Goal: Task Accomplishment & Management: Use online tool/utility

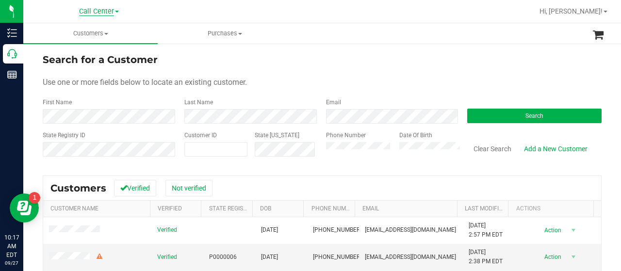
click at [90, 12] on span "Call Center" at bounding box center [96, 11] width 35 height 9
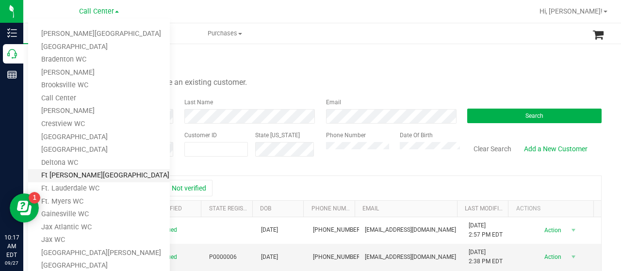
click at [86, 173] on link "Ft [PERSON_NAME][GEOGRAPHIC_DATA]" at bounding box center [99, 175] width 142 height 13
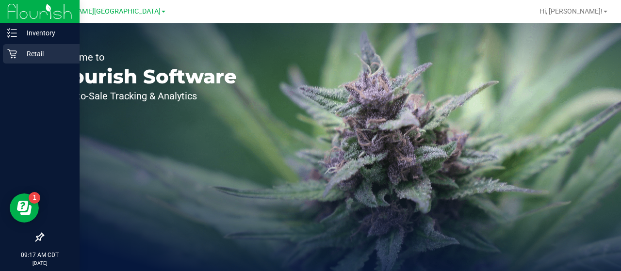
click at [53, 51] on p "Retail" at bounding box center [46, 54] width 58 height 12
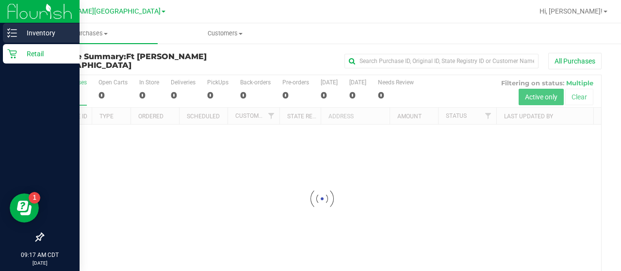
click at [12, 39] on div "Inventory" at bounding box center [41, 32] width 77 height 19
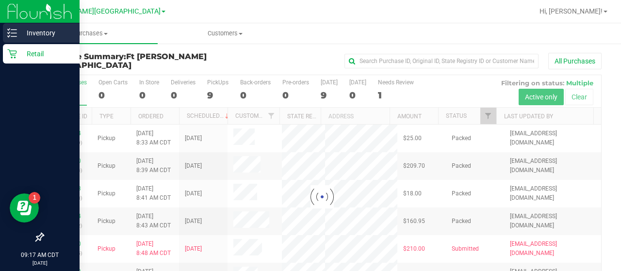
click at [22, 34] on p "Inventory" at bounding box center [46, 33] width 58 height 12
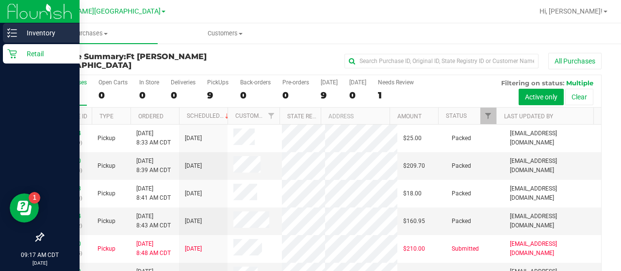
click at [36, 32] on p "Inventory" at bounding box center [46, 33] width 58 height 12
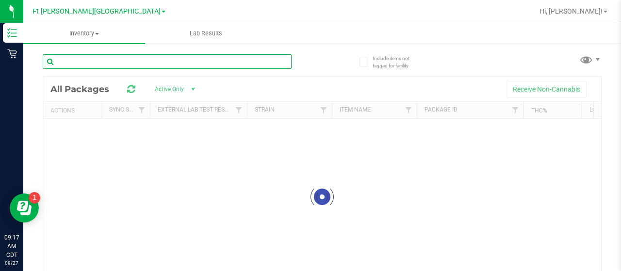
paste input "SW 0.3g Vape Pen Distillate Dream (1:9 CBD:THC)"
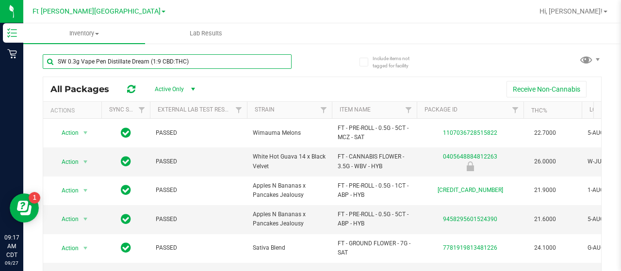
type input "SW 0.3g Vape Pen Distillate Dream (1:9 CBD:THC)"
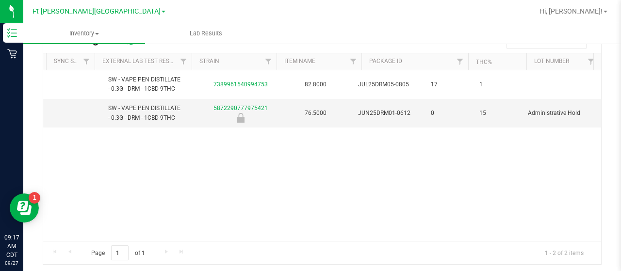
scroll to position [0, 230]
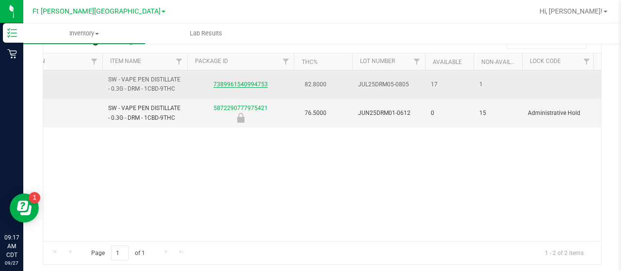
click at [256, 82] on link "7389961540994753" at bounding box center [240, 84] width 54 height 7
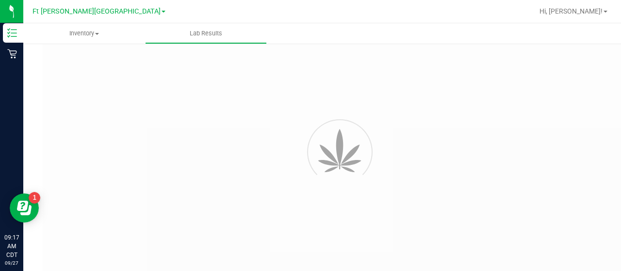
scroll to position [29, 0]
type input "3851944073011186"
type input "268366"
type input "9114531463705870"
type input "08/08/2025 6:51 AM"
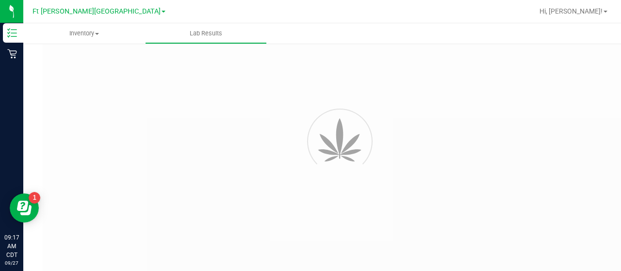
type input "https://mete.labdrive.net/s/sr32YQY3dY3j7mP"
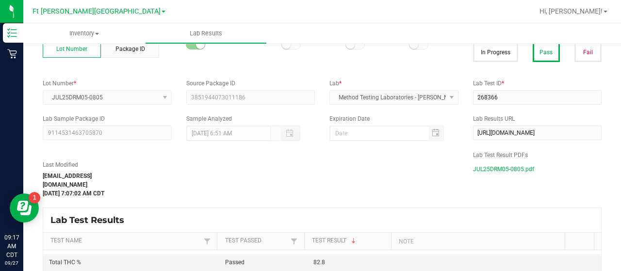
scroll to position [49, 0]
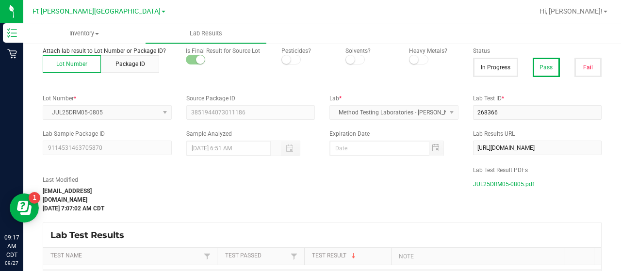
click at [473, 184] on span "JUL25DRM05-0805.pdf" at bounding box center [503, 184] width 61 height 15
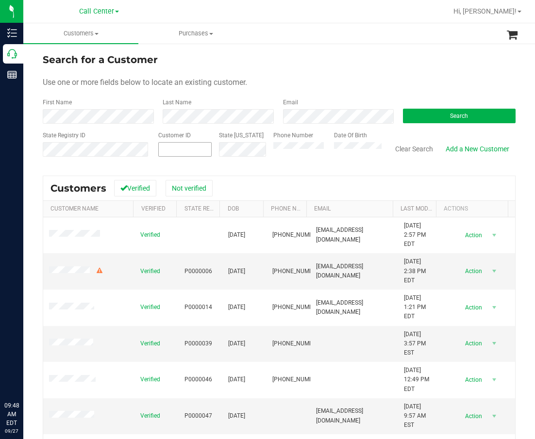
click at [205, 147] on span at bounding box center [184, 149] width 53 height 15
paste input "1580501"
type input "1580501"
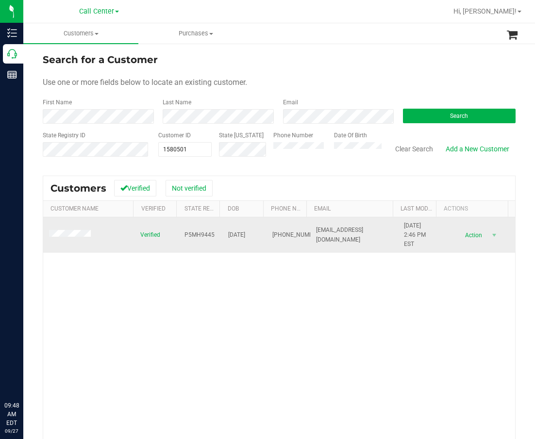
click at [184, 231] on span "P5MH9445" at bounding box center [199, 234] width 30 height 9
copy span "P5MH9445"
click at [243, 238] on span "[DATE]" at bounding box center [236, 234] width 17 height 9
click at [245, 234] on span "05/30/1978" at bounding box center [236, 234] width 17 height 9
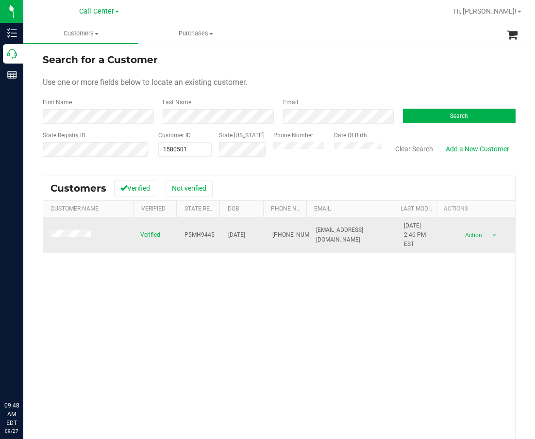
click at [245, 234] on span "05/30/1978" at bounding box center [236, 234] width 17 height 9
copy span "05/30/1978"
click at [272, 239] on span "(561) 346-1465" at bounding box center [296, 234] width 49 height 9
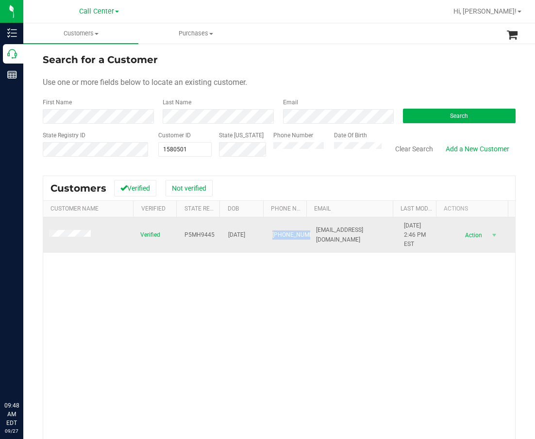
click at [272, 239] on span "(561) 346-1465" at bounding box center [296, 234] width 49 height 9
copy span "(561) 346-1465"
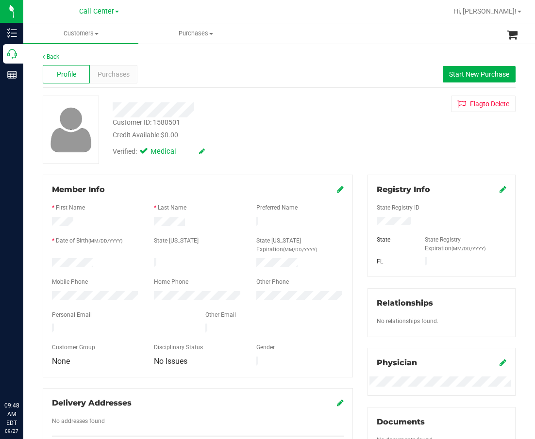
drag, startPoint x: 324, startPoint y: 99, endPoint x: 306, endPoint y: 104, distance: 18.5
click at [322, 104] on div at bounding box center [227, 107] width 244 height 22
click at [119, 81] on div "Purchases" at bounding box center [113, 74] width 47 height 18
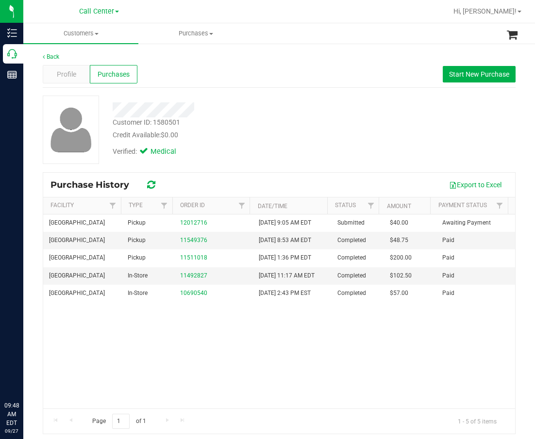
click at [269, 148] on div "Verified: Medical" at bounding box center [227, 150] width 244 height 21
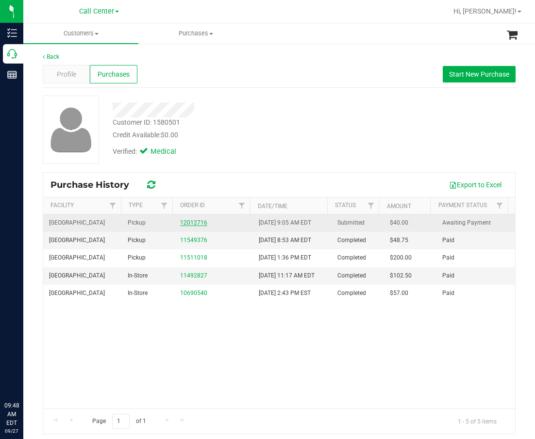
click at [192, 224] on link "12012716" at bounding box center [193, 222] width 27 height 7
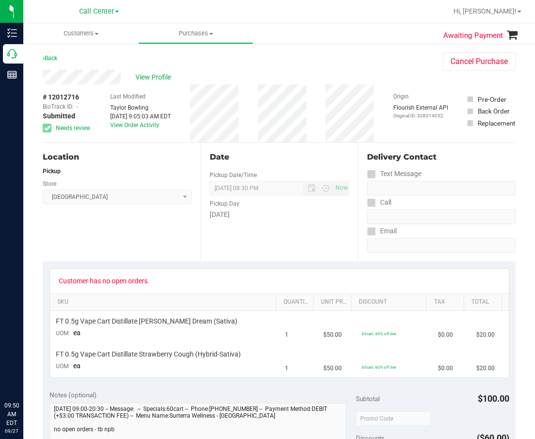
drag, startPoint x: 408, startPoint y: 105, endPoint x: 378, endPoint y: 109, distance: 29.9
click at [408, 105] on div "Flourish External API Original ID: 328314052" at bounding box center [420, 111] width 55 height 16
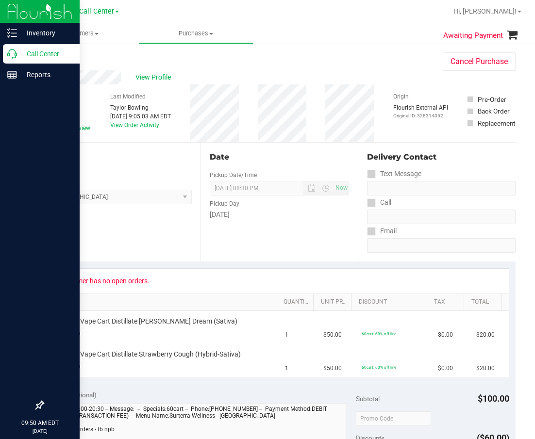
click at [18, 54] on p "Call Center" at bounding box center [46, 54] width 58 height 12
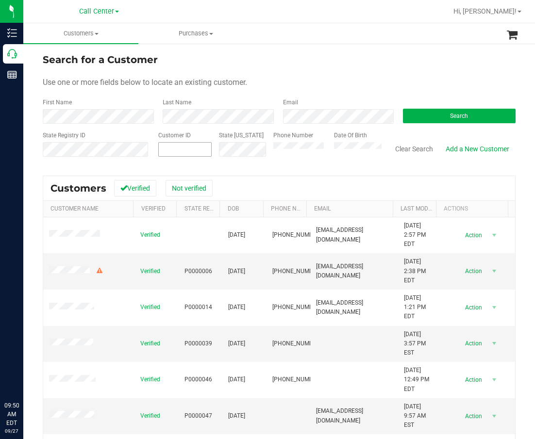
click at [183, 151] on span at bounding box center [184, 149] width 53 height 15
paste input "345948"
type input "345948"
click at [437, 123] on button "Search" at bounding box center [459, 116] width 113 height 15
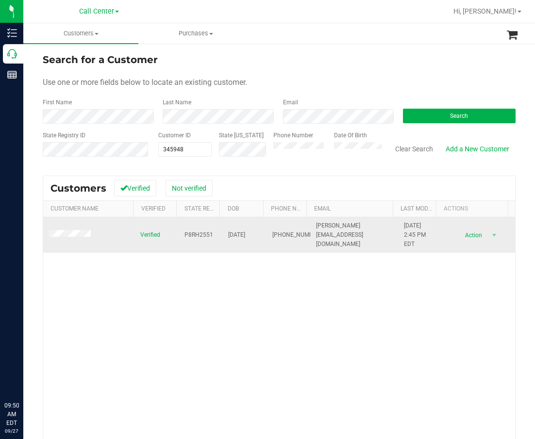
click at [197, 230] on td "P8RH2551" at bounding box center [201, 235] width 44 height 36
click at [196, 231] on span "P8RH2551" at bounding box center [198, 234] width 29 height 9
copy span "P8RH2551"
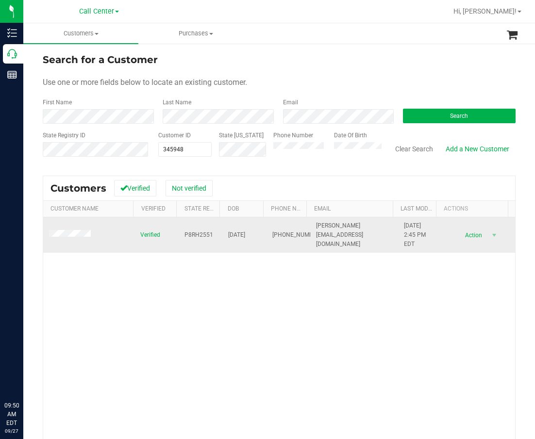
click at [236, 232] on span "03/06/1990" at bounding box center [236, 234] width 17 height 9
copy span "03/06/1990"
click at [272, 237] on span "(561) 672-5529" at bounding box center [296, 234] width 49 height 9
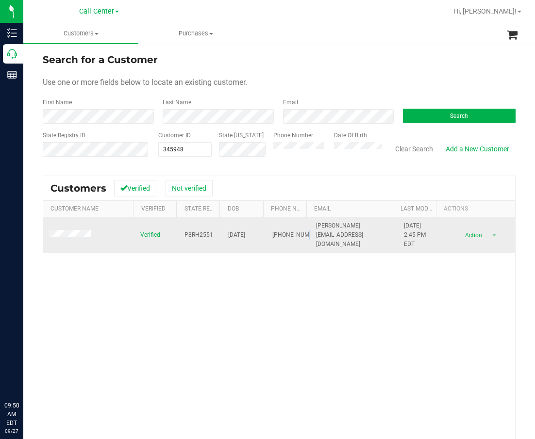
click at [272, 237] on span "(561) 672-5529" at bounding box center [296, 234] width 49 height 9
copy span "(561) 672-5529"
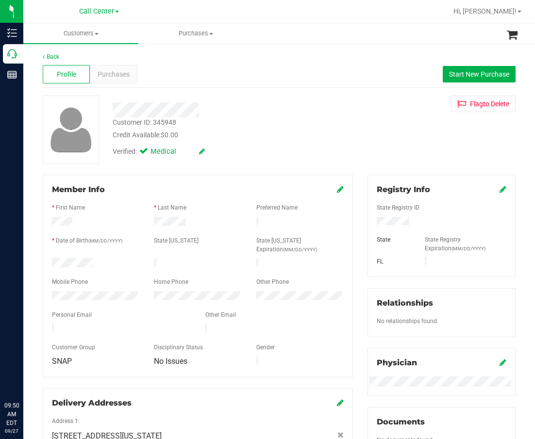
drag, startPoint x: 308, startPoint y: 103, endPoint x: 298, endPoint y: 98, distance: 10.4
click at [308, 103] on div at bounding box center [227, 109] width 244 height 15
click at [113, 70] on span "Purchases" at bounding box center [114, 74] width 32 height 10
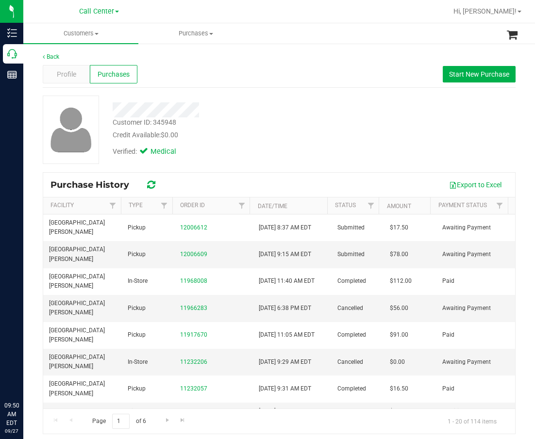
click at [328, 156] on div "Verified: Medical" at bounding box center [227, 150] width 244 height 21
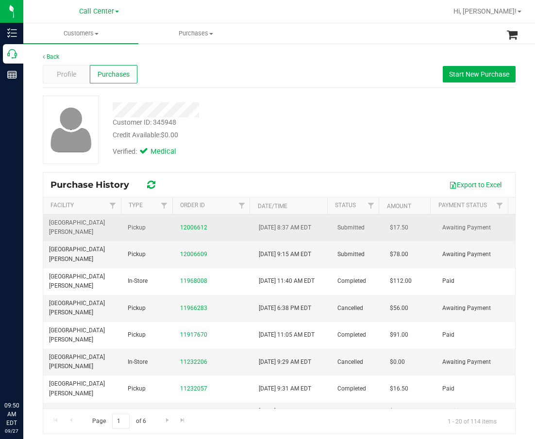
click at [192, 223] on div "12006612" at bounding box center [213, 227] width 67 height 9
click at [192, 224] on link "12006612" at bounding box center [193, 227] width 27 height 7
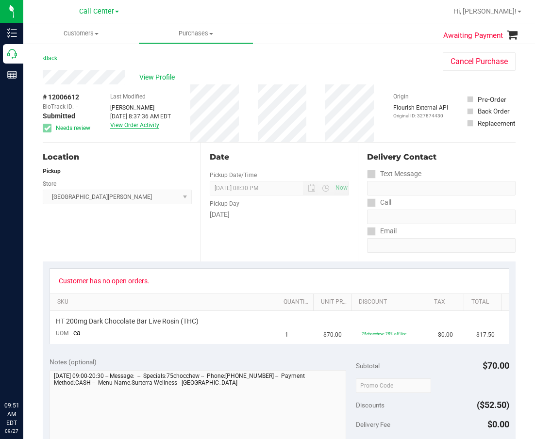
click at [140, 128] on link "View Order Activity" at bounding box center [134, 125] width 49 height 7
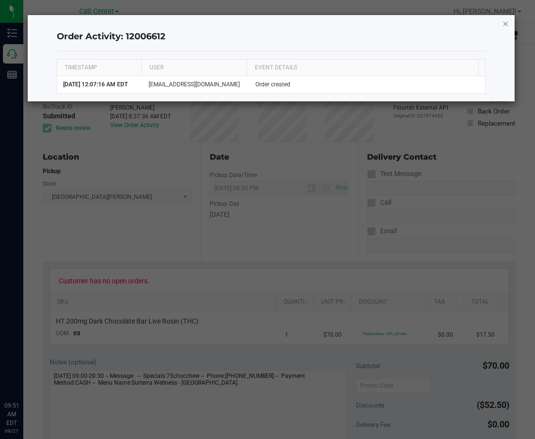
click at [505, 25] on icon "button" at bounding box center [505, 23] width 7 height 12
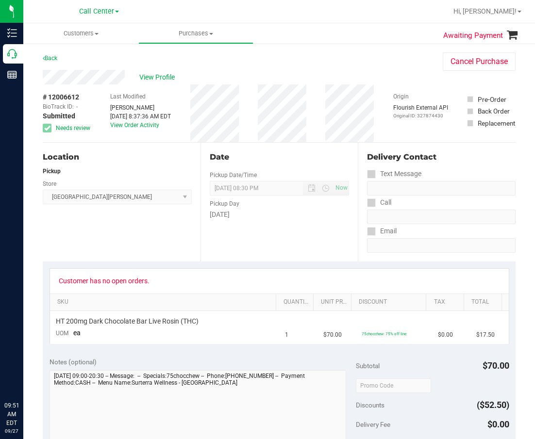
click at [134, 248] on div "Location Pickup Store Key West WC Select Store Bonita Springs WC Boynton Beach …" at bounding box center [122, 202] width 158 height 119
click at [173, 82] on span "View Profile" at bounding box center [158, 77] width 39 height 10
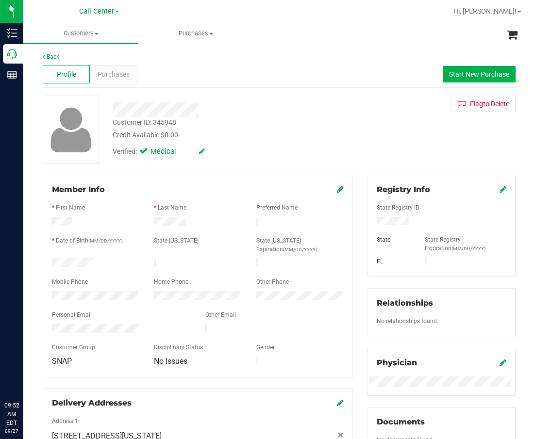
click at [239, 149] on div "Verified: Medical" at bounding box center [227, 150] width 244 height 21
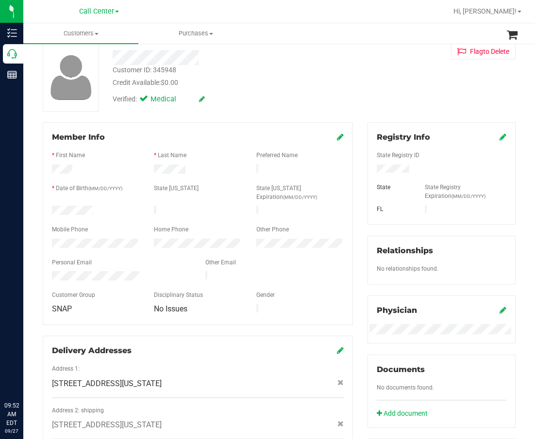
scroll to position [49, 0]
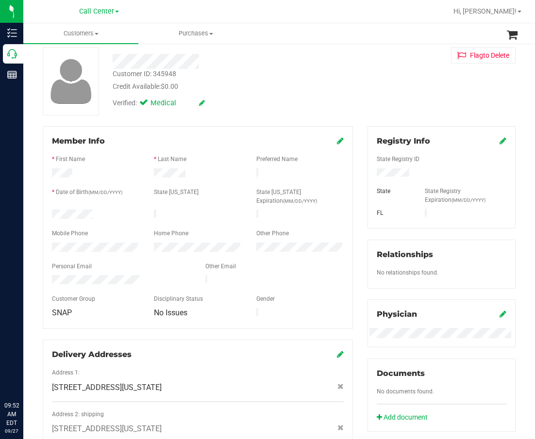
drag, startPoint x: 335, startPoint y: 135, endPoint x: 332, endPoint y: 147, distance: 11.5
click at [337, 136] on span at bounding box center [340, 141] width 7 height 12
click at [329, 146] on div "Member Info" at bounding box center [198, 141] width 292 height 12
click at [337, 140] on icon at bounding box center [340, 141] width 7 height 8
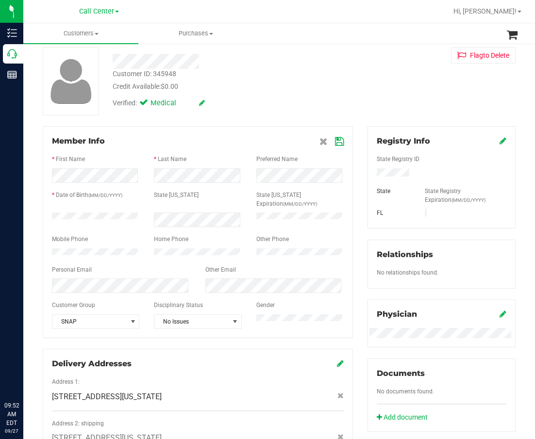
click at [335, 141] on icon at bounding box center [339, 142] width 9 height 8
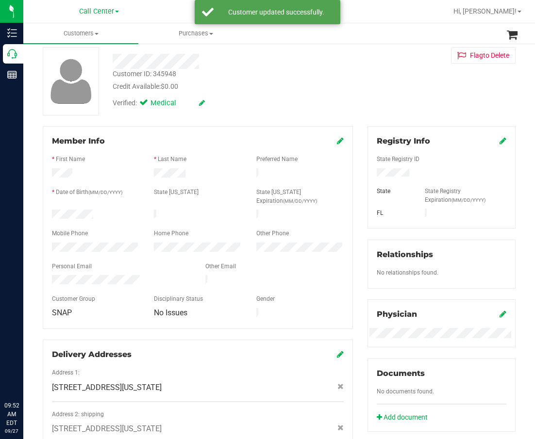
scroll to position [0, 0]
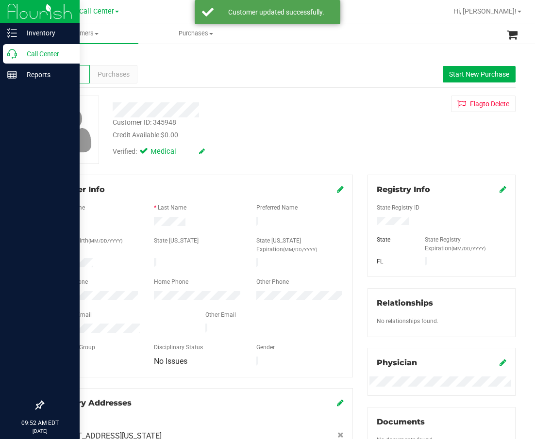
click at [19, 52] on p "Call Center" at bounding box center [46, 54] width 58 height 12
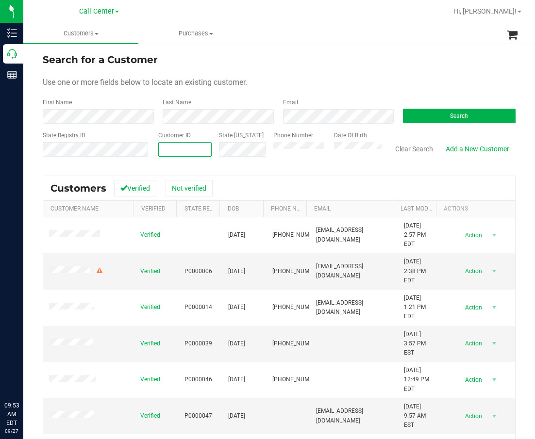
click at [190, 149] on span at bounding box center [184, 149] width 53 height 15
paste input "476338"
type input "476338"
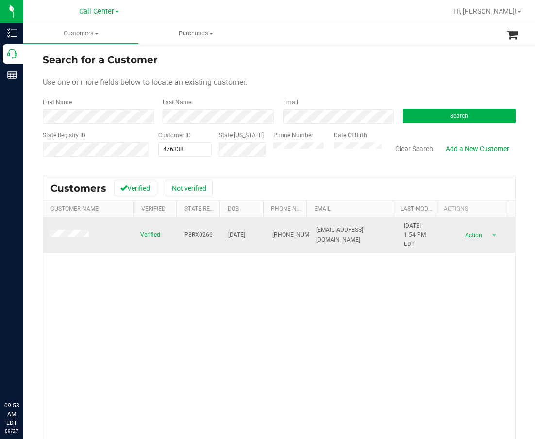
click at [200, 242] on td "P8RX0266" at bounding box center [201, 235] width 44 height 36
click at [200, 235] on span "P8RX0266" at bounding box center [198, 234] width 28 height 9
copy span "P8RX0266"
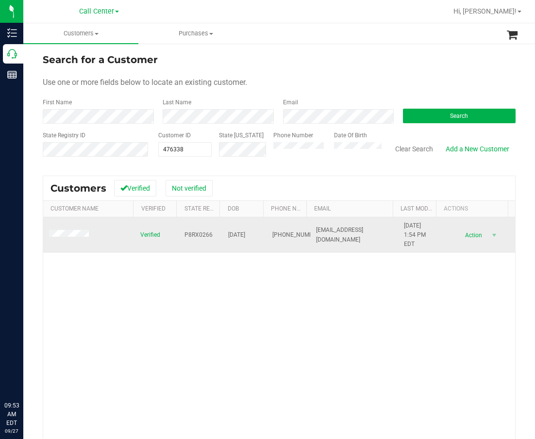
click at [241, 233] on span "02/03/1966" at bounding box center [236, 234] width 17 height 9
copy span "02/03/1966"
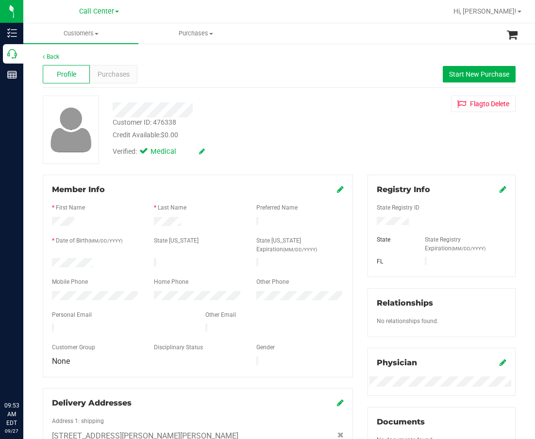
click at [119, 62] on div "Profile Purchases Start New Purchase" at bounding box center [279, 74] width 473 height 27
click at [133, 74] on div "Purchases" at bounding box center [113, 74] width 47 height 18
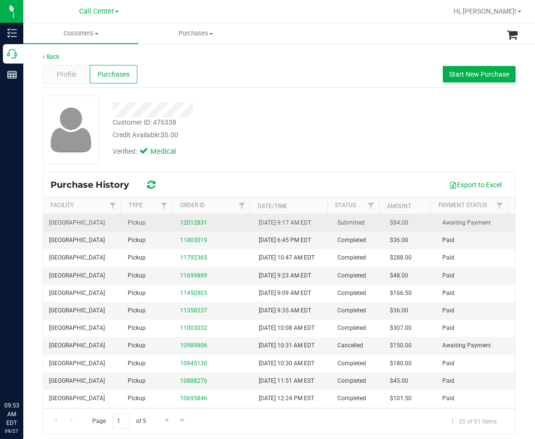
click at [197, 227] on div "12012831" at bounding box center [213, 222] width 67 height 9
click at [212, 228] on div "12012831" at bounding box center [213, 222] width 67 height 9
click at [188, 219] on link "12012831" at bounding box center [193, 222] width 27 height 7
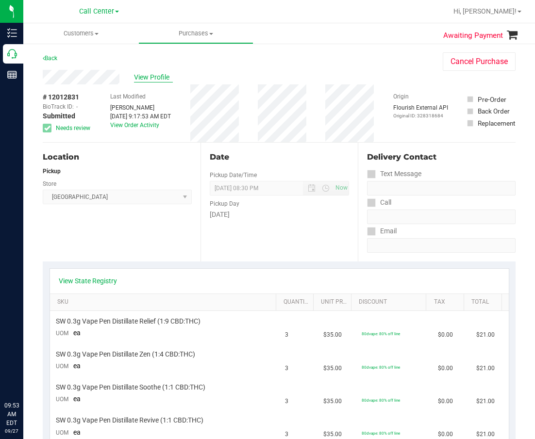
click at [160, 74] on span "View Profile" at bounding box center [153, 77] width 39 height 10
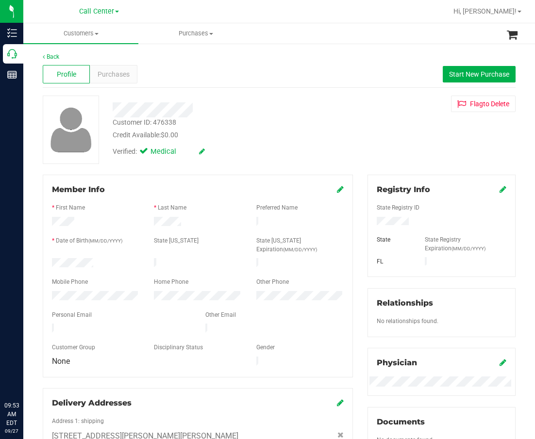
click at [74, 303] on div at bounding box center [198, 307] width 292 height 8
click at [244, 127] on div "Customer ID: 476338 Credit Available: $0.00" at bounding box center [227, 128] width 244 height 23
click at [110, 73] on span "Purchases" at bounding box center [114, 74] width 32 height 10
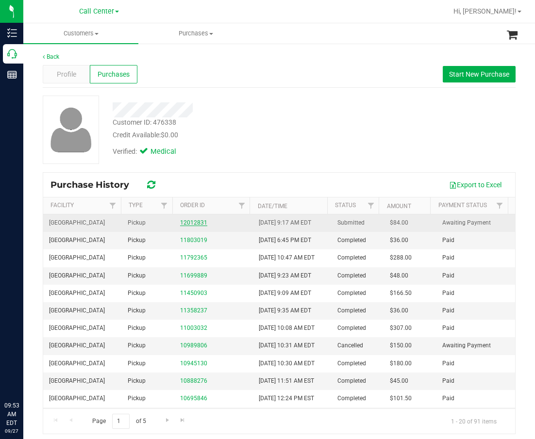
click at [202, 223] on link "12012831" at bounding box center [193, 222] width 27 height 7
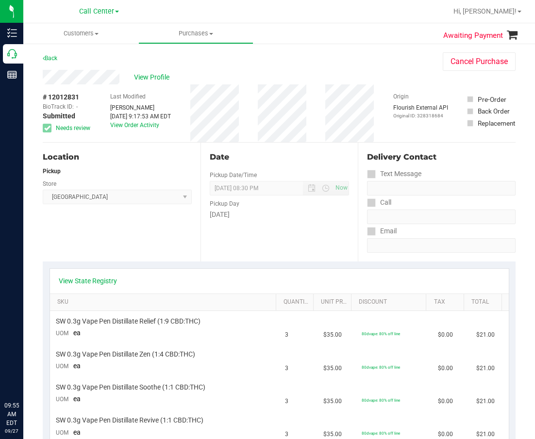
drag, startPoint x: 318, startPoint y: 249, endPoint x: 310, endPoint y: 249, distance: 8.2
click at [318, 250] on div "Date Pickup Date/Time 09/27/2025 Now 09/27/2025 08:30 PM Now Pickup Day Saturday" at bounding box center [279, 202] width 158 height 119
click at [210, 179] on label "Pickup Date/Time" at bounding box center [233, 175] width 47 height 9
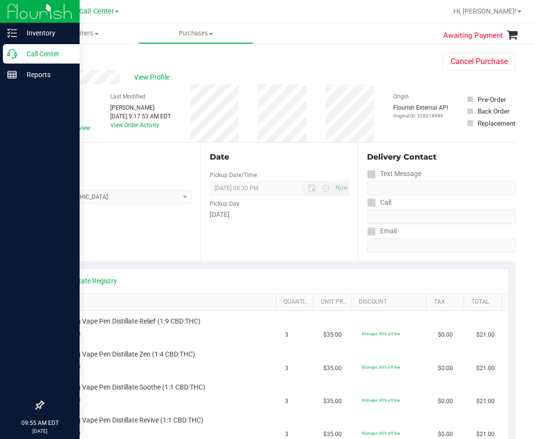
click at [23, 55] on p "Call Center" at bounding box center [46, 54] width 58 height 12
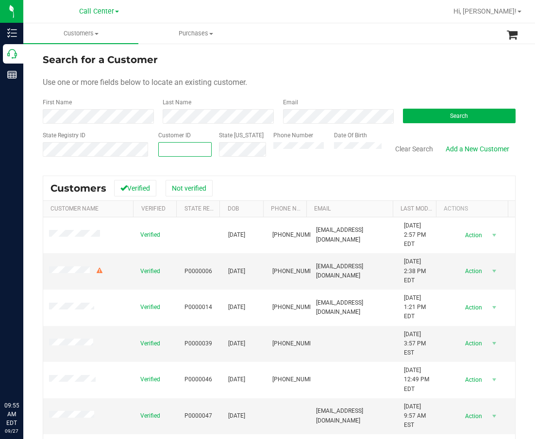
click at [179, 147] on span at bounding box center [184, 149] width 53 height 15
paste input "524044"
type input "524044"
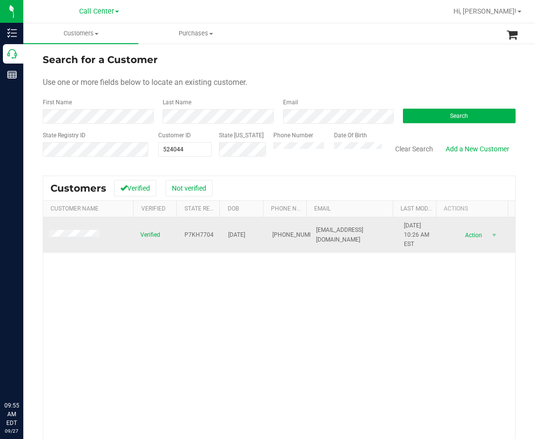
click at [188, 230] on span "P7KH7704" at bounding box center [198, 234] width 29 height 9
copy span "P7KH7704"
click at [231, 235] on span "10/03/1976" at bounding box center [236, 234] width 17 height 9
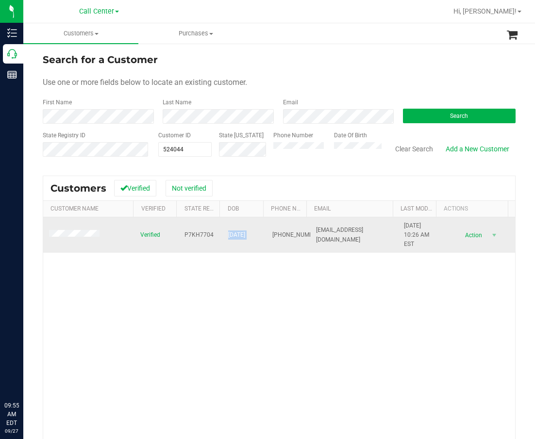
click at [231, 235] on span "10/03/1976" at bounding box center [236, 234] width 17 height 9
copy span "10/03/1976"
click at [275, 231] on span "(561) 715-9681" at bounding box center [296, 234] width 49 height 9
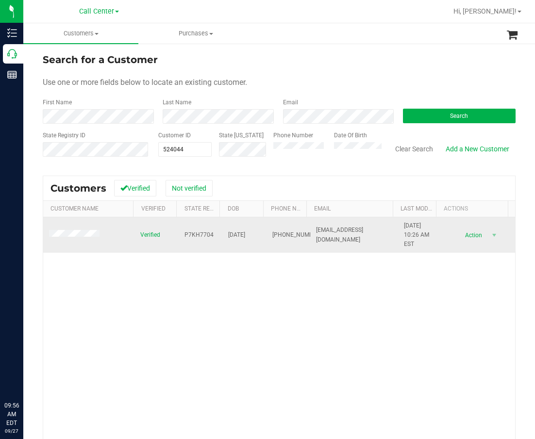
click at [75, 229] on td at bounding box center [88, 235] width 91 height 36
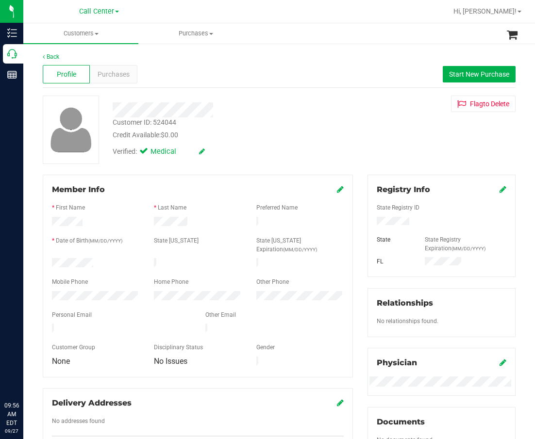
drag, startPoint x: 249, startPoint y: 113, endPoint x: 245, endPoint y: 110, distance: 5.7
click at [249, 113] on div at bounding box center [227, 109] width 244 height 15
click at [116, 68] on div "Purchases" at bounding box center [113, 74] width 47 height 18
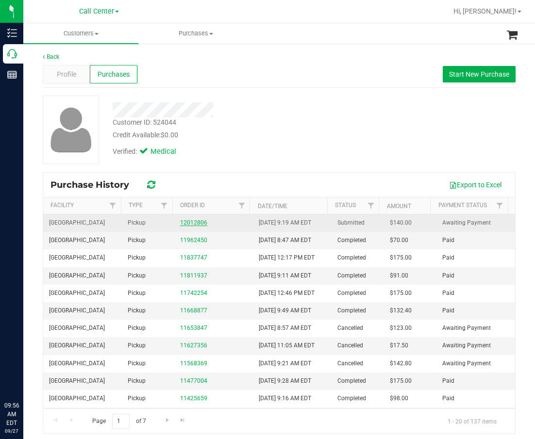
click at [187, 226] on link "12012806" at bounding box center [193, 222] width 27 height 7
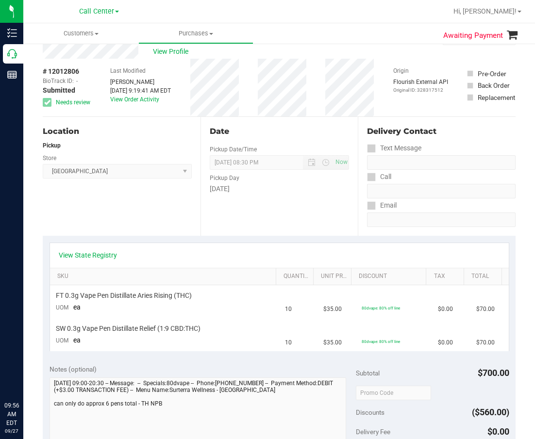
scroll to position [49, 0]
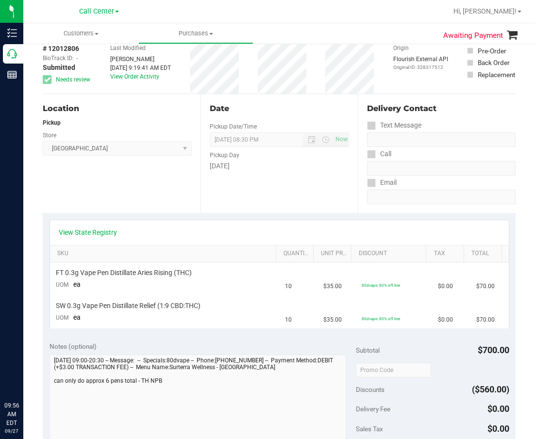
click at [285, 213] on div "Date Pickup Date/Time 09/27/2025 Now 09/27/2025 08:30 PM Now Pickup Day Saturday" at bounding box center [279, 153] width 158 height 119
click at [263, 160] on div "Pickup Day" at bounding box center [280, 154] width 140 height 14
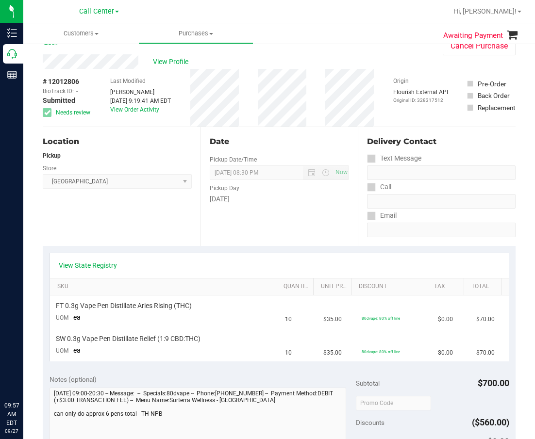
scroll to position [0, 0]
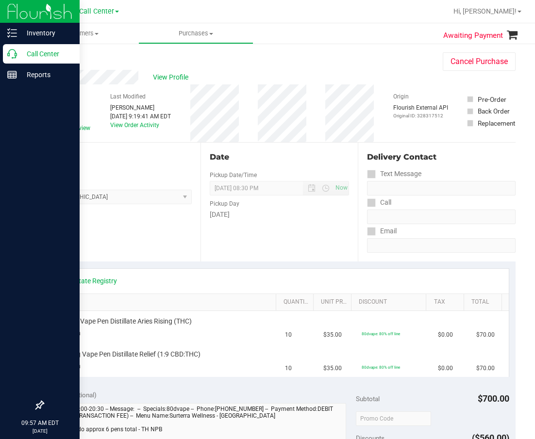
click at [21, 52] on p "Call Center" at bounding box center [46, 54] width 58 height 12
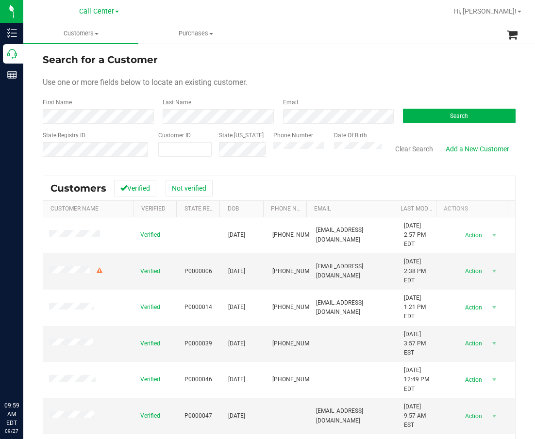
click at [236, 159] on div "State ID" at bounding box center [239, 148] width 54 height 34
click at [191, 153] on span at bounding box center [184, 149] width 53 height 15
paste input "284835"
type input "284835"
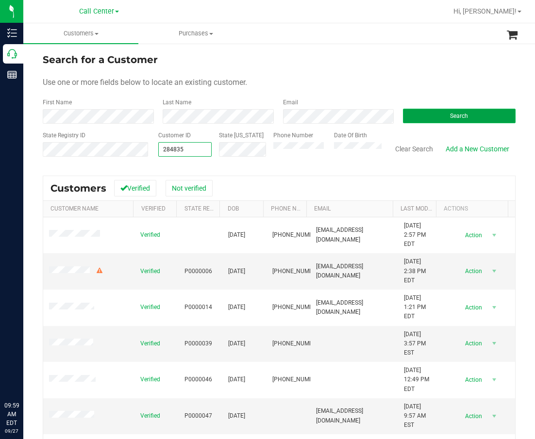
click at [491, 119] on button "Search" at bounding box center [459, 116] width 113 height 15
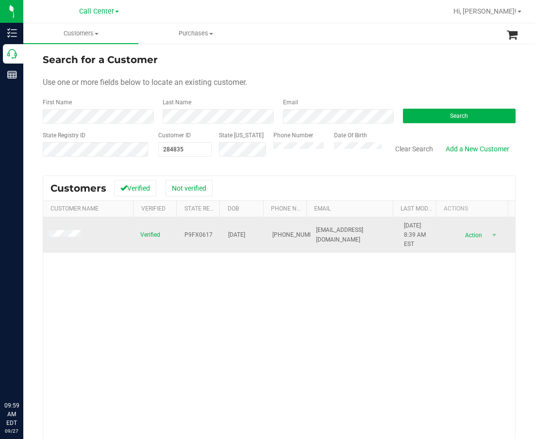
click at [196, 236] on span "P9FX0617" at bounding box center [198, 234] width 28 height 9
click at [233, 237] on span "10/16/1951" at bounding box center [236, 234] width 17 height 9
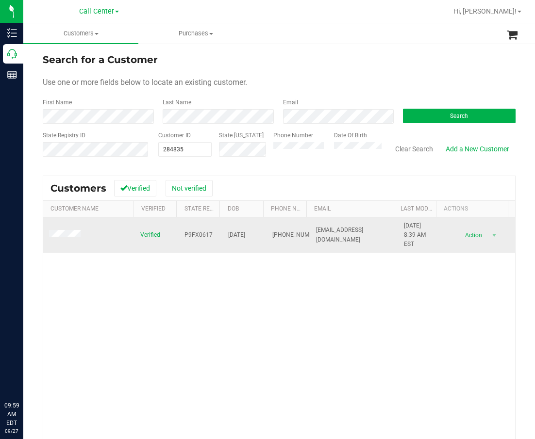
click at [272, 238] on span "(239) 560-7805" at bounding box center [296, 234] width 49 height 9
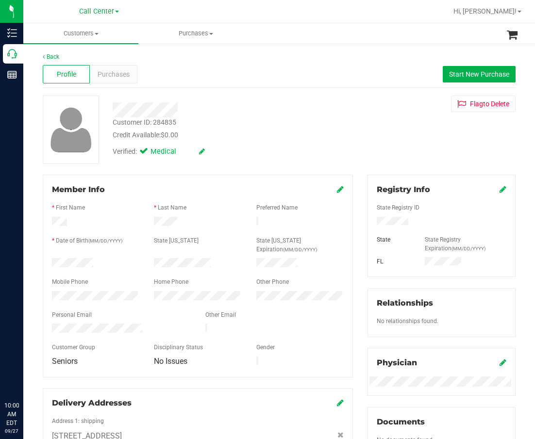
click at [232, 112] on div at bounding box center [227, 109] width 244 height 15
click at [112, 74] on span "Purchases" at bounding box center [114, 74] width 32 height 10
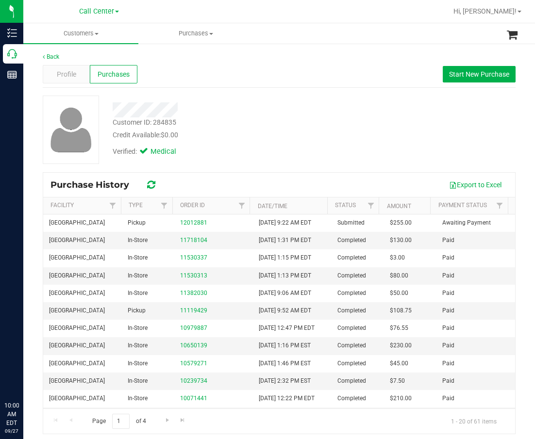
click at [327, 150] on div "Verified: Medical" at bounding box center [227, 150] width 244 height 21
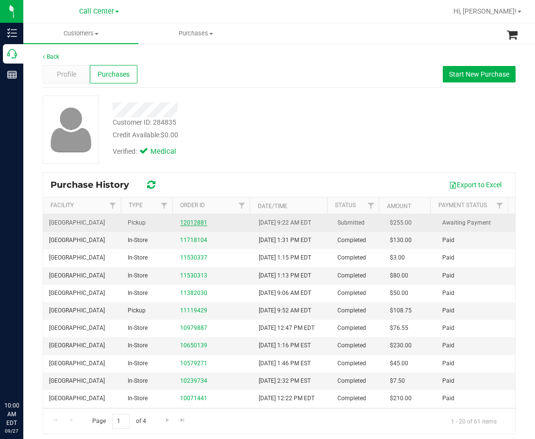
click at [194, 225] on link "12012881" at bounding box center [193, 222] width 27 height 7
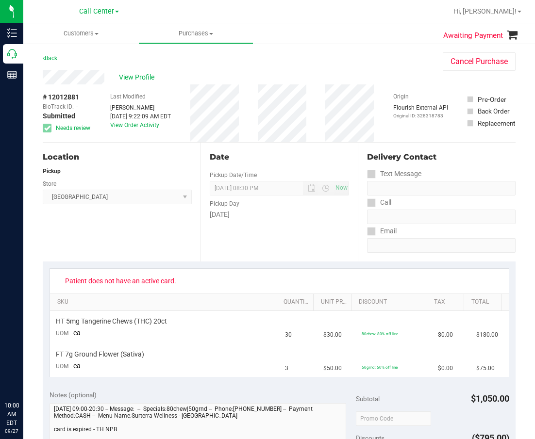
click at [66, 96] on span "# 12012881" at bounding box center [61, 97] width 36 height 10
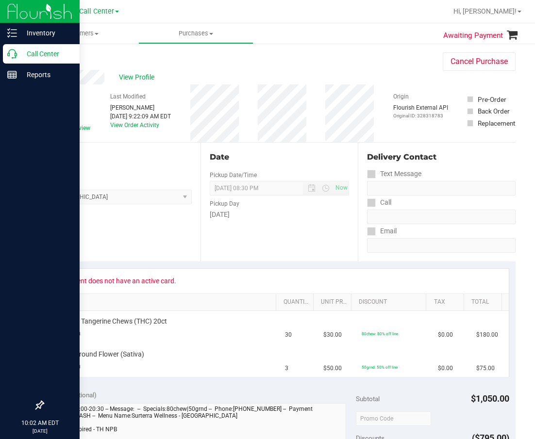
click at [12, 53] on icon at bounding box center [12, 54] width 10 height 10
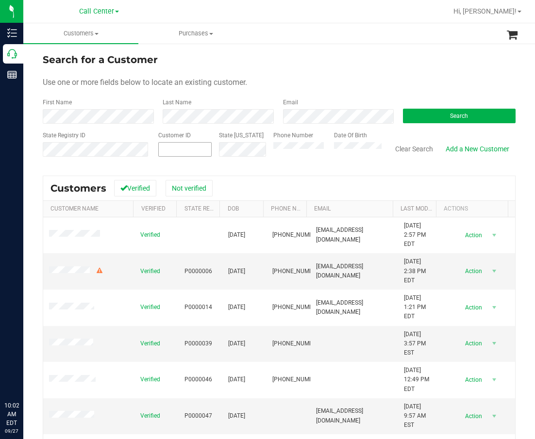
click at [196, 156] on span at bounding box center [184, 149] width 53 height 15
paste input "332151"
type input "332151"
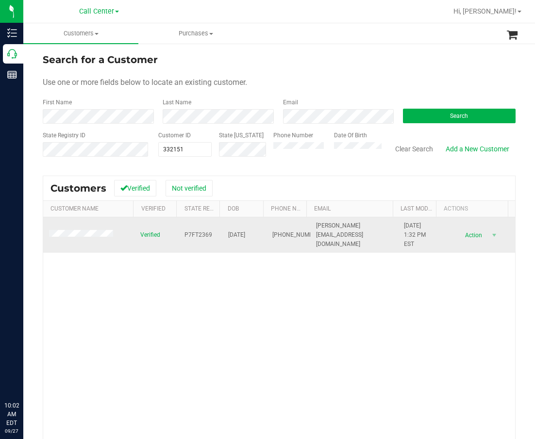
click at [202, 234] on span "P7FT2369" at bounding box center [198, 234] width 28 height 9
click at [230, 239] on span "10/11/1971" at bounding box center [236, 234] width 17 height 9
click at [231, 234] on span "10/11/1971" at bounding box center [236, 234] width 17 height 9
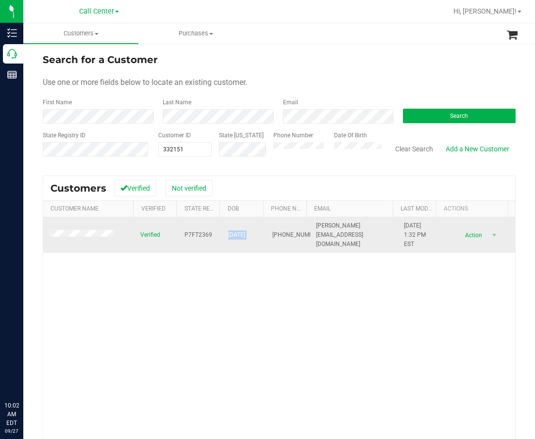
click at [231, 234] on span "10/11/1971" at bounding box center [236, 234] width 17 height 9
click at [274, 237] on span "(954) 557-7358" at bounding box center [296, 234] width 49 height 9
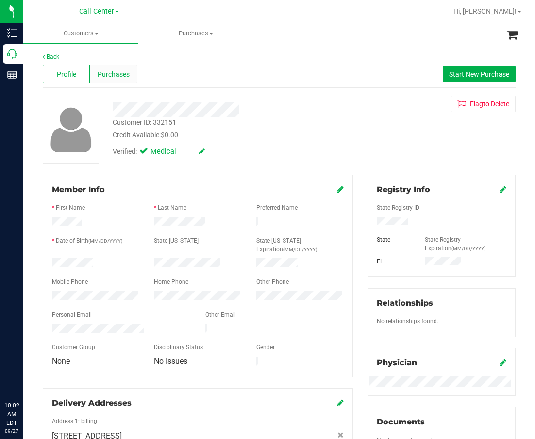
click at [113, 66] on div "Purchases" at bounding box center [113, 74] width 47 height 18
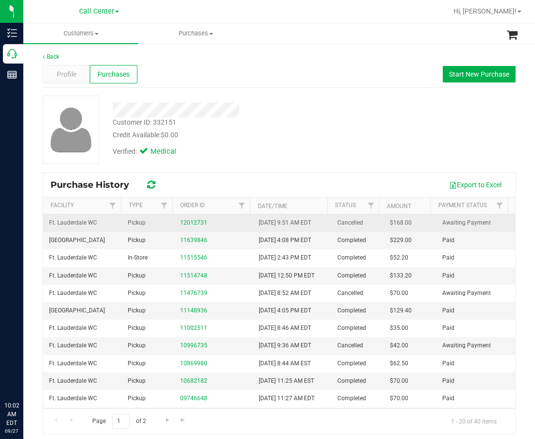
click at [226, 216] on td "12012731" at bounding box center [213, 222] width 79 height 17
click at [175, 221] on td "12012731" at bounding box center [213, 222] width 79 height 17
click at [188, 222] on link "12012731" at bounding box center [193, 222] width 27 height 7
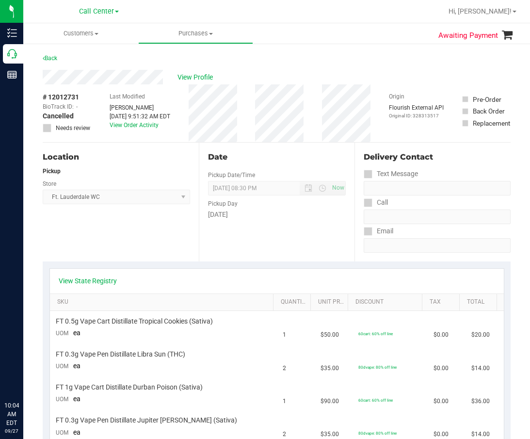
click at [224, 149] on div "Date Pickup Date/Time 09/27/2025 Now 09/27/2025 08:30 PM Now Pickup Day Saturday" at bounding box center [277, 202] width 156 height 119
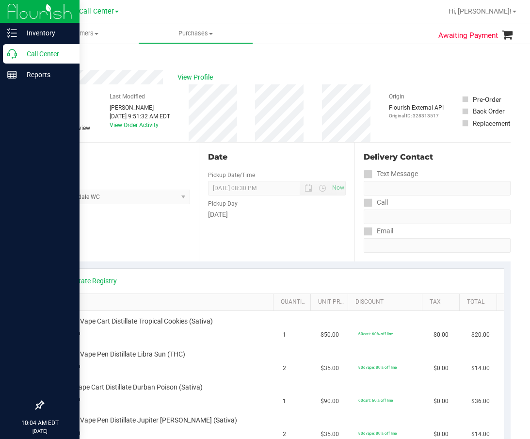
click at [16, 54] on icon at bounding box center [12, 54] width 10 height 10
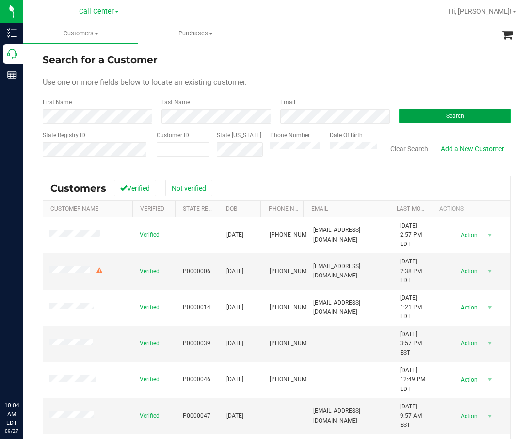
click at [446, 117] on span "Search" at bounding box center [455, 116] width 18 height 7
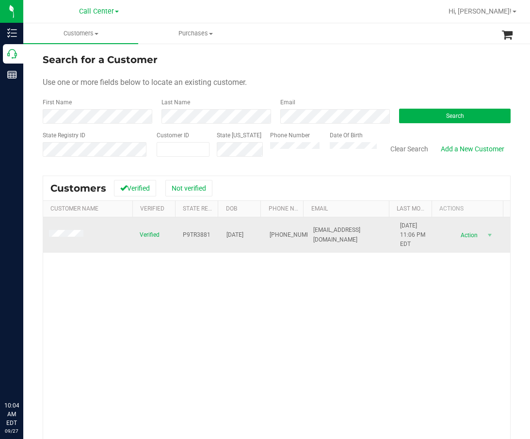
click at [195, 236] on span "P9TR3881" at bounding box center [197, 234] width 28 height 9
drag, startPoint x: 195, startPoint y: 236, endPoint x: 206, endPoint y: 241, distance: 12.2
click at [206, 241] on td "P9TR3881" at bounding box center [199, 235] width 44 height 36
click at [191, 235] on span "P9TR3881" at bounding box center [197, 234] width 28 height 9
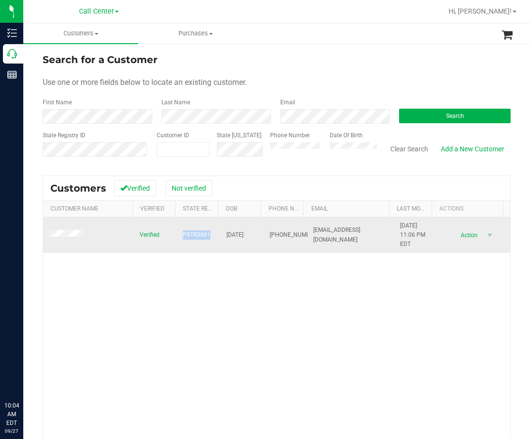
click at [191, 235] on span "P9TR3881" at bounding box center [197, 234] width 28 height 9
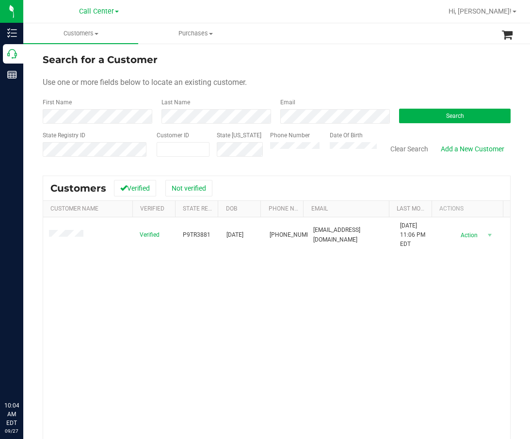
drag, startPoint x: 108, startPoint y: 306, endPoint x: 152, endPoint y: 284, distance: 49.0
click at [110, 306] on div "Verified P9TR3881 11/02/1972 (863) 662-8365 davetrudi1972@gmail.com 5/18/2020 1…" at bounding box center [276, 355] width 467 height 277
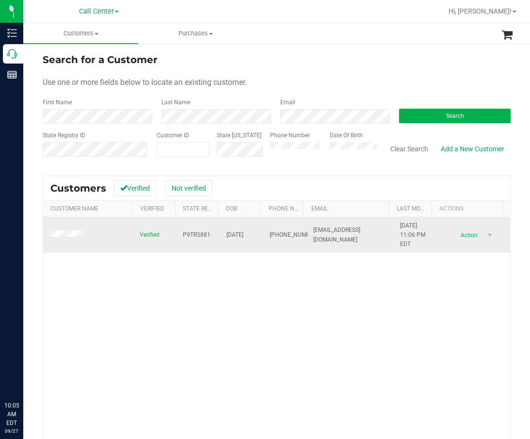
click at [238, 234] on span "11/02/1972" at bounding box center [235, 234] width 17 height 9
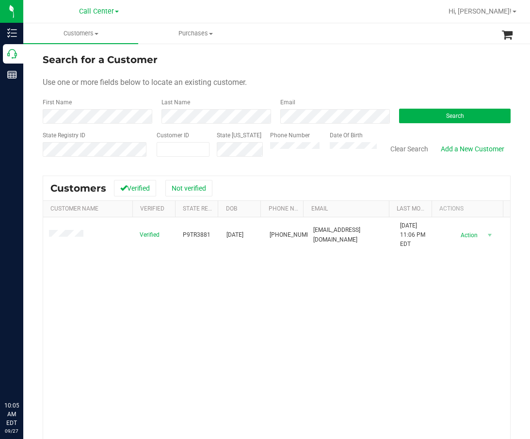
drag, startPoint x: 266, startPoint y: 334, endPoint x: 167, endPoint y: 295, distance: 106.3
click at [265, 334] on div "Verified P9TR3881 11/02/1972 (863) 662-8365 davetrudi1972@gmail.com 5/18/2020 1…" at bounding box center [276, 355] width 467 height 277
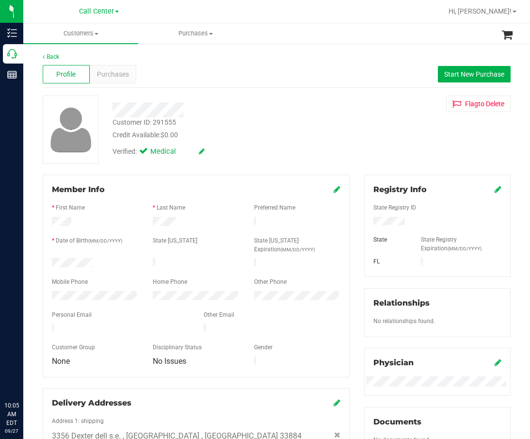
click at [236, 140] on div "Credit Available: $0.00" at bounding box center [226, 135] width 227 height 10
click at [116, 71] on span "Purchases" at bounding box center [113, 74] width 32 height 10
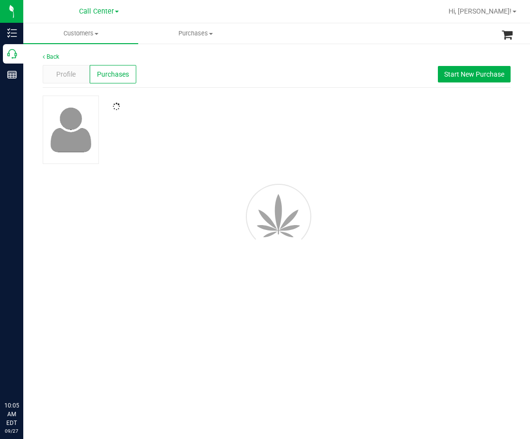
click at [242, 92] on div "Back Profile Purchases Start New Purchase" at bounding box center [277, 155] width 468 height 207
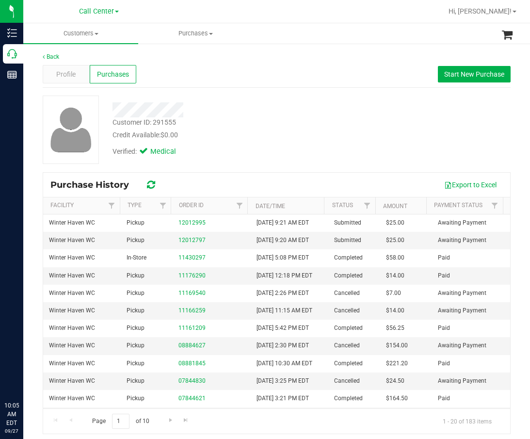
click at [262, 138] on div "Credit Available: $0.00" at bounding box center [226, 135] width 227 height 10
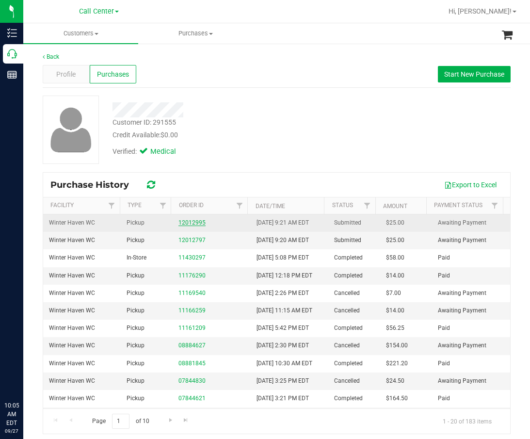
click at [194, 222] on link "12012995" at bounding box center [192, 222] width 27 height 7
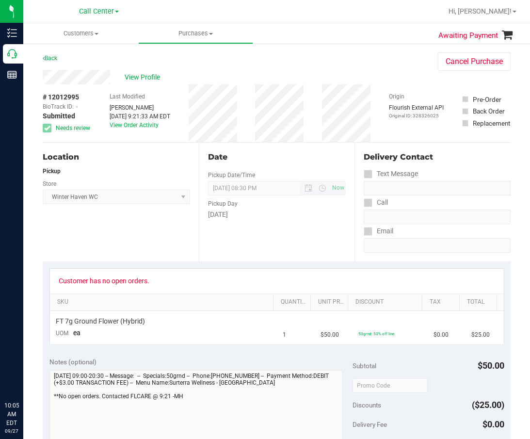
click at [210, 182] on div "Date Pickup Date/Time 09/27/2025 Now 09/27/2025 08:30 PM Now Pickup Day Saturday" at bounding box center [277, 202] width 156 height 119
click at [145, 225] on div "Location Pickup Store Winter Haven WC Select Store Bonita Springs WC Boynton Be…" at bounding box center [121, 202] width 156 height 119
click at [305, 255] on div "Date Pickup Date/Time 09/27/2025 Now 09/27/2025 08:30 PM Now Pickup Day Saturday" at bounding box center [277, 202] width 156 height 119
click at [261, 255] on div "Date Pickup Date/Time 09/27/2025 Now 09/27/2025 08:30 PM Now Pickup Day Saturday" at bounding box center [277, 202] width 156 height 119
click at [400, 257] on div "Delivery Contact Text Message Call Email" at bounding box center [433, 202] width 156 height 119
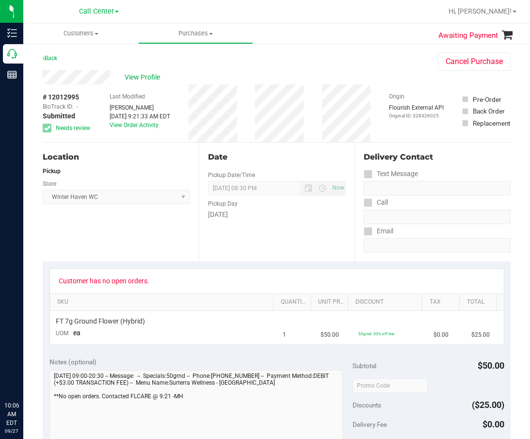
click at [200, 250] on div "Date Pickup Date/Time 09/27/2025 Now 09/27/2025 08:30 PM Now Pickup Day Saturday" at bounding box center [277, 202] width 156 height 119
click at [210, 298] on link "SKU" at bounding box center [163, 302] width 213 height 8
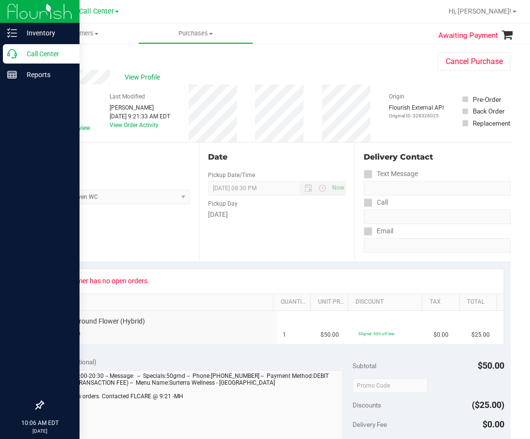
click at [17, 62] on div "Call Center" at bounding box center [41, 53] width 77 height 19
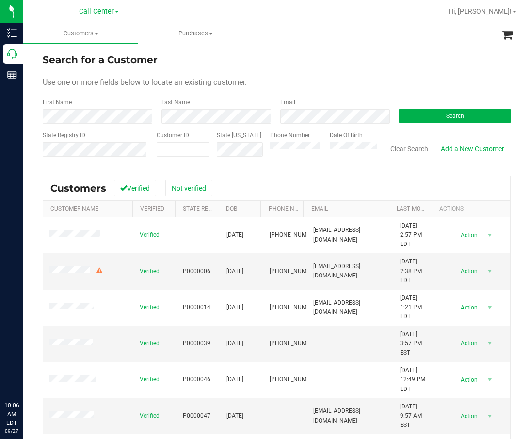
click at [211, 84] on span "Use one or more fields below to locate an existing customer." at bounding box center [145, 82] width 204 height 9
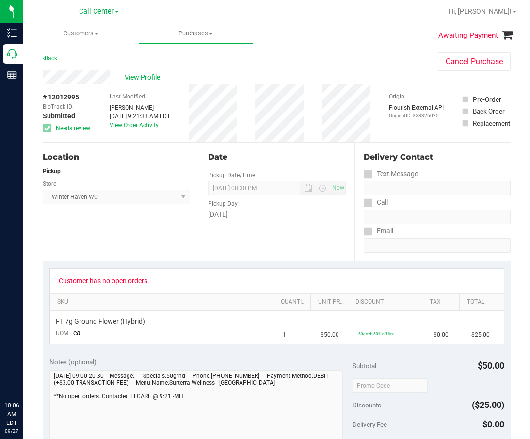
click at [147, 73] on span "View Profile" at bounding box center [144, 77] width 39 height 10
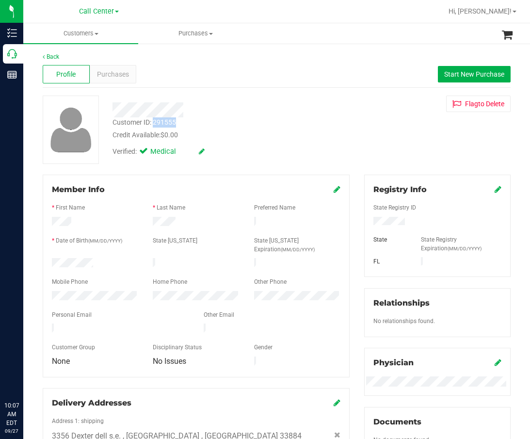
drag, startPoint x: 178, startPoint y: 123, endPoint x: 153, endPoint y: 123, distance: 24.3
click at [153, 123] on div "Customer ID: 291555 Credit Available: $0.00" at bounding box center [226, 128] width 242 height 23
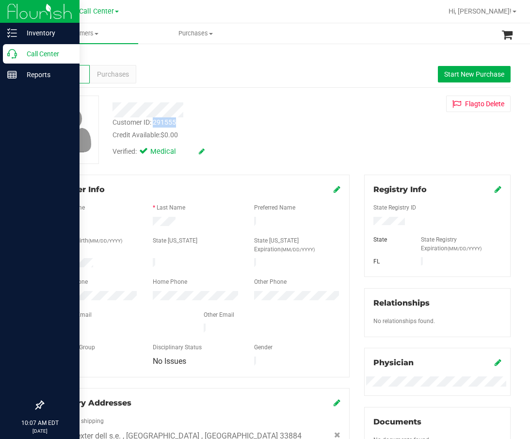
click at [10, 53] on icon at bounding box center [12, 54] width 10 height 10
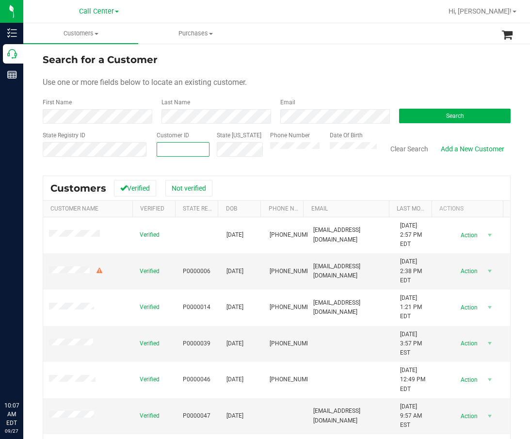
paste input "217493"
type input "217493"
click at [503, 111] on button "Search" at bounding box center [455, 116] width 112 height 15
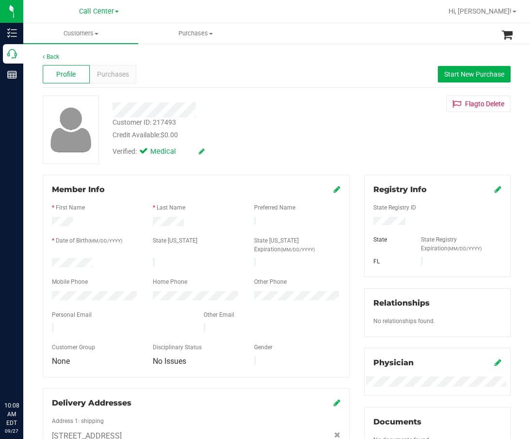
click at [267, 131] on div "Credit Available: $0.00" at bounding box center [226, 135] width 227 height 10
click at [295, 123] on div "Customer ID: 217493 Credit Available: $0.00" at bounding box center [226, 128] width 242 height 23
click at [115, 73] on span "Purchases" at bounding box center [113, 74] width 32 height 10
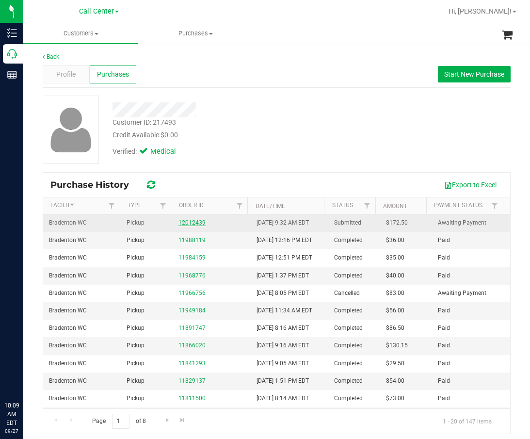
click at [179, 222] on link "12012439" at bounding box center [192, 222] width 27 height 7
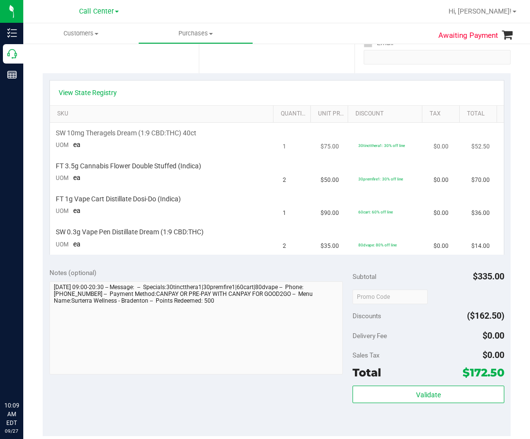
scroll to position [194, 0]
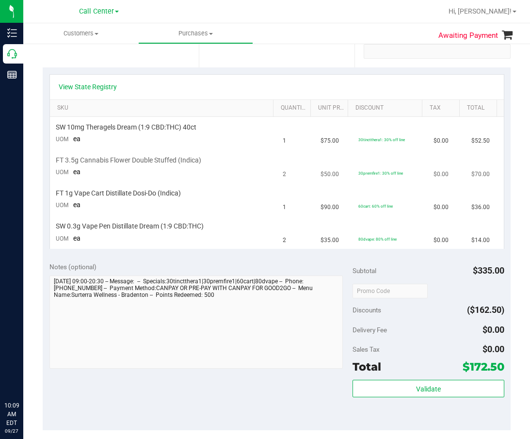
click at [388, 167] on td "30premfire1: 30% off line" at bounding box center [391, 166] width 76 height 33
click at [106, 85] on link "View State Registry" at bounding box center [88, 87] width 58 height 10
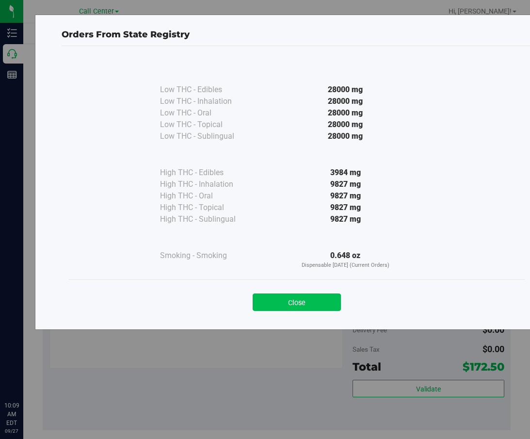
click at [311, 297] on button "Close" at bounding box center [297, 302] width 88 height 17
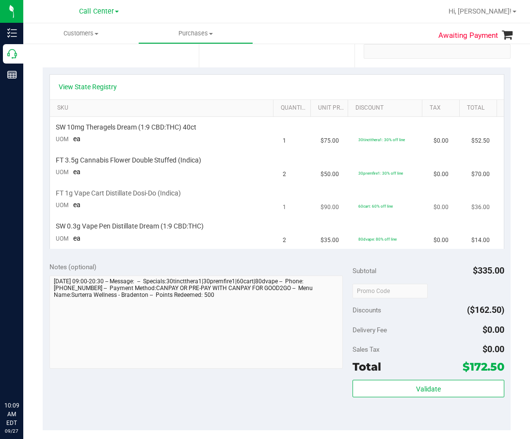
scroll to position [146, 0]
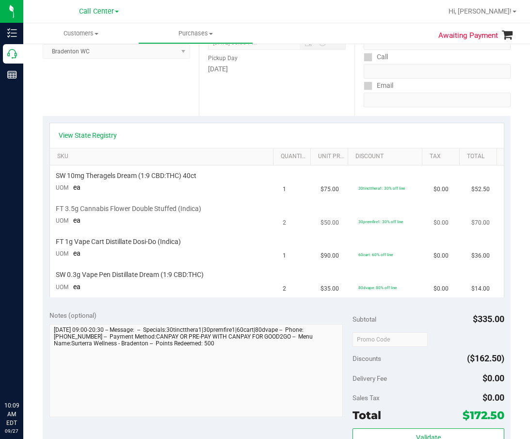
click at [293, 212] on td "2" at bounding box center [296, 215] width 38 height 33
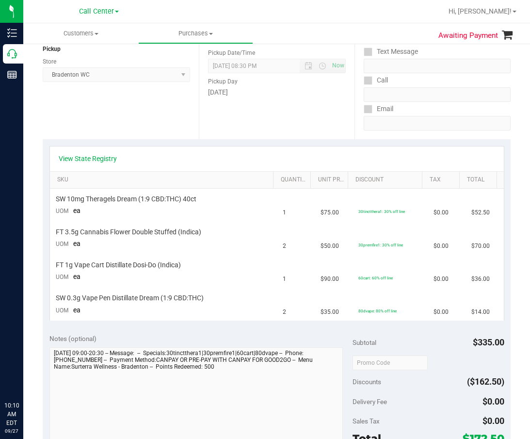
scroll to position [97, 0]
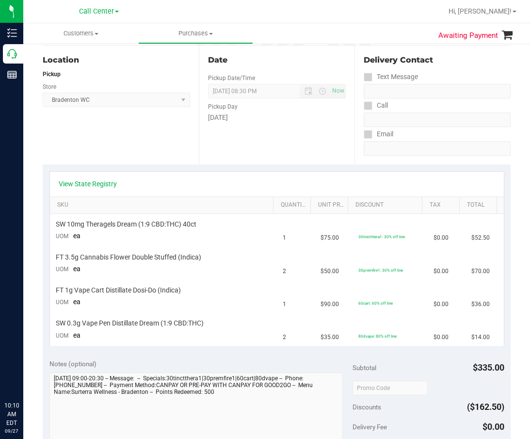
click at [279, 124] on div "Date Pickup Date/Time 09/27/2025 Now 09/27/2025 08:30 PM Now Pickup Day Saturday" at bounding box center [277, 105] width 156 height 119
drag, startPoint x: 341, startPoint y: 117, endPoint x: 325, endPoint y: 119, distance: 16.6
click at [341, 117] on div "Saturday" at bounding box center [277, 118] width 138 height 10
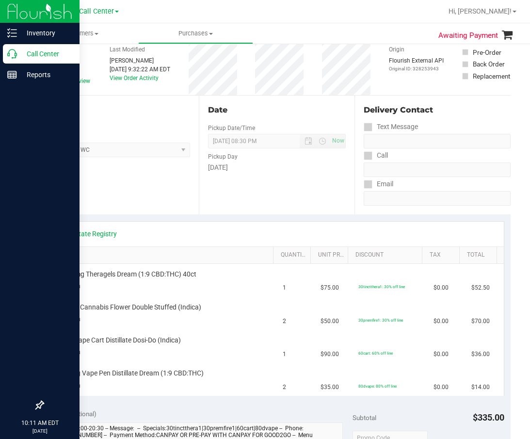
scroll to position [0, 0]
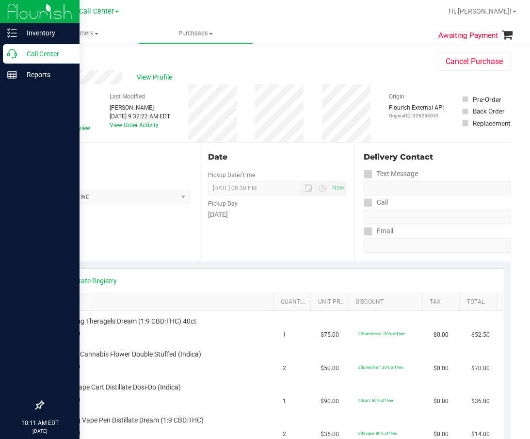
click at [18, 55] on p "Call Center" at bounding box center [46, 54] width 58 height 12
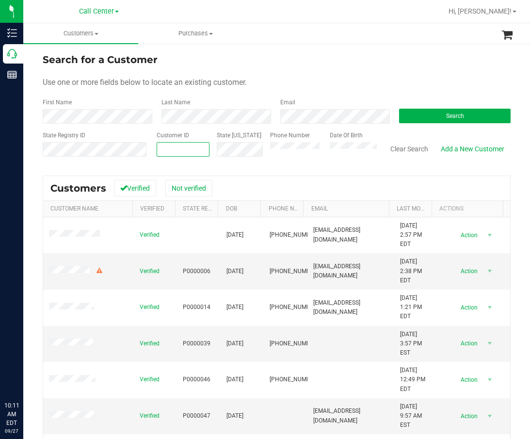
paste input "89466"
type input "89466"
click at [453, 121] on button "Search" at bounding box center [455, 116] width 112 height 15
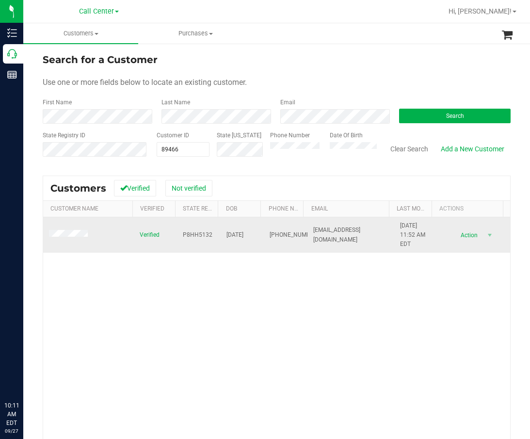
click at [212, 231] on td "P8HH5132" at bounding box center [199, 235] width 44 height 36
click at [192, 233] on span "P8HH5132" at bounding box center [198, 234] width 30 height 9
click at [237, 238] on span "04/16/1956" at bounding box center [235, 234] width 17 height 9
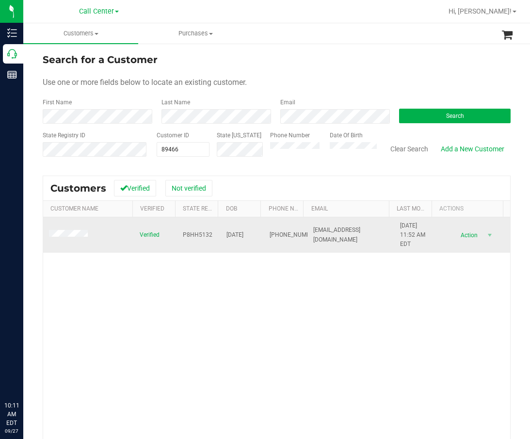
click at [239, 235] on span "04/16/1956" at bounding box center [235, 234] width 17 height 9
click at [184, 235] on span "P8HH5132" at bounding box center [198, 234] width 30 height 9
click at [184, 234] on span "P8HH5132" at bounding box center [198, 234] width 30 height 9
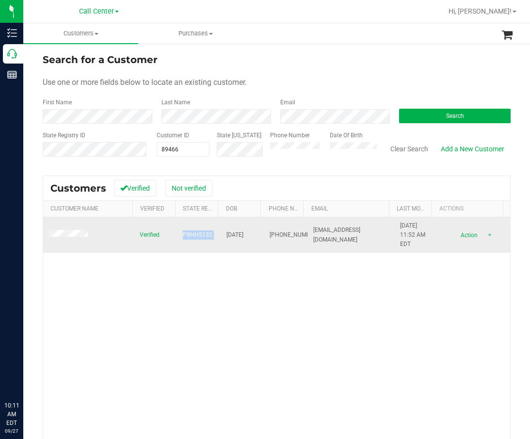
click at [184, 234] on span "P8HH5132" at bounding box center [198, 234] width 30 height 9
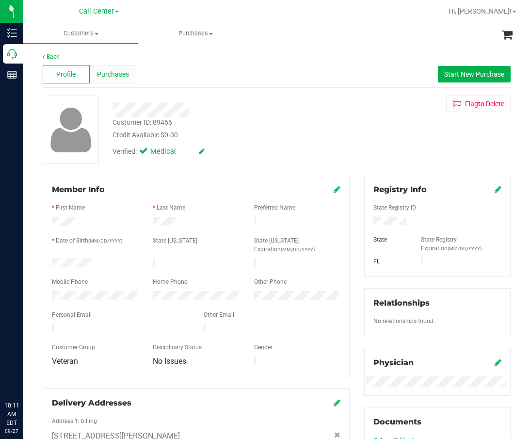
click at [122, 71] on span "Purchases" at bounding box center [113, 74] width 32 height 10
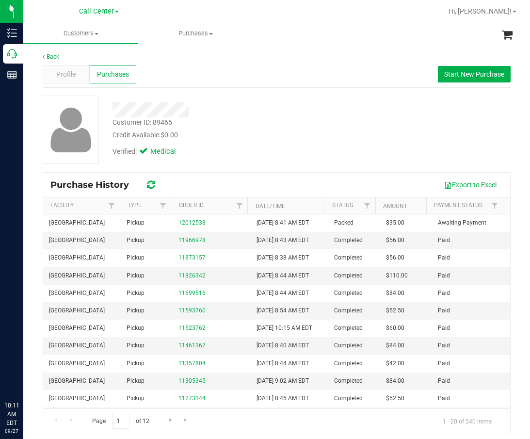
click at [218, 120] on div "Customer ID: 89466 Credit Available: $0.00" at bounding box center [226, 128] width 242 height 23
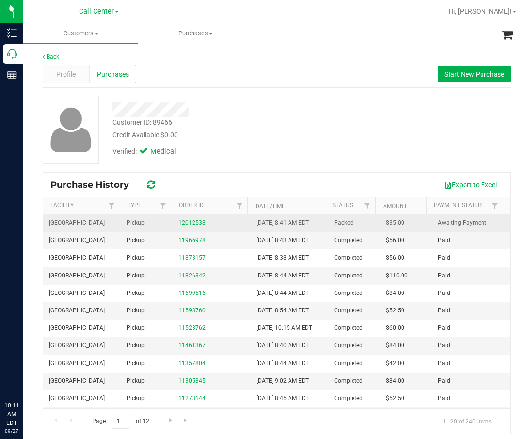
click at [179, 221] on link "12012538" at bounding box center [192, 222] width 27 height 7
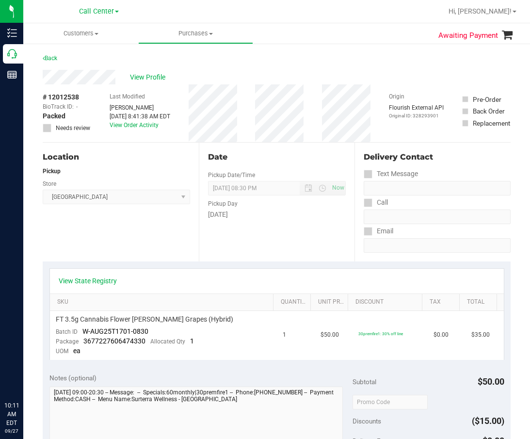
click at [271, 198] on div "Pickup Day" at bounding box center [277, 203] width 138 height 14
click at [387, 152] on div "Delivery Contact" at bounding box center [437, 157] width 147 height 12
click at [152, 78] on span "View Profile" at bounding box center [149, 77] width 39 height 10
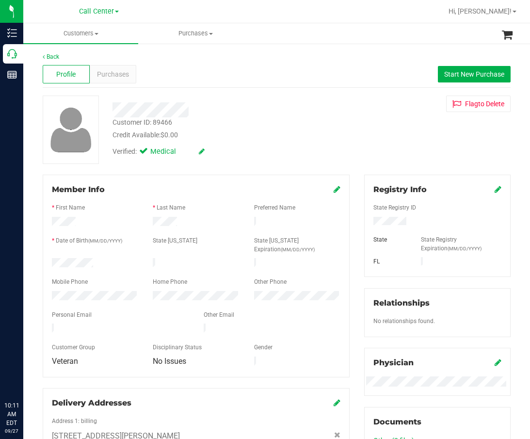
drag, startPoint x: 236, startPoint y: 101, endPoint x: 173, endPoint y: 97, distance: 63.7
click at [236, 102] on div at bounding box center [226, 107] width 242 height 22
click at [130, 79] on div "Purchases" at bounding box center [113, 74] width 47 height 18
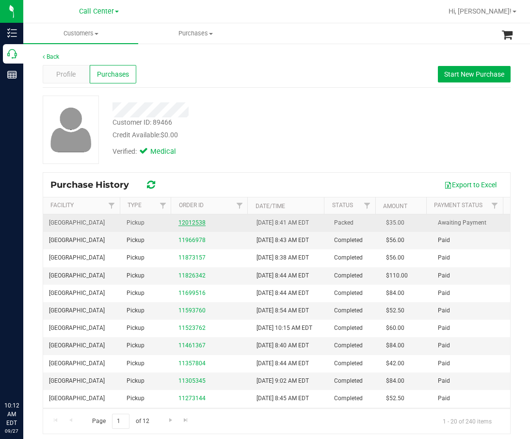
click at [197, 223] on link "12012538" at bounding box center [192, 222] width 27 height 7
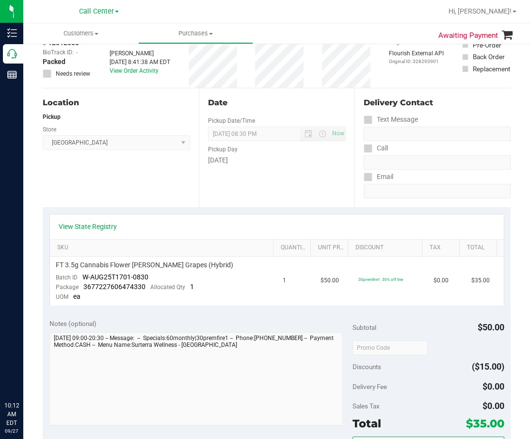
scroll to position [49, 0]
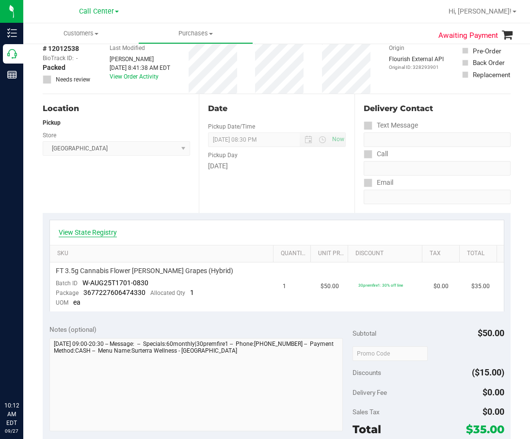
click at [100, 234] on link "View State Registry" at bounding box center [88, 233] width 58 height 10
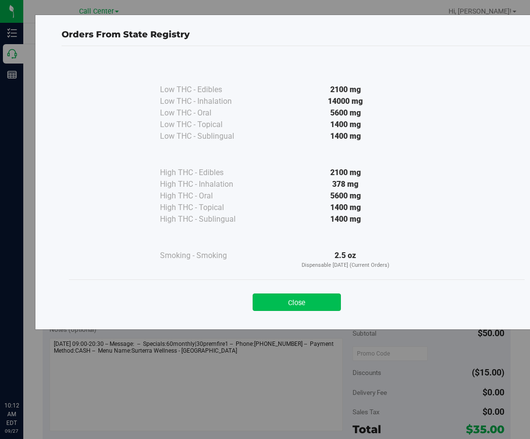
click at [340, 310] on button "Close" at bounding box center [297, 302] width 88 height 17
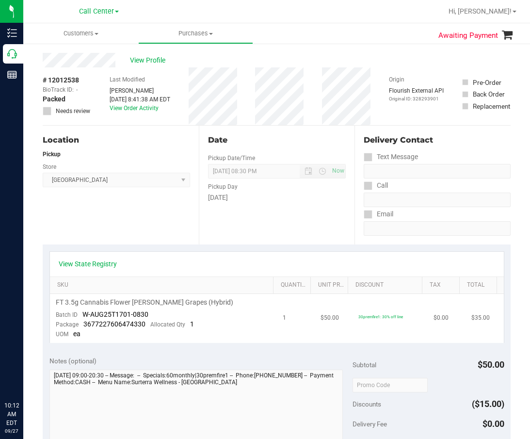
scroll to position [0, 0]
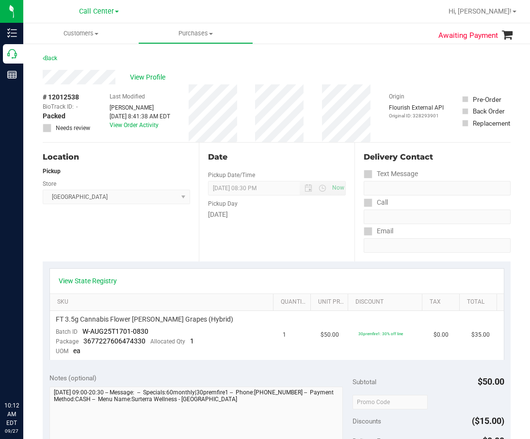
click at [148, 274] on div "View State Registry" at bounding box center [277, 281] width 454 height 25
click at [242, 204] on div "Pickup Day" at bounding box center [277, 203] width 138 height 14
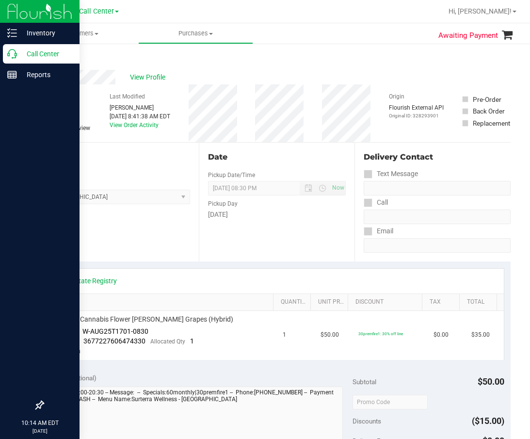
click at [13, 53] on icon at bounding box center [12, 54] width 10 height 10
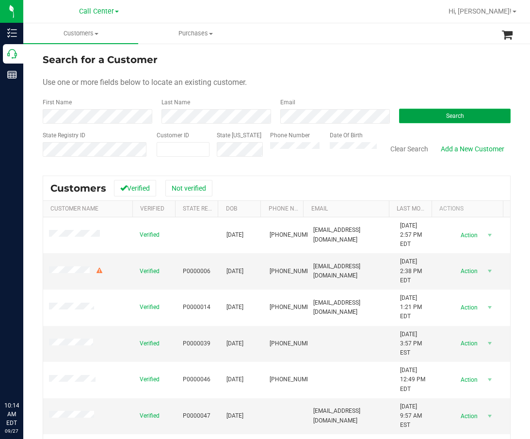
click at [446, 120] on button "Search" at bounding box center [455, 116] width 112 height 15
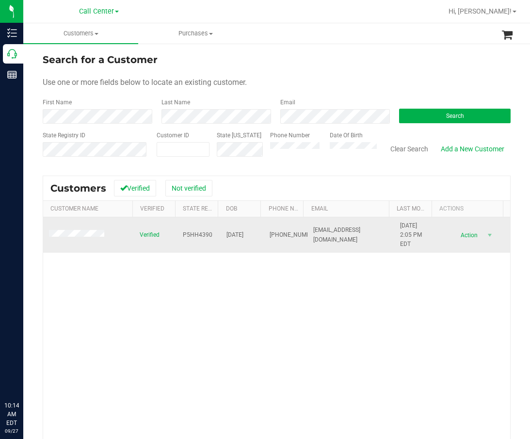
click at [180, 230] on td "P5HH4390" at bounding box center [199, 235] width 44 height 36
click at [184, 232] on span "P5HH4390" at bounding box center [198, 234] width 30 height 9
click at [187, 235] on span "P5HH4390" at bounding box center [198, 234] width 30 height 9
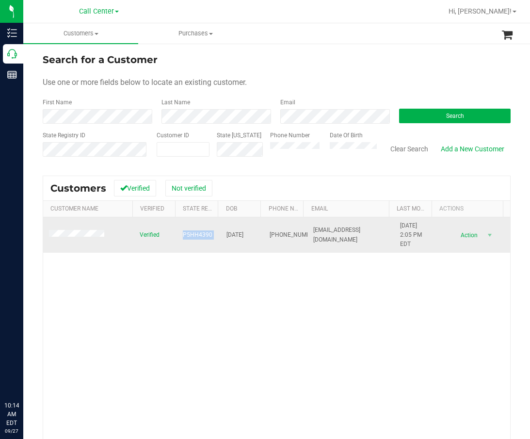
click at [187, 235] on span "P5HH4390" at bounding box center [198, 234] width 30 height 9
click at [242, 237] on span "04/23/1953" at bounding box center [235, 234] width 17 height 9
click at [271, 230] on span "(407) 432-7585" at bounding box center [294, 234] width 49 height 9
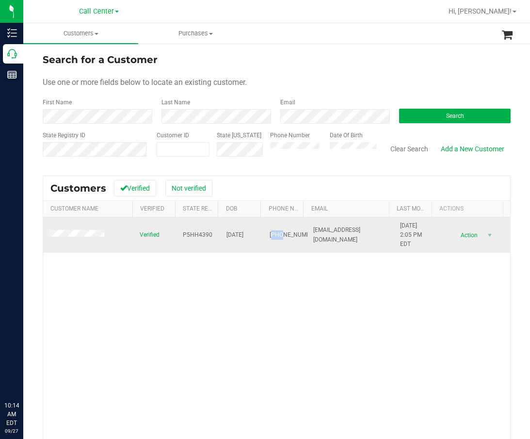
click at [271, 230] on span "(407) 432-7585" at bounding box center [294, 234] width 49 height 9
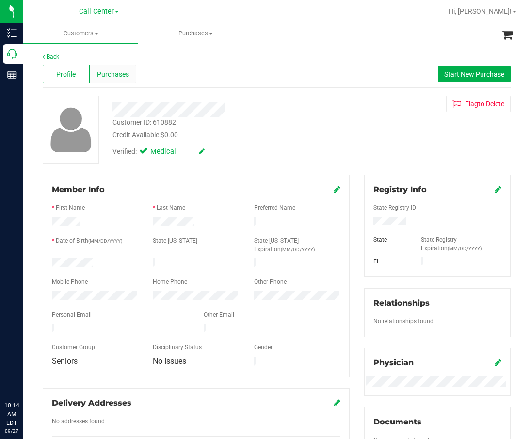
click at [115, 83] on div "Purchases" at bounding box center [113, 74] width 47 height 18
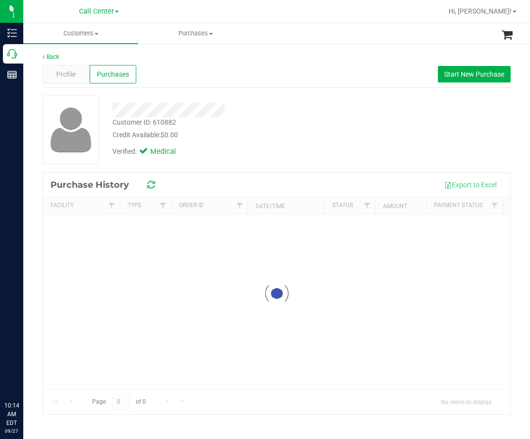
click at [234, 75] on div "Profile Purchases Start New Purchase" at bounding box center [277, 74] width 468 height 27
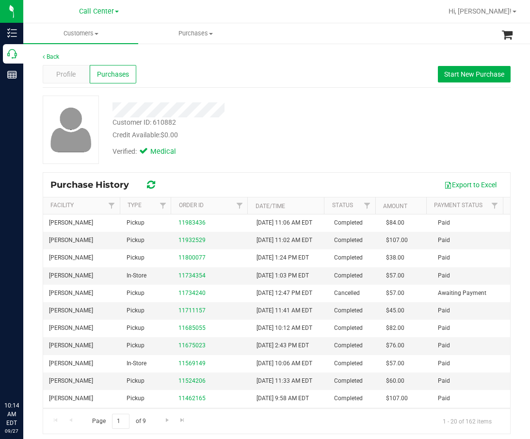
click at [255, 79] on div "Profile Purchases Start New Purchase" at bounding box center [277, 74] width 468 height 27
click at [460, 75] on span "Start New Purchase" at bounding box center [474, 74] width 60 height 8
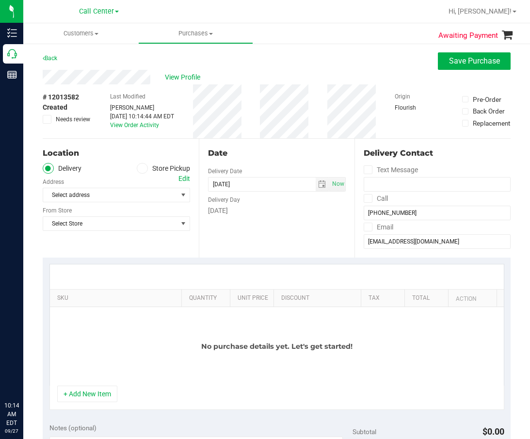
click at [165, 168] on label "Store Pickup" at bounding box center [163, 168] width 53 height 11
click at [0, 0] on input "Store Pickup" at bounding box center [0, 0] width 0 height 0
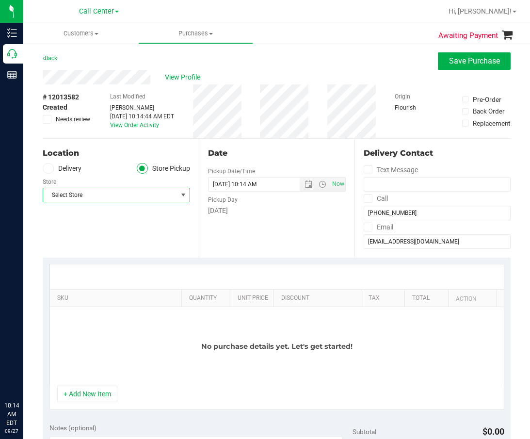
click at [141, 191] on span "Select Store" at bounding box center [110, 195] width 134 height 14
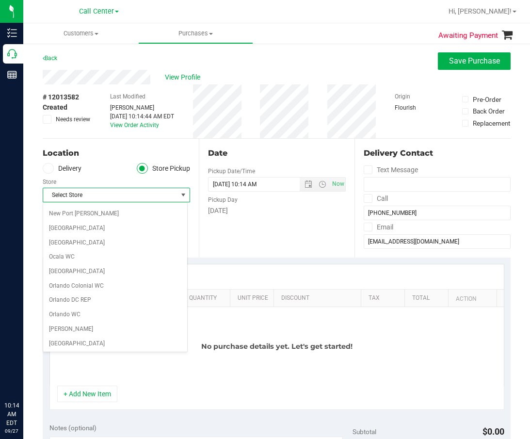
scroll to position [388, 0]
click at [92, 328] on li "Oviedo WC" at bounding box center [115, 328] width 144 height 15
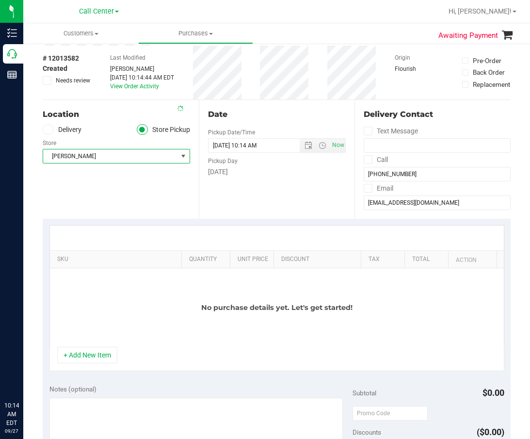
scroll to position [97, 0]
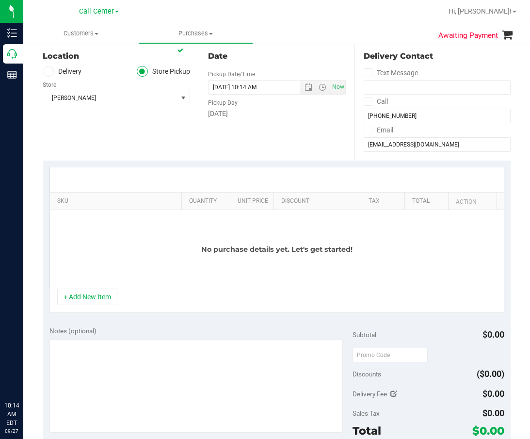
click at [103, 326] on div "Notes (optional) Subtotal $0.00 Discounts ($0.00) Delivery Fee $0.00 Sales Tax …" at bounding box center [277, 407] width 468 height 175
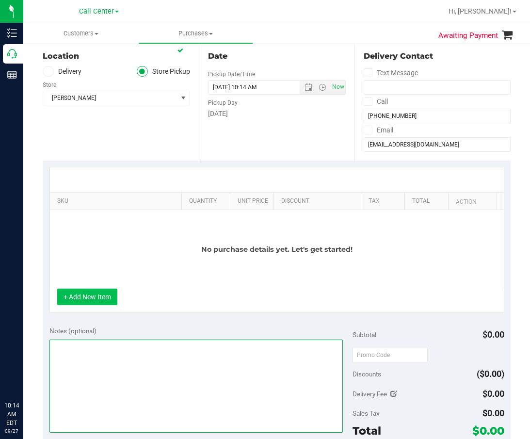
drag, startPoint x: 112, startPoint y: 345, endPoint x: 100, endPoint y: 302, distance: 44.9
click at [112, 345] on textarea at bounding box center [196, 386] width 294 height 93
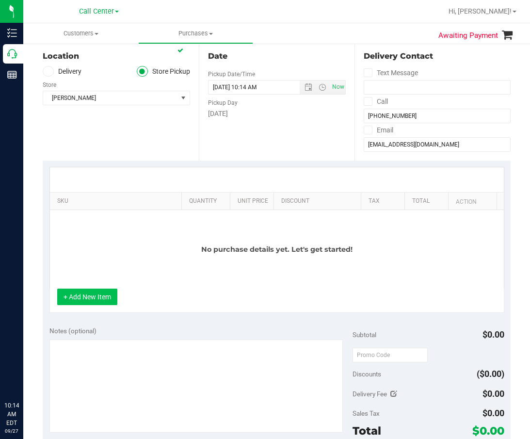
click at [99, 296] on button "+ Add New Item" at bounding box center [87, 297] width 60 height 16
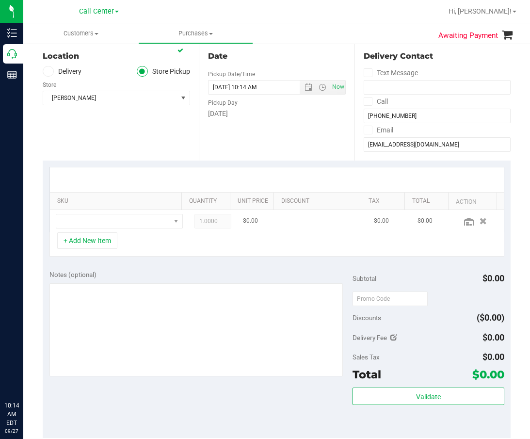
click at [118, 230] on td at bounding box center [119, 221] width 139 height 22
click at [120, 226] on span "NO DATA FOUND" at bounding box center [113, 221] width 114 height 14
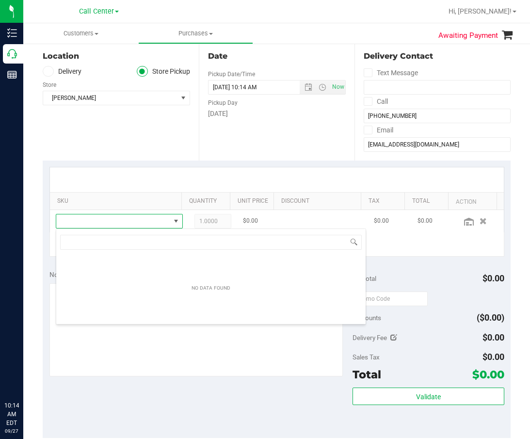
scroll to position [15, 113]
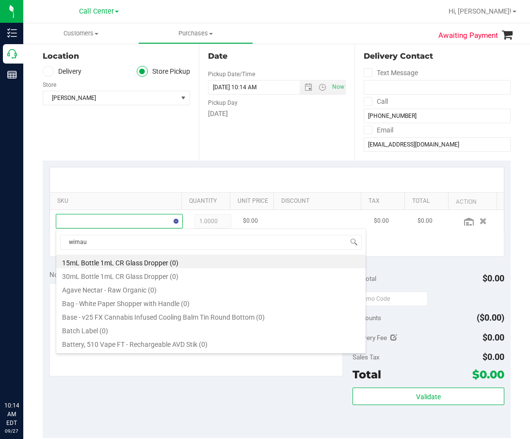
type input "wimaum"
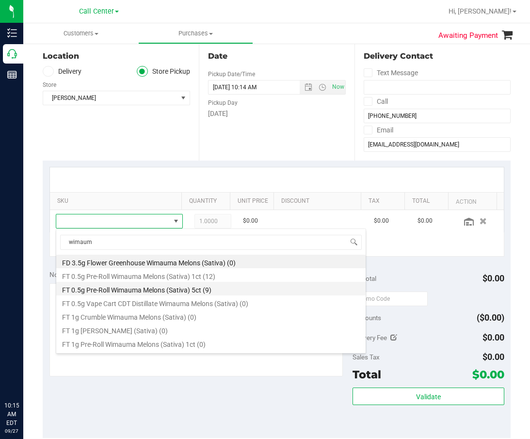
click at [211, 291] on li "FT 0.5g Pre-Roll Wimauma Melons (Sativa) 5ct (9)" at bounding box center [211, 289] width 310 height 14
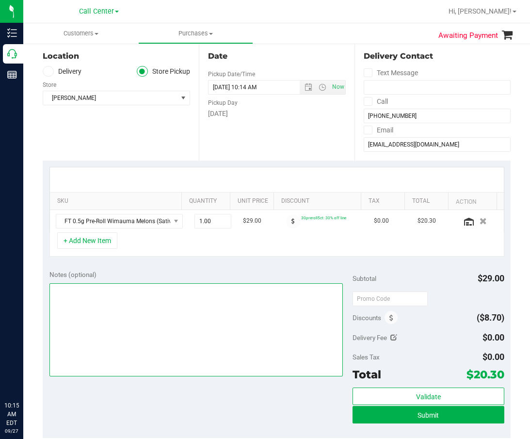
click at [157, 310] on textarea at bounding box center [196, 329] width 294 height 93
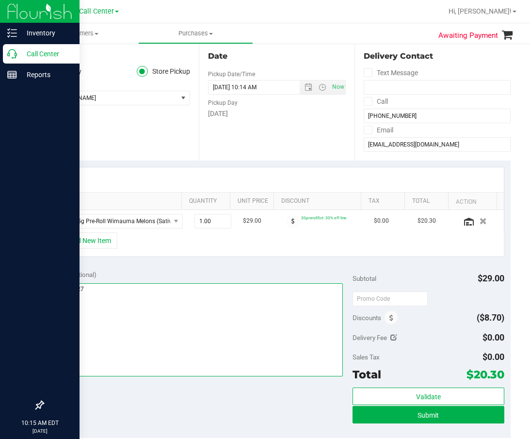
type textarea "cc dr 09/27"
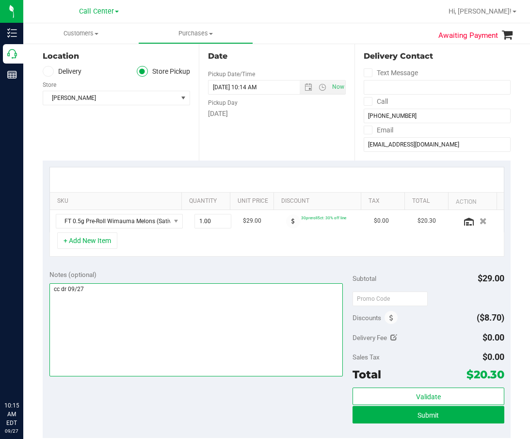
click at [299, 312] on textarea at bounding box center [196, 329] width 294 height 93
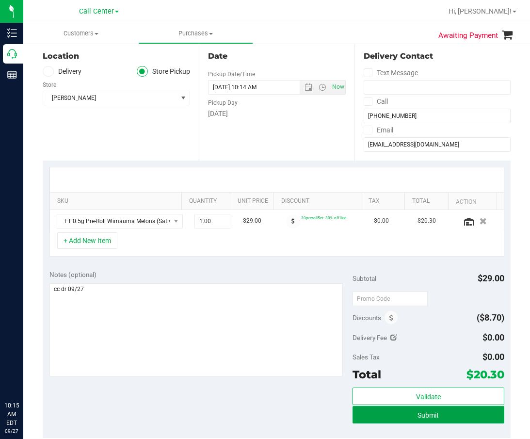
click at [404, 410] on button "Submit" at bounding box center [429, 414] width 152 height 17
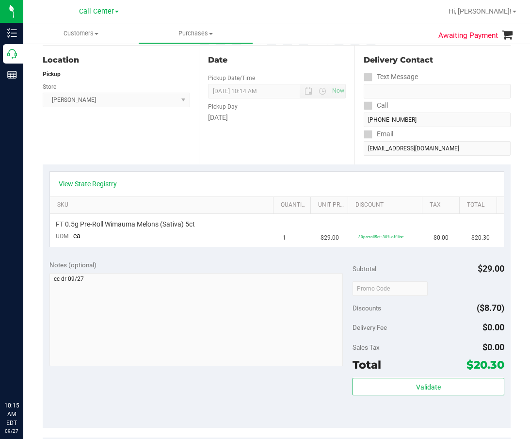
click at [307, 262] on div "Notes (optional)" at bounding box center [200, 265] width 303 height 10
click at [257, 132] on div "Date Pickup Date/Time 09/27/2025 Now 09/27/2025 10:14 AM Now Pickup Day Saturday" at bounding box center [277, 105] width 156 height 119
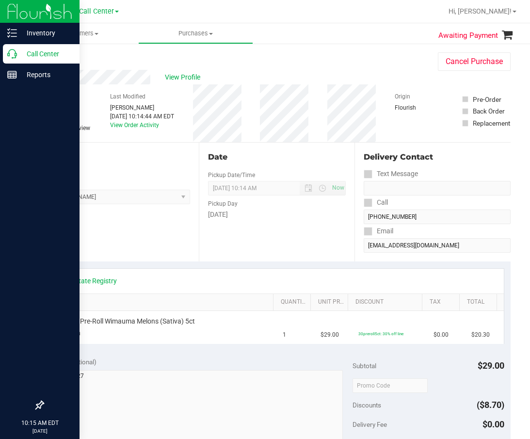
click at [18, 60] on div "Call Center" at bounding box center [41, 53] width 77 height 19
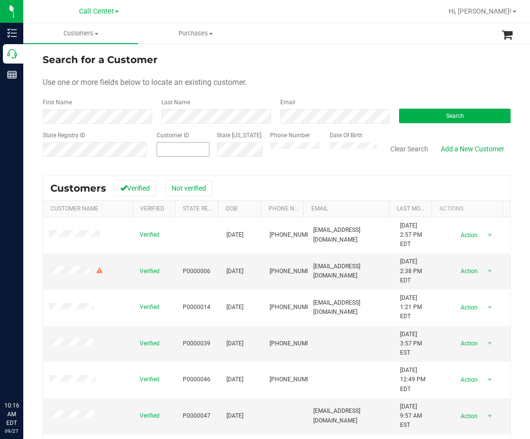
click at [183, 150] on span at bounding box center [183, 149] width 53 height 15
paste input "332748"
type input "332748"
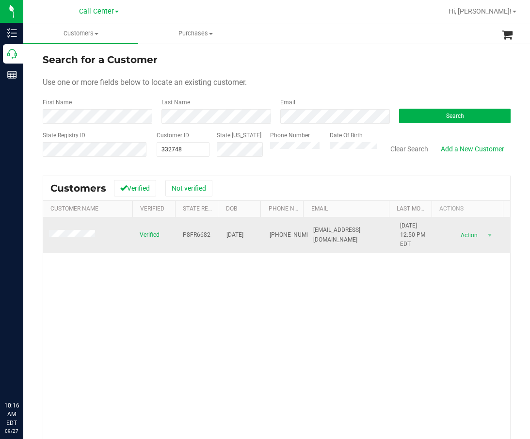
click at [200, 234] on span "P8FR6682" at bounding box center [197, 234] width 28 height 9
click at [239, 232] on span "07/02/1979" at bounding box center [235, 234] width 17 height 9
click at [240, 233] on span "07/02/1979" at bounding box center [235, 234] width 17 height 9
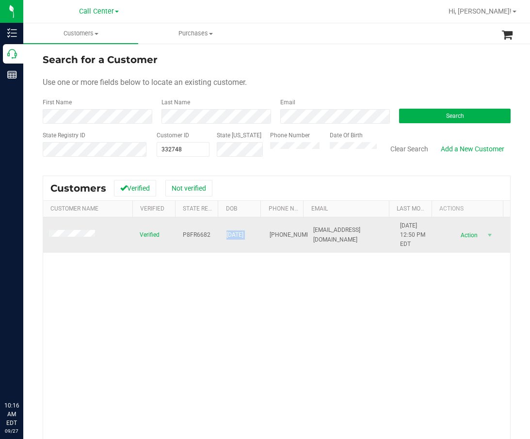
click at [240, 233] on span "07/02/1979" at bounding box center [235, 234] width 17 height 9
click at [276, 231] on span "(314) 322-2818" at bounding box center [294, 234] width 49 height 9
click at [274, 231] on span "(314) 322-2818" at bounding box center [294, 234] width 49 height 9
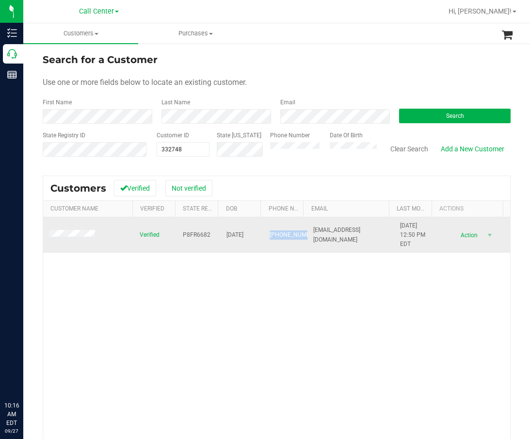
click at [274, 231] on span "(314) 322-2818" at bounding box center [294, 234] width 49 height 9
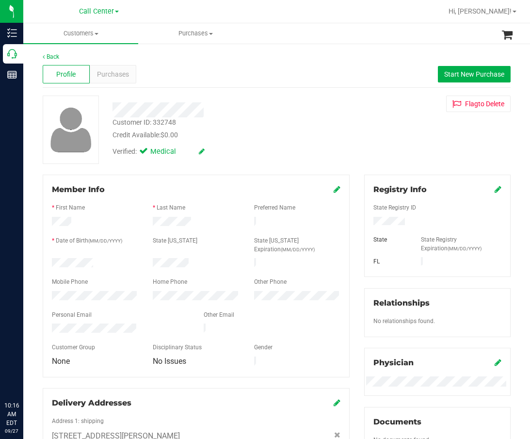
drag, startPoint x: 256, startPoint y: 66, endPoint x: 246, endPoint y: 68, distance: 10.4
click at [256, 67] on div "Profile Purchases Start New Purchase" at bounding box center [277, 74] width 468 height 27
click at [115, 68] on div "Purchases" at bounding box center [113, 74] width 47 height 18
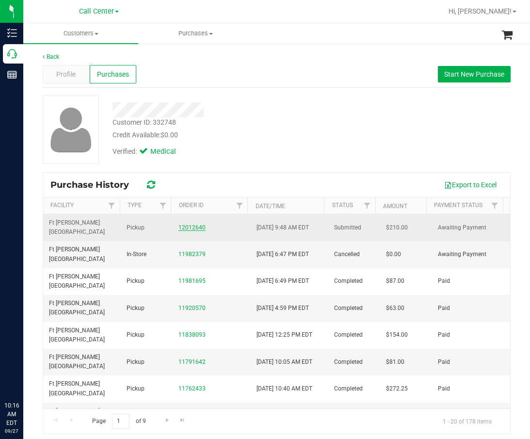
click at [193, 224] on link "12012640" at bounding box center [192, 227] width 27 height 7
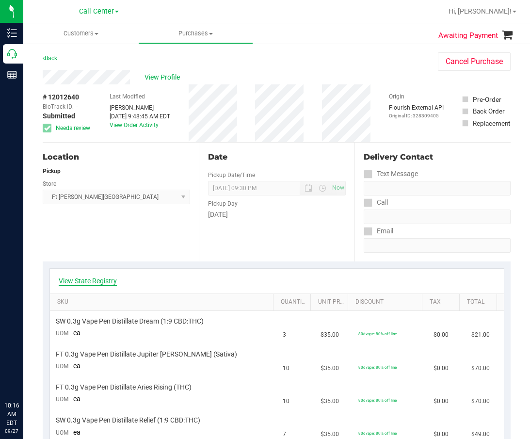
click at [100, 280] on link "View State Registry" at bounding box center [88, 281] width 58 height 10
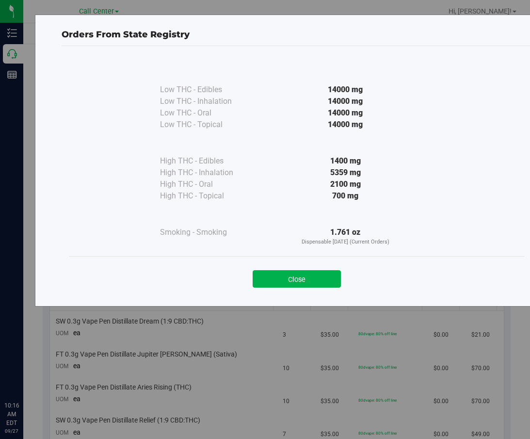
click at [328, 279] on button "Close" at bounding box center [297, 278] width 88 height 17
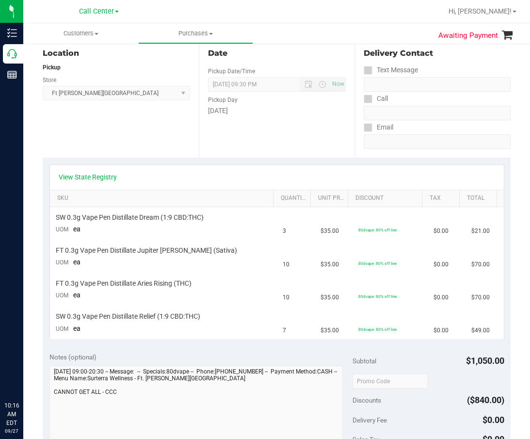
scroll to position [146, 0]
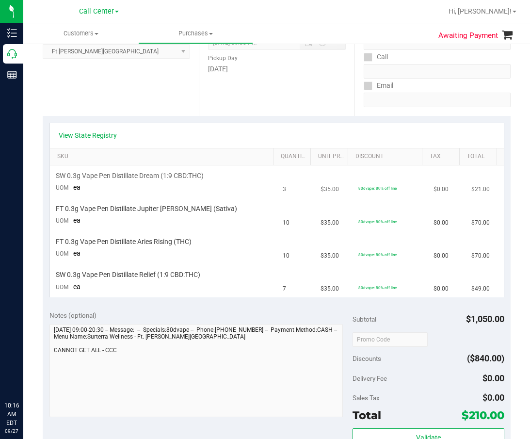
click at [136, 189] on td "SW 0.3g Vape Pen Distillate Dream (1:9 CBD:THC) UOM ea" at bounding box center [163, 181] width 227 height 33
click at [142, 179] on span "SW 0.3g Vape Pen Distillate Dream (1:9 CBD:THC)" at bounding box center [130, 175] width 148 height 9
click at [146, 213] on span "FT 0.3g Vape Pen Distillate Jupiter Leo (Sativa)" at bounding box center [146, 208] width 181 height 9
click at [151, 246] on span "FT 0.3g Vape Pen Distillate Aries Rising (THC)" at bounding box center [124, 241] width 136 height 9
click at [152, 264] on td "FT 0.3g Vape Pen Distillate Aries Rising (THC) UOM ea" at bounding box center [163, 248] width 227 height 33
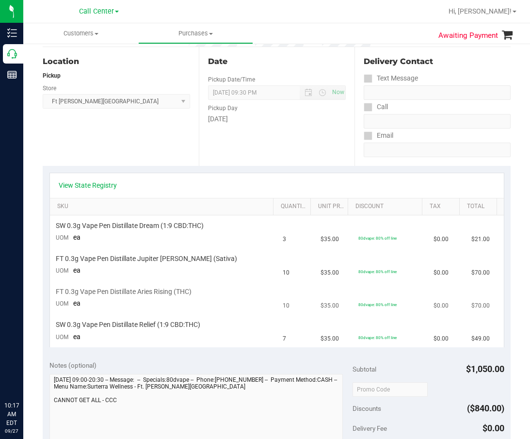
scroll to position [49, 0]
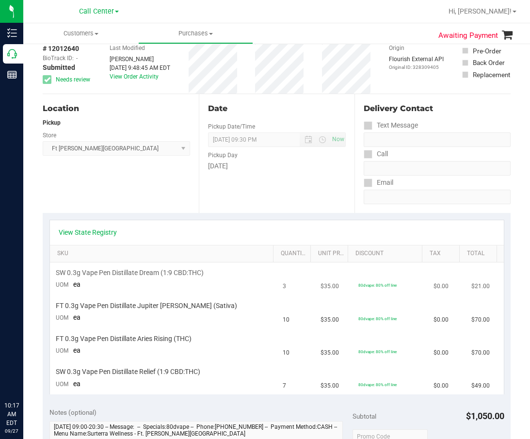
click at [165, 273] on span "SW 0.3g Vape Pen Distillate Dream (1:9 CBD:THC)" at bounding box center [130, 272] width 148 height 9
click at [146, 380] on td "SW 0.3g Vape Pen Distillate Relief (1:9 CBD:THC) UOM ea" at bounding box center [163, 378] width 227 height 33
click at [149, 371] on span "SW 0.3g Vape Pen Distillate Relief (1:9 CBD:THC)" at bounding box center [128, 371] width 145 height 9
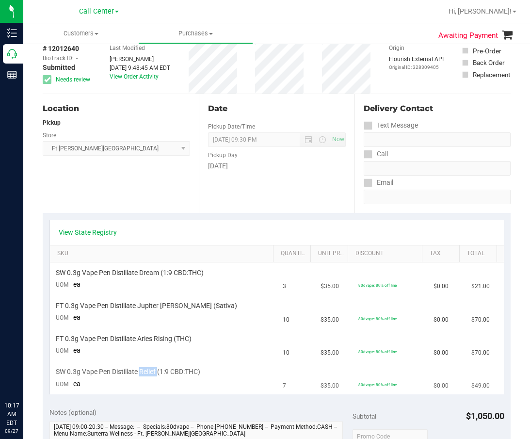
click at [149, 371] on span "SW 0.3g Vape Pen Distillate Relief (1:9 CBD:THC)" at bounding box center [128, 371] width 145 height 9
click at [247, 361] on td "FT 0.3g Vape Pen Distillate Aries Rising (THC) UOM ea" at bounding box center [163, 345] width 227 height 33
click at [73, 367] on td "SW 0.3g Vape Pen Distillate Relief (1:9 CBD:THC) UOM ea" at bounding box center [163, 378] width 227 height 33
click at [91, 342] on span "FT 0.3g Vape Pen Distillate Aries Rising (THC)" at bounding box center [124, 338] width 136 height 9
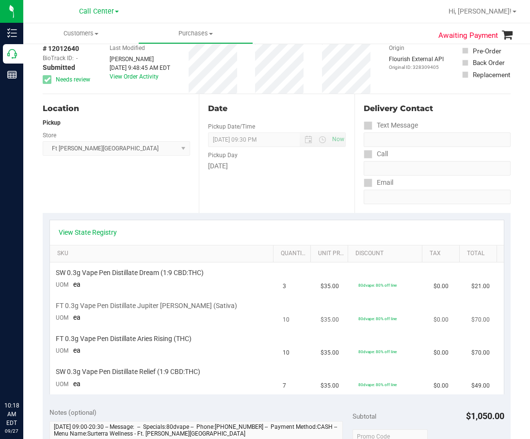
click at [115, 312] on td "FT 0.3g Vape Pen Distillate Jupiter Leo (Sativa) UOM ea" at bounding box center [163, 312] width 227 height 33
click at [246, 257] on link "SKU" at bounding box center [163, 254] width 213 height 8
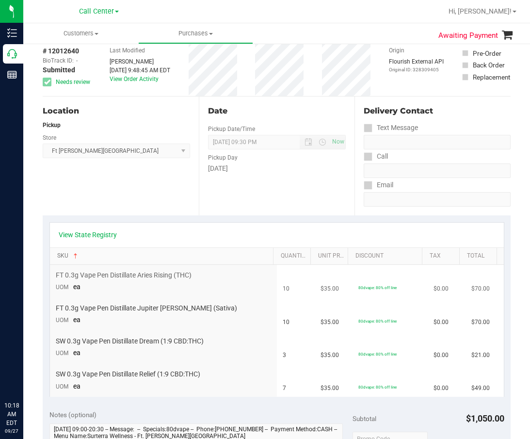
scroll to position [0, 0]
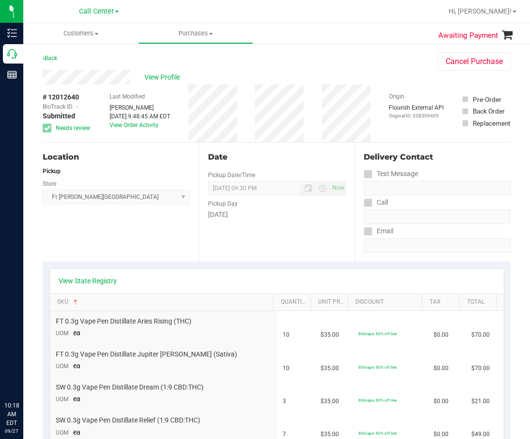
click at [299, 295] on th "Quantity" at bounding box center [291, 302] width 37 height 17
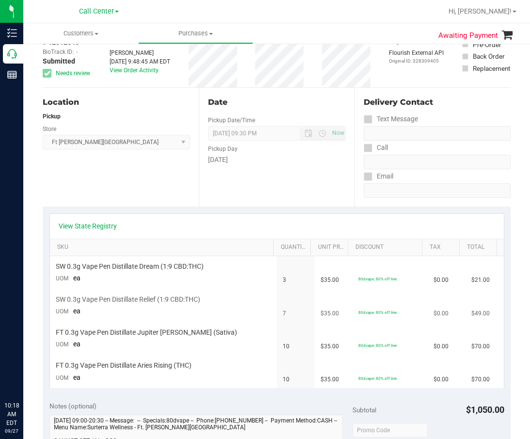
scroll to position [49, 0]
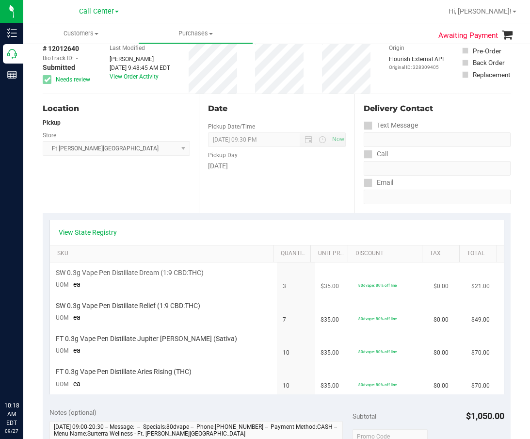
drag, startPoint x: 297, startPoint y: 300, endPoint x: 163, endPoint y: 279, distance: 135.5
click at [296, 300] on td "7" at bounding box center [296, 312] width 38 height 33
click at [102, 233] on link "View State Registry" at bounding box center [88, 233] width 58 height 10
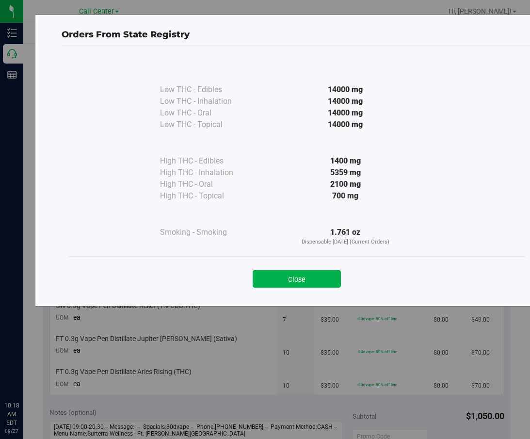
click at [317, 269] on div "Close" at bounding box center [297, 276] width 442 height 24
click at [320, 276] on button "Close" at bounding box center [297, 278] width 88 height 17
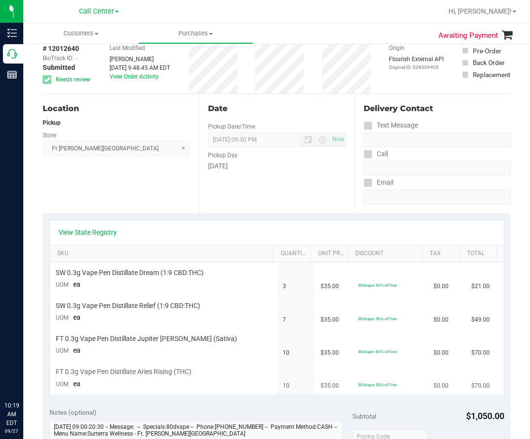
click at [133, 367] on td "FT 0.3g Vape Pen Distillate Aries Rising (THC) UOM ea" at bounding box center [163, 378] width 227 height 33
click at [143, 336] on span "FT 0.3g Vape Pen Distillate Jupiter Leo (Sativa)" at bounding box center [146, 338] width 181 height 9
drag, startPoint x: 140, startPoint y: 308, endPoint x: 141, endPoint y: 299, distance: 8.7
click at [140, 307] on span "SW 0.3g Vape Pen Distillate Relief (1:9 CBD:THC)" at bounding box center [128, 305] width 145 height 9
click at [144, 278] on td "SW 0.3g Vape Pen Distillate Dream (1:9 CBD:THC) UOM ea" at bounding box center [163, 278] width 227 height 33
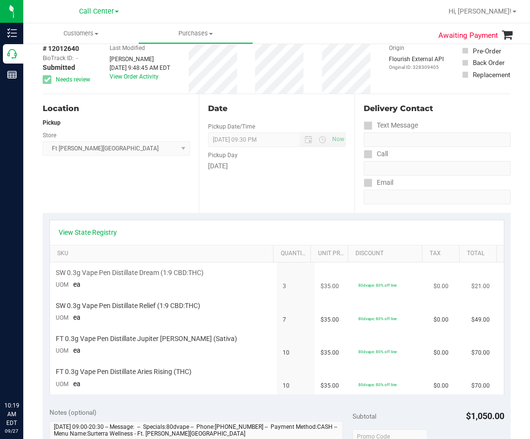
click at [149, 272] on span "SW 0.3g Vape Pen Distillate Dream (1:9 CBD:THC)" at bounding box center [130, 272] width 148 height 9
click at [149, 271] on span "SW 0.3g Vape Pen Distillate Dream (1:9 CBD:THC)" at bounding box center [130, 272] width 148 height 9
click at [149, 270] on span "SW 0.3g Vape Pen Distillate Dream (1:9 CBD:THC)" at bounding box center [130, 272] width 148 height 9
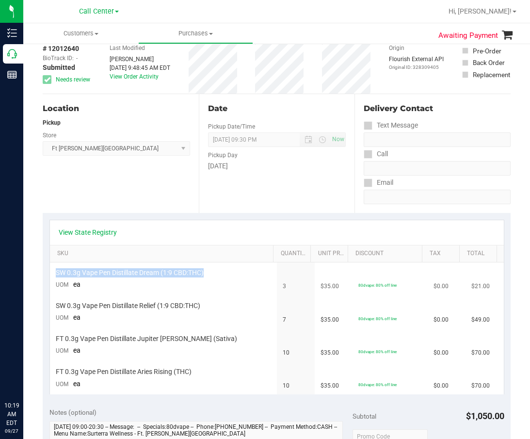
click at [149, 270] on span "SW 0.3g Vape Pen Distillate Dream (1:9 CBD:THC)" at bounding box center [130, 272] width 148 height 9
click at [151, 305] on span "SW 0.3g Vape Pen Distillate Relief (1:9 CBD:THC)" at bounding box center [128, 305] width 145 height 9
click at [152, 305] on span "SW 0.3g Vape Pen Distillate Relief (1:9 CBD:THC)" at bounding box center [128, 305] width 145 height 9
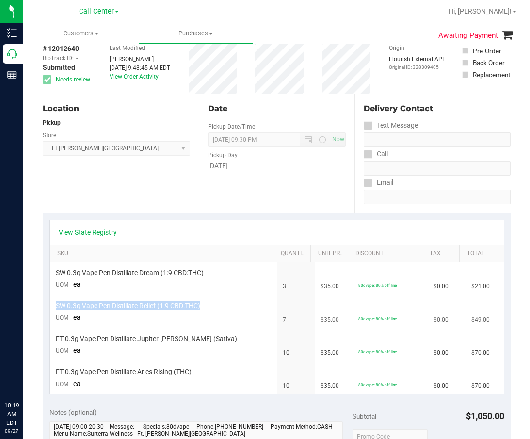
click at [153, 304] on span "SW 0.3g Vape Pen Distillate Relief (1:9 CBD:THC)" at bounding box center [128, 305] width 145 height 9
click at [143, 342] on span "FT 0.3g Vape Pen Distillate Jupiter Leo (Sativa)" at bounding box center [146, 338] width 181 height 9
drag, startPoint x: 145, startPoint y: 365, endPoint x: 149, endPoint y: 369, distance: 6.2
click at [145, 366] on td "FT 0.3g Vape Pen Distillate Aries Rising (THC) UOM ea" at bounding box center [163, 378] width 227 height 33
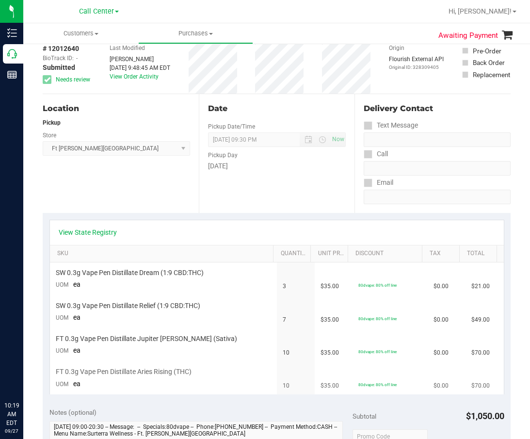
click at [149, 370] on span "FT 0.3g Vape Pen Distillate Aries Rising (THC)" at bounding box center [124, 371] width 136 height 9
click at [151, 370] on span "FT 0.3g Vape Pen Distillate Aries Rising (THC)" at bounding box center [124, 371] width 136 height 9
click at [136, 374] on span "FT 0.3g Vape Pen Distillate Aries Rising (THC)" at bounding box center [124, 371] width 136 height 9
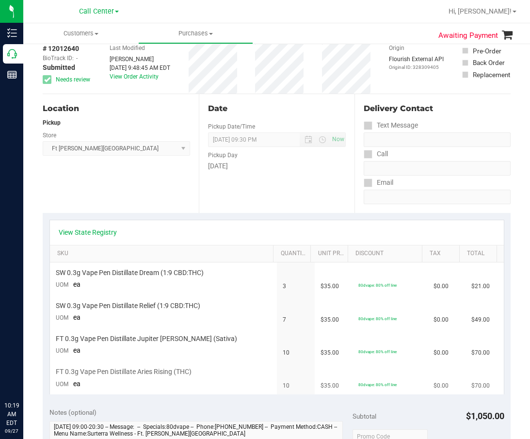
click at [177, 365] on td "FT 0.3g Vape Pen Distillate Aries Rising (THC) UOM ea" at bounding box center [163, 378] width 227 height 33
click at [179, 369] on span "FT 0.3g Vape Pen Distillate Aries Rising (THC)" at bounding box center [124, 371] width 136 height 9
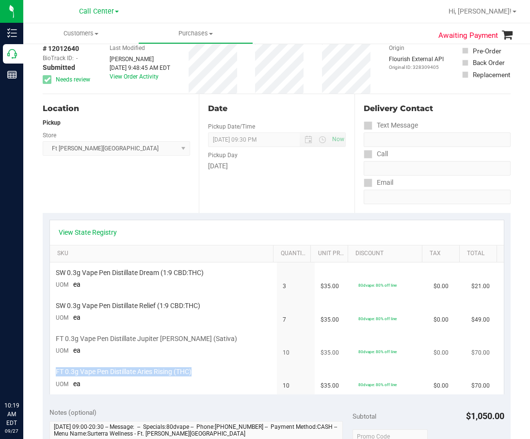
drag, startPoint x: 179, startPoint y: 358, endPoint x: 189, endPoint y: 359, distance: 10.3
click at [181, 359] on td "FT 0.3g Vape Pen Distillate Jupiter Leo (Sativa) UOM ea" at bounding box center [163, 345] width 227 height 33
click at [177, 377] on span "FT 0.3g Vape Pen Distillate Aries Rising (THC)" at bounding box center [124, 371] width 136 height 9
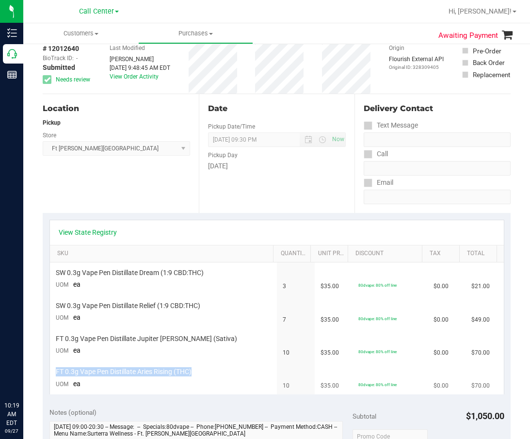
click at [177, 377] on span "FT 0.3g Vape Pen Distillate Aries Rising (THC)" at bounding box center [124, 371] width 136 height 9
click at [122, 270] on span "SW 0.3g Vape Pen Distillate Dream (1:9 CBD:THC)" at bounding box center [130, 272] width 148 height 9
drag, startPoint x: 122, startPoint y: 270, endPoint x: 130, endPoint y: 280, distance: 12.4
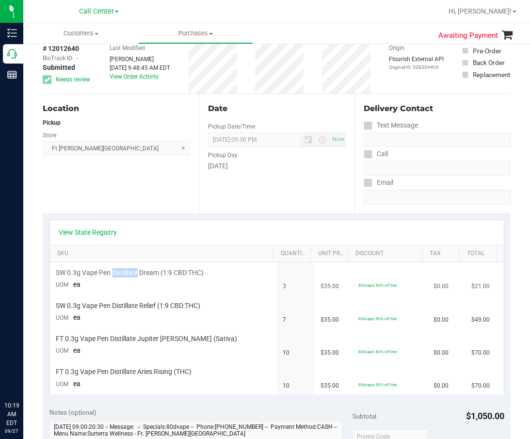
click at [122, 270] on span "SW 0.3g Vape Pen Distillate Dream (1:9 CBD:THC)" at bounding box center [130, 272] width 148 height 9
click at [136, 306] on span "SW 0.3g Vape Pen Distillate Relief (1:9 CBD:THC)" at bounding box center [128, 305] width 145 height 9
drag, startPoint x: 370, startPoint y: 299, endPoint x: 342, endPoint y: 299, distance: 28.1
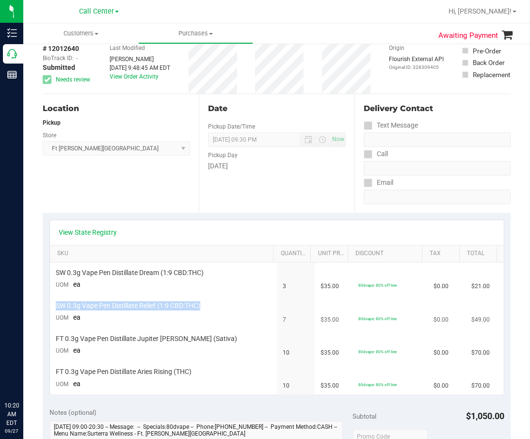
click at [369, 299] on td "80dvape: 80% off line" at bounding box center [391, 312] width 76 height 33
click at [167, 274] on span "SW 0.3g Vape Pen Distillate Dream (1:9 CBD:THC)" at bounding box center [130, 272] width 148 height 9
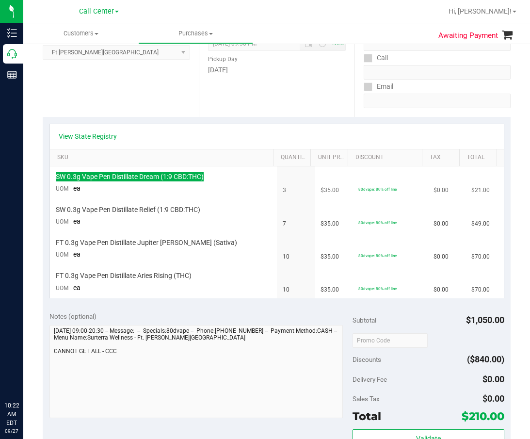
scroll to position [146, 0]
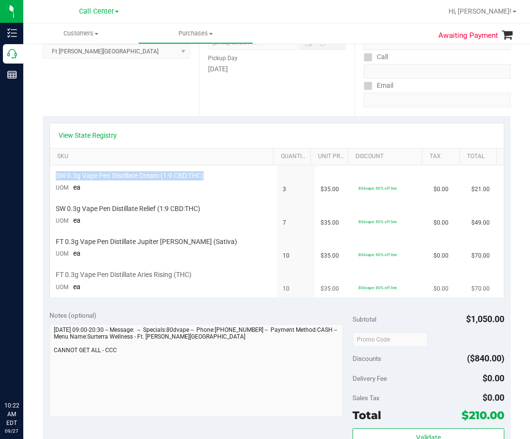
click at [283, 273] on td "10" at bounding box center [296, 281] width 38 height 33
click at [277, 190] on td "3" at bounding box center [296, 181] width 38 height 33
click at [221, 131] on div "View State Registry" at bounding box center [277, 136] width 437 height 10
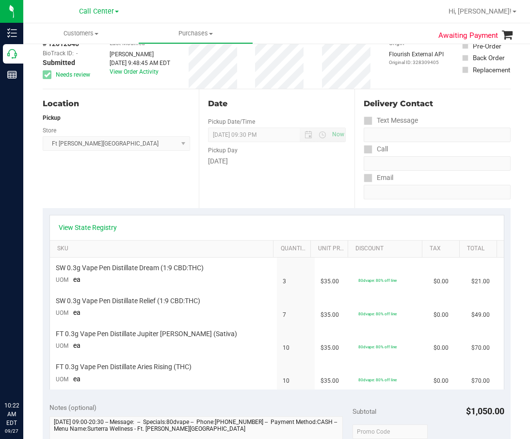
scroll to position [0, 0]
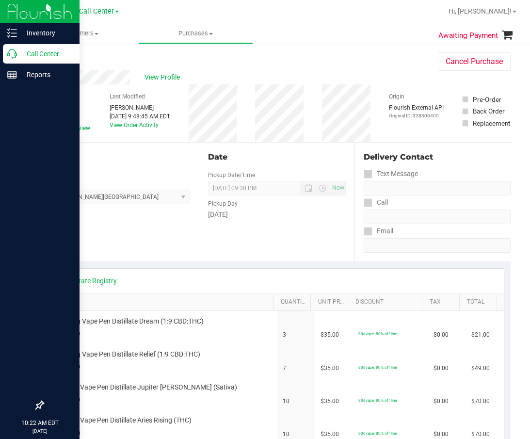
click at [19, 55] on p "Call Center" at bounding box center [46, 54] width 58 height 12
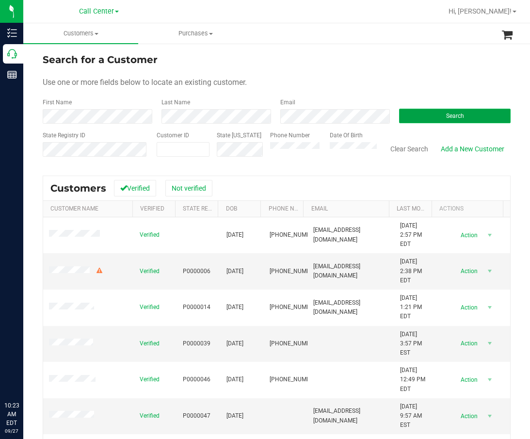
click at [422, 121] on button "Search" at bounding box center [455, 116] width 112 height 15
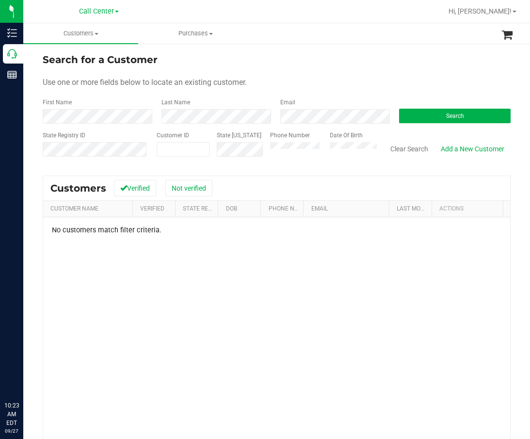
click at [134, 263] on div "No customers match filter criteria." at bounding box center [276, 359] width 467 height 285
click at [277, 185] on div "Customers Verified Not verified" at bounding box center [276, 188] width 467 height 24
click at [281, 178] on div "Customers Verified Not verified" at bounding box center [276, 188] width 467 height 24
click at [186, 152] on span at bounding box center [183, 149] width 53 height 15
drag, startPoint x: 172, startPoint y: 149, endPoint x: 154, endPoint y: 149, distance: 18.0
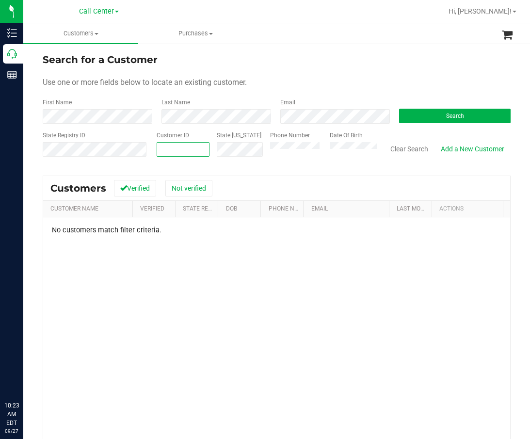
click at [171, 149] on span at bounding box center [183, 149] width 53 height 15
click at [176, 153] on span at bounding box center [183, 149] width 53 height 15
click at [446, 115] on span "Search" at bounding box center [455, 116] width 18 height 7
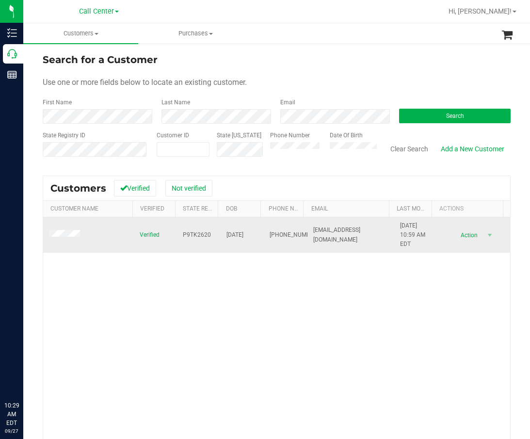
click at [197, 235] on span "P9TK2620" at bounding box center [197, 234] width 28 height 9
click at [237, 237] on span "10/09/1950" at bounding box center [235, 234] width 17 height 9
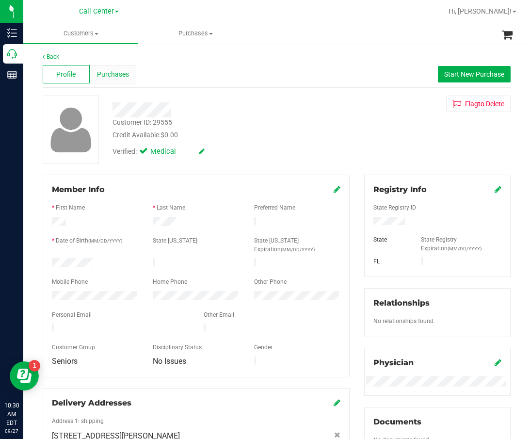
click at [111, 74] on span "Purchases" at bounding box center [113, 74] width 32 height 10
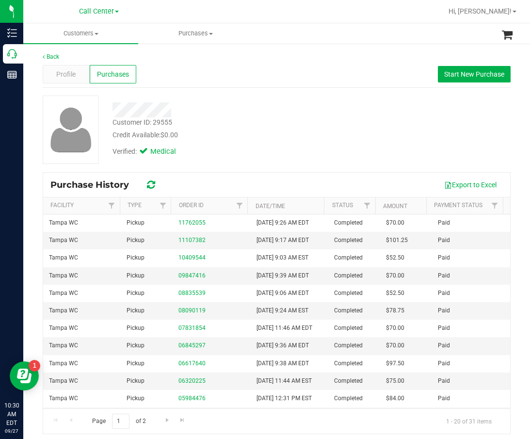
click at [264, 110] on div at bounding box center [226, 109] width 242 height 15
click at [266, 111] on div at bounding box center [226, 109] width 242 height 15
click at [269, 111] on div at bounding box center [226, 109] width 242 height 15
click at [270, 112] on div at bounding box center [226, 109] width 242 height 15
click at [239, 174] on div "Purchase History Export to Excel" at bounding box center [276, 185] width 467 height 24
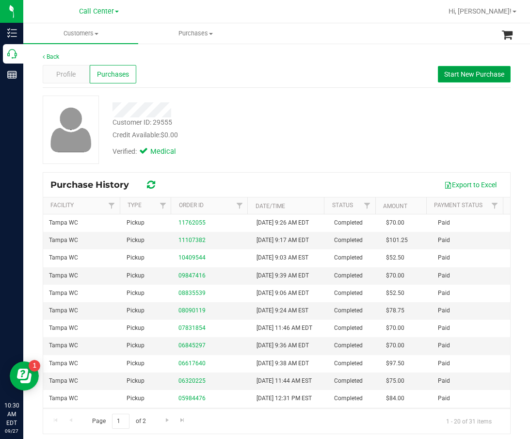
click at [444, 70] on span "Start New Purchase" at bounding box center [474, 74] width 60 height 8
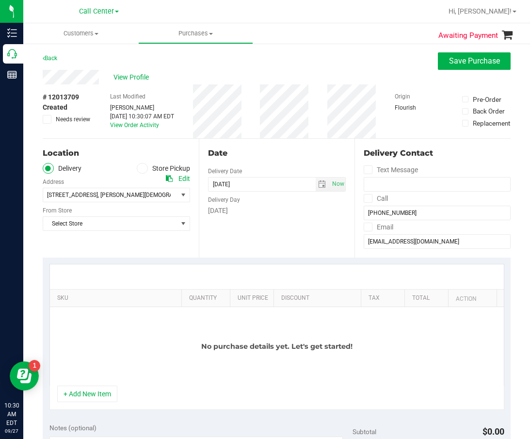
click at [151, 164] on label "Store Pickup" at bounding box center [163, 168] width 53 height 11
click at [0, 0] on input "Store Pickup" at bounding box center [0, 0] width 0 height 0
click at [145, 196] on span "Select Store" at bounding box center [110, 195] width 134 height 14
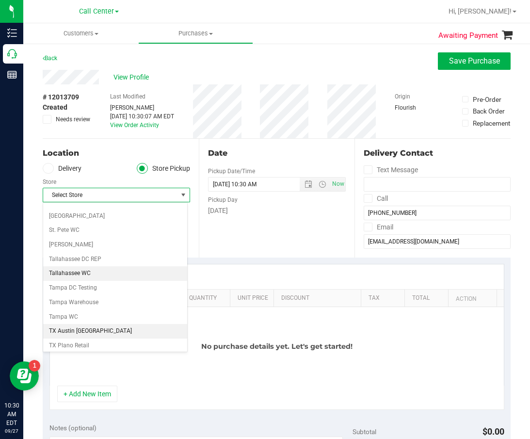
scroll to position [631, 0]
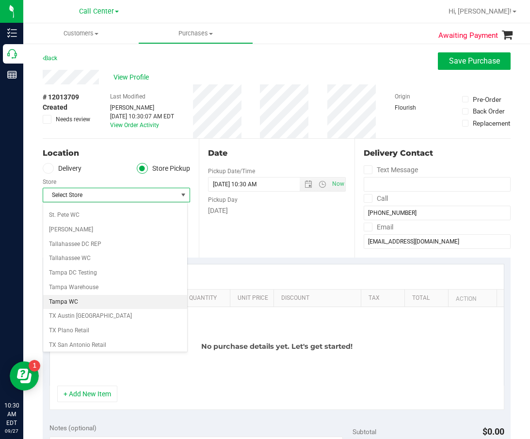
click at [100, 305] on li "Tampa WC" at bounding box center [115, 302] width 144 height 15
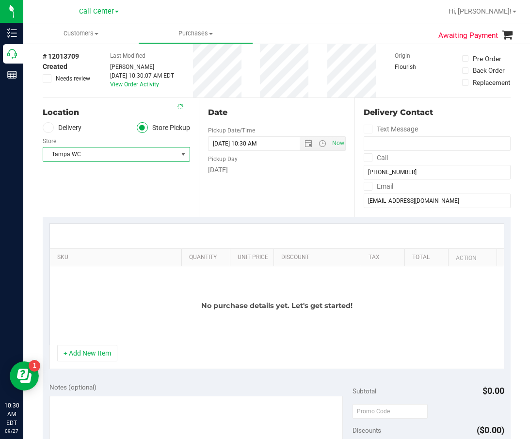
scroll to position [97, 0]
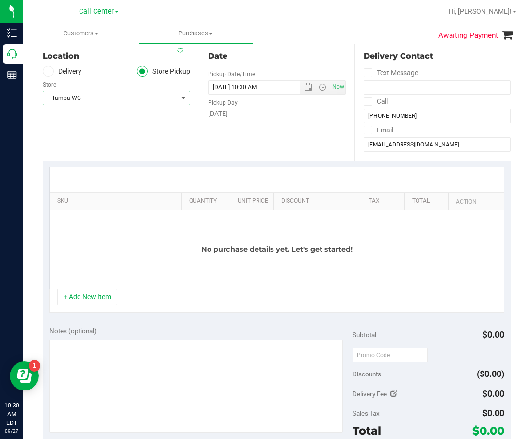
click at [115, 337] on div "Notes (optional)" at bounding box center [200, 380] width 303 height 109
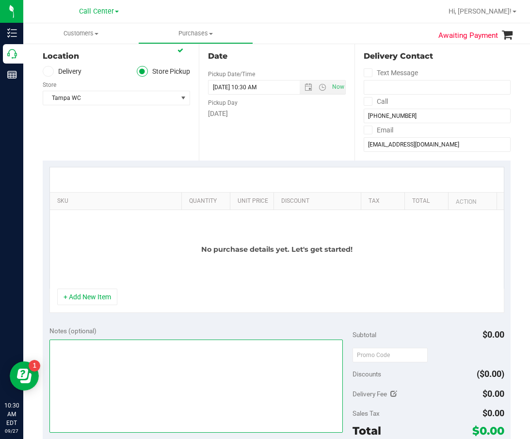
click at [101, 341] on textarea at bounding box center [196, 386] width 294 height 93
type textarea "cc dr 09/27"
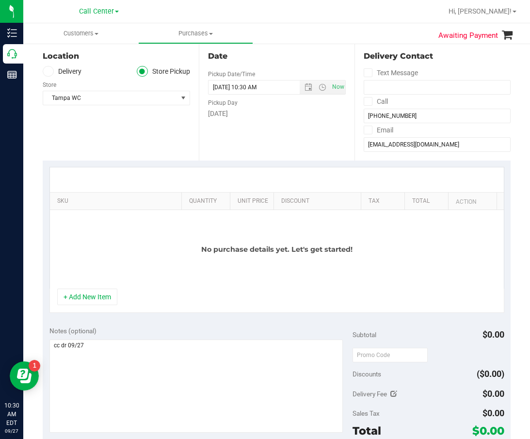
click at [155, 321] on div "Notes (optional) Subtotal $0.00 Discounts ($0.00) Delivery Fee $0.00 Sales Tax …" at bounding box center [277, 407] width 468 height 175
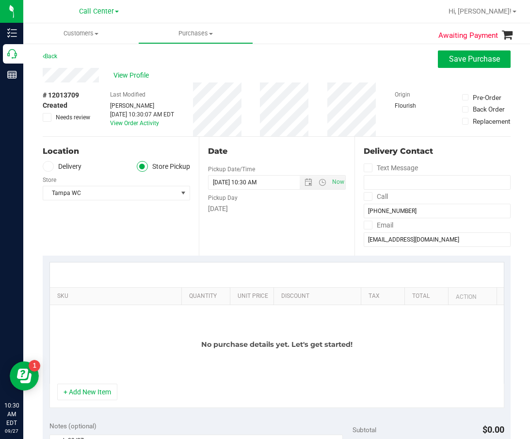
scroll to position [0, 0]
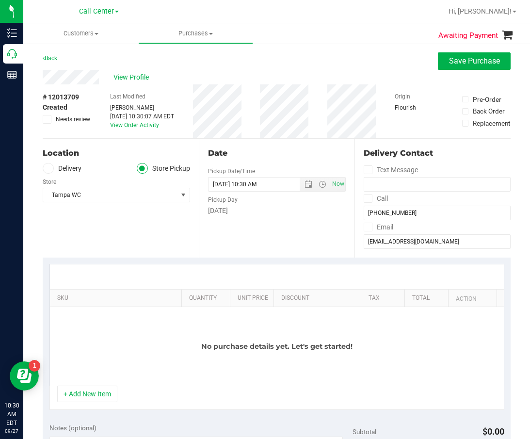
click at [181, 305] on th "Quantity" at bounding box center [205, 298] width 49 height 17
click at [80, 396] on button "+ Add New Item" at bounding box center [87, 394] width 60 height 16
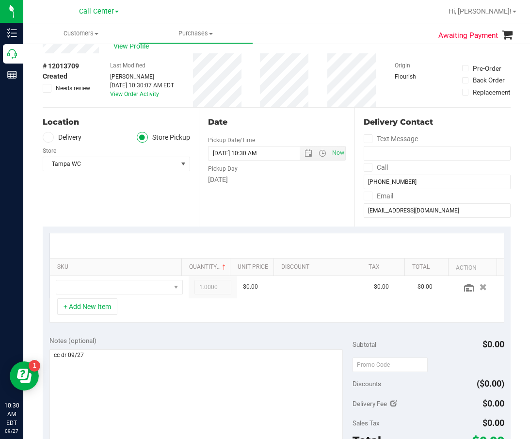
scroll to position [49, 0]
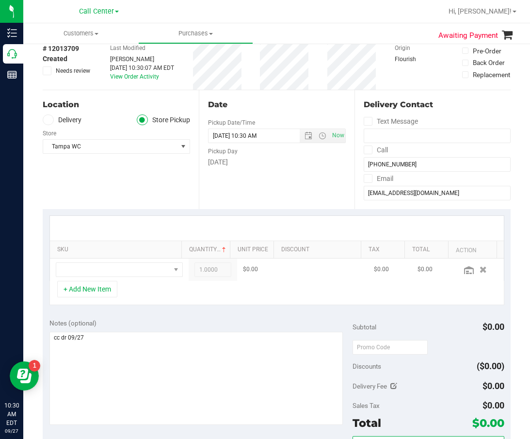
click at [137, 278] on td at bounding box center [119, 270] width 139 height 22
click at [140, 274] on span "NO DATA FOUND" at bounding box center [113, 270] width 114 height 14
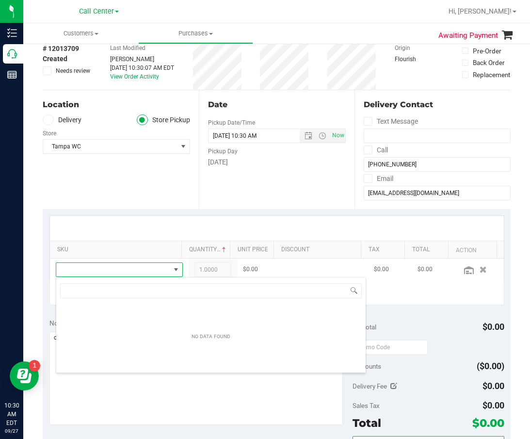
scroll to position [48506, 48408]
type input "drm"
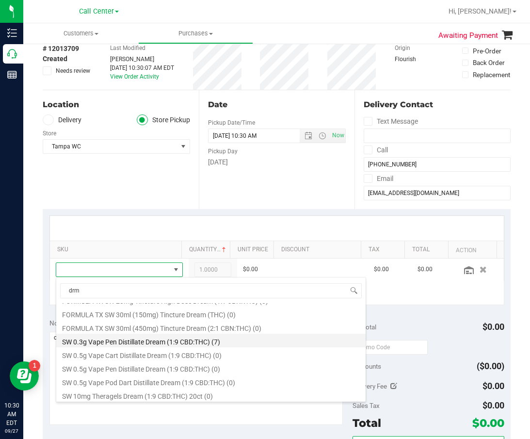
scroll to position [146, 0]
click at [175, 338] on li "SW 0.3g Vape Pen Distillate Dream (1:9 CBD:THC) (7)" at bounding box center [211, 341] width 310 height 14
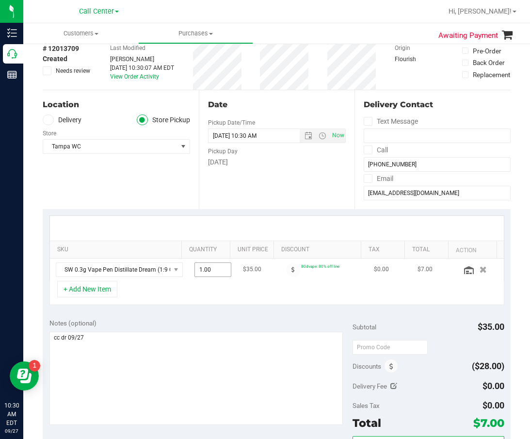
click at [203, 270] on span "1.00 1" at bounding box center [213, 269] width 37 height 15
type input "2"
type input "2.00"
click at [212, 312] on div "Notes (optional) Subtotal $35.00 Discounts ($28.00) Delivery Fee $0.00 Sales Ta…" at bounding box center [277, 399] width 468 height 175
click at [96, 292] on button "+ Add New Item" at bounding box center [87, 289] width 60 height 16
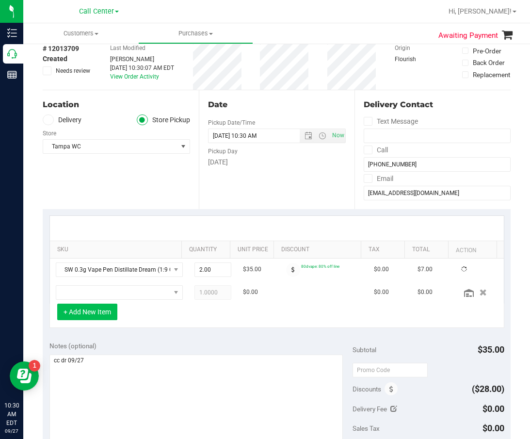
click at [98, 304] on button "+ Add New Item" at bounding box center [87, 312] width 60 height 16
click at [98, 293] on span "NO DATA FOUND" at bounding box center [113, 293] width 114 height 14
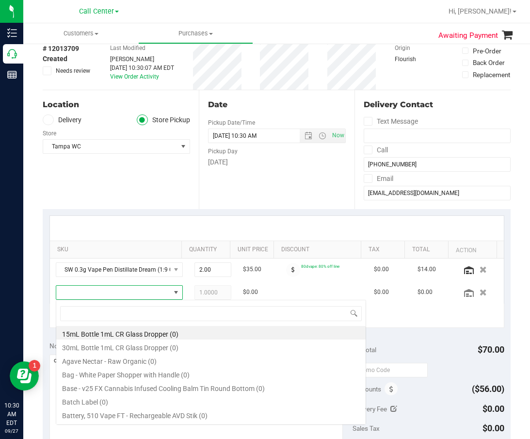
scroll to position [15, 105]
type input "arr"
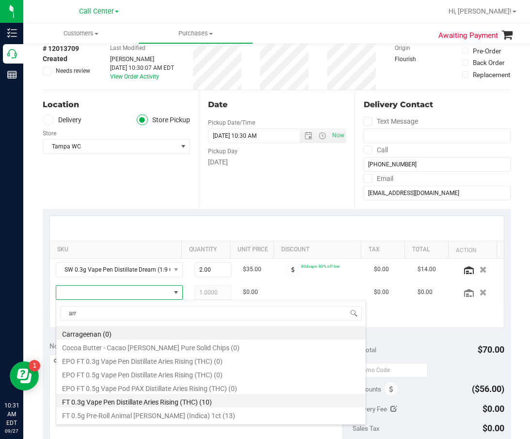
click at [143, 396] on li "FT 0.3g Vape Pen Distillate Aries Rising (THC) (10)" at bounding box center [211, 401] width 310 height 14
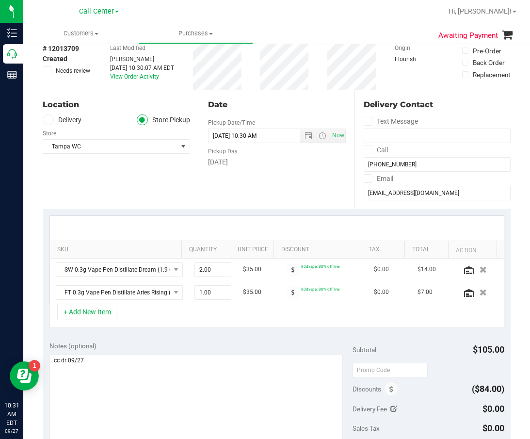
click at [163, 318] on div "+ Add New Item" at bounding box center [276, 316] width 455 height 24
click at [195, 293] on span "1.00 1" at bounding box center [213, 292] width 37 height 15
click at [197, 326] on div "+ Add New Item" at bounding box center [276, 316] width 455 height 24
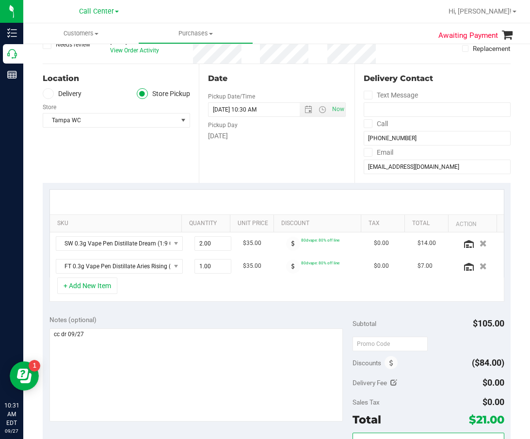
scroll to position [97, 0]
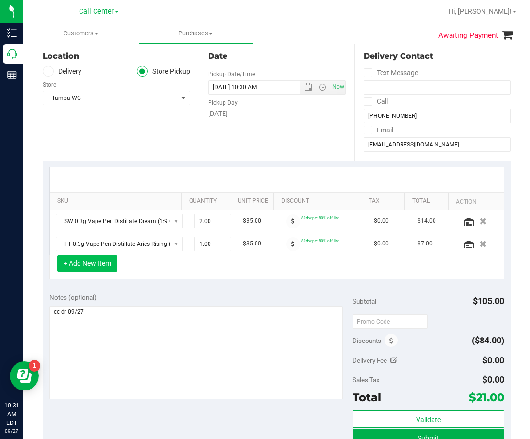
click at [87, 264] on button "+ Add New Item" at bounding box center [87, 263] width 60 height 16
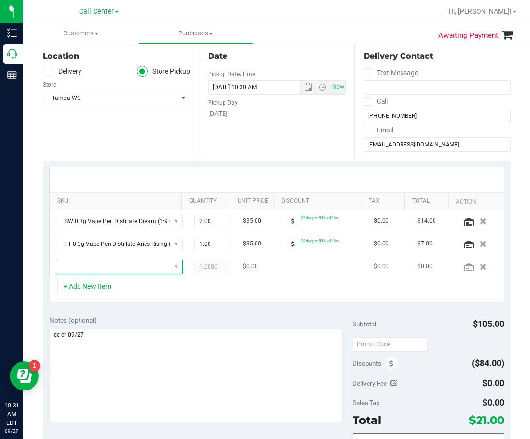
click at [93, 267] on span "NO DATA FOUND" at bounding box center [113, 267] width 114 height 14
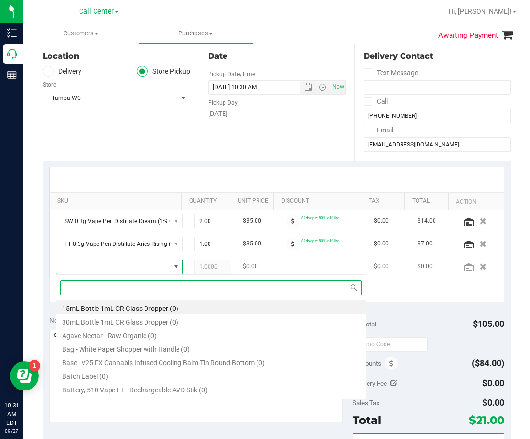
scroll to position [15, 105]
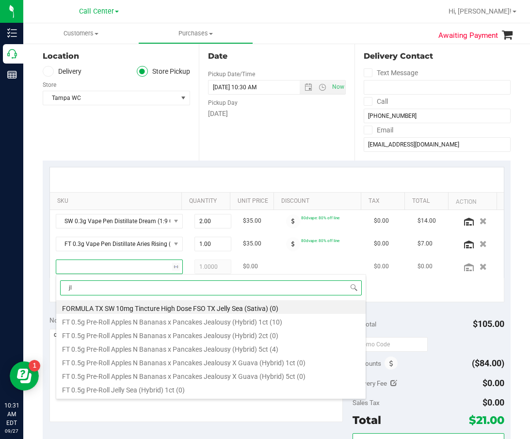
type input "jle"
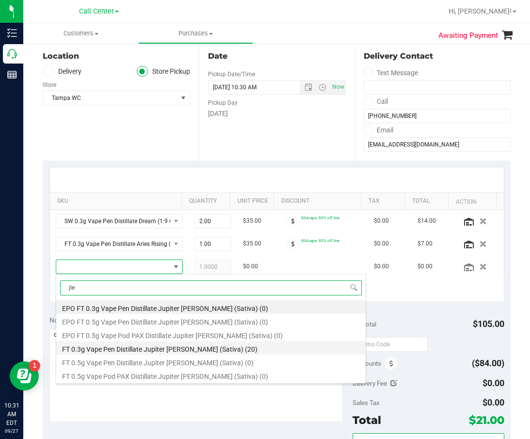
click at [107, 349] on li "FT 0.3g Vape Pen Distillate Jupiter Leo (Sativa) (20)" at bounding box center [211, 348] width 310 height 14
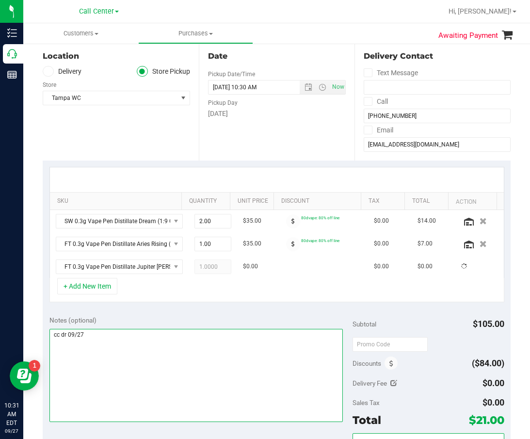
click at [116, 345] on textarea at bounding box center [196, 375] width 294 height 93
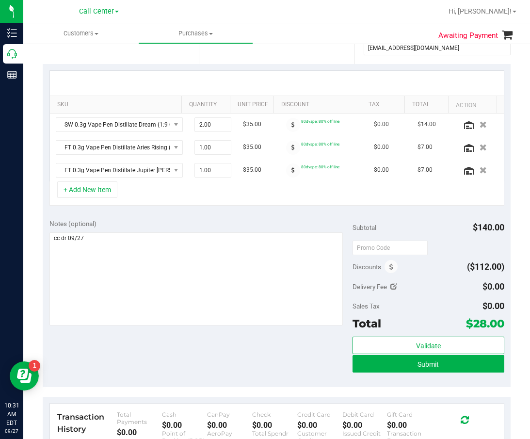
scroll to position [194, 0]
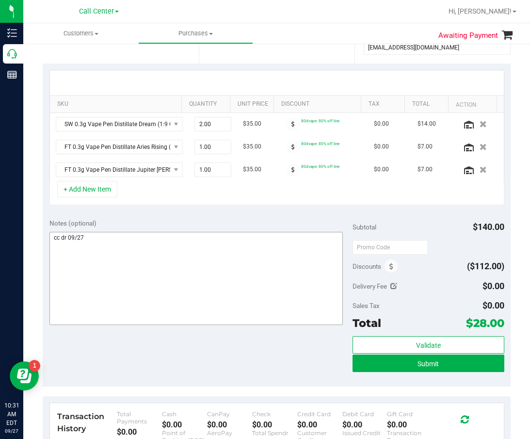
click at [215, 326] on div at bounding box center [196, 280] width 294 height 96
drag, startPoint x: 137, startPoint y: 218, endPoint x: 131, endPoint y: 210, distance: 11.1
click at [138, 218] on div "Notes (optional)" at bounding box center [200, 223] width 303 height 10
click at [107, 195] on button "+ Add New Item" at bounding box center [87, 189] width 60 height 16
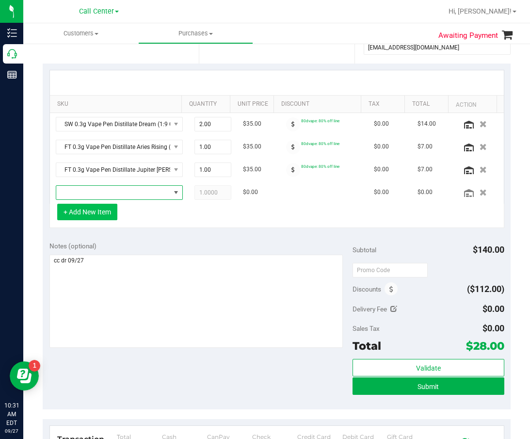
click at [107, 195] on span "NO DATA FOUND" at bounding box center [113, 193] width 114 height 14
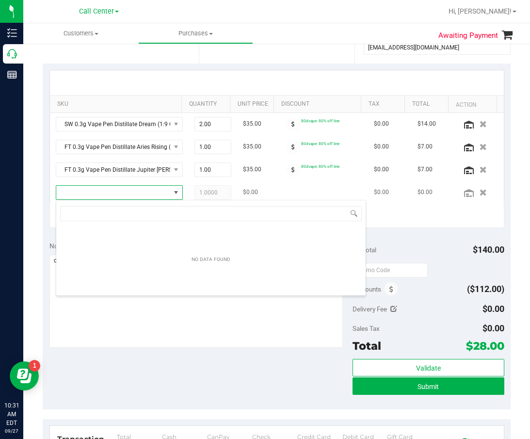
scroll to position [15, 113]
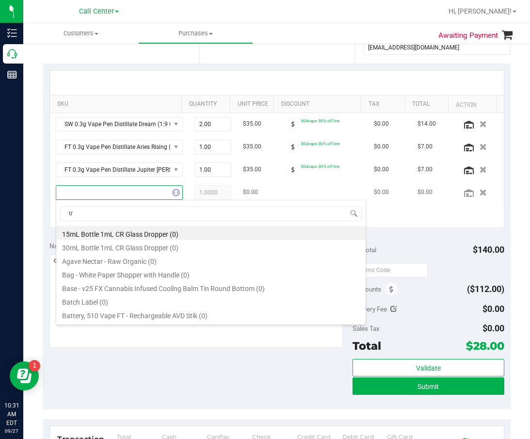
type input "trs"
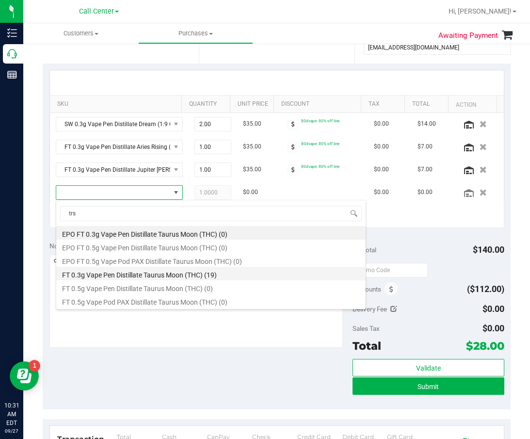
click at [135, 279] on li "FT 0.3g Vape Pen Distillate Taurus Moon (THC) (19)" at bounding box center [211, 274] width 310 height 14
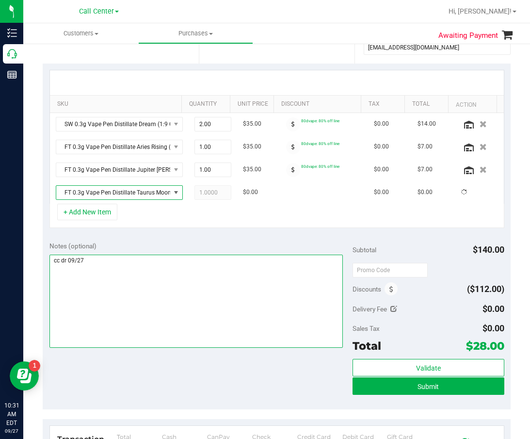
click at [136, 258] on textarea at bounding box center [196, 301] width 294 height 93
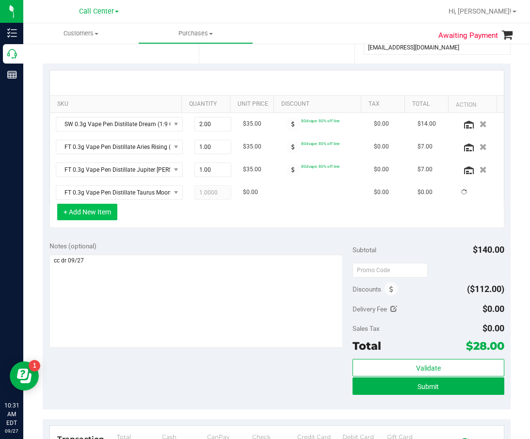
click at [105, 209] on button "+ Add New Item" at bounding box center [87, 212] width 60 height 16
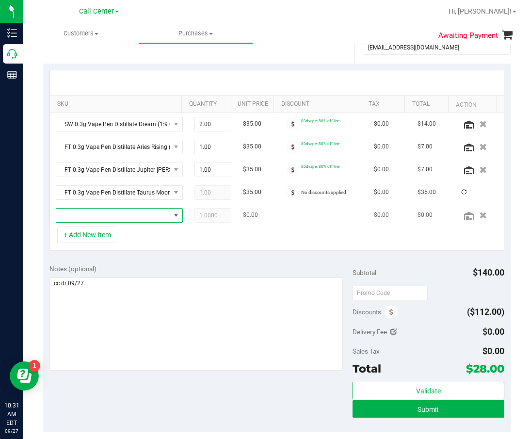
click at [108, 212] on span "NO DATA FOUND" at bounding box center [113, 216] width 114 height 14
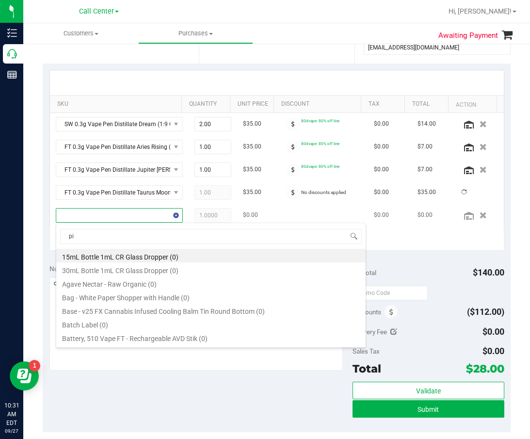
type input "pio"
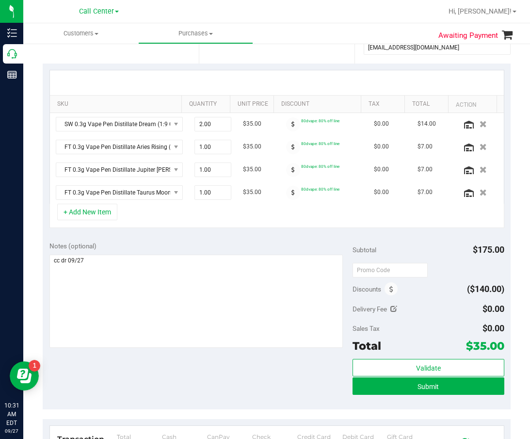
click at [108, 212] on button "+ Add New Item" at bounding box center [87, 212] width 60 height 16
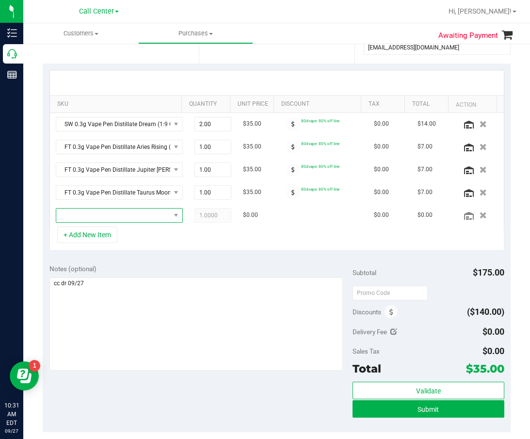
click at [108, 212] on span "NO DATA FOUND" at bounding box center [113, 216] width 114 height 14
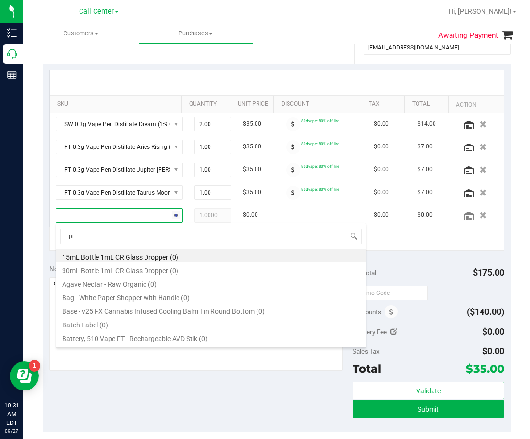
type input "pia"
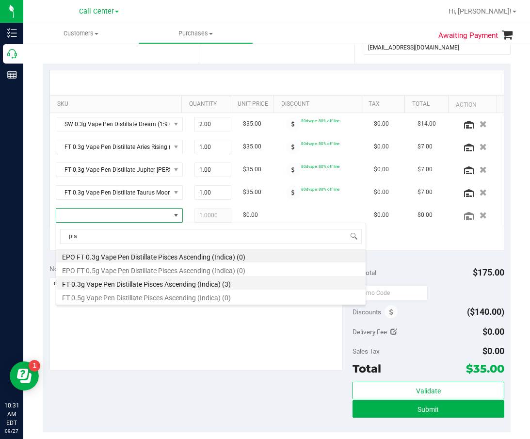
click at [137, 279] on li "FT 0.3g Vape Pen Distillate Pisces Ascending (Indica) (3)" at bounding box center [211, 283] width 310 height 14
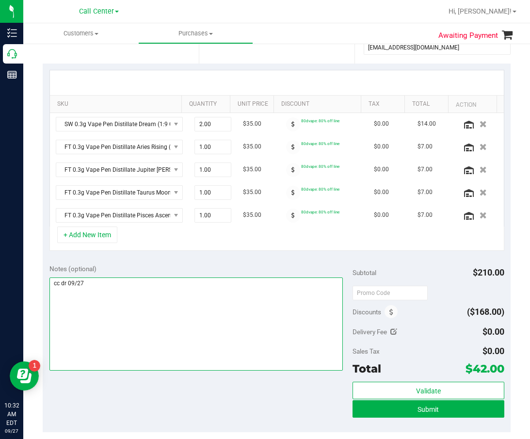
click at [178, 310] on textarea at bounding box center [196, 324] width 294 height 93
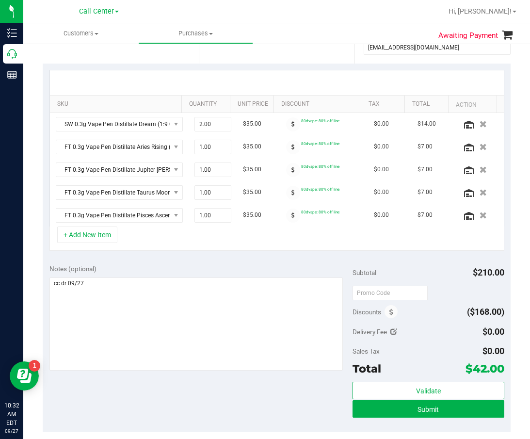
click at [155, 271] on div "Notes (optional)" at bounding box center [200, 269] width 303 height 10
click at [105, 239] on button "+ Add New Item" at bounding box center [87, 235] width 60 height 16
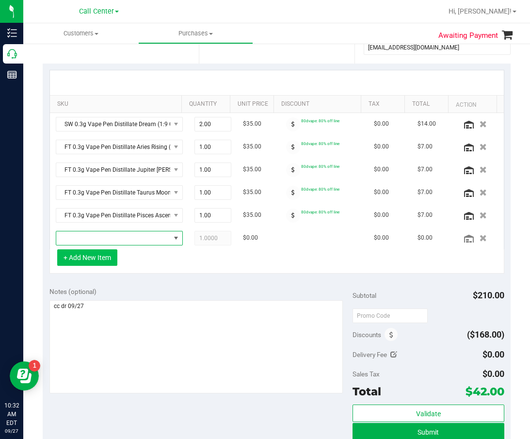
click at [105, 239] on span "NO DATA FOUND" at bounding box center [113, 238] width 114 height 14
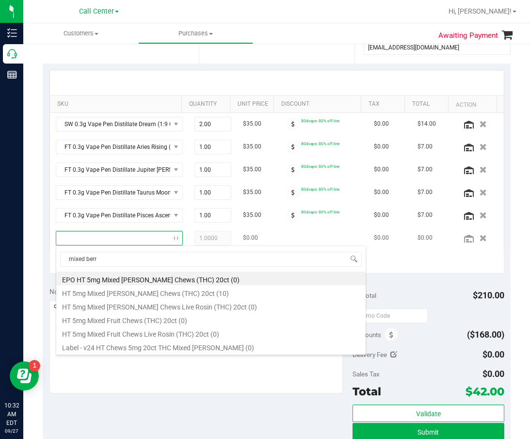
type input "mixed berry"
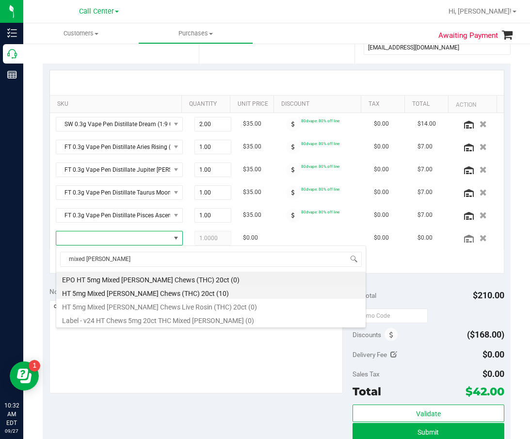
click at [171, 296] on li "HT 5mg Mixed Berry Chews (THC) 20ct (10)" at bounding box center [211, 292] width 310 height 14
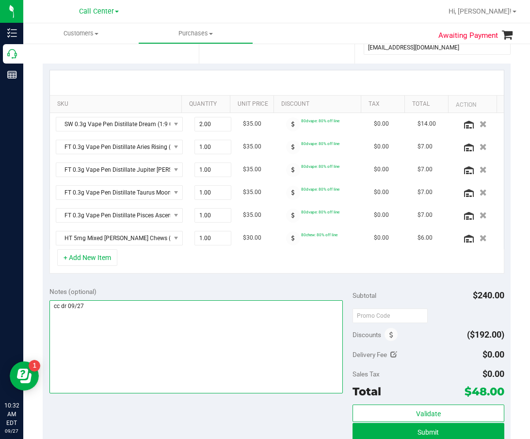
click at [239, 362] on textarea at bounding box center [196, 346] width 294 height 93
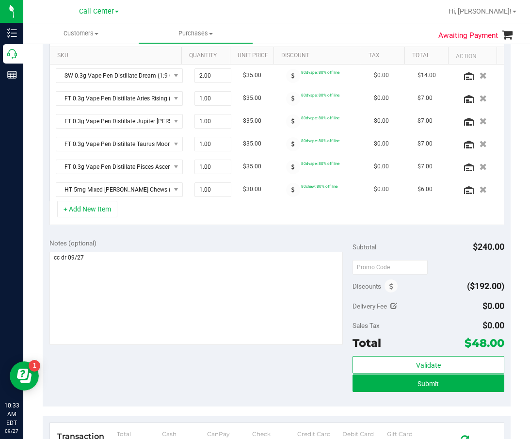
click at [171, 250] on div "Notes (optional)" at bounding box center [200, 292] width 303 height 109
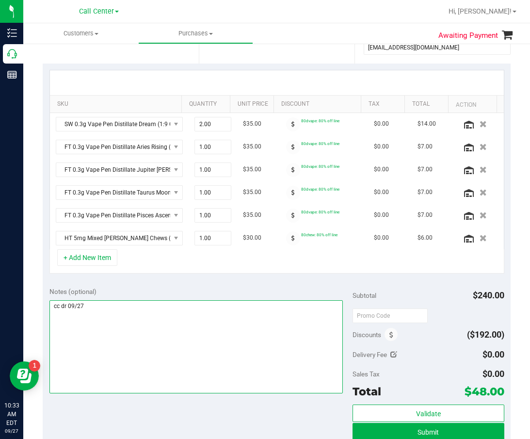
click at [171, 310] on textarea at bounding box center [196, 346] width 294 height 93
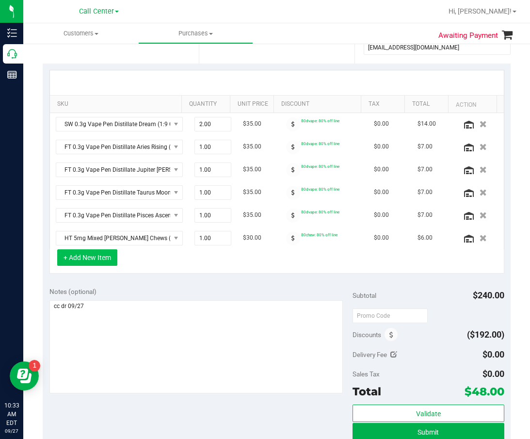
click at [107, 262] on button "+ Add New Item" at bounding box center [87, 257] width 60 height 16
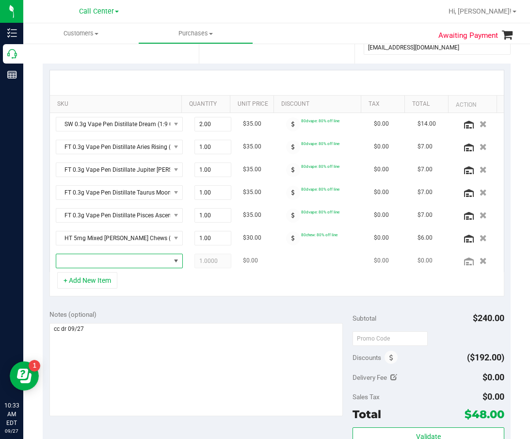
click at [107, 262] on span "NO DATA FOUND" at bounding box center [113, 261] width 114 height 14
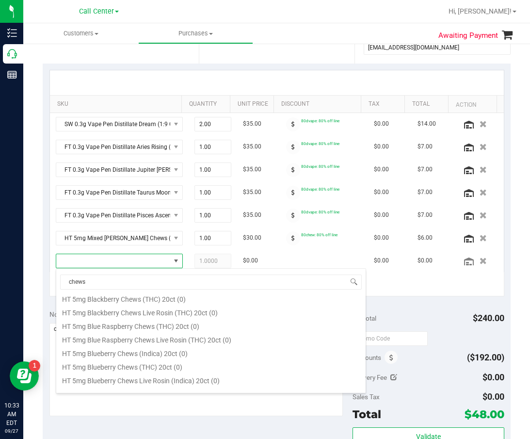
scroll to position [291, 0]
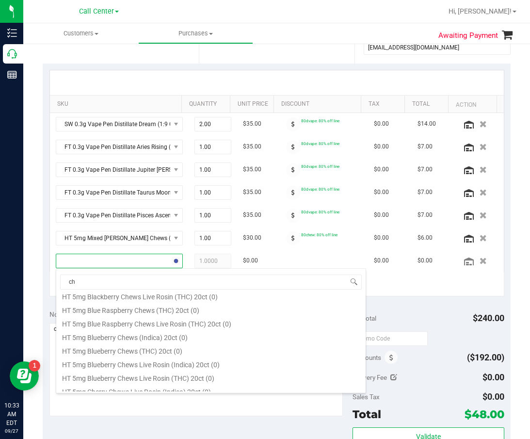
type input "c"
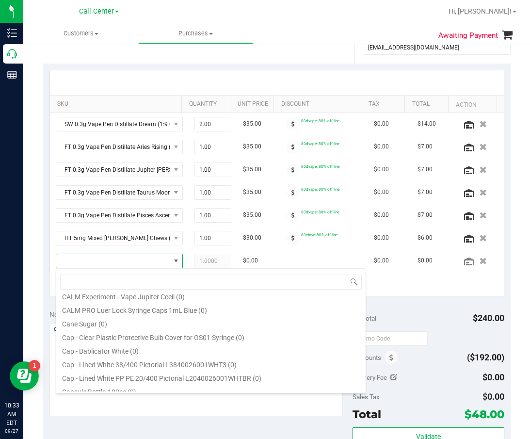
scroll to position [0, 0]
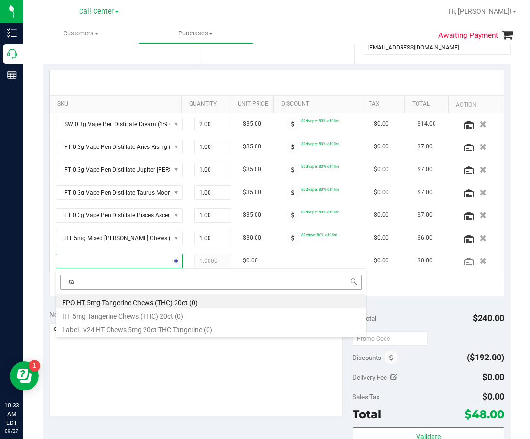
type input "t"
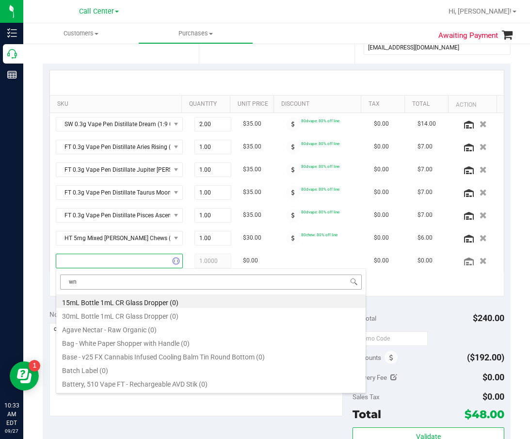
type input "wna"
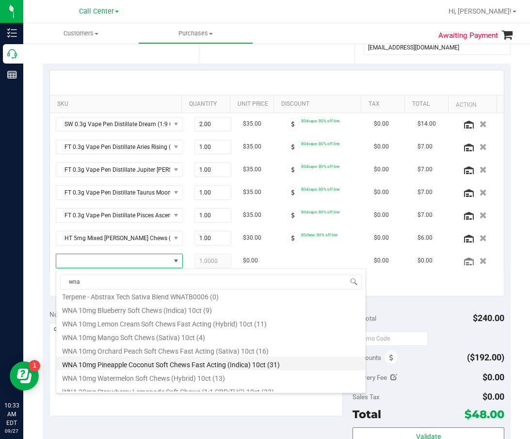
scroll to position [324, 0]
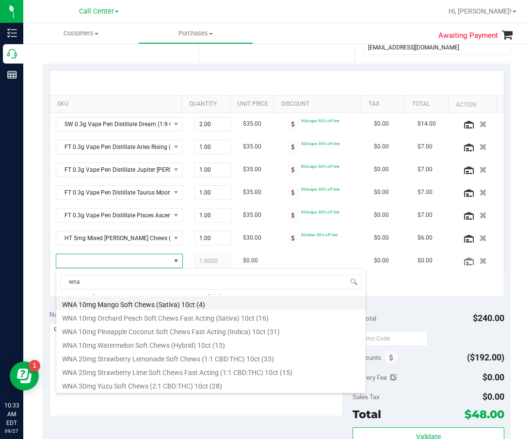
click at [189, 308] on li "WNA 10mg Mango Soft Chews (Sativa) 10ct (4)" at bounding box center [211, 303] width 310 height 14
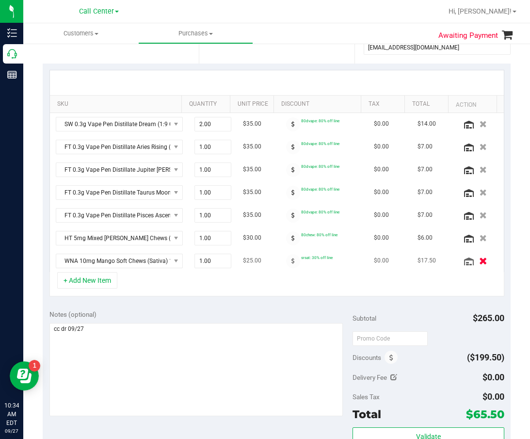
click at [479, 260] on icon "button" at bounding box center [483, 260] width 8 height 7
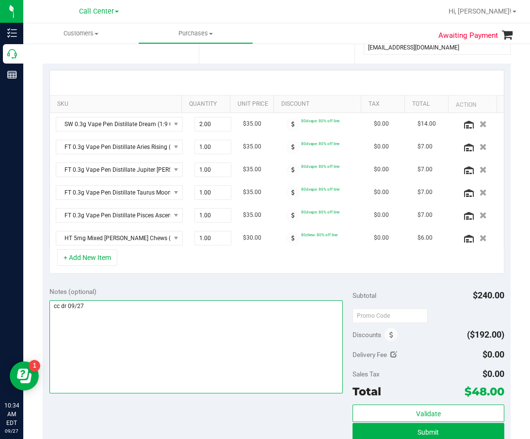
click at [136, 356] on textarea at bounding box center [196, 346] width 294 height 93
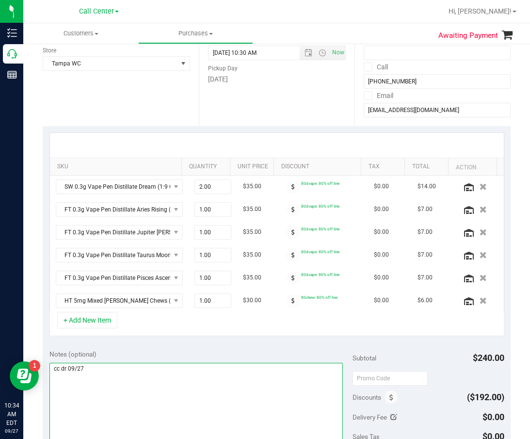
scroll to position [146, 0]
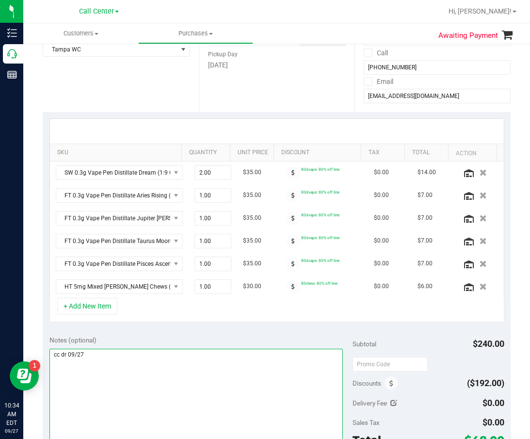
click at [136, 352] on textarea at bounding box center [196, 395] width 294 height 93
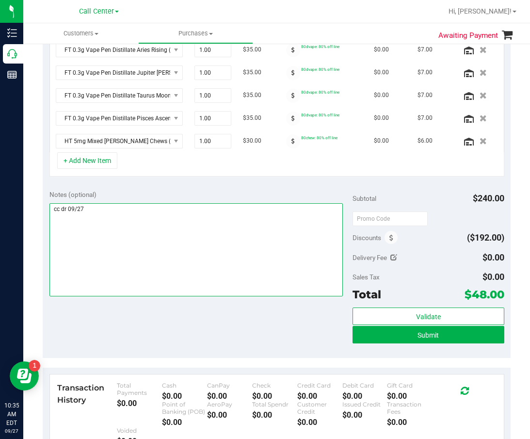
click at [213, 290] on textarea at bounding box center [196, 249] width 294 height 93
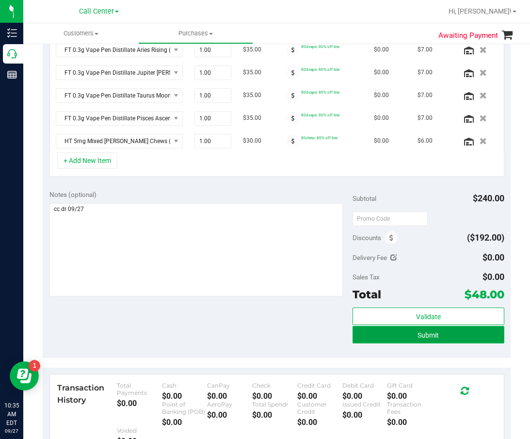
click at [359, 336] on button "Submit" at bounding box center [429, 334] width 152 height 17
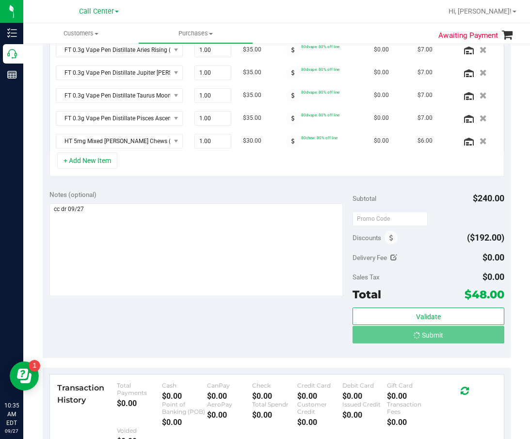
scroll to position [276, 0]
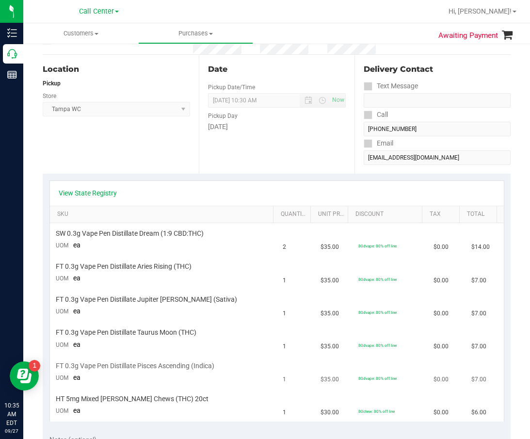
scroll to position [82, 0]
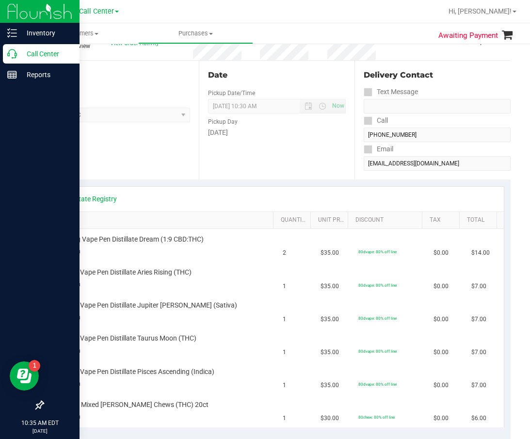
drag, startPoint x: 20, startPoint y: 52, endPoint x: 1, endPoint y: 51, distance: 18.5
click at [20, 52] on p "Call Center" at bounding box center [46, 54] width 58 height 12
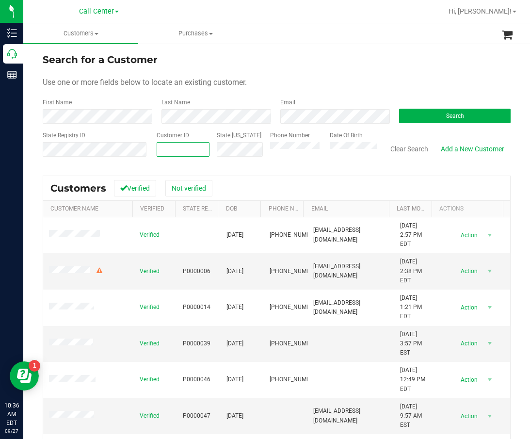
click at [169, 155] on span at bounding box center [183, 149] width 53 height 15
paste input "445664"
type input "445664"
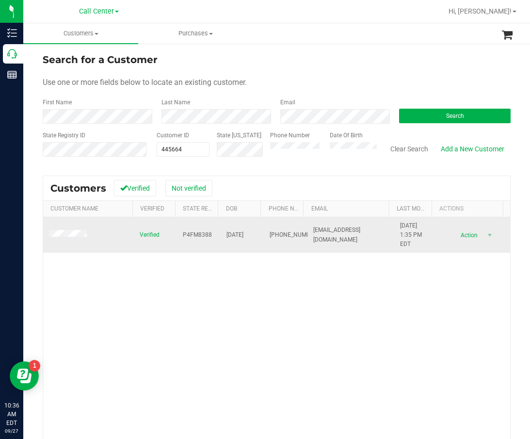
click at [196, 231] on span "P4FM8388" at bounding box center [197, 234] width 29 height 9
click at [227, 238] on span "01/13/1971" at bounding box center [235, 234] width 17 height 9
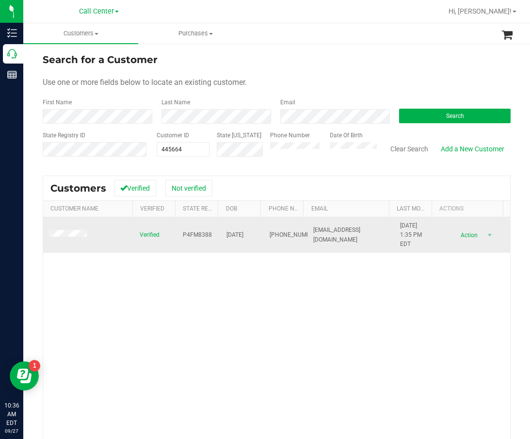
click at [272, 232] on span "(407) 242-9855" at bounding box center [294, 234] width 49 height 9
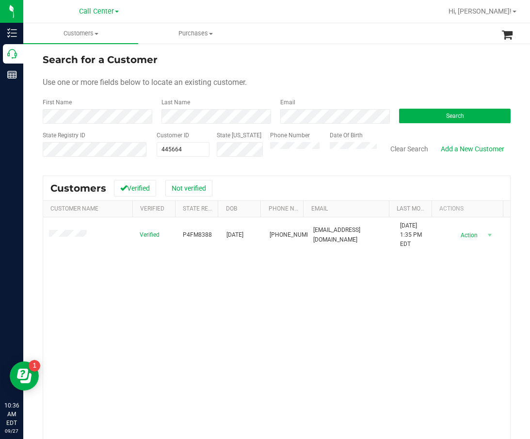
drag, startPoint x: 475, startPoint y: 266, endPoint x: 322, endPoint y: 269, distance: 153.4
click at [474, 266] on div "Verified P4FM8388 01/13/1971 (407) 242-9855 clay.butler07@yahoo.com 3/15/2025 1…" at bounding box center [276, 355] width 467 height 277
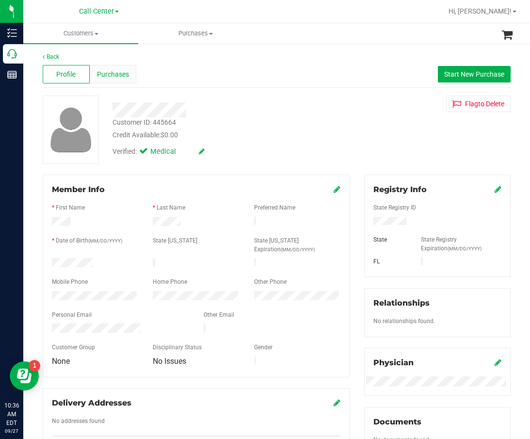
click at [116, 79] on span "Purchases" at bounding box center [113, 74] width 32 height 10
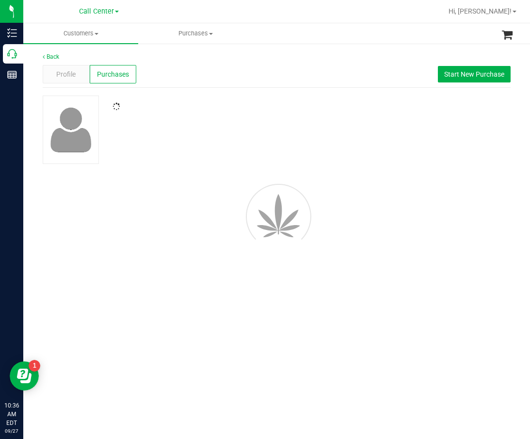
click at [230, 98] on div at bounding box center [226, 104] width 242 height 16
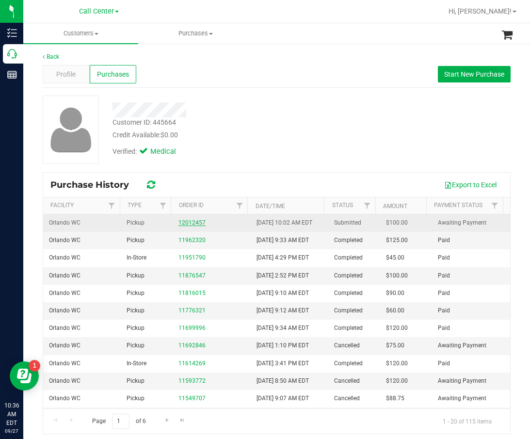
click at [187, 225] on link "12012457" at bounding box center [192, 222] width 27 height 7
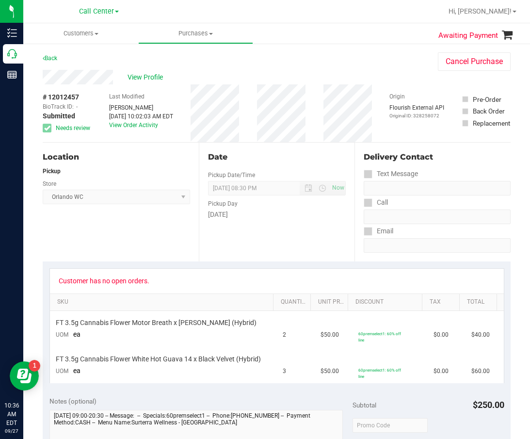
click at [190, 230] on div "Location Pickup Store Orlando WC Select Store Bonita Springs WC Boynton Beach W…" at bounding box center [121, 202] width 156 height 119
click at [265, 145] on div "Date Pickup Date/Time 09/27/2025 Now 09/27/2025 08:30 PM Now Pickup Day Saturday" at bounding box center [277, 202] width 156 height 119
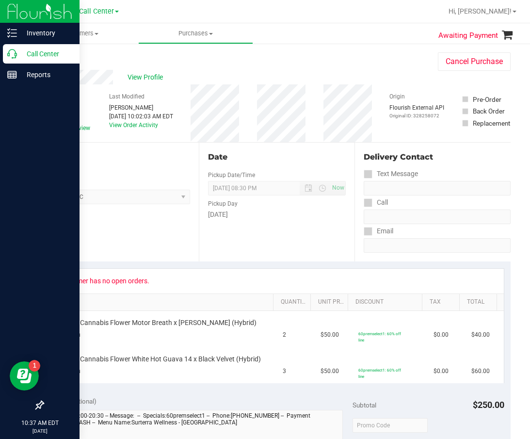
click at [19, 56] on p "Call Center" at bounding box center [46, 54] width 58 height 12
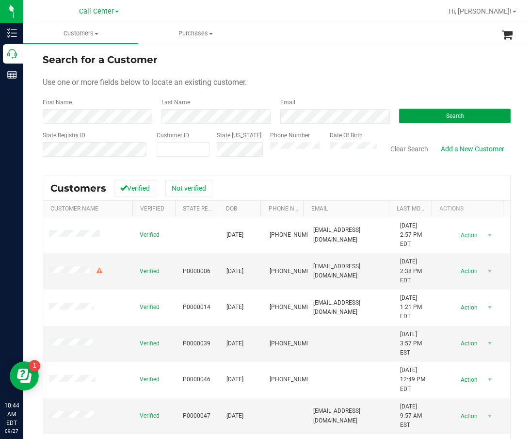
click at [419, 113] on button "Search" at bounding box center [455, 116] width 112 height 15
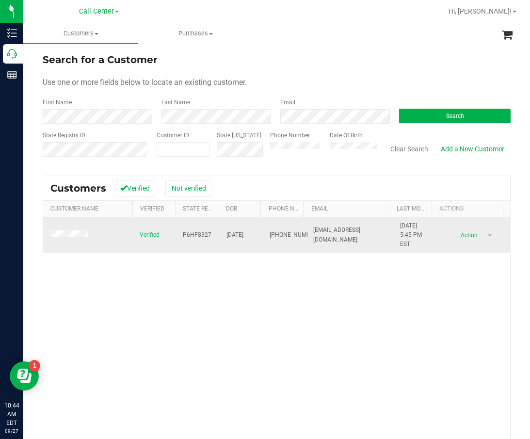
click at [178, 236] on td "P6HF8327" at bounding box center [199, 235] width 44 height 36
click at [227, 233] on span "01/11/1975" at bounding box center [235, 234] width 17 height 9
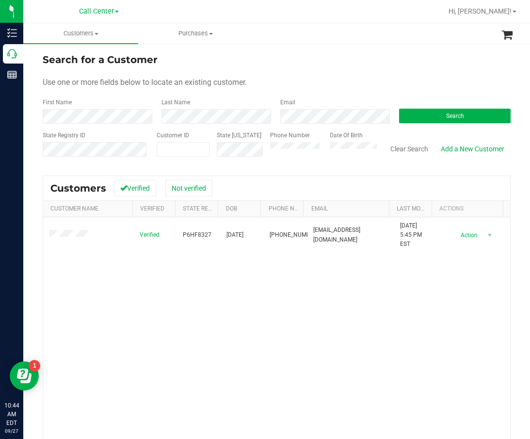
click at [187, 319] on div "Verified P6HF8327 01/11/1975 (386) 569-4614 Dr.Marks2017@outlook.com 1/27/2023 …" at bounding box center [276, 355] width 467 height 277
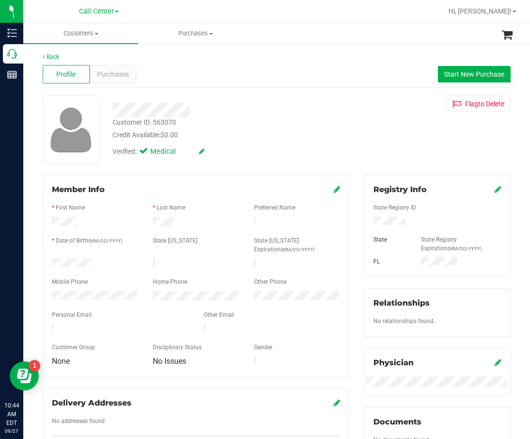
click at [190, 89] on div "Back Profile Purchases Start New Purchase Customer ID: 563070 Credit Available:…" at bounding box center [277, 365] width 468 height 627
click at [117, 81] on div "Purchases" at bounding box center [113, 74] width 47 height 18
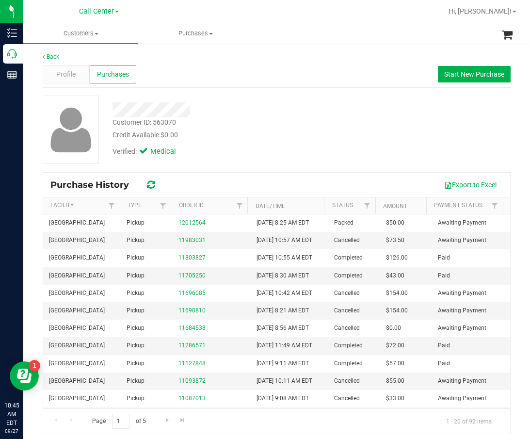
click at [266, 104] on div at bounding box center [226, 109] width 242 height 15
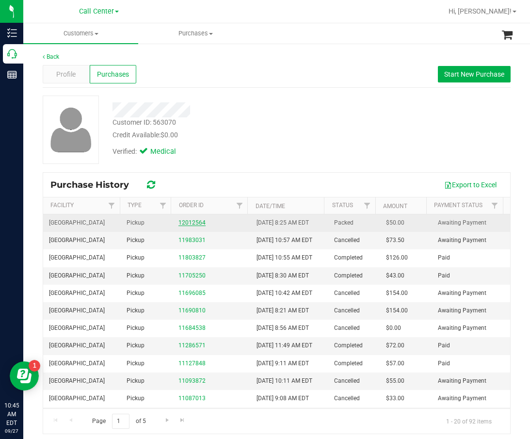
click at [186, 222] on link "12012564" at bounding box center [192, 222] width 27 height 7
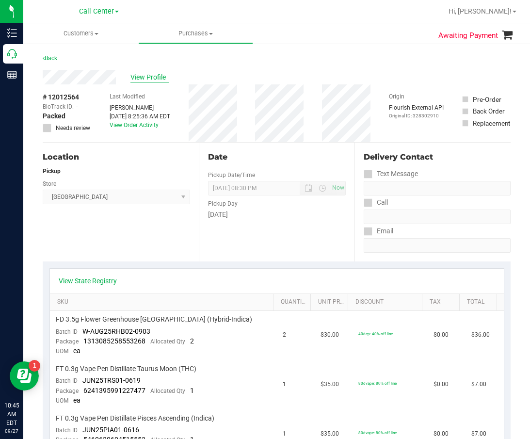
click at [158, 76] on span "View Profile" at bounding box center [150, 77] width 39 height 10
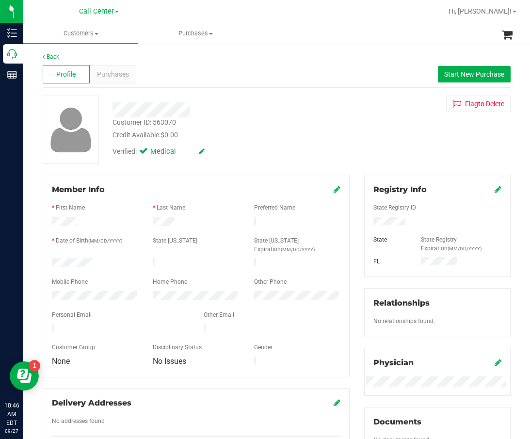
click at [144, 122] on div "Customer ID: 563070" at bounding box center [145, 122] width 64 height 10
drag, startPoint x: 233, startPoint y: 84, endPoint x: 220, endPoint y: 87, distance: 13.4
click at [233, 85] on div "Profile Purchases Start New Purchase" at bounding box center [277, 74] width 468 height 27
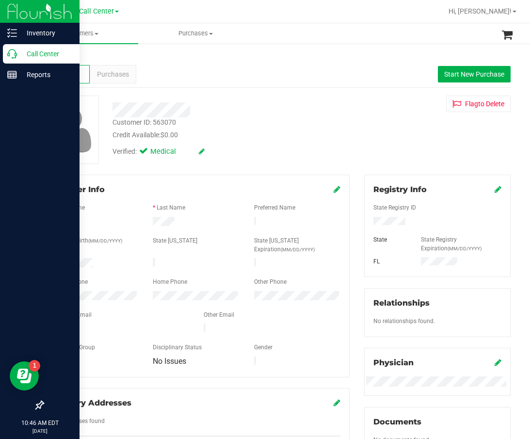
click at [14, 57] on icon at bounding box center [12, 54] width 10 height 10
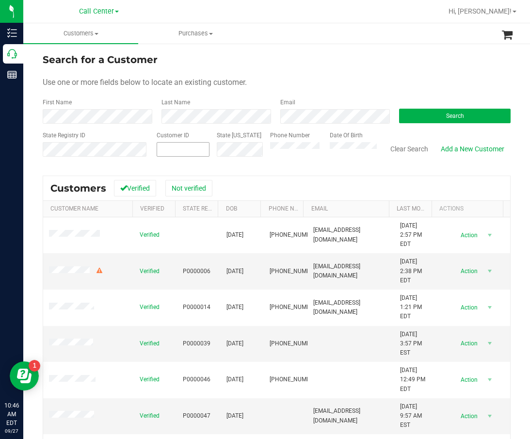
click at [193, 151] on span at bounding box center [183, 149] width 53 height 15
paste input "1624970"
type input "1624970"
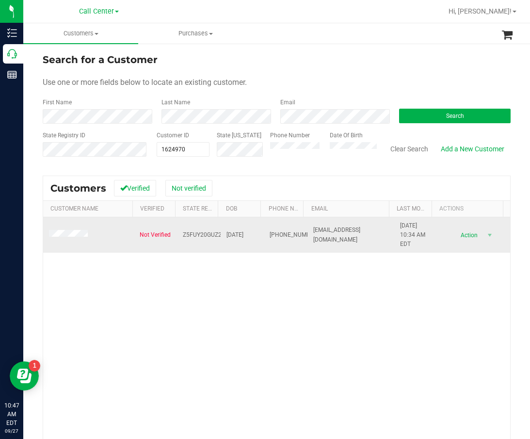
click at [319, 235] on span "lmkinn108@yahoo.com" at bounding box center [350, 235] width 75 height 18
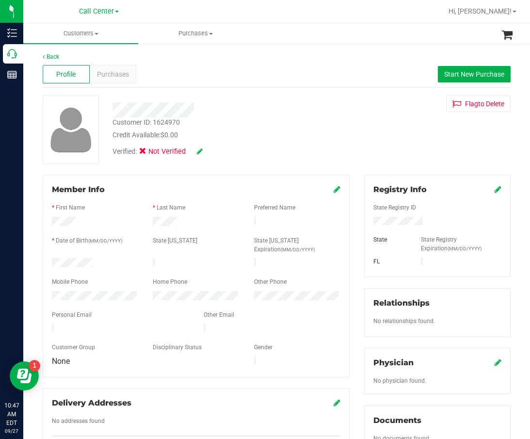
click at [72, 217] on div at bounding box center [95, 223] width 101 height 12
click at [163, 217] on div at bounding box center [196, 223] width 101 height 12
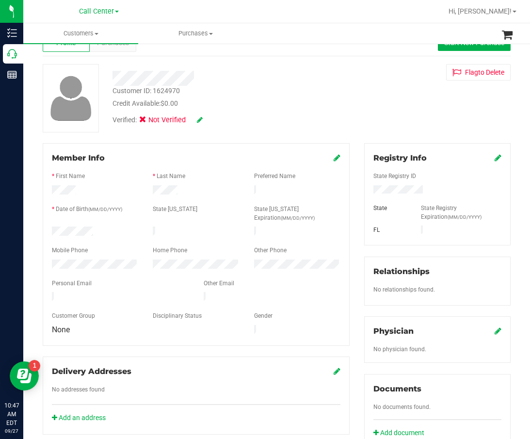
scroll to position [49, 0]
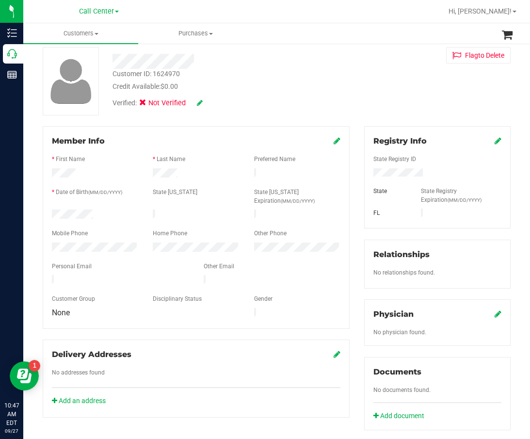
click at [495, 143] on icon at bounding box center [498, 141] width 7 height 8
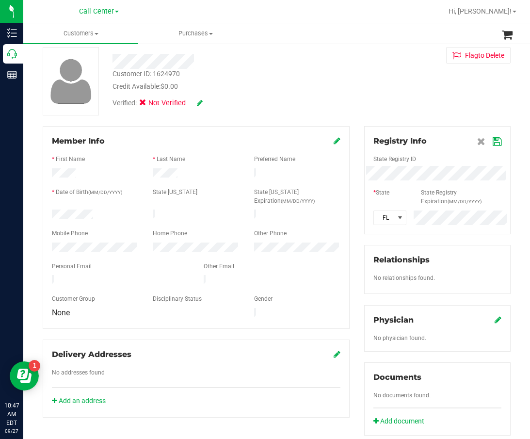
click at [493, 142] on icon at bounding box center [497, 142] width 9 height 8
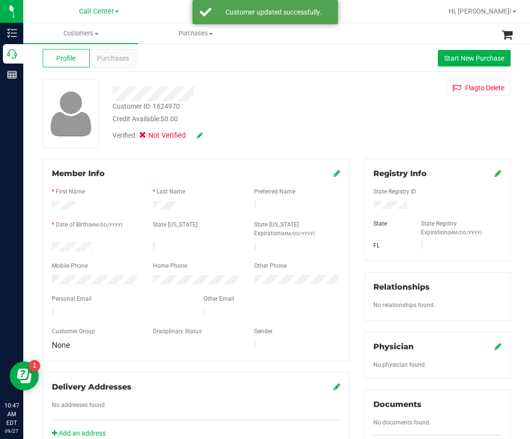
scroll to position [0, 0]
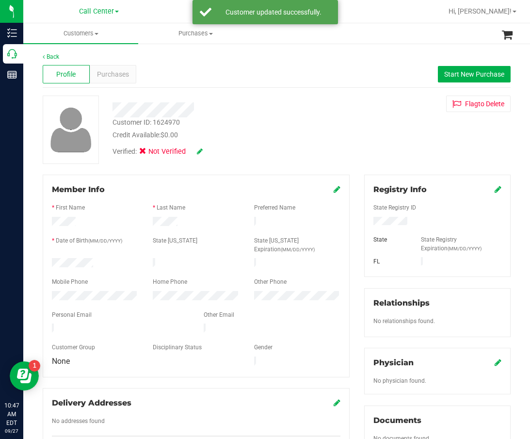
click at [199, 152] on icon at bounding box center [200, 151] width 6 height 7
drag, startPoint x: 155, startPoint y: 150, endPoint x: 200, endPoint y: 151, distance: 44.7
click at [155, 149] on span "Medical" at bounding box center [168, 153] width 28 height 10
click at [0, 0] on input "Medical" at bounding box center [0, 0] width 0 height 0
click at [216, 151] on icon at bounding box center [213, 151] width 8 height 7
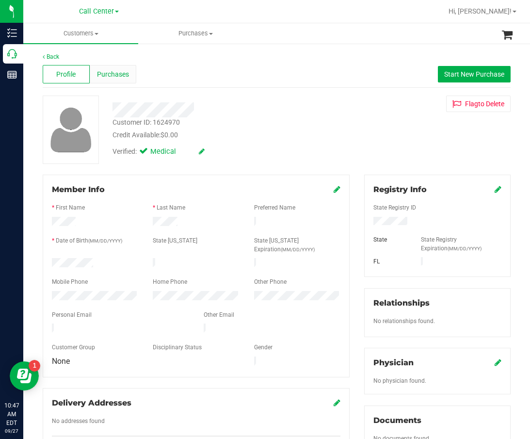
click at [121, 72] on span "Purchases" at bounding box center [113, 74] width 32 height 10
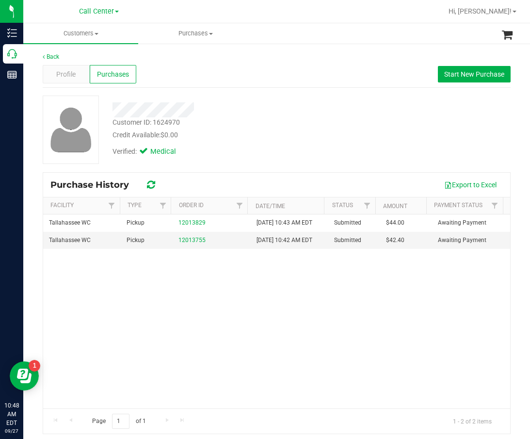
click at [280, 319] on div "Tallahassee WC Pickup 12013829 9/27/2025 10:43 AM EDT Submitted $44.00 Awaiting…" at bounding box center [276, 311] width 467 height 194
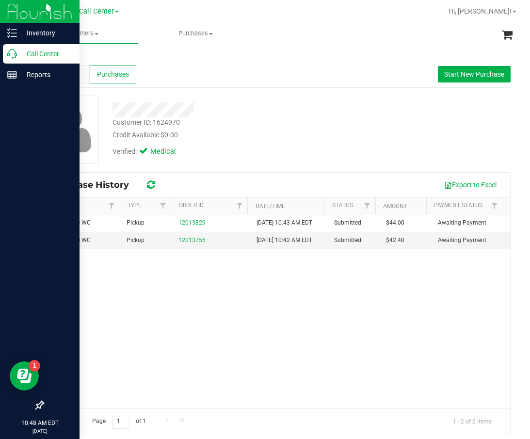
click at [17, 54] on p "Call Center" at bounding box center [46, 54] width 58 height 12
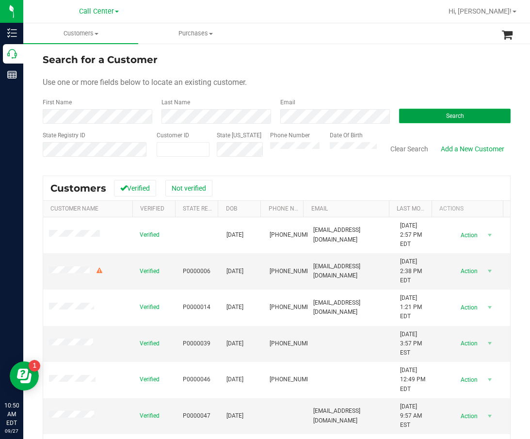
click at [435, 120] on button "Search" at bounding box center [455, 116] width 112 height 15
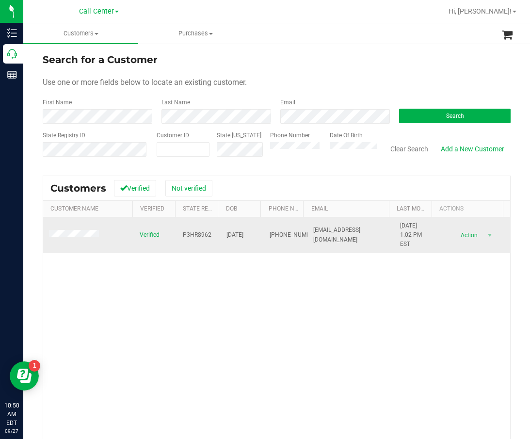
click at [177, 235] on td "P3HR8962" at bounding box center [199, 235] width 44 height 36
click at [190, 234] on span "P3HR8962" at bounding box center [197, 234] width 29 height 9
click at [242, 234] on span "05/06/1954" at bounding box center [235, 234] width 17 height 9
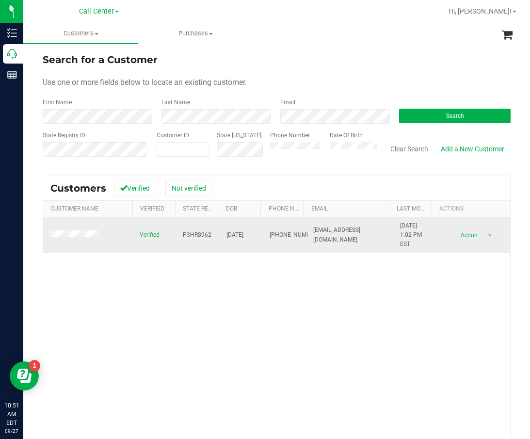
click at [244, 236] on span "05/06/1954" at bounding box center [235, 234] width 17 height 9
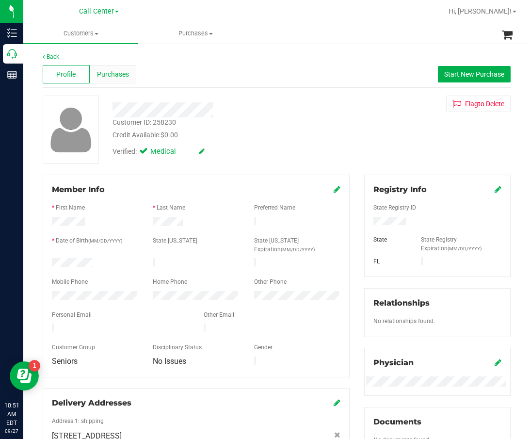
click at [105, 77] on span "Purchases" at bounding box center [113, 74] width 32 height 10
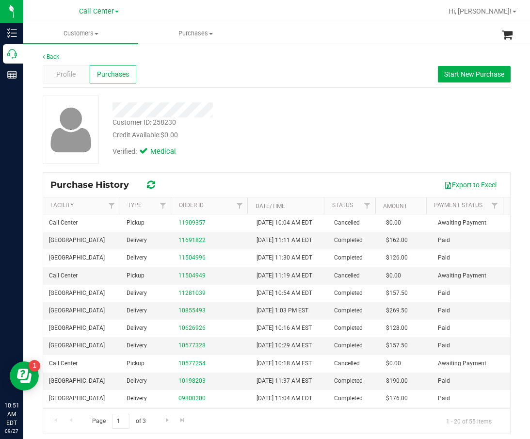
click at [345, 125] on div "Customer ID: 258230 Credit Available: $0.00 Verified: Medical" at bounding box center [276, 130] width 483 height 68
click at [283, 161] on div "Verified: Medical" at bounding box center [226, 150] width 242 height 21
click at [246, 150] on div "Verified: Medical" at bounding box center [226, 150] width 242 height 21
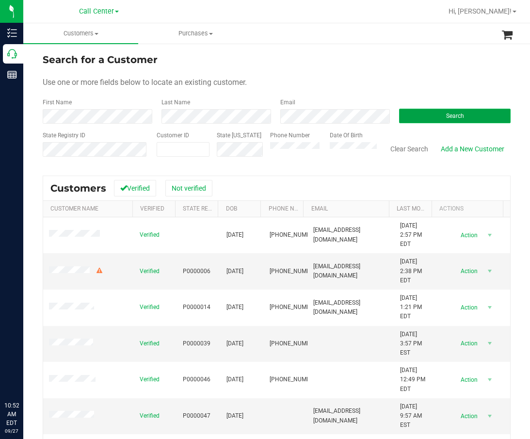
click at [472, 117] on button "Search" at bounding box center [455, 116] width 112 height 15
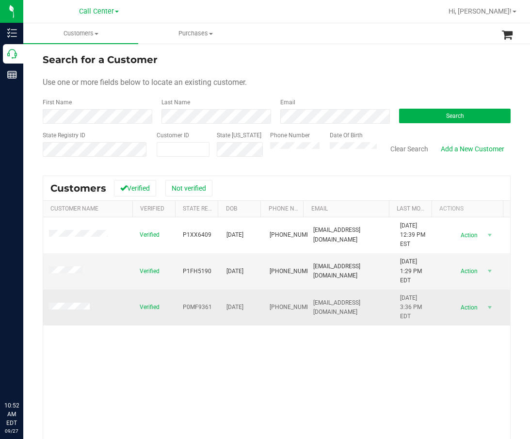
click at [193, 310] on span "P0MF9361" at bounding box center [197, 307] width 29 height 9
copy span "P0MF9361"
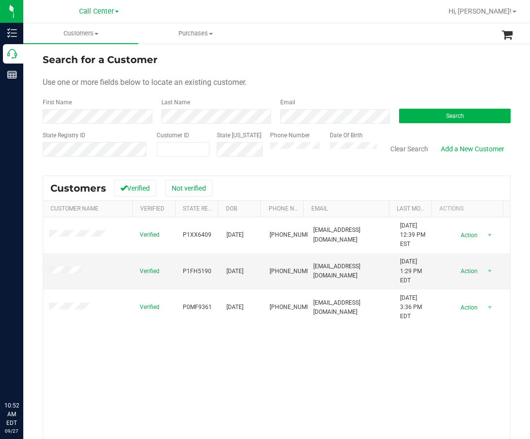
click at [158, 383] on div "Verified P1XX6409 06/21/1995 (850) 736-5714 ashleycolleen21@gmail.com 2/24/2022…" at bounding box center [276, 355] width 467 height 277
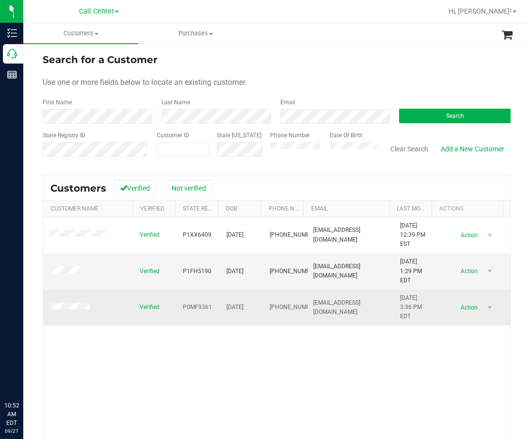
click at [227, 307] on span "08/13/1992" at bounding box center [235, 307] width 17 height 9
copy span "08/13/1992"
click at [196, 321] on td "P0MF9361" at bounding box center [199, 308] width 44 height 36
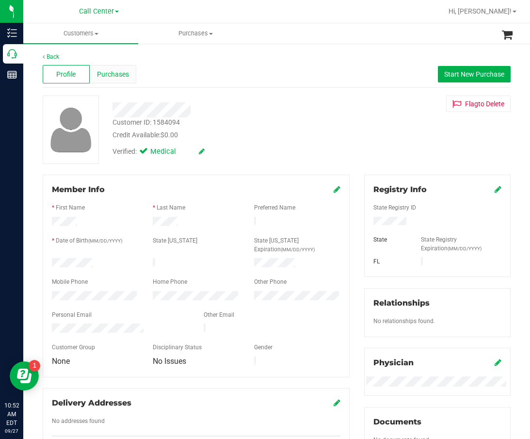
click at [124, 73] on span "Purchases" at bounding box center [113, 74] width 32 height 10
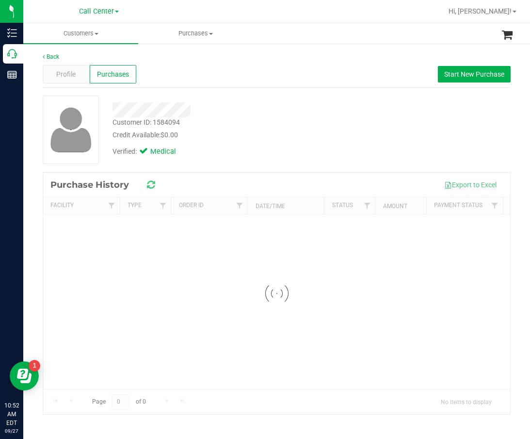
click at [246, 110] on div at bounding box center [226, 109] width 242 height 15
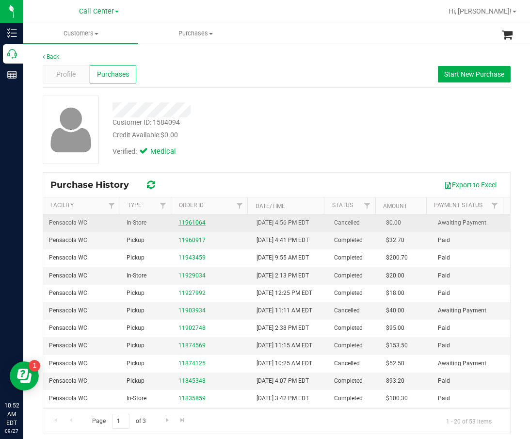
click at [192, 222] on link "11961064" at bounding box center [192, 222] width 27 height 7
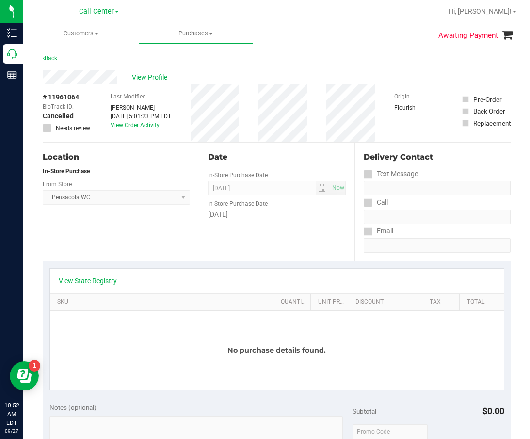
click at [187, 245] on div "Location In-Store Purchase From Store Pensacola WC Select Store Bonita Springs …" at bounding box center [121, 202] width 156 height 119
click at [82, 281] on link "View State Registry" at bounding box center [88, 281] width 58 height 10
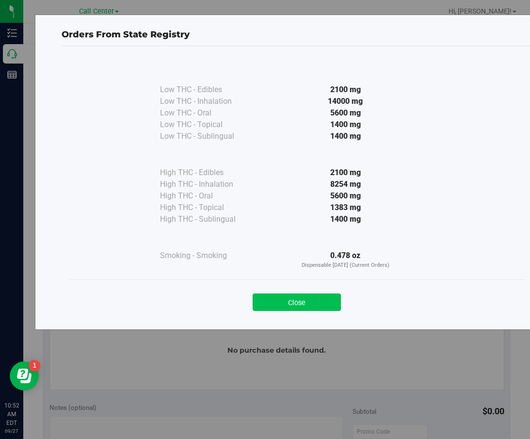
click at [273, 303] on button "Close" at bounding box center [297, 302] width 88 height 17
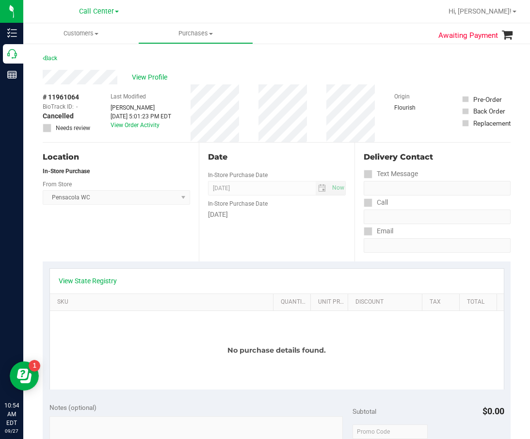
drag, startPoint x: 296, startPoint y: 237, endPoint x: 284, endPoint y: 237, distance: 12.1
click at [296, 237] on div "Date In-Store Purchase Date Sep 16, 2025 Now In-Store Purchase Date Tuesday" at bounding box center [277, 202] width 156 height 119
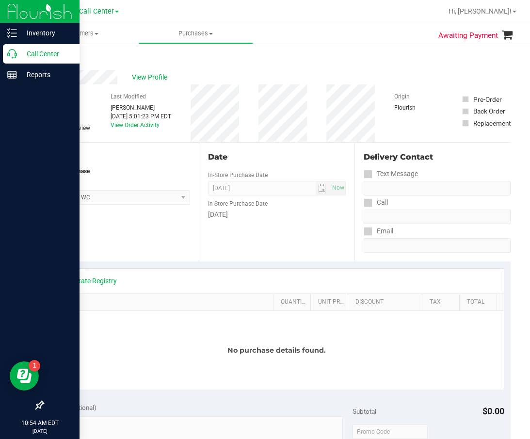
click at [14, 57] on icon at bounding box center [12, 54] width 10 height 10
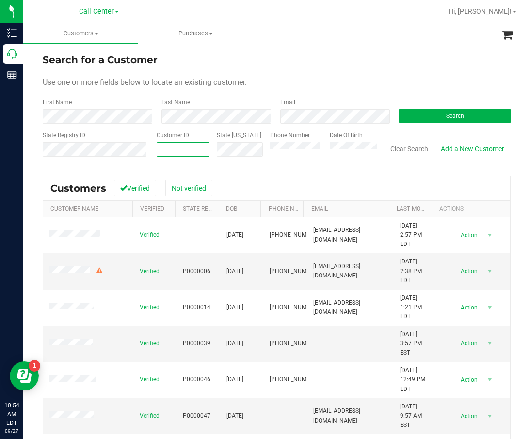
drag, startPoint x: 150, startPoint y: 144, endPoint x: 172, endPoint y: 146, distance: 22.0
paste input "1565202"
type input "1565202"
drag, startPoint x: 414, startPoint y: 136, endPoint x: 436, endPoint y: 120, distance: 27.8
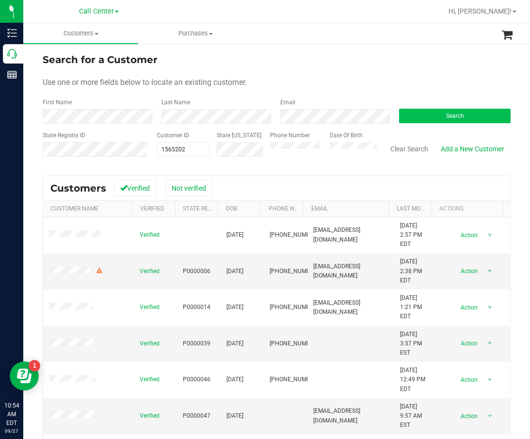
click at [417, 134] on div "Clear Search Add a New Customer" at bounding box center [444, 148] width 134 height 34
click at [436, 120] on button "Search" at bounding box center [455, 116] width 112 height 15
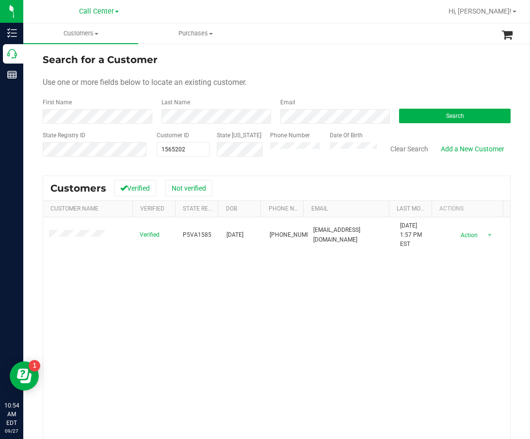
click at [215, 302] on div "Verified P5VA1585 11/18/1959 (904) 699-4580 vidalia574@aol.com 1/22/2025 1:57 P…" at bounding box center [276, 355] width 467 height 277
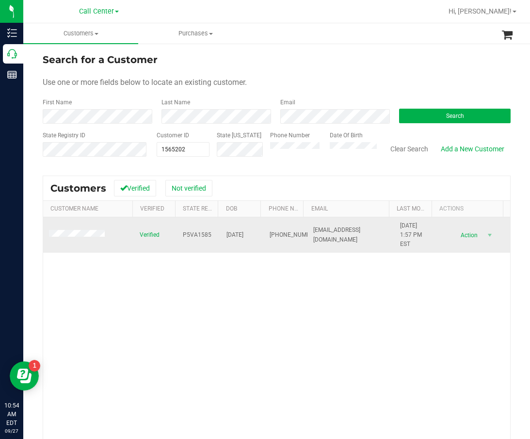
click at [270, 230] on span "(904) 699-4580" at bounding box center [294, 234] width 49 height 9
copy span "(904) 699-4580"
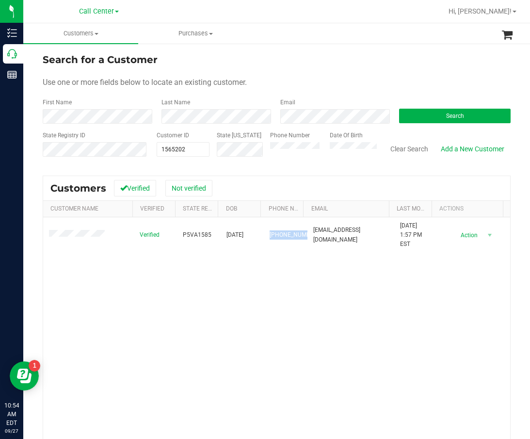
click at [213, 304] on div "Verified P5VA1585 11/18/1959 (904) 699-4580 vidalia574@aol.com 1/22/2025 1:57 P…" at bounding box center [276, 355] width 467 height 277
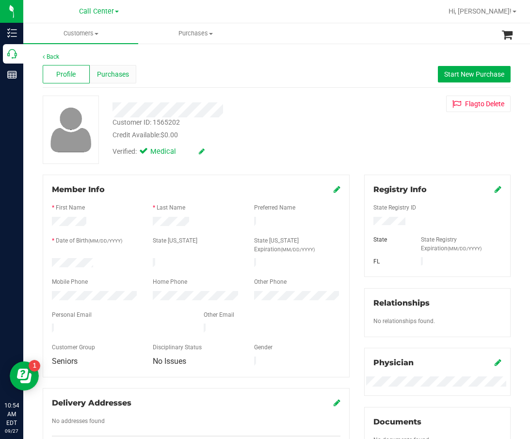
click at [114, 79] on span "Purchases" at bounding box center [113, 74] width 32 height 10
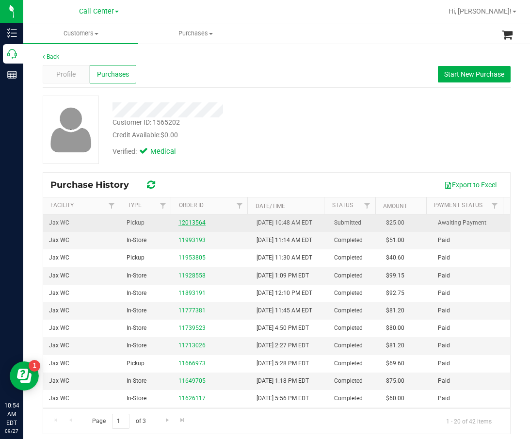
click at [196, 226] on link "12013564" at bounding box center [192, 222] width 27 height 7
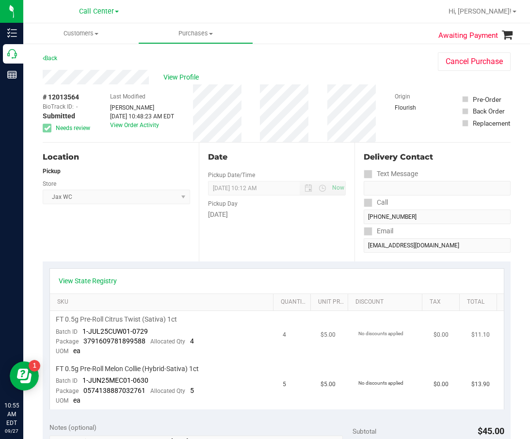
click at [337, 358] on td "$5.00" at bounding box center [334, 335] width 38 height 49
click at [176, 83] on div "View Profile" at bounding box center [231, 77] width 376 height 15
click at [180, 79] on span "View Profile" at bounding box center [183, 77] width 39 height 10
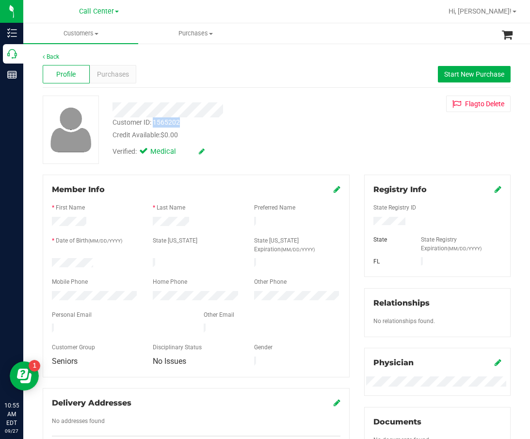
drag, startPoint x: 180, startPoint y: 124, endPoint x: 154, endPoint y: 123, distance: 26.2
click at [154, 123] on div "Customer ID: 1565202" at bounding box center [146, 122] width 67 height 10
copy div "1565202"
click at [277, 159] on div "Verified: Medical" at bounding box center [226, 150] width 242 height 21
click at [309, 109] on div at bounding box center [226, 109] width 242 height 15
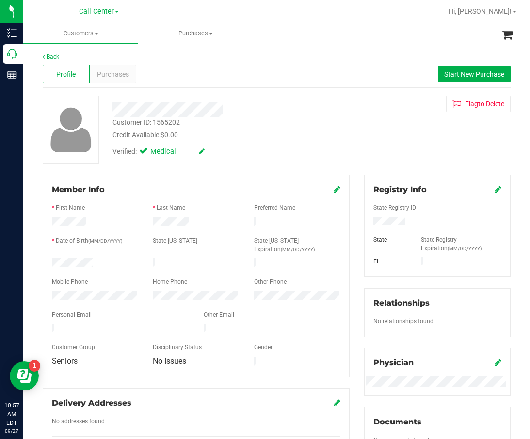
drag, startPoint x: 316, startPoint y: 104, endPoint x: 188, endPoint y: 90, distance: 128.9
click at [316, 104] on div at bounding box center [226, 109] width 242 height 15
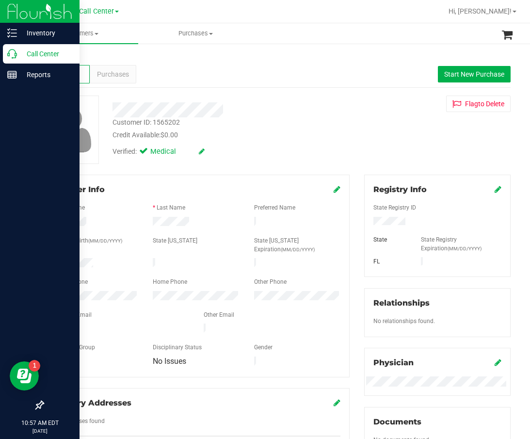
click at [13, 51] on icon at bounding box center [12, 54] width 10 height 10
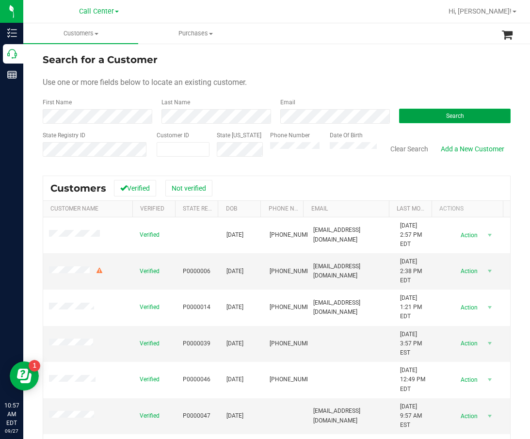
click at [431, 116] on button "Search" at bounding box center [455, 116] width 112 height 15
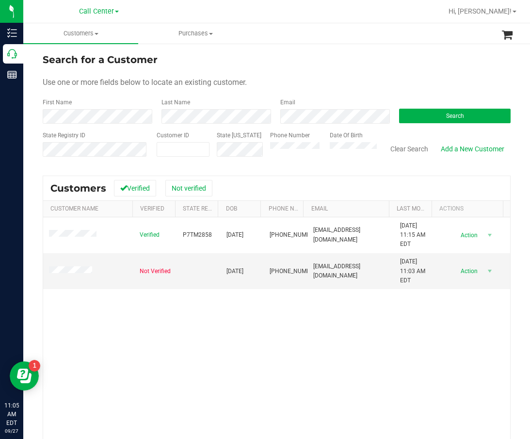
click at [459, 101] on div "Search" at bounding box center [451, 111] width 119 height 26
click at [461, 112] on button "Search" at bounding box center [455, 116] width 112 height 15
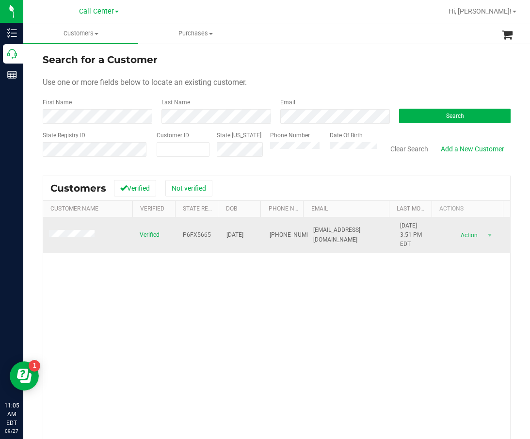
click at [186, 235] on span "P6FX5665" at bounding box center [197, 234] width 28 height 9
copy span "P6FX5665"
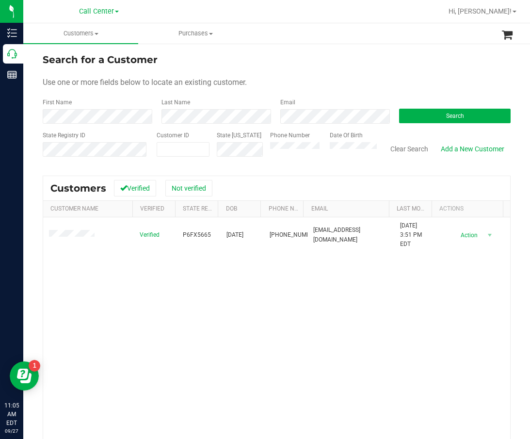
click at [218, 326] on div "Verified P6FX5665 07/07/1982 (863) 253-1901 tonnaholmes@gmail.com 7/19/2025 3:5…" at bounding box center [276, 355] width 467 height 277
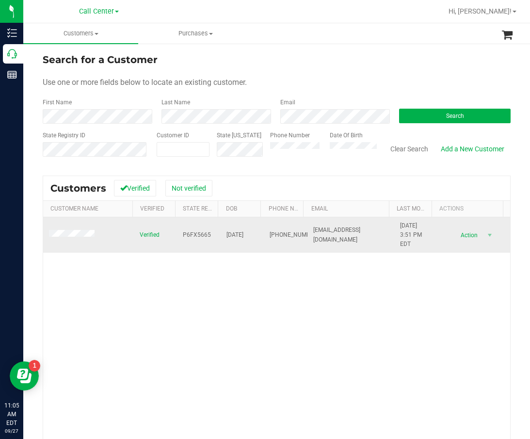
click at [232, 233] on span "07/07/1982" at bounding box center [235, 234] width 17 height 9
copy span "07/07/1982"
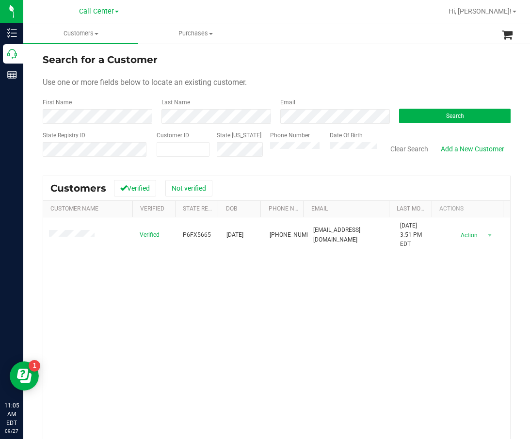
click at [314, 347] on div "Verified P6FX5665 07/07/1982 (863) 253-1901 tonnaholmes@gmail.com 7/19/2025 3:5…" at bounding box center [276, 355] width 467 height 277
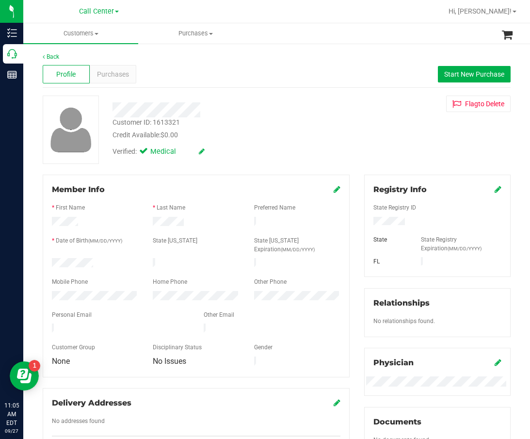
click at [286, 84] on div "Profile Purchases Start New Purchase" at bounding box center [277, 74] width 468 height 27
click at [99, 79] on span "Purchases" at bounding box center [113, 74] width 32 height 10
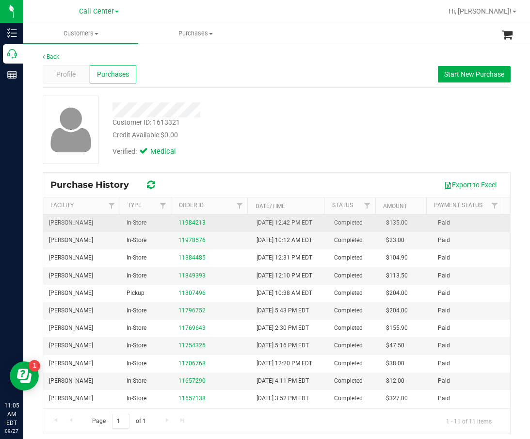
click at [187, 228] on div "11984213" at bounding box center [212, 222] width 66 height 9
click at [188, 226] on link "11984213" at bounding box center [192, 222] width 27 height 7
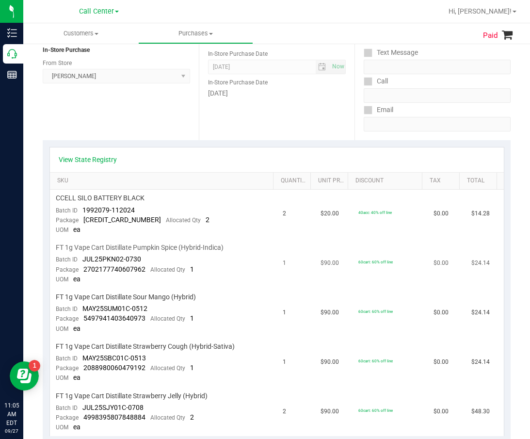
scroll to position [146, 0]
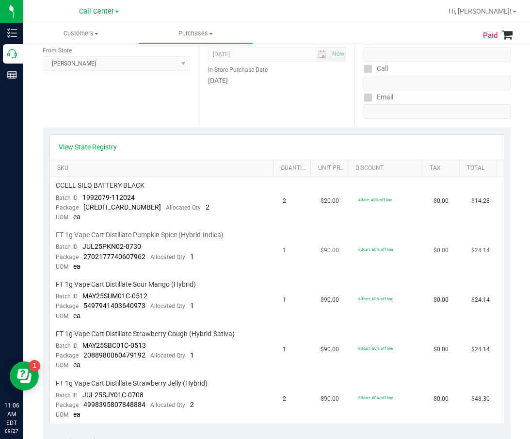
click at [262, 233] on div "FT 1g Vape Cart Distillate Pumpkin Spice (Hybrid-Indica)" at bounding box center [163, 234] width 215 height 9
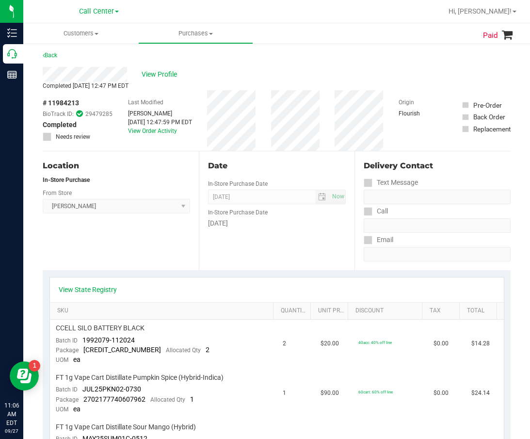
scroll to position [0, 0]
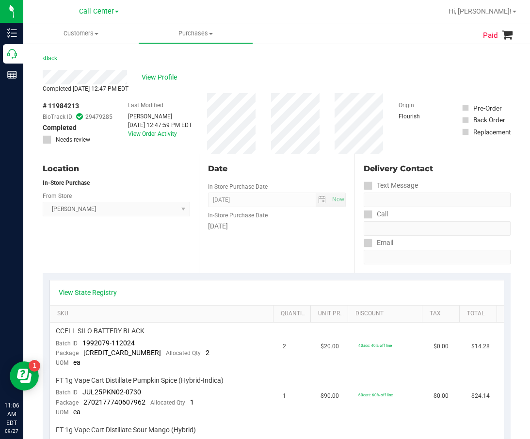
click at [210, 189] on label "In-Store Purchase Date" at bounding box center [238, 186] width 60 height 9
drag, startPoint x: 291, startPoint y: 175, endPoint x: 284, endPoint y: 174, distance: 6.9
click at [291, 175] on div "Date In-Store Purchase Date Sep 21, 2025 Now In-Store Purchase Date Sunday" at bounding box center [277, 213] width 156 height 119
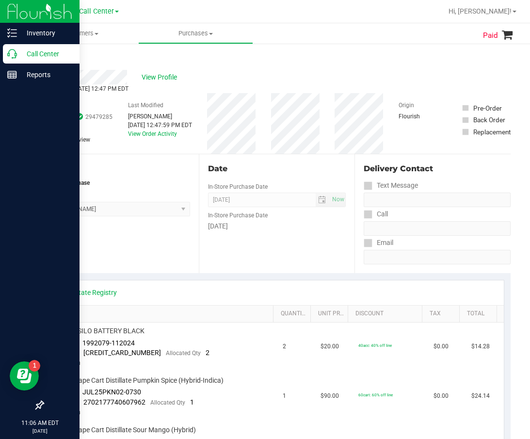
click at [16, 47] on div "Call Center" at bounding box center [41, 53] width 77 height 19
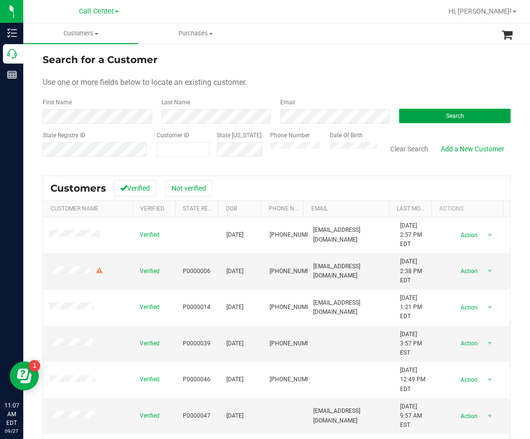
click at [425, 110] on button "Search" at bounding box center [455, 116] width 112 height 15
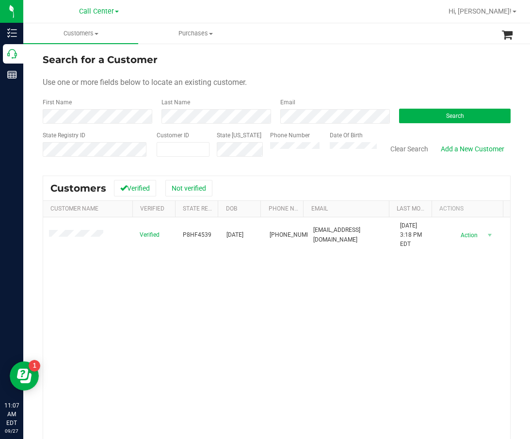
click at [273, 283] on div "Verified P8HF4539 04/05/1954 (561) 385-6772 bmmaroney@hotmail.com 8/15/2020 3:1…" at bounding box center [276, 355] width 467 height 277
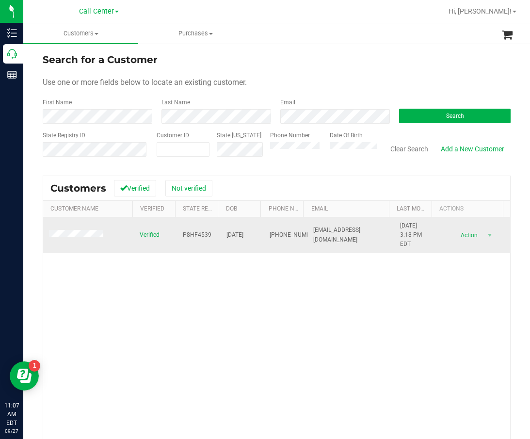
click at [183, 229] on td "P8HF4539" at bounding box center [199, 235] width 44 height 36
click at [187, 232] on span "P8HF4539" at bounding box center [197, 234] width 29 height 9
copy span "P8HF4539"
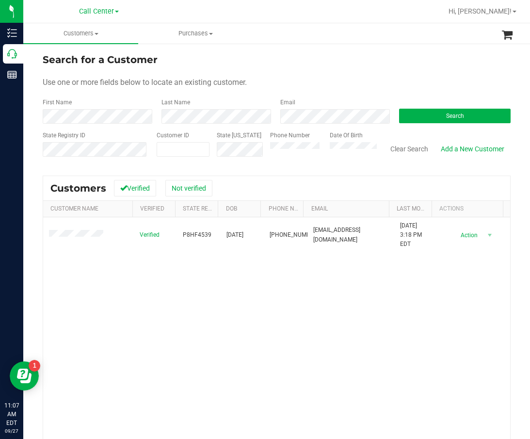
drag, startPoint x: 177, startPoint y: 289, endPoint x: 189, endPoint y: 261, distance: 30.9
click at [177, 289] on div "Verified P8HF4539 04/05/1954 (561) 385-6772 bmmaroney@hotmail.com 8/15/2020 3:1…" at bounding box center [276, 355] width 467 height 277
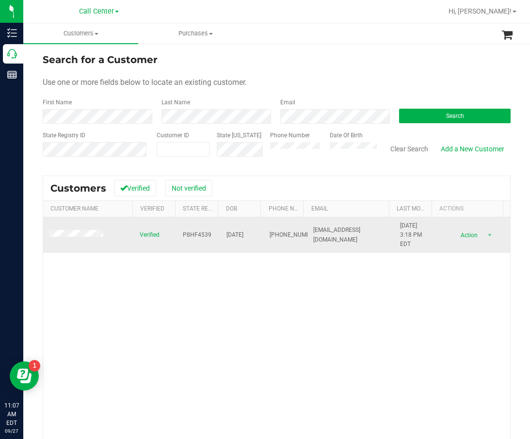
click at [237, 230] on span "04/05/1954" at bounding box center [235, 234] width 17 height 9
copy span "04/05/1954"
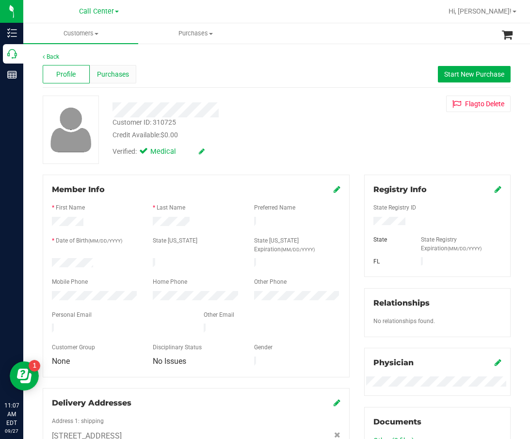
click at [121, 75] on span "Purchases" at bounding box center [113, 74] width 32 height 10
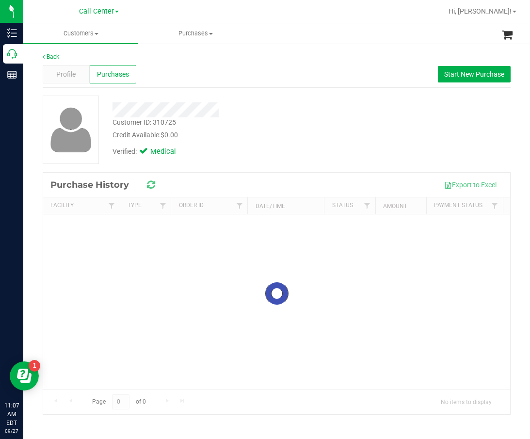
click at [256, 79] on div "Profile Purchases Start New Purchase" at bounding box center [277, 74] width 468 height 27
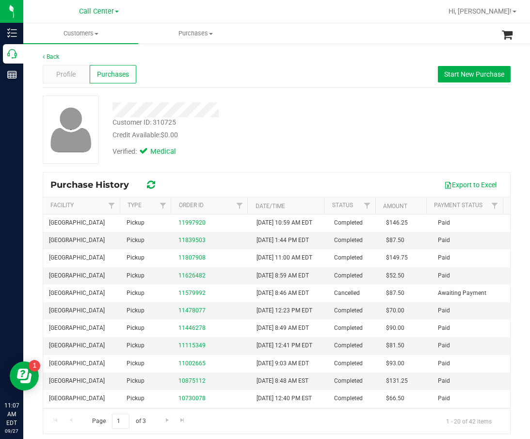
click at [326, 90] on div "Back Profile Purchases Start New Purchase Customer ID: 310725 Credit Available:…" at bounding box center [277, 243] width 468 height 382
click at [314, 99] on div at bounding box center [226, 107] width 242 height 22
click at [465, 70] on span "Start New Purchase" at bounding box center [474, 74] width 60 height 8
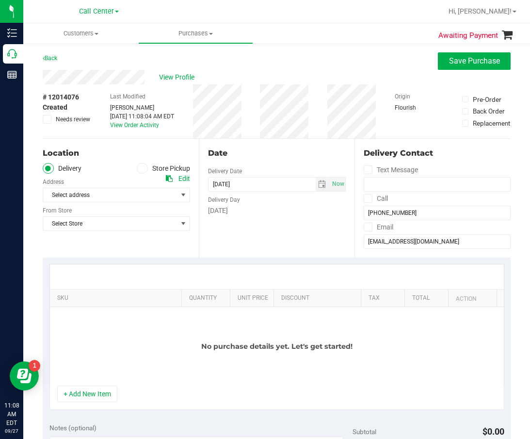
click at [145, 164] on label "Store Pickup" at bounding box center [163, 168] width 53 height 11
click at [0, 0] on input "Store Pickup" at bounding box center [0, 0] width 0 height 0
click at [135, 186] on div "Store" at bounding box center [117, 181] width 148 height 14
click at [134, 191] on span "Select Store" at bounding box center [110, 195] width 134 height 14
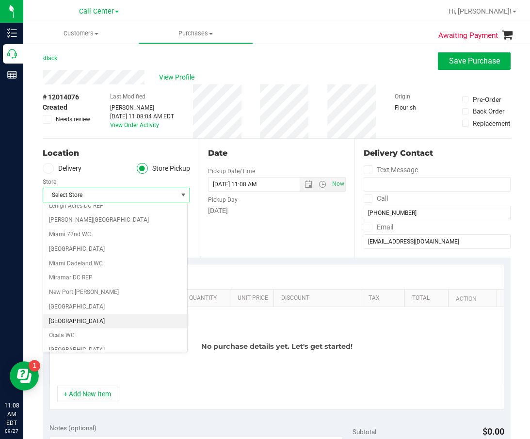
scroll to position [340, 0]
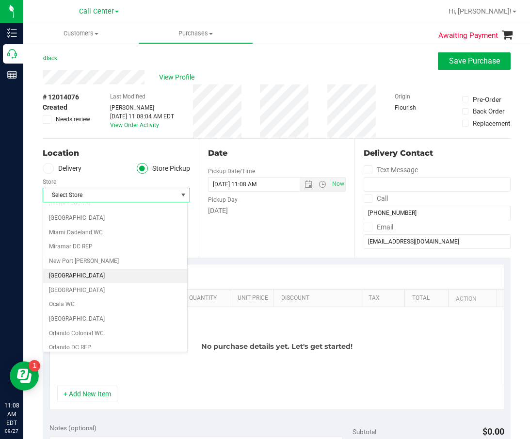
click at [112, 277] on li "[GEOGRAPHIC_DATA]" at bounding box center [115, 276] width 144 height 15
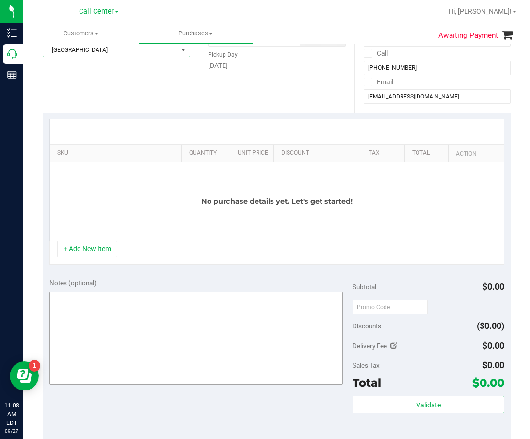
scroll to position [146, 0]
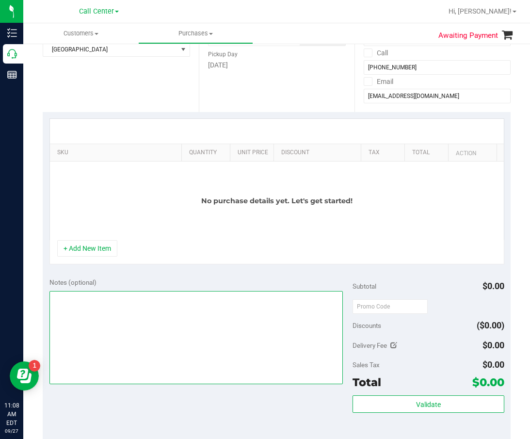
click at [145, 321] on textarea at bounding box center [196, 337] width 294 height 93
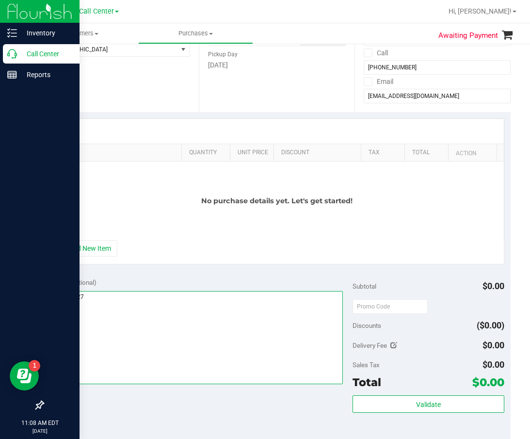
type textarea "cc dr 09/27"
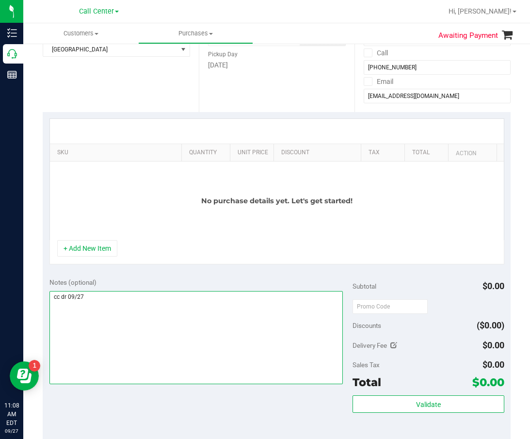
click at [145, 343] on textarea at bounding box center [196, 337] width 294 height 93
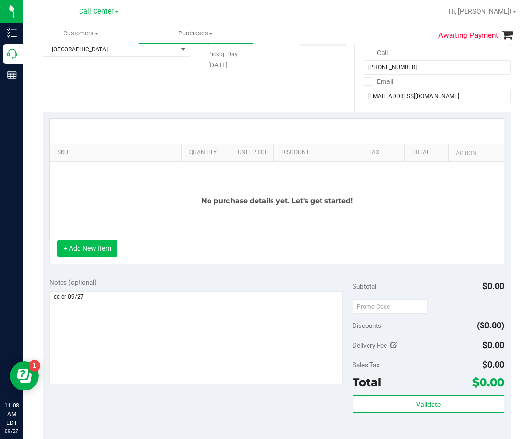
click at [107, 242] on button "+ Add New Item" at bounding box center [87, 248] width 60 height 16
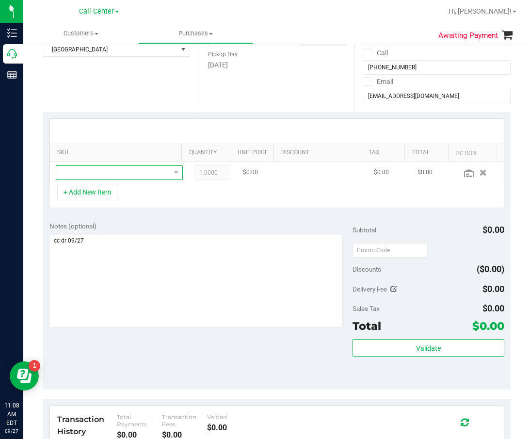
click at [129, 180] on span "NO DATA FOUND" at bounding box center [119, 172] width 127 height 15
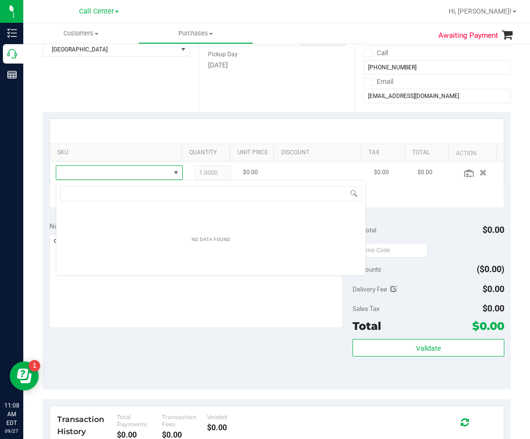
scroll to position [15, 113]
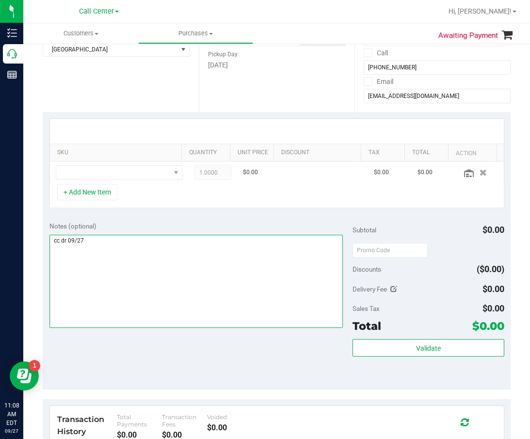
drag, startPoint x: 151, startPoint y: 266, endPoint x: 140, endPoint y: 238, distance: 30.1
click at [151, 266] on textarea at bounding box center [196, 281] width 294 height 93
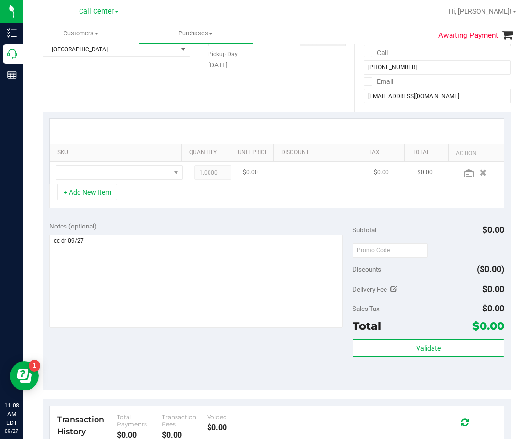
click at [131, 180] on td at bounding box center [119, 173] width 139 height 22
click at [132, 176] on span "NO DATA FOUND" at bounding box center [113, 173] width 114 height 14
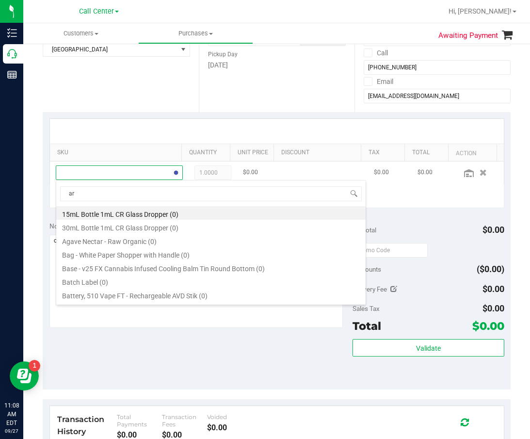
type input "arr"
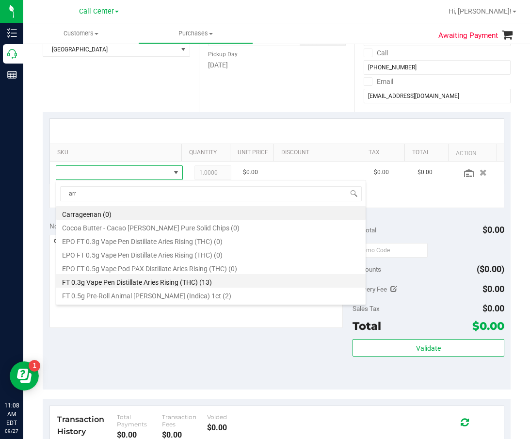
click at [162, 278] on li "FT 0.3g Vape Pen Distillate Aries Rising (THC) (13)" at bounding box center [211, 281] width 310 height 14
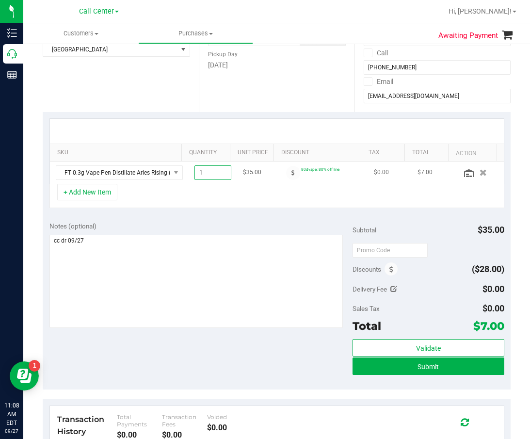
click at [202, 174] on span "1.00 1" at bounding box center [213, 172] width 37 height 15
type input "14"
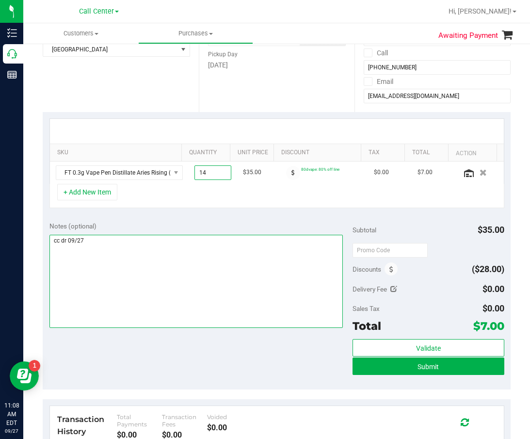
type input "14.00"
click at [194, 254] on textarea at bounding box center [196, 281] width 294 height 93
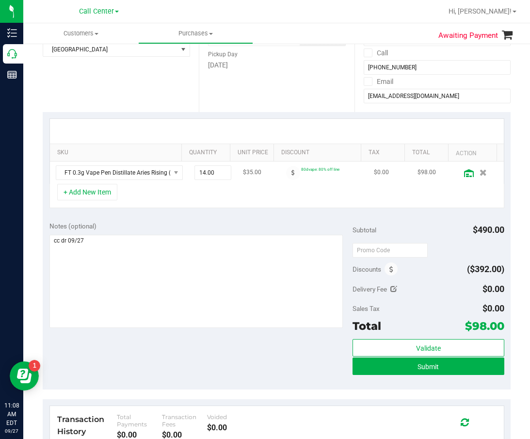
click at [464, 175] on icon at bounding box center [469, 173] width 10 height 8
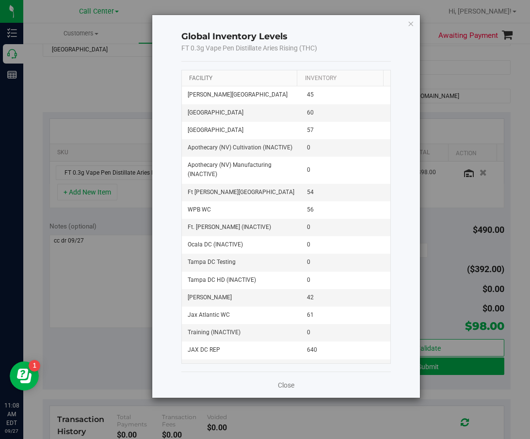
click at [206, 78] on link "Facility" at bounding box center [200, 78] width 23 height 7
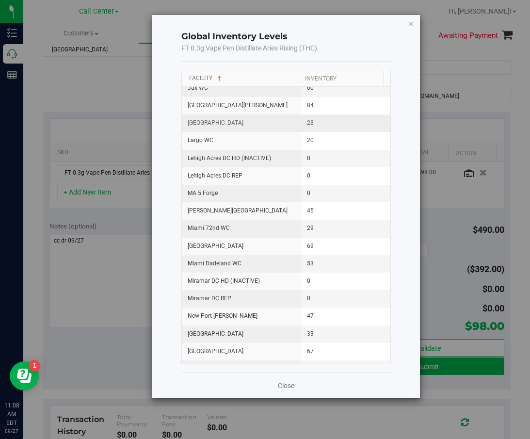
scroll to position [534, 0]
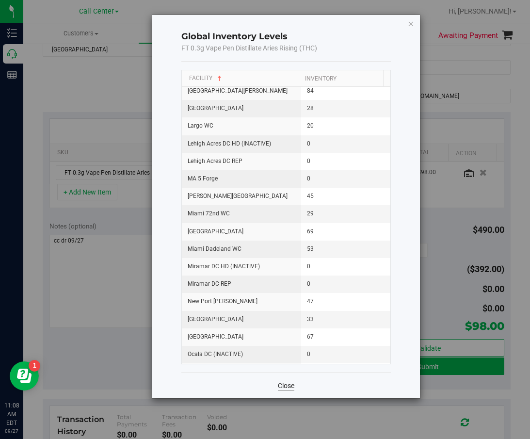
drag, startPoint x: 287, startPoint y: 377, endPoint x: 288, endPoint y: 385, distance: 7.8
click at [288, 384] on div "Close" at bounding box center [286, 385] width 210 height 26
click at [289, 385] on link "Close" at bounding box center [286, 386] width 16 height 10
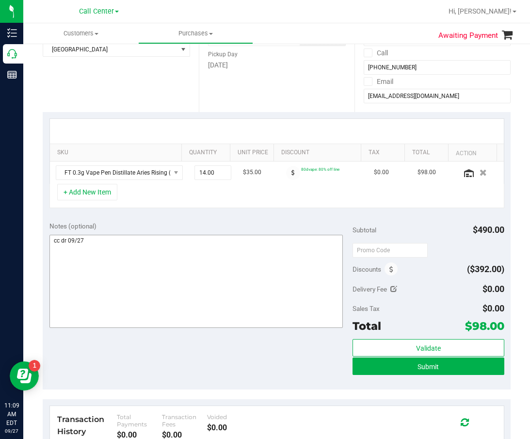
scroll to position [97, 0]
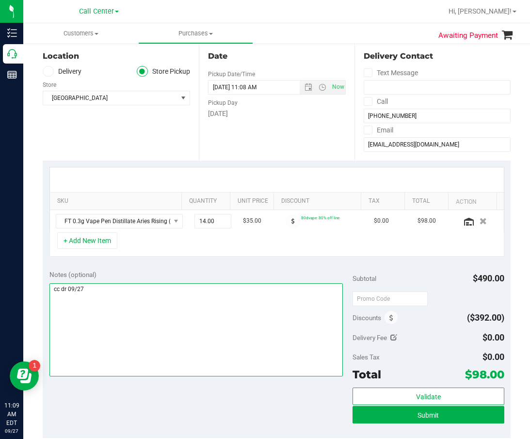
click at [194, 327] on textarea at bounding box center [196, 329] width 294 height 93
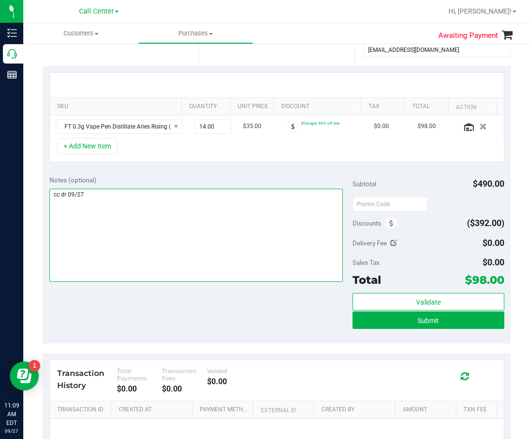
scroll to position [194, 0]
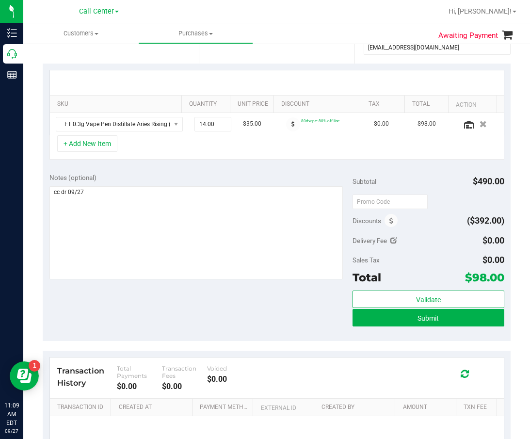
click at [231, 320] on div "Notes (optional) Subtotal $490.00 Discounts ($392.00) Delivery Fee $0.00 Sales …" at bounding box center [277, 253] width 468 height 175
click at [290, 323] on div "Notes (optional) Subtotal $490.00 Discounts ($392.00) Delivery Fee $0.00 Sales …" at bounding box center [277, 253] width 468 height 175
click at [353, 323] on button "Submit" at bounding box center [429, 317] width 152 height 17
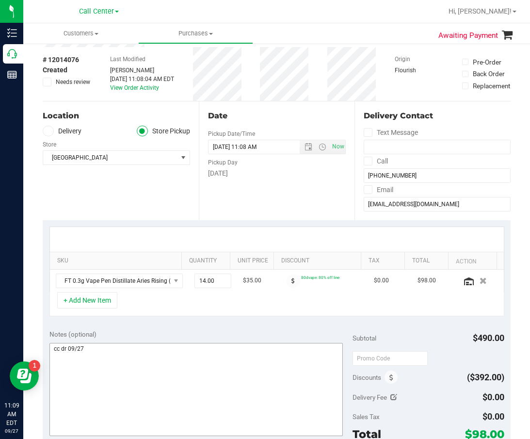
scroll to position [0, 0]
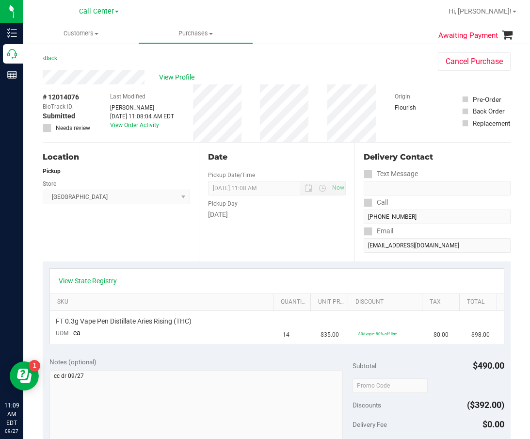
click at [300, 262] on div "View State Registry SKU Quantity Unit Price Discount Tax Total FT 0.3g Vape Pen…" at bounding box center [277, 306] width 468 height 89
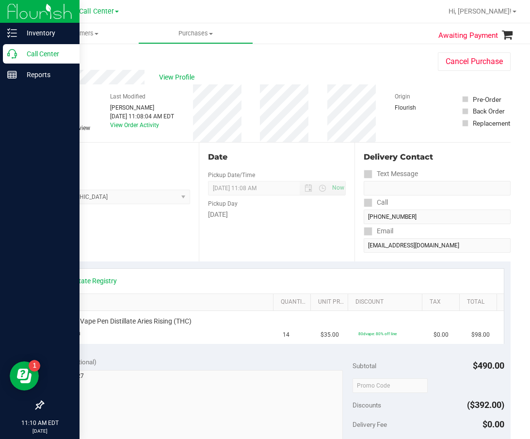
click at [20, 49] on p "Call Center" at bounding box center [46, 54] width 58 height 12
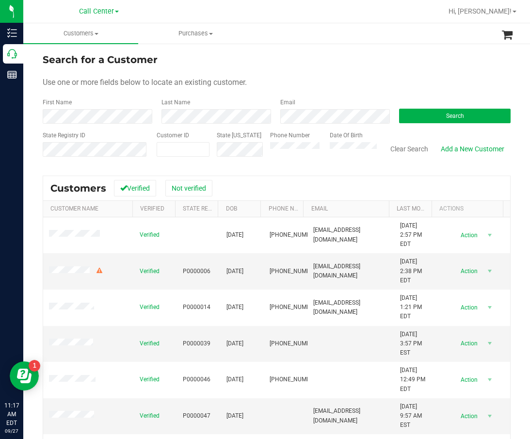
click at [471, 125] on form "Search for a Customer Use one or more fields below to locate an existing custom…" at bounding box center [277, 108] width 468 height 113
click at [473, 119] on button "Search" at bounding box center [455, 116] width 112 height 15
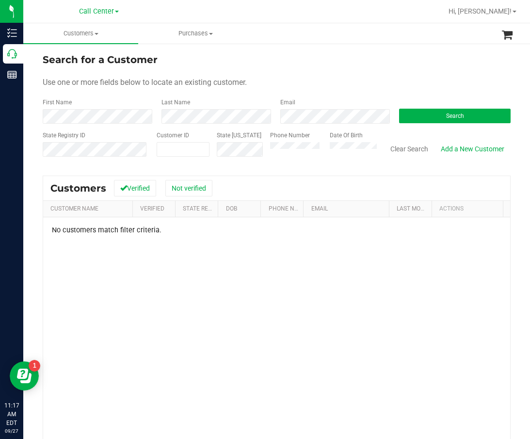
click at [303, 306] on div "No customers match filter criteria." at bounding box center [276, 359] width 467 height 285
click at [312, 234] on div "No customers match filter criteria." at bounding box center [276, 230] width 467 height 8
click at [123, 125] on form "Search for a Customer Use one or more fields below to locate an existing custom…" at bounding box center [277, 108] width 468 height 113
click at [66, 125] on form "Search for a Customer Use one or more fields below to locate an existing custom…" at bounding box center [277, 108] width 468 height 113
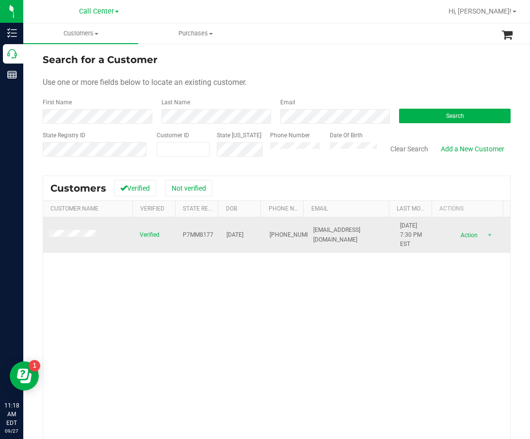
click at [244, 236] on span "02/19/2000" at bounding box center [235, 234] width 17 height 9
copy span "02/19/2000"
click at [187, 234] on span "P7MM8177" at bounding box center [198, 234] width 31 height 9
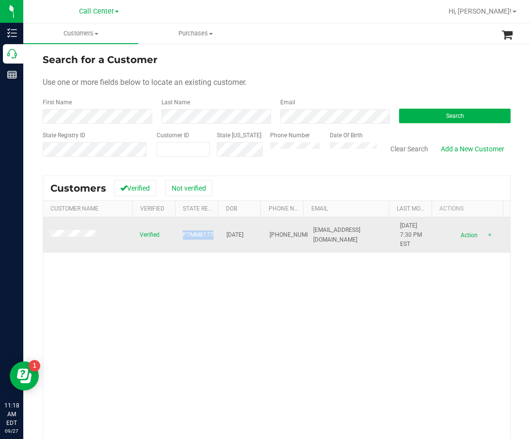
click at [187, 234] on span "P7MM8177" at bounding box center [198, 234] width 31 height 9
copy span "P7MM8177"
click at [73, 231] on span at bounding box center [73, 235] width 49 height 10
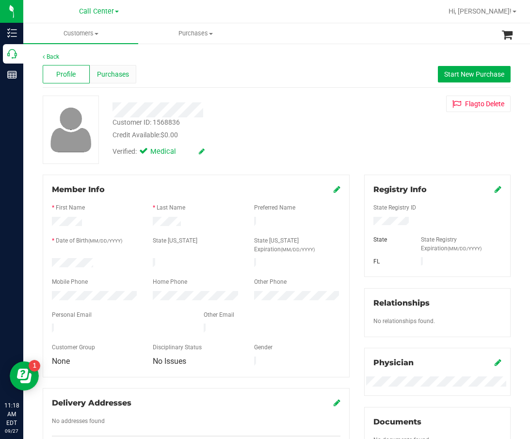
click at [114, 73] on span "Purchases" at bounding box center [113, 74] width 32 height 10
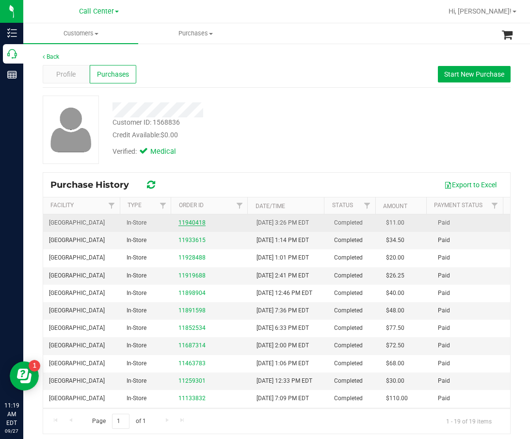
click at [191, 221] on link "11940418" at bounding box center [192, 222] width 27 height 7
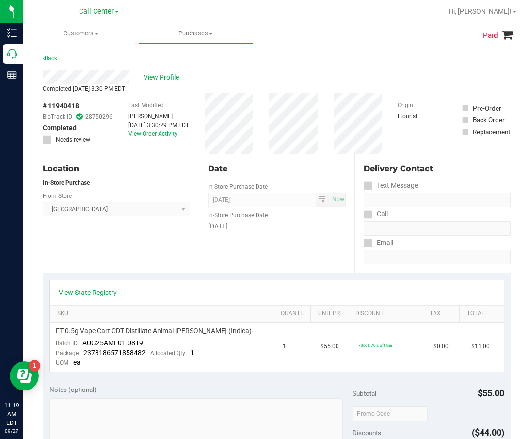
click at [77, 294] on link "View State Registry" at bounding box center [88, 293] width 58 height 10
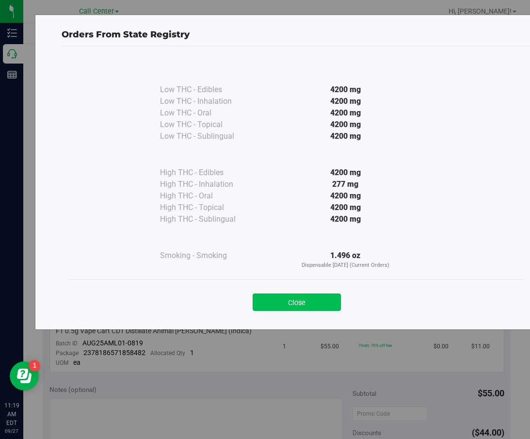
click at [320, 303] on button "Close" at bounding box center [297, 302] width 88 height 17
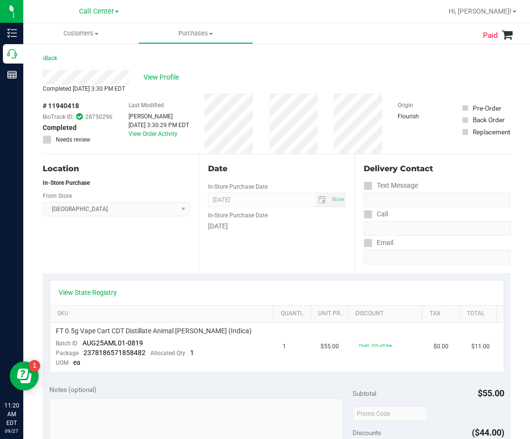
click at [287, 92] on div "Completed Sep 12, 2025 3:30 PM EDT" at bounding box center [277, 88] width 468 height 9
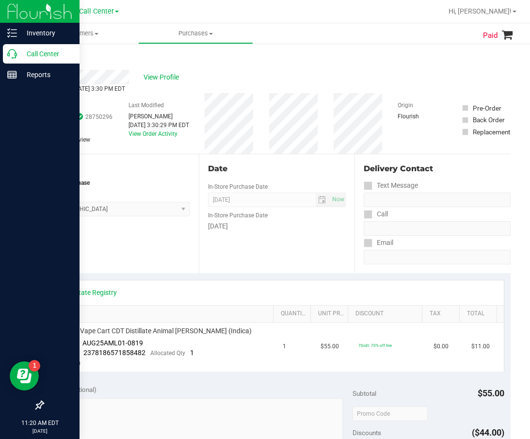
click at [14, 57] on icon at bounding box center [12, 54] width 10 height 10
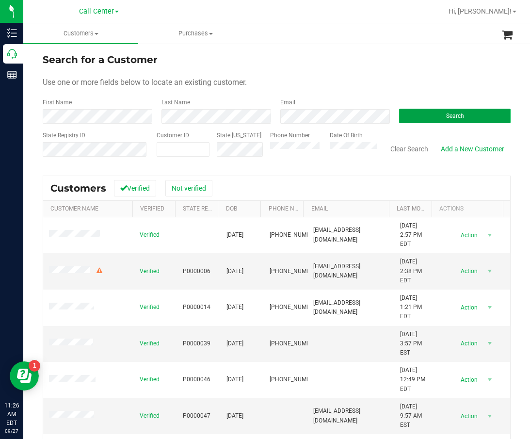
click at [423, 113] on button "Search" at bounding box center [455, 116] width 112 height 15
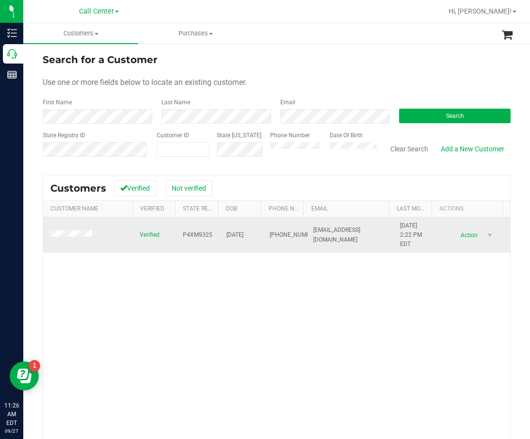
click at [183, 232] on span "P4XM9325" at bounding box center [198, 234] width 30 height 9
click at [236, 233] on span "03/09/1973" at bounding box center [235, 234] width 17 height 9
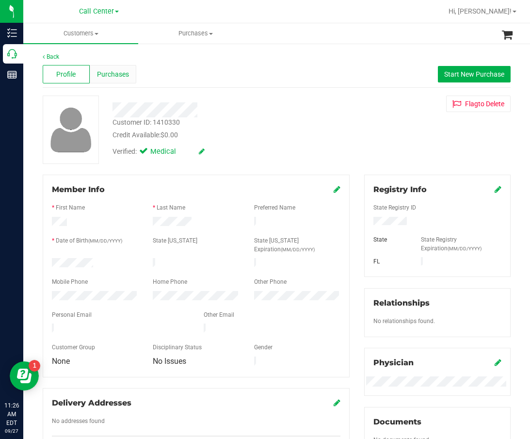
click at [111, 79] on span "Purchases" at bounding box center [113, 74] width 32 height 10
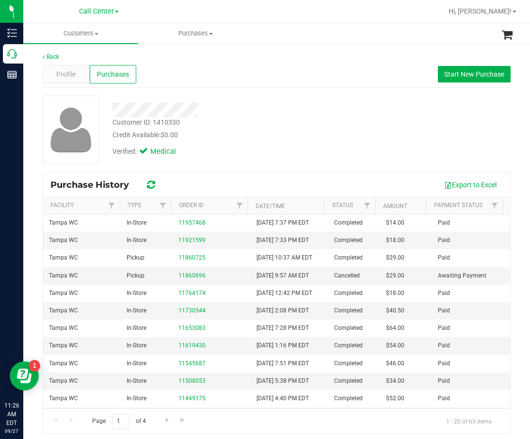
click at [227, 92] on div "Back Profile Purchases Start New Purchase Customer ID: 1410330 Credit Available…" at bounding box center [277, 243] width 468 height 382
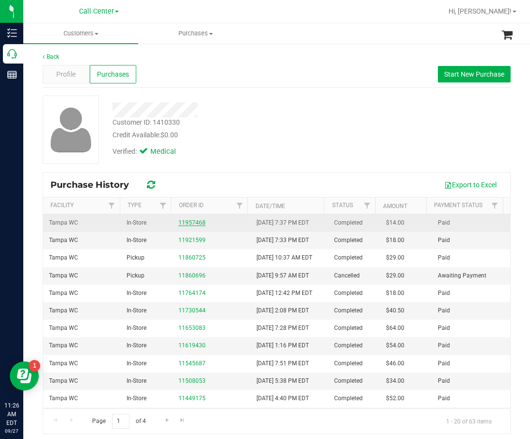
click at [181, 224] on link "11957468" at bounding box center [192, 222] width 27 height 7
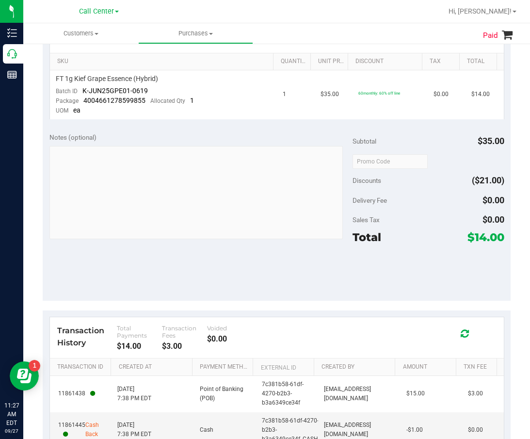
scroll to position [313, 0]
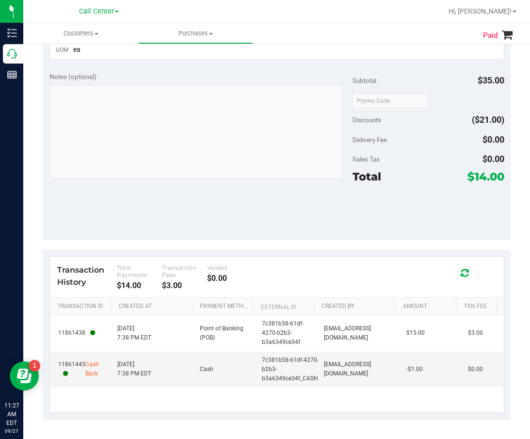
click at [446, 180] on div "Total $14.00" at bounding box center [429, 176] width 152 height 17
click at [451, 178] on div "Total $14.00" at bounding box center [429, 176] width 152 height 17
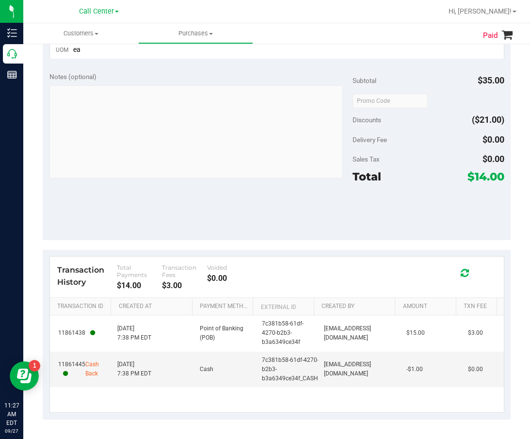
click at [458, 175] on div "Total $14.00" at bounding box center [429, 176] width 152 height 17
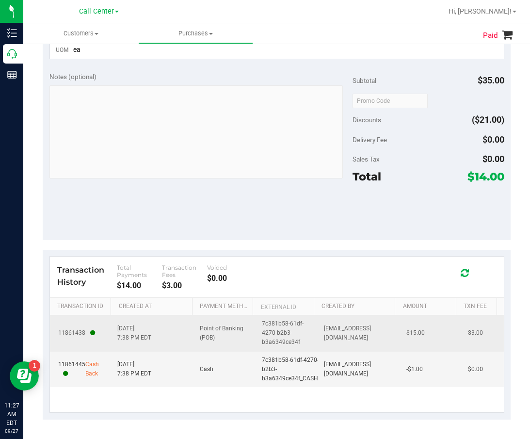
click at [369, 331] on span "sswenson@liveparallel.com" at bounding box center [359, 333] width 71 height 18
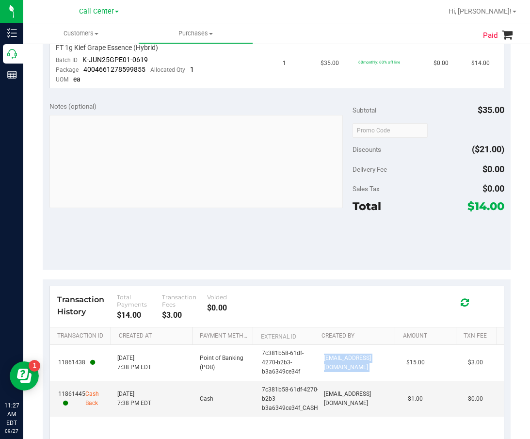
scroll to position [291, 0]
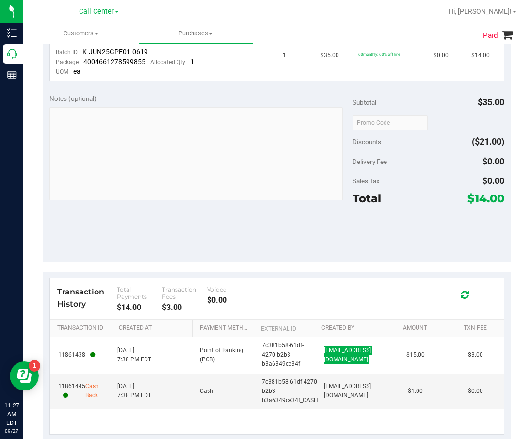
click at [155, 225] on div "Notes (optional) Subtotal $35.00 Discounts ($21.00) Delivery Fee $0.00 Sales Ta…" at bounding box center [277, 174] width 468 height 175
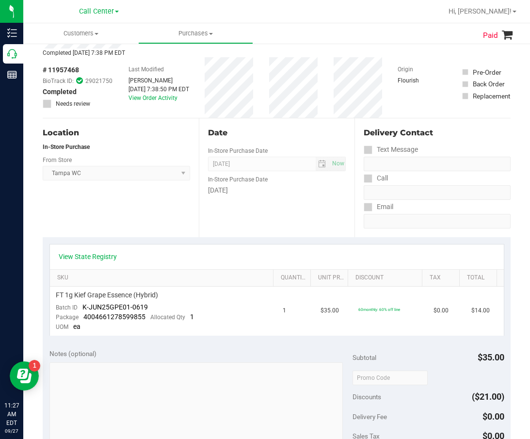
scroll to position [0, 0]
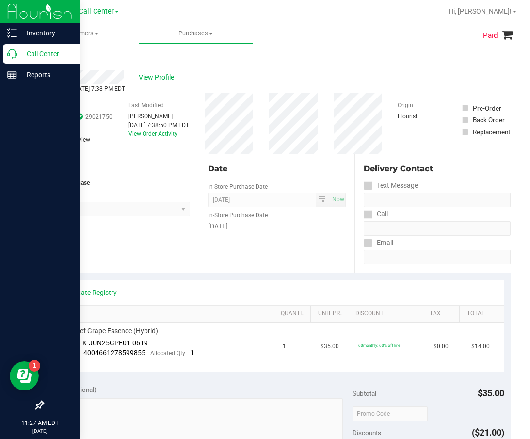
click at [30, 56] on p "Call Center" at bounding box center [46, 54] width 58 height 12
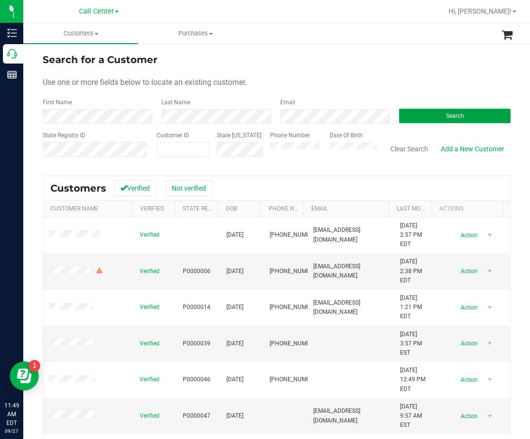
click at [409, 118] on button "Search" at bounding box center [455, 116] width 112 height 15
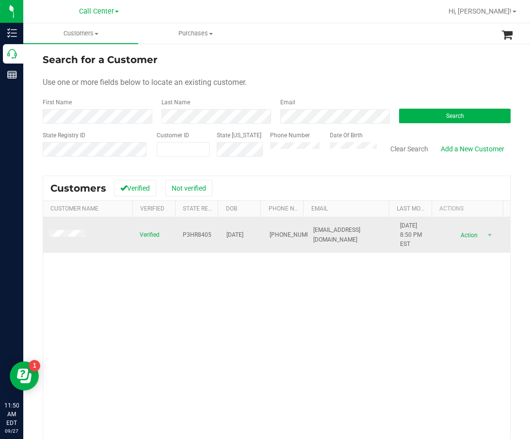
click at [192, 232] on span "P3HR8405" at bounding box center [197, 234] width 29 height 9
click at [192, 233] on span "P3HR8405" at bounding box center [197, 234] width 29 height 9
click at [238, 235] on span "08/20/1957" at bounding box center [235, 234] width 17 height 9
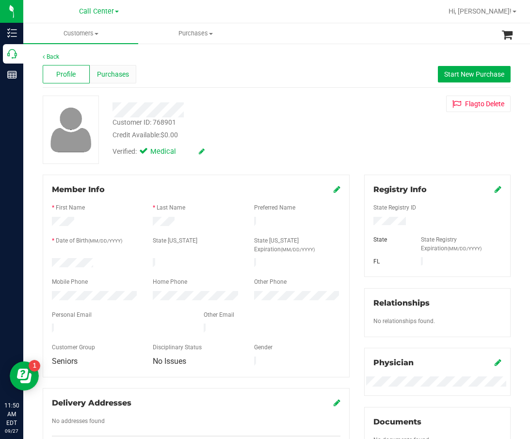
click at [116, 73] on span "Purchases" at bounding box center [113, 74] width 32 height 10
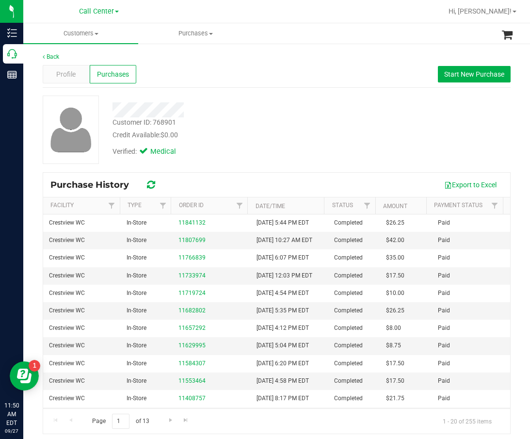
click at [257, 141] on div "Verified: Medical" at bounding box center [226, 150] width 242 height 21
click at [457, 78] on span "Start New Purchase" at bounding box center [474, 74] width 60 height 8
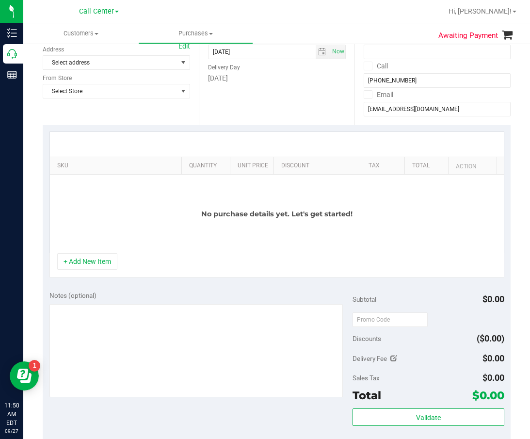
scroll to position [146, 0]
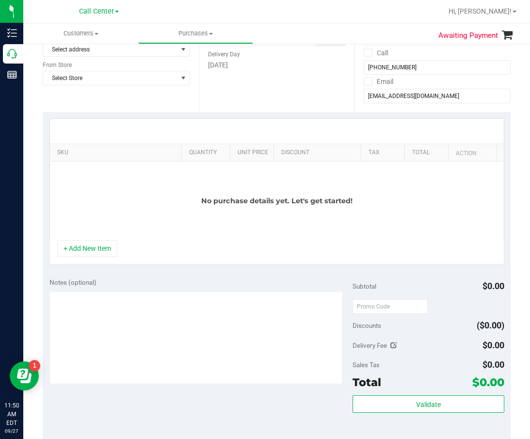
drag, startPoint x: 107, startPoint y: 249, endPoint x: 109, endPoint y: 227, distance: 21.9
click at [107, 249] on button "+ Add New Item" at bounding box center [87, 248] width 60 height 16
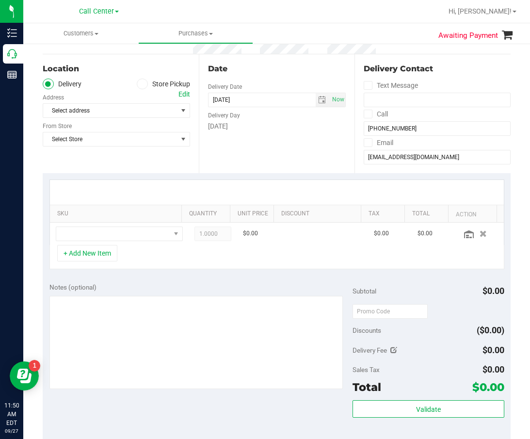
scroll to position [49, 0]
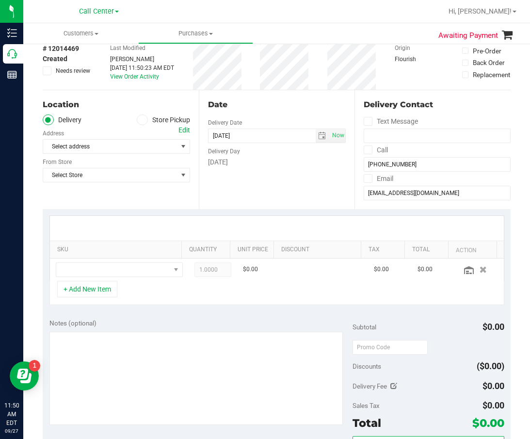
click at [159, 115] on label "Store Pickup" at bounding box center [163, 120] width 53 height 11
click at [0, 0] on input "Store Pickup" at bounding box center [0, 0] width 0 height 0
click at [154, 137] on div "Store" at bounding box center [117, 132] width 148 height 14
click at [150, 146] on span "Select Store" at bounding box center [110, 147] width 134 height 14
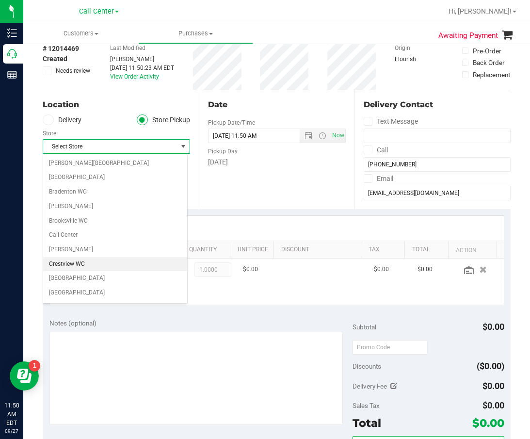
click at [111, 267] on li "Crestview WC" at bounding box center [115, 264] width 144 height 15
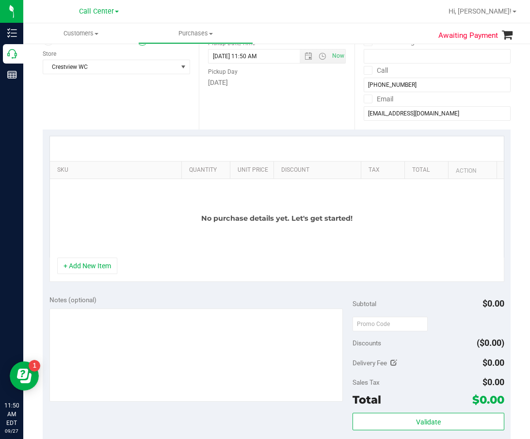
scroll to position [146, 0]
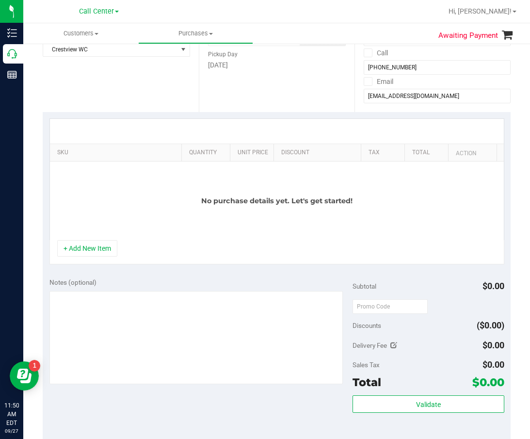
drag, startPoint x: 95, startPoint y: 253, endPoint x: 103, endPoint y: 217, distance: 36.8
click at [95, 253] on button "+ Add New Item" at bounding box center [87, 248] width 60 height 16
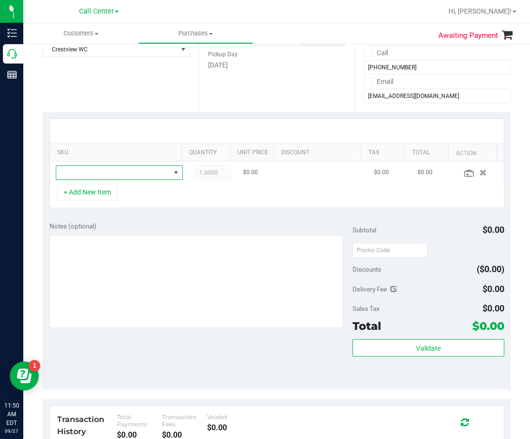
click at [117, 175] on span "NO DATA FOUND" at bounding box center [113, 173] width 114 height 14
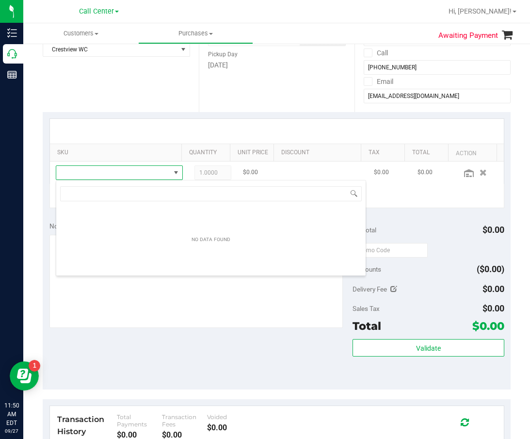
scroll to position [15, 113]
type input "lsn"
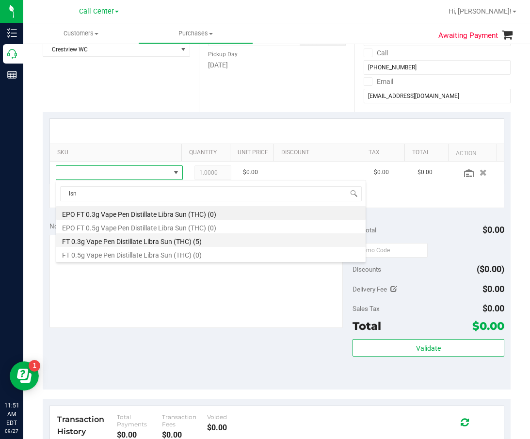
click at [151, 243] on li "FT 0.3g Vape Pen Distillate Libra Sun (THC) (5)" at bounding box center [211, 240] width 310 height 14
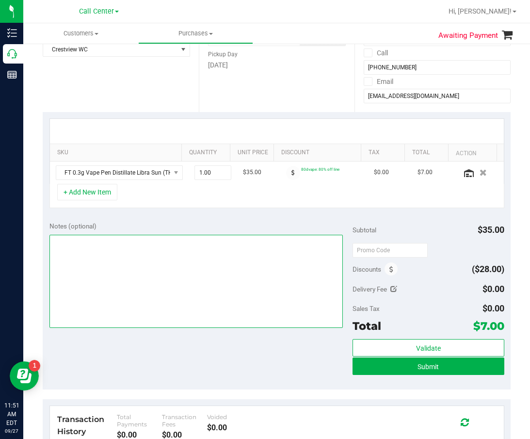
click at [121, 292] on textarea at bounding box center [196, 281] width 294 height 93
click at [170, 254] on textarea at bounding box center [196, 281] width 294 height 93
type textarea "cc dr 09/27"
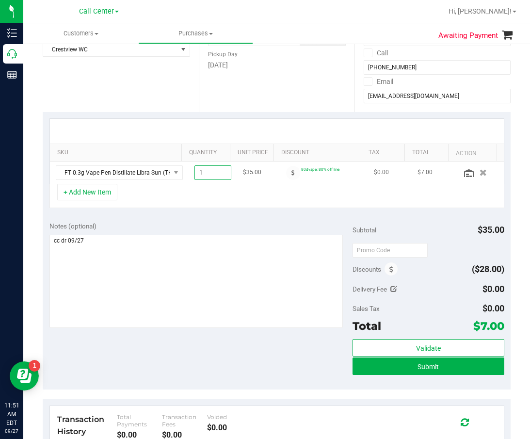
click at [195, 168] on span "1.00 1" at bounding box center [213, 172] width 37 height 15
type input "5"
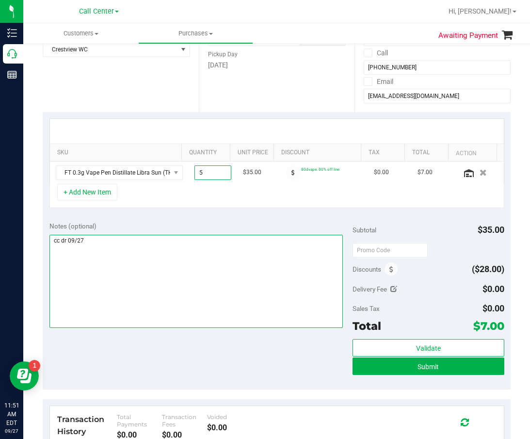
type input "5.00"
drag, startPoint x: 304, startPoint y: 261, endPoint x: 388, endPoint y: 225, distance: 91.3
click at [305, 260] on textarea at bounding box center [196, 281] width 294 height 93
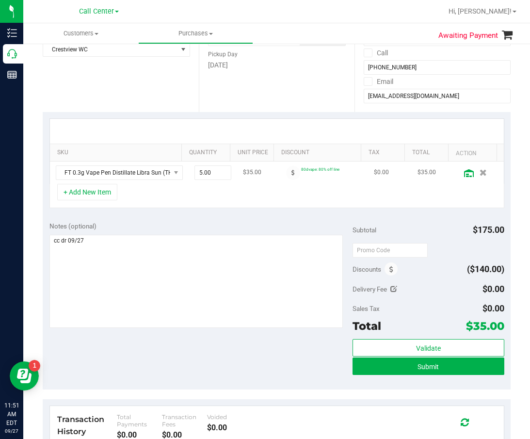
click at [464, 174] on icon at bounding box center [469, 173] width 10 height 8
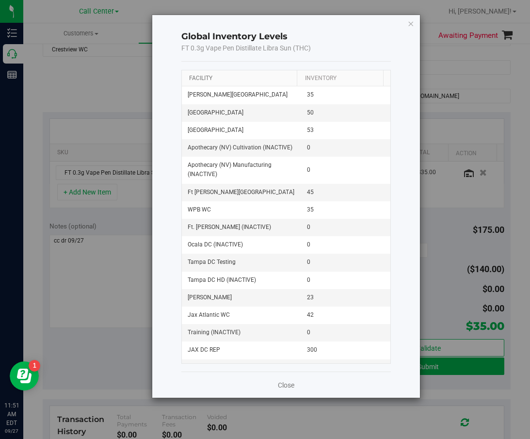
click at [201, 78] on link "Facility" at bounding box center [200, 78] width 23 height 7
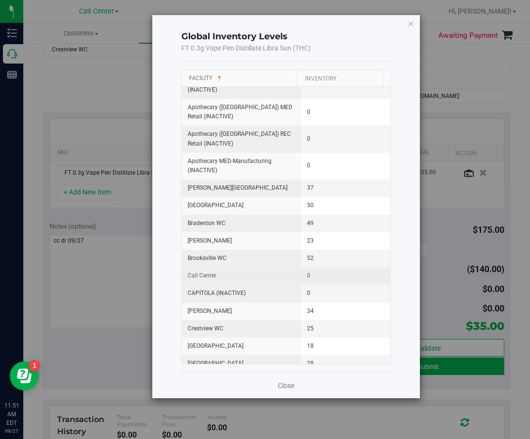
scroll to position [49, 0]
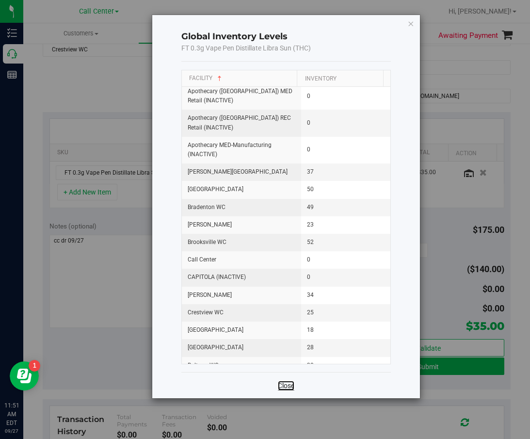
click at [280, 383] on link "Close" at bounding box center [286, 386] width 16 height 10
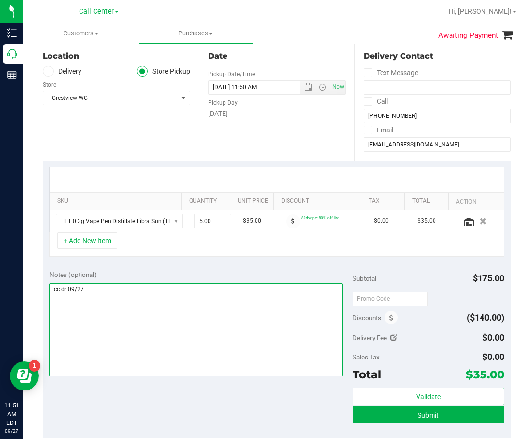
click at [139, 309] on textarea at bounding box center [196, 329] width 294 height 93
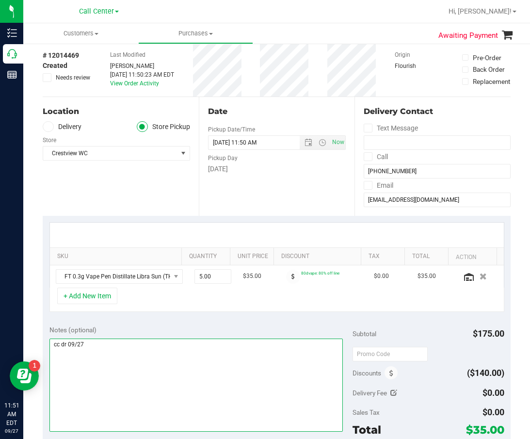
scroll to position [97, 0]
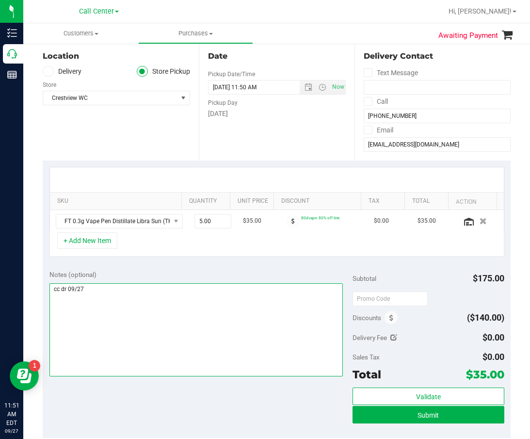
click at [177, 311] on textarea at bounding box center [196, 329] width 294 height 93
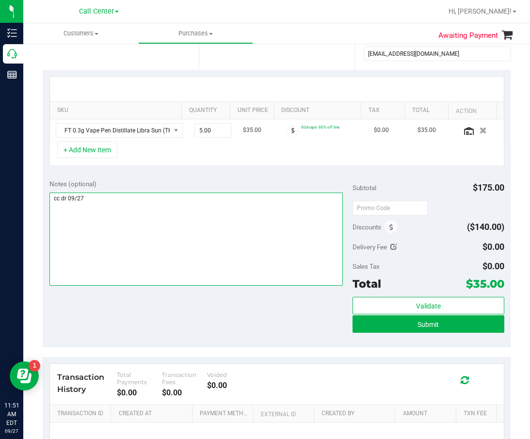
scroll to position [194, 0]
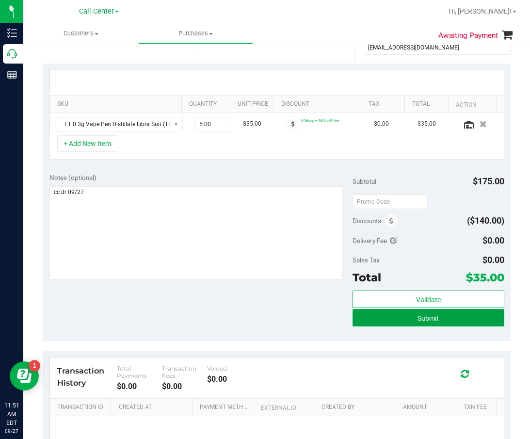
click at [362, 320] on button "Submit" at bounding box center [429, 317] width 152 height 17
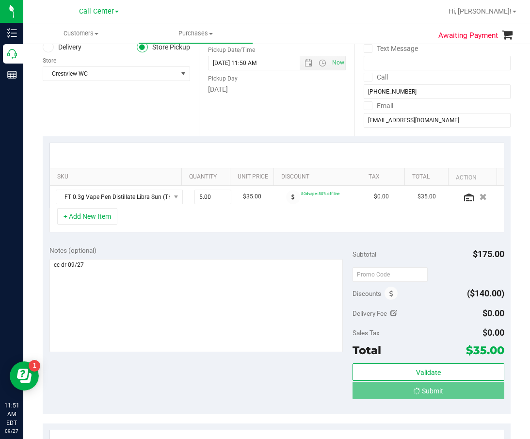
scroll to position [0, 0]
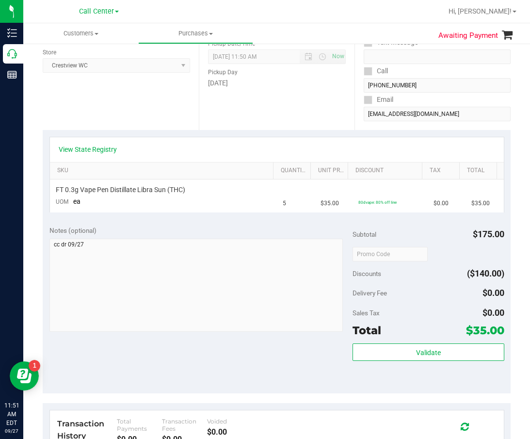
scroll to position [146, 0]
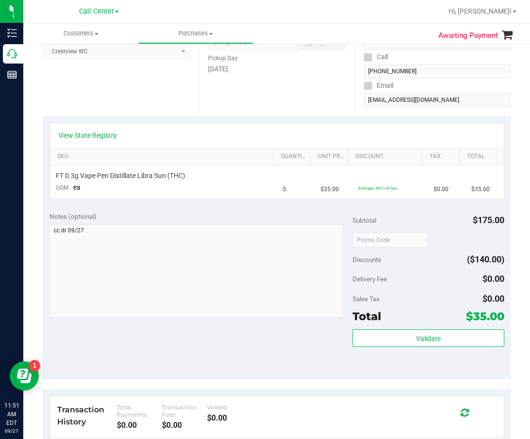
click at [305, 116] on div "View State Registry SKU Quantity Unit Price Discount Tax Total FT 0.3g Vape Pen…" at bounding box center [277, 160] width 468 height 89
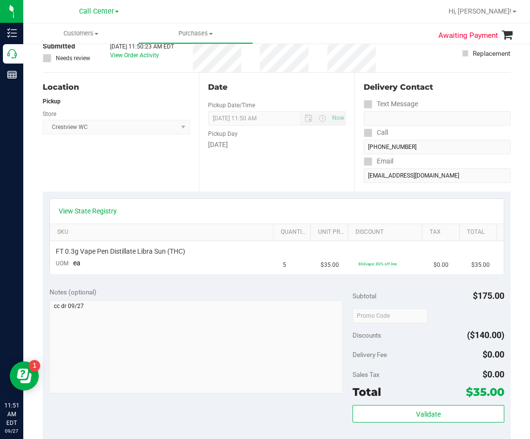
scroll to position [0, 0]
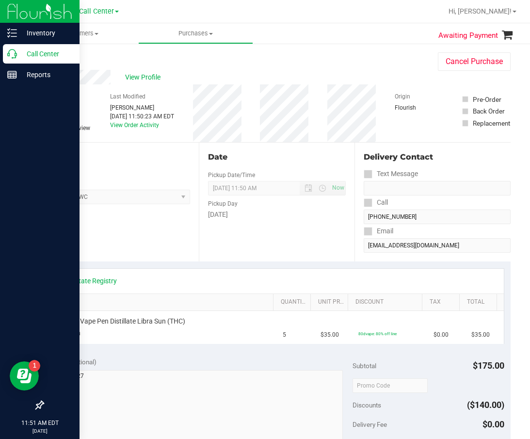
click at [8, 54] on icon at bounding box center [12, 54] width 10 height 10
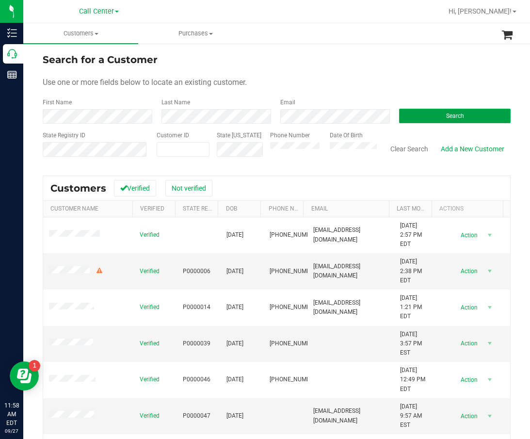
click at [472, 114] on button "Search" at bounding box center [455, 116] width 112 height 15
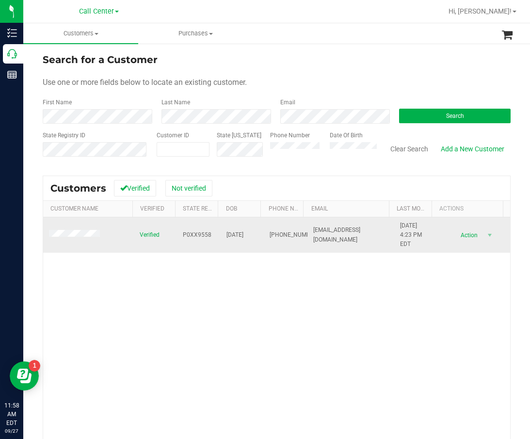
click at [192, 237] on span "P0XX9558" at bounding box center [197, 234] width 29 height 9
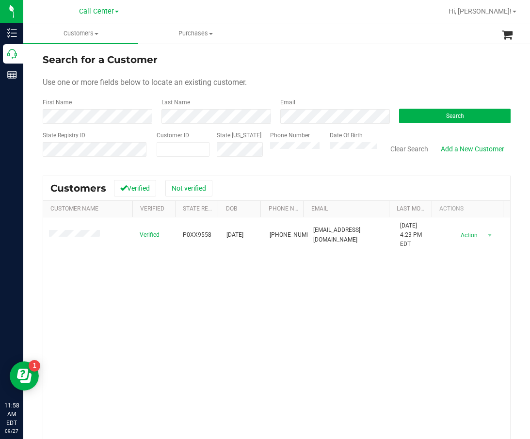
drag, startPoint x: 326, startPoint y: 307, endPoint x: 288, endPoint y: 274, distance: 49.9
click at [326, 307] on div "Verified P0XX9558 11/16/1946 (323) 308-8407 baraleigh@icloud.com 10/31/2024 4:2…" at bounding box center [276, 355] width 467 height 277
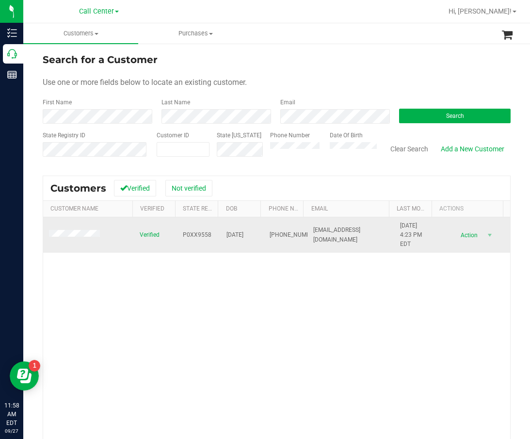
click at [227, 234] on span "11/16/1946" at bounding box center [235, 234] width 17 height 9
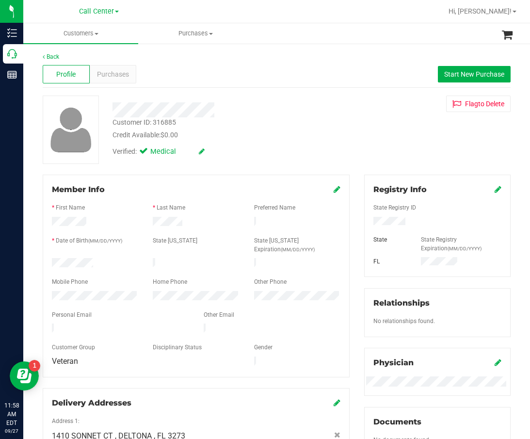
click at [118, 92] on div "Back Profile Purchases Start New Purchase Customer ID: 316885 Credit Available:…" at bounding box center [277, 394] width 468 height 684
click at [119, 83] on div "Purchases" at bounding box center [113, 74] width 47 height 18
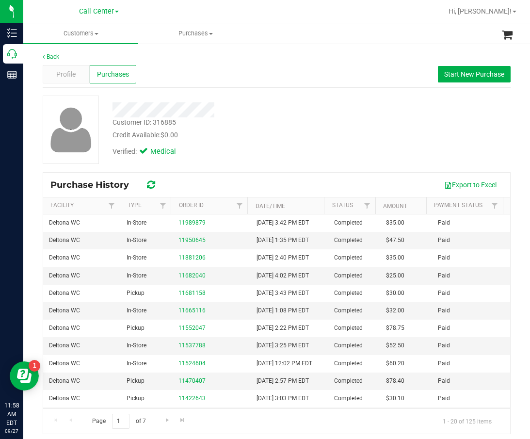
click at [291, 94] on div "Back Profile Purchases Start New Purchase Customer ID: 316885 Credit Available:…" at bounding box center [277, 243] width 468 height 382
click at [316, 104] on div at bounding box center [226, 109] width 242 height 15
click at [456, 78] on span "Start New Purchase" at bounding box center [474, 74] width 60 height 8
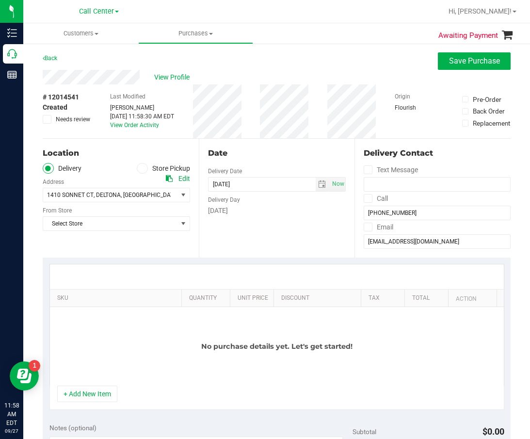
click at [151, 165] on label "Store Pickup" at bounding box center [163, 168] width 53 height 11
click at [0, 0] on input "Store Pickup" at bounding box center [0, 0] width 0 height 0
click at [111, 194] on span "Select Store" at bounding box center [110, 195] width 134 height 14
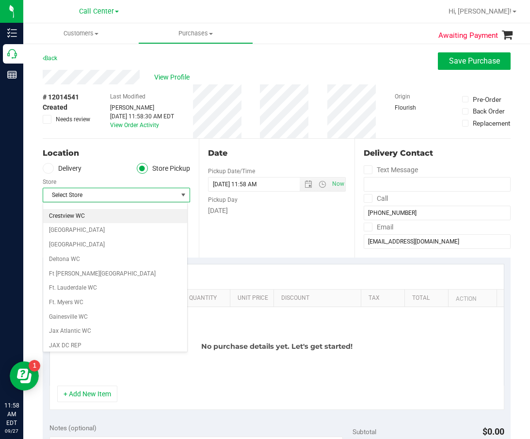
scroll to position [97, 0]
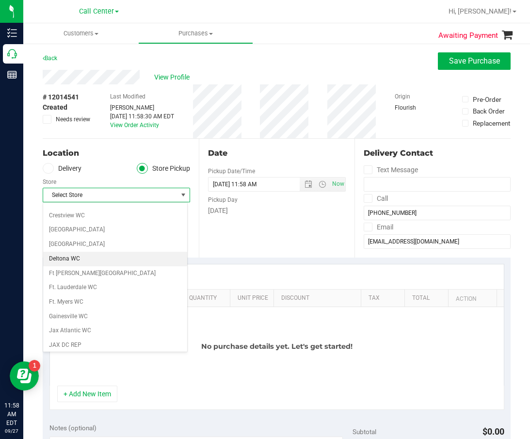
click at [103, 260] on li "Deltona WC" at bounding box center [115, 259] width 144 height 15
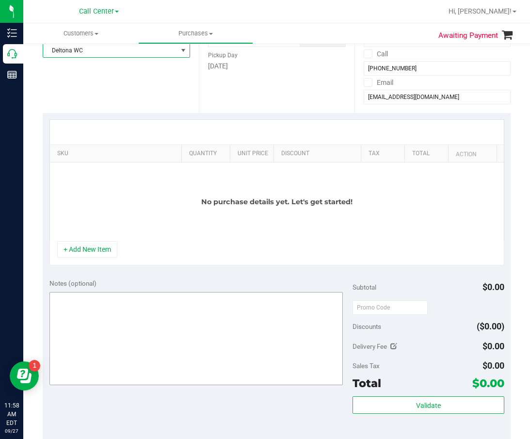
scroll to position [146, 0]
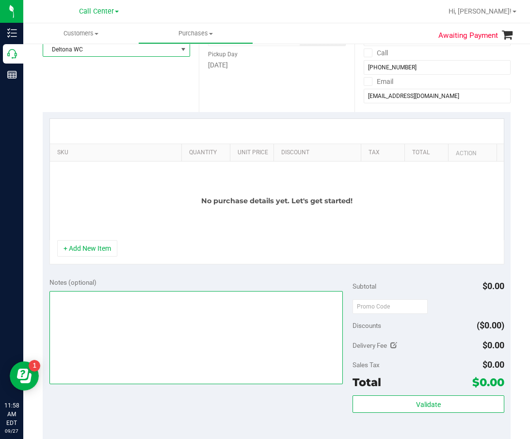
click at [124, 334] on textarea at bounding box center [196, 337] width 294 height 93
type textarea "cc dr 09/27"
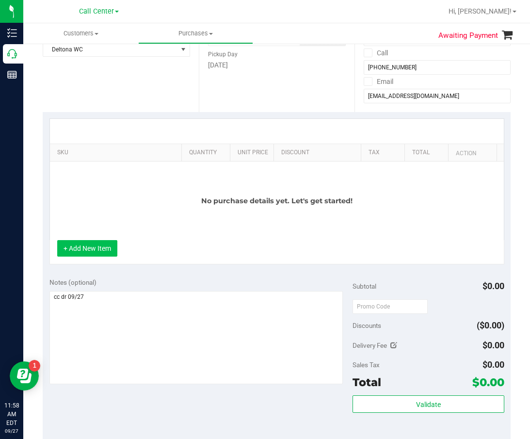
click at [99, 245] on button "+ Add New Item" at bounding box center [87, 248] width 60 height 16
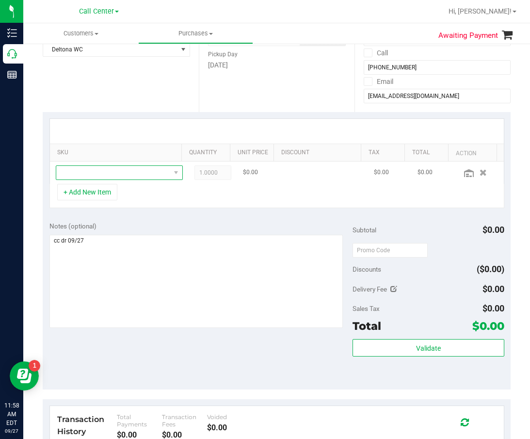
click at [138, 180] on span "NO DATA FOUND" at bounding box center [119, 172] width 127 height 15
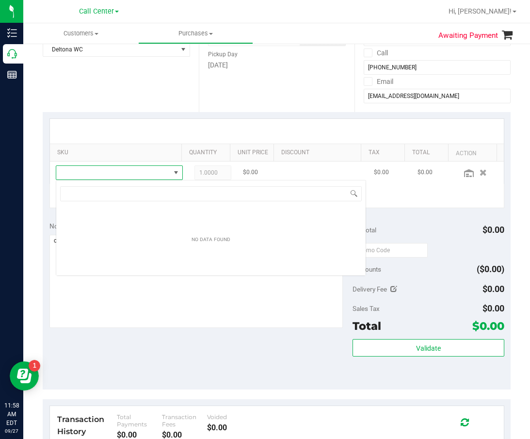
scroll to position [15, 113]
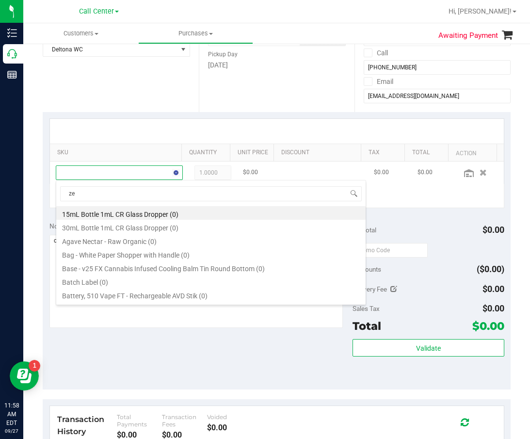
type input "zen"
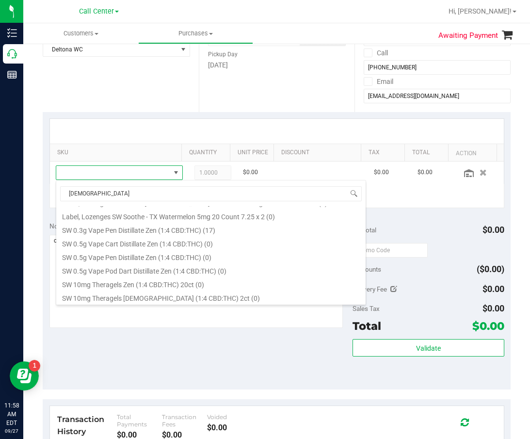
scroll to position [243, 0]
click at [168, 228] on li "SW 0.3g Vape Pen Distillate Zen (1:4 CBD:THC) (17)" at bounding box center [211, 229] width 310 height 14
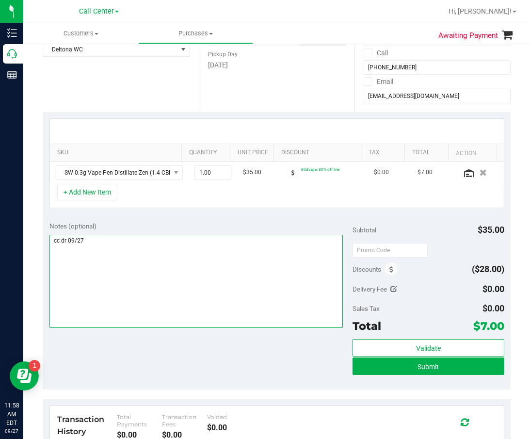
click at [126, 303] on textarea at bounding box center [196, 281] width 294 height 93
click at [199, 239] on textarea at bounding box center [196, 281] width 294 height 93
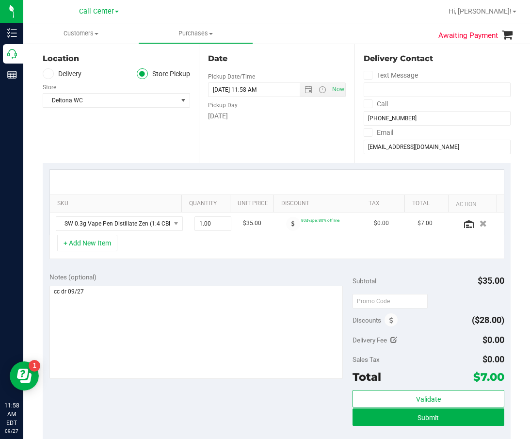
scroll to position [97, 0]
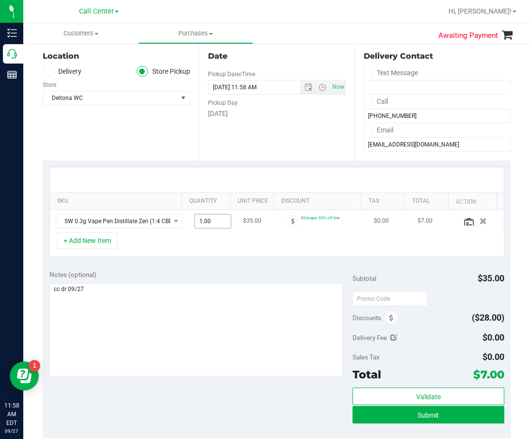
click at [196, 227] on span "1.00 1" at bounding box center [213, 221] width 37 height 15
type input "2"
type input "2.00"
click at [197, 270] on div "Notes (optional)" at bounding box center [200, 275] width 303 height 10
click at [105, 237] on button "+ Add New Item" at bounding box center [87, 240] width 60 height 16
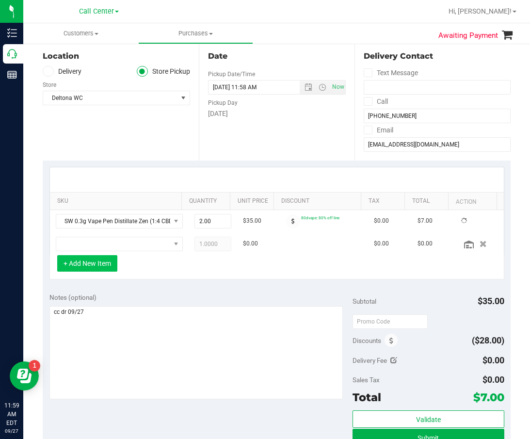
click at [106, 255] on button "+ Add New Item" at bounding box center [87, 263] width 60 height 16
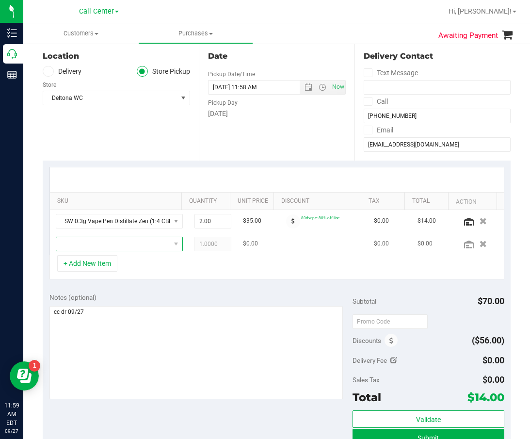
click at [106, 244] on span "NO DATA FOUND" at bounding box center [113, 244] width 114 height 14
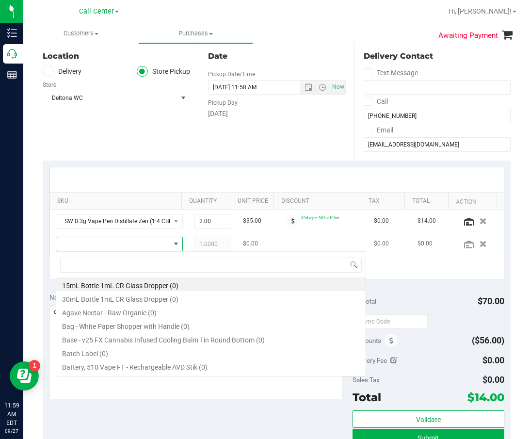
scroll to position [15, 105]
type input "arr"
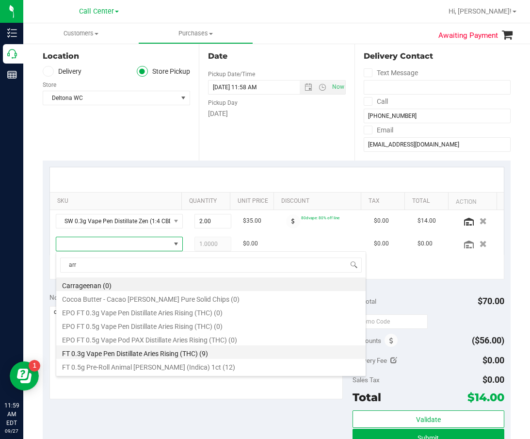
click at [176, 356] on li "FT 0.3g Vape Pen Distillate Aries Rising (THC) (9)" at bounding box center [211, 352] width 310 height 14
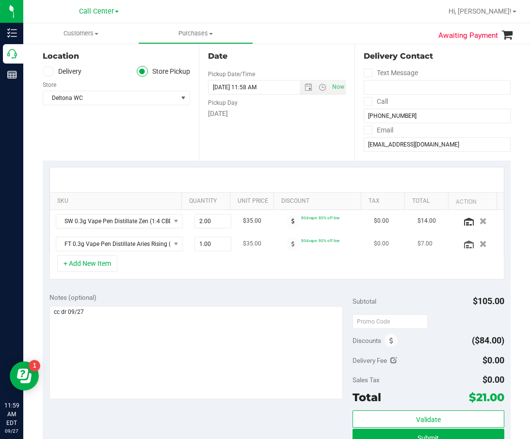
click at [461, 249] on div at bounding box center [479, 244] width 37 height 10
click at [464, 247] on icon at bounding box center [469, 245] width 10 height 8
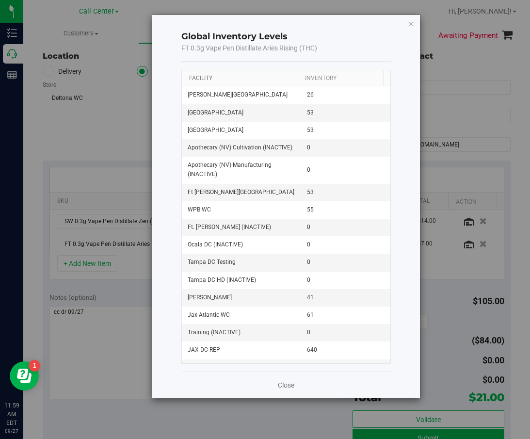
click at [204, 78] on link "Facility" at bounding box center [200, 78] width 23 height 7
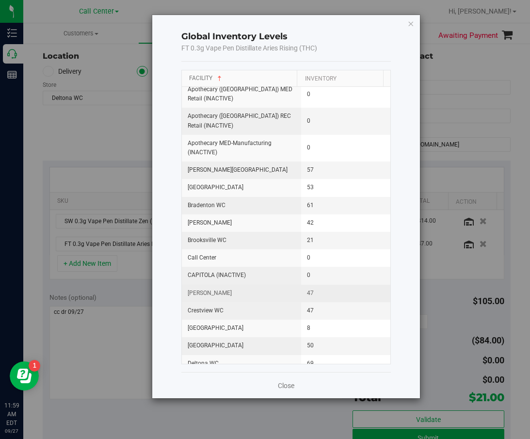
scroll to position [97, 0]
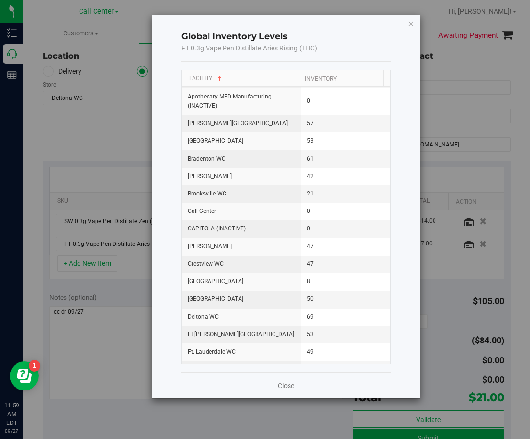
click at [300, 391] on div "Close" at bounding box center [286, 385] width 210 height 26
click at [295, 389] on div "Close" at bounding box center [286, 385] width 210 height 26
click at [285, 380] on cancel-button "Close" at bounding box center [286, 385] width 16 height 10
click at [286, 381] on link "Close" at bounding box center [286, 386] width 16 height 10
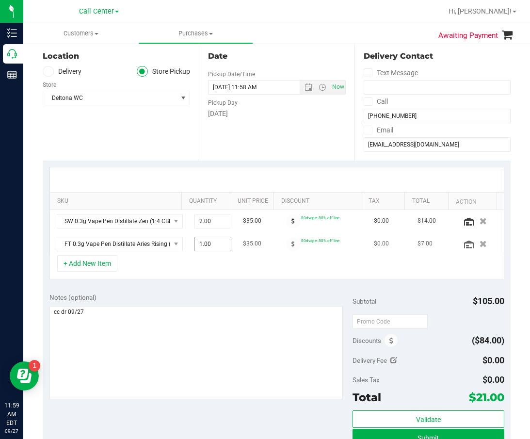
click at [212, 244] on span "1.00 1" at bounding box center [213, 244] width 37 height 15
type input "4"
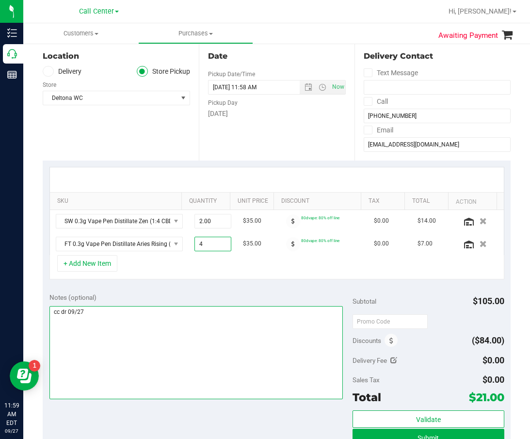
type input "4.00"
click at [215, 306] on textarea at bounding box center [196, 352] width 294 height 93
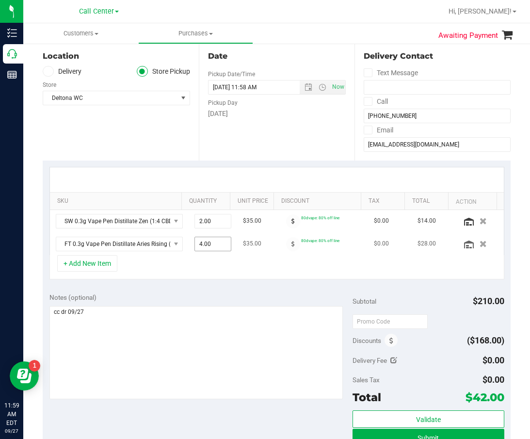
click at [195, 243] on span "4.00 4" at bounding box center [213, 244] width 37 height 15
click at [196, 246] on input "4" at bounding box center [213, 244] width 36 height 14
type input "5"
type input "5.00"
click at [196, 297] on div "Notes (optional)" at bounding box center [200, 298] width 303 height 10
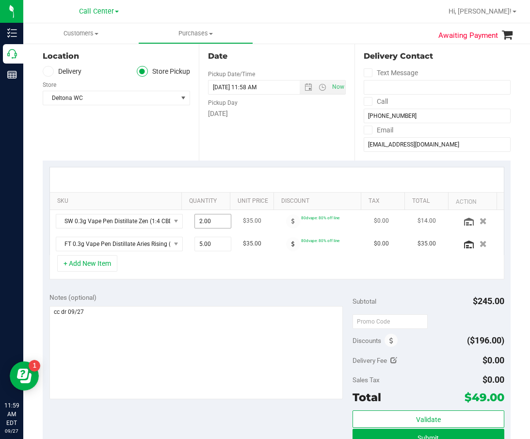
click at [202, 223] on span "2.00 2" at bounding box center [213, 221] width 37 height 15
click at [202, 292] on div "Notes (optional) Subtotal $245.00 Discounts ($196.00) Delivery Fee $0.00 Sales …" at bounding box center [277, 373] width 468 height 175
click at [198, 225] on span "2.00 2" at bounding box center [213, 221] width 37 height 15
type input "1"
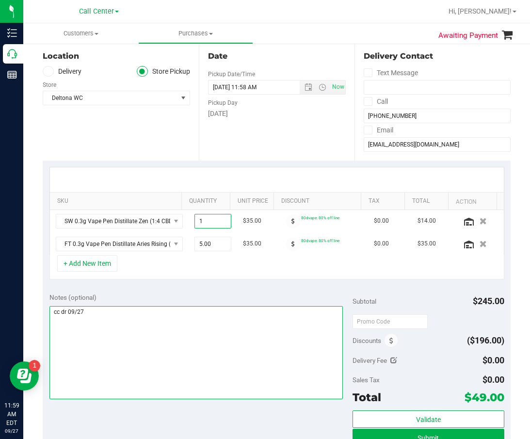
type input "1.00"
click at [204, 311] on textarea at bounding box center [196, 352] width 294 height 93
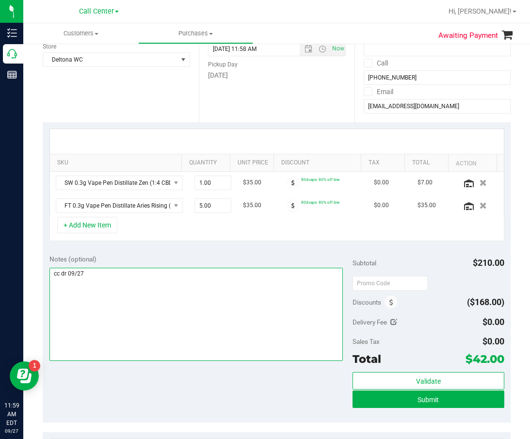
scroll to position [194, 0]
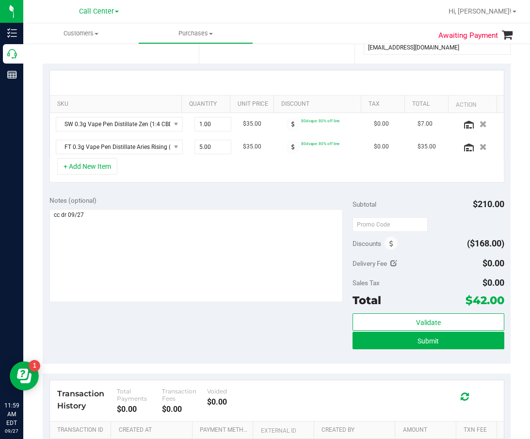
click at [221, 348] on div "Notes (optional) Subtotal $210.00 Discounts ($168.00) Delivery Fee $0.00 Sales …" at bounding box center [277, 276] width 468 height 175
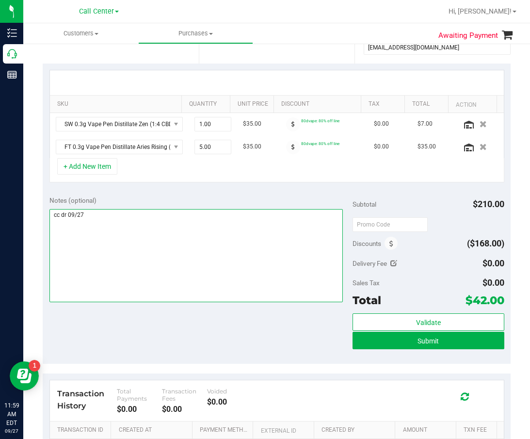
click at [233, 293] on textarea at bounding box center [196, 255] width 294 height 93
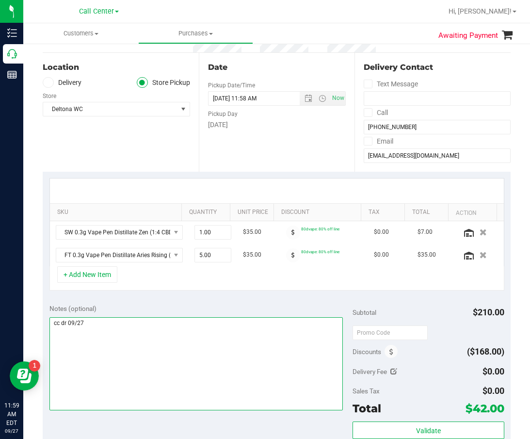
scroll to position [146, 0]
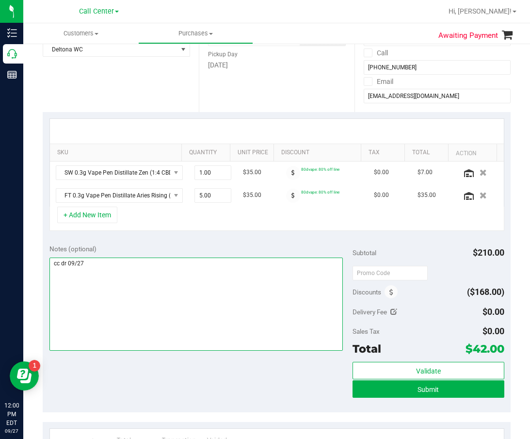
click at [247, 312] on textarea at bounding box center [196, 304] width 294 height 93
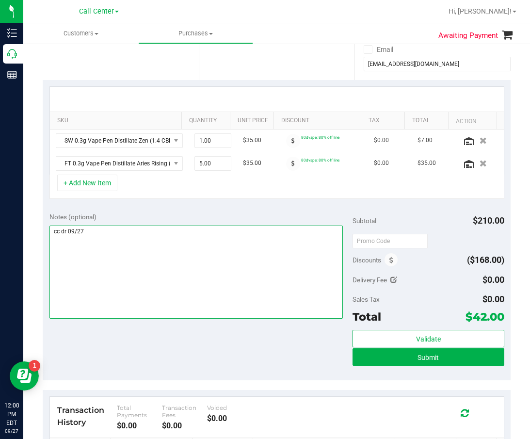
scroll to position [194, 0]
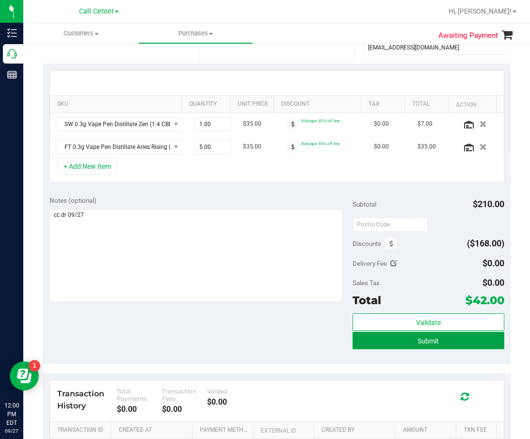
click at [354, 337] on button "Submit" at bounding box center [429, 340] width 152 height 17
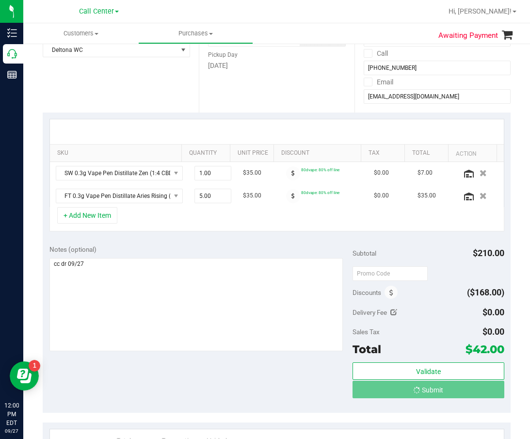
scroll to position [49, 0]
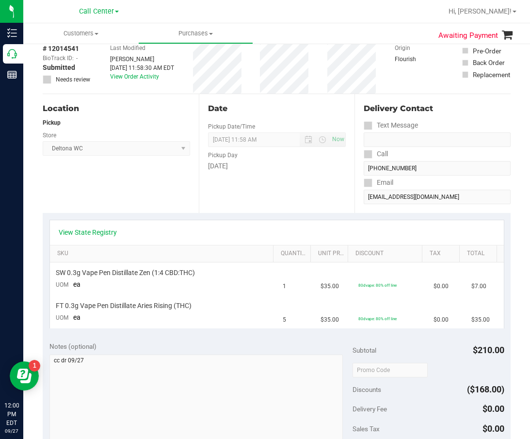
click at [326, 123] on div "Date Pickup Date/Time 09/27/2025 Now 09/27/2025 11:58 AM Now Pickup Day Saturday" at bounding box center [277, 153] width 156 height 119
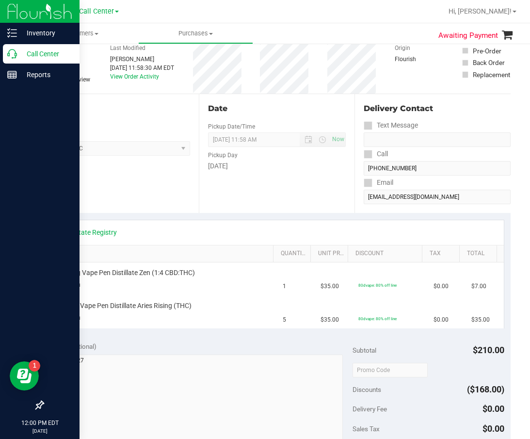
click at [21, 54] on p "Call Center" at bounding box center [46, 54] width 58 height 12
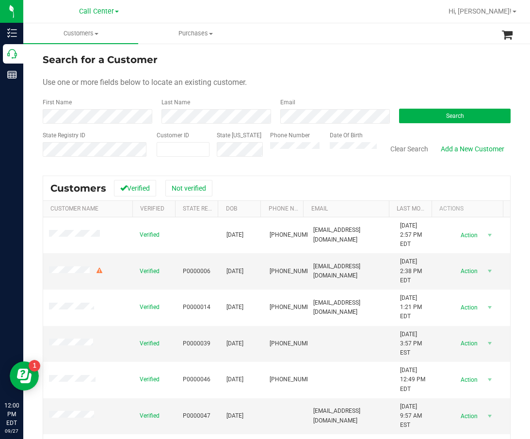
click at [446, 106] on div "Search" at bounding box center [451, 111] width 119 height 26
click at [447, 115] on span "Search" at bounding box center [455, 116] width 18 height 7
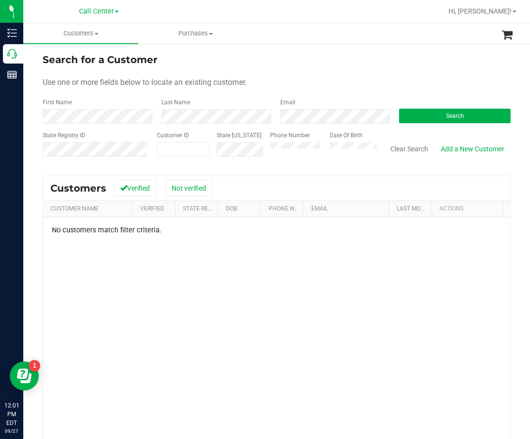
click at [426, 127] on form "Search for a Customer Use one or more fields below to locate an existing custom…" at bounding box center [277, 108] width 468 height 113
click at [433, 120] on button "Search" at bounding box center [455, 116] width 112 height 15
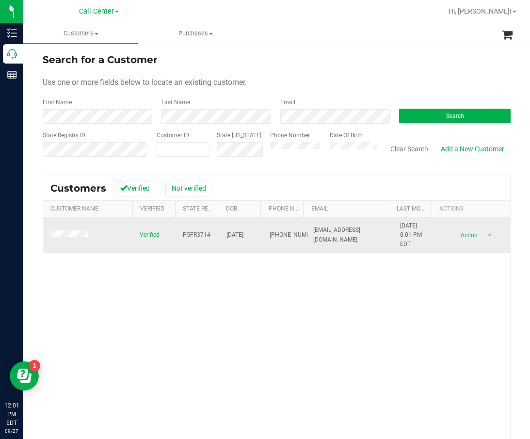
click at [187, 233] on span "P5FR3714" at bounding box center [197, 234] width 28 height 9
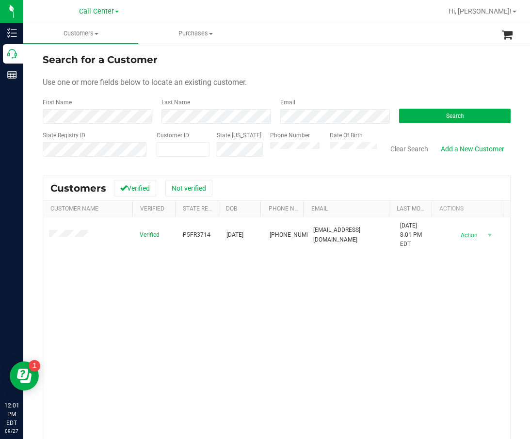
drag, startPoint x: 238, startPoint y: 287, endPoint x: 238, endPoint y: 257, distance: 30.1
click at [238, 287] on div "Verified P5FR3714 07/23/1979 (954) 200-4916 jamiefla@gmail.com 8/20/2025 8:01 P…" at bounding box center [276, 355] width 467 height 277
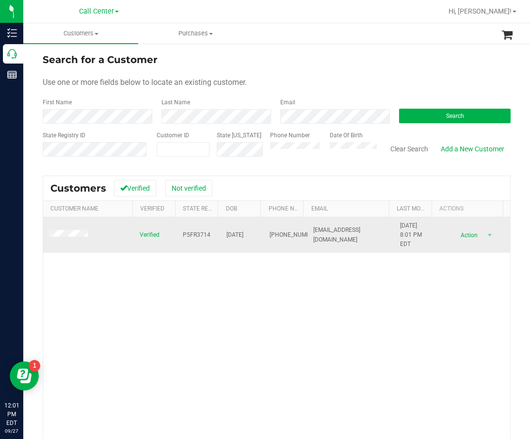
click at [235, 235] on span "07/23/1979" at bounding box center [235, 234] width 17 height 9
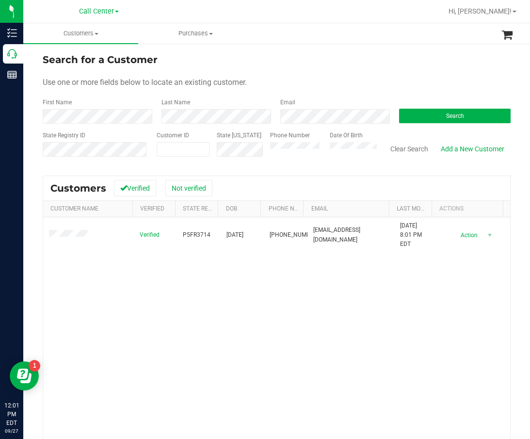
click at [206, 301] on div "Verified P5FR3714 07/23/1979 (954) 200-4916 jamiefla@gmail.com 8/20/2025 8:01 P…" at bounding box center [276, 355] width 467 height 277
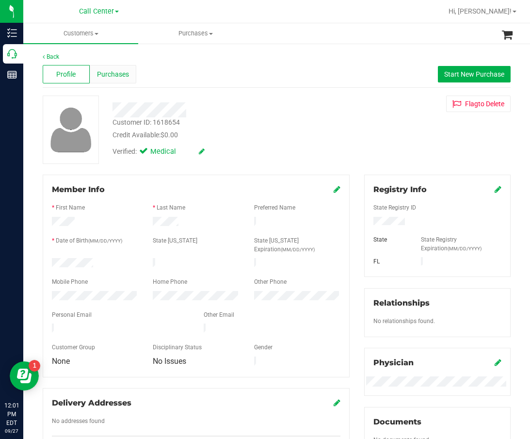
click at [120, 73] on span "Purchases" at bounding box center [113, 74] width 32 height 10
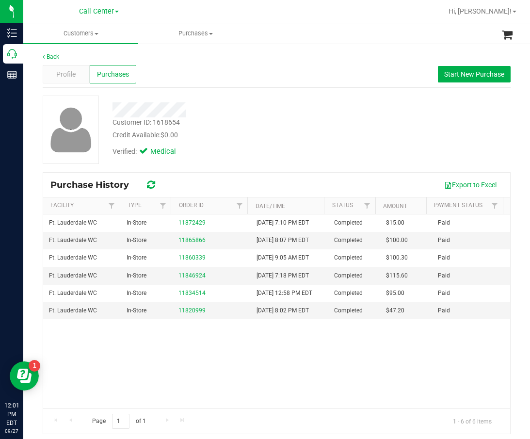
click at [308, 349] on div "Ft. Lauderdale WC In-Store 11872429 8/29/2025 7:10 PM EDT Completed $15.00 Paid…" at bounding box center [276, 311] width 467 height 194
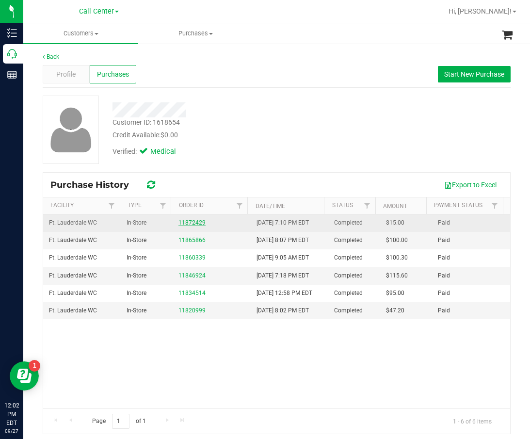
click at [182, 221] on link "11872429" at bounding box center [192, 222] width 27 height 7
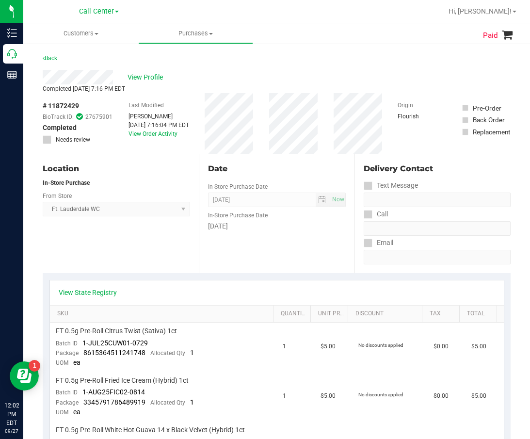
click at [329, 270] on div "Date In-Store Purchase Date Aug 29, 2025 Now In-Store Purchase Date Friday" at bounding box center [277, 213] width 156 height 119
click at [359, 208] on div "Delivery Contact Text Message Call Email" at bounding box center [433, 213] width 156 height 119
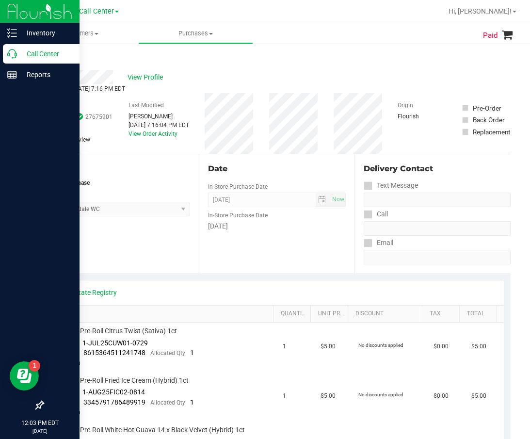
click at [12, 49] on icon at bounding box center [12, 54] width 10 height 10
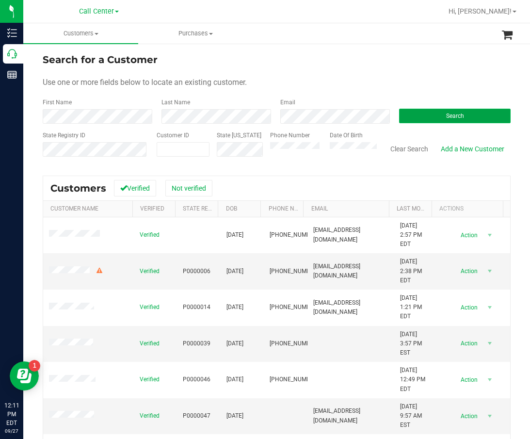
click at [438, 121] on button "Search" at bounding box center [455, 116] width 112 height 15
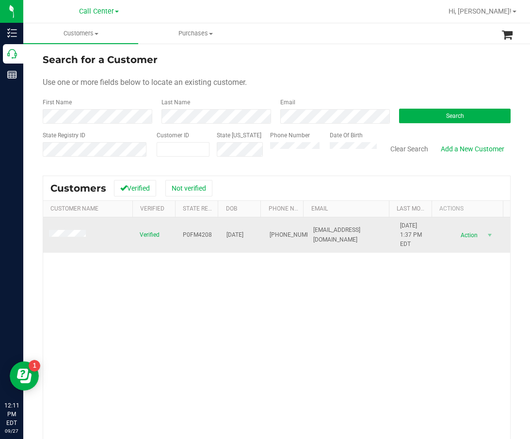
click at [178, 235] on td "P0FM4208" at bounding box center [199, 235] width 44 height 36
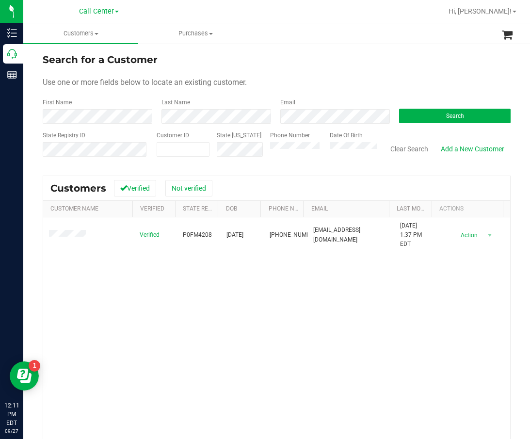
click at [213, 298] on div "Verified P0FM4208 09/10/1948 (561) 702-8822 straussey@aol.com 4/4/2025 1:37 PM …" at bounding box center [276, 355] width 467 height 277
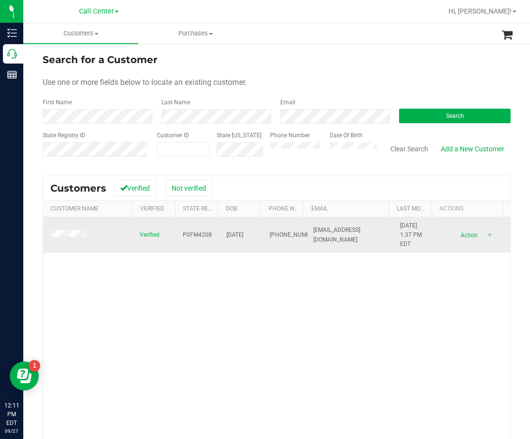
click at [241, 233] on span "09/10/1948" at bounding box center [235, 234] width 17 height 9
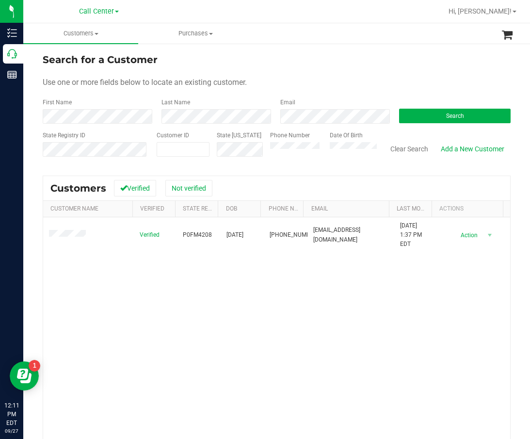
drag, startPoint x: 129, startPoint y: 298, endPoint x: 125, endPoint y: 293, distance: 6.6
click at [129, 298] on div "Verified P0FM4208 09/10/1948 (561) 702-8822 straussey@aol.com 4/4/2025 1:37 PM …" at bounding box center [276, 355] width 467 height 277
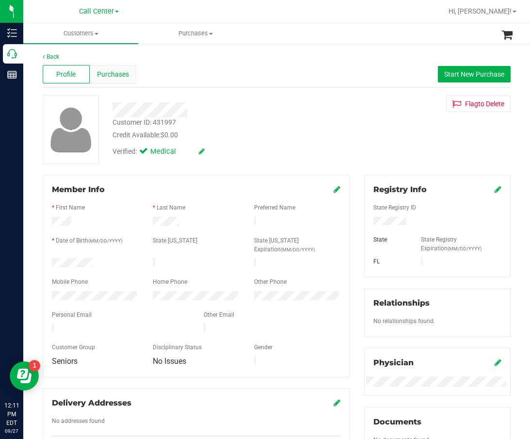
click at [120, 71] on span "Purchases" at bounding box center [113, 74] width 32 height 10
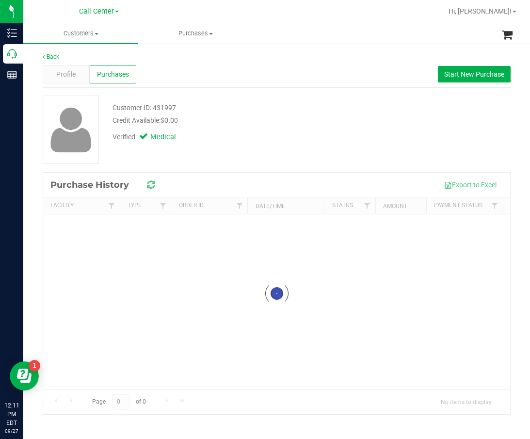
click at [238, 89] on div "Back Profile Purchases Start New Purchase Customer ID: 431997 Credit Available:…" at bounding box center [277, 233] width 468 height 362
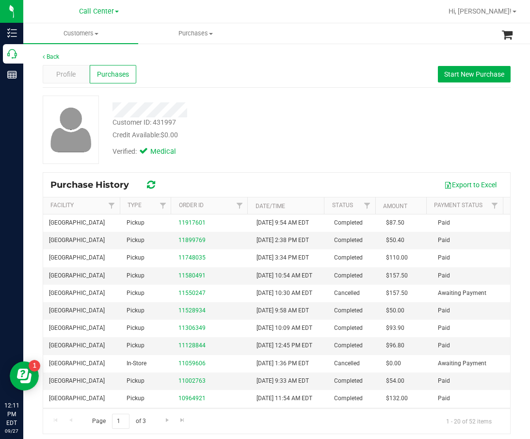
click at [268, 120] on div "Customer ID: 431997 Credit Available: $0.00" at bounding box center [226, 128] width 242 height 23
drag, startPoint x: 282, startPoint y: 127, endPoint x: 332, endPoint y: 123, distance: 50.6
click at [283, 128] on div "Customer ID: 431997 Credit Available: $0.00" at bounding box center [226, 128] width 242 height 23
click at [461, 70] on span "Start New Purchase" at bounding box center [474, 74] width 60 height 8
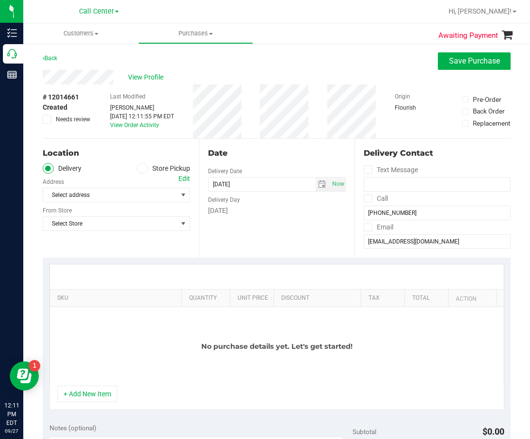
click at [146, 167] on label "Store Pickup" at bounding box center [163, 168] width 53 height 11
click at [0, 0] on input "Store Pickup" at bounding box center [0, 0] width 0 height 0
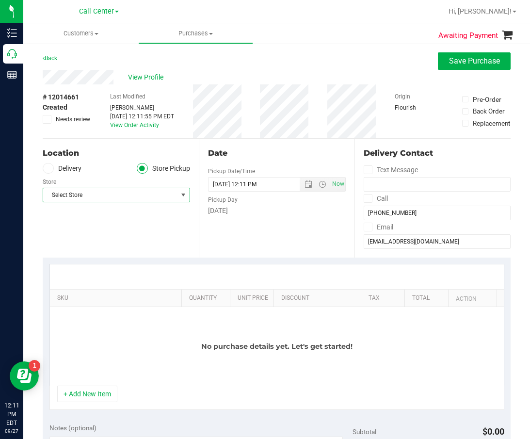
click at [136, 197] on span "Select Store" at bounding box center [110, 195] width 134 height 14
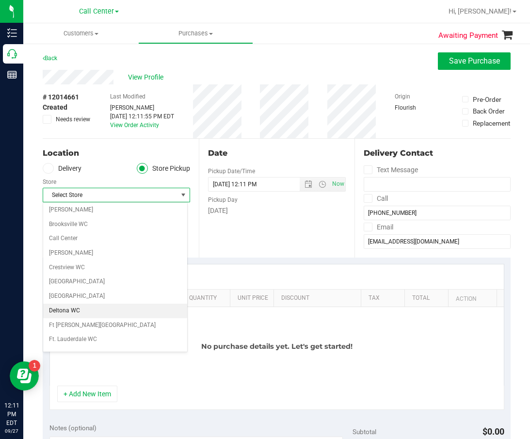
scroll to position [97, 0]
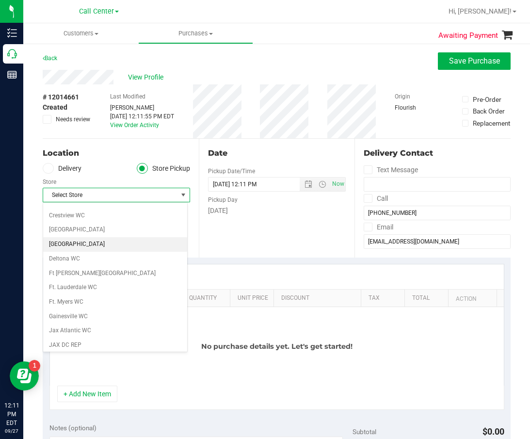
click at [123, 246] on li "Delray Beach WC" at bounding box center [115, 244] width 144 height 15
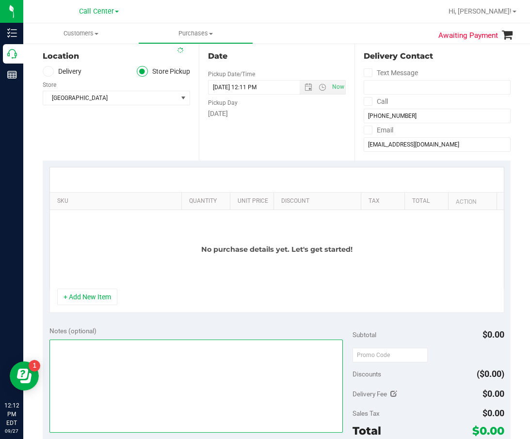
click at [146, 340] on textarea at bounding box center [196, 386] width 294 height 93
type textarea "cc dr 09/27"
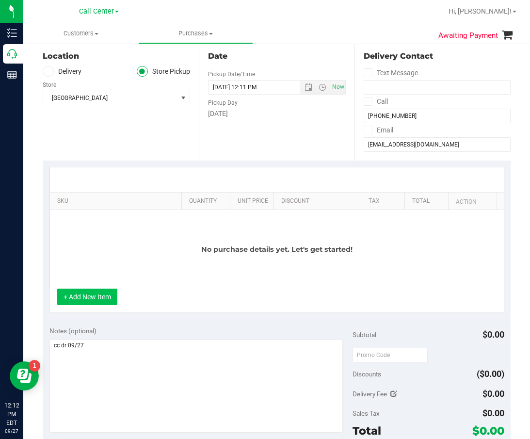
click at [89, 301] on button "+ Add New Item" at bounding box center [87, 297] width 60 height 16
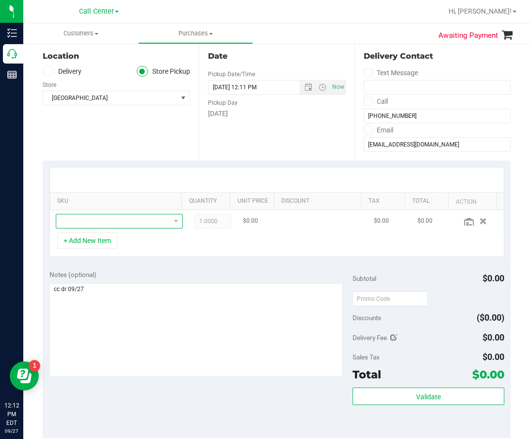
click at [118, 222] on span "NO DATA FOUND" at bounding box center [113, 221] width 114 height 14
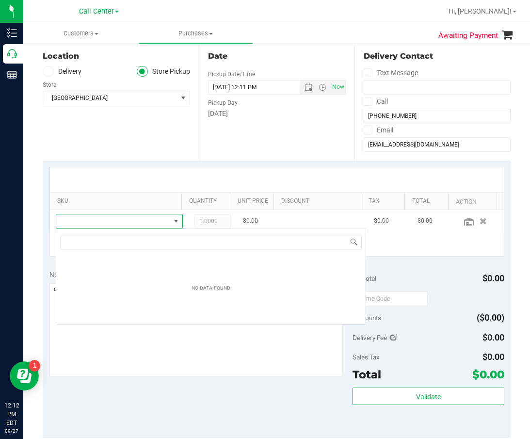
scroll to position [15, 113]
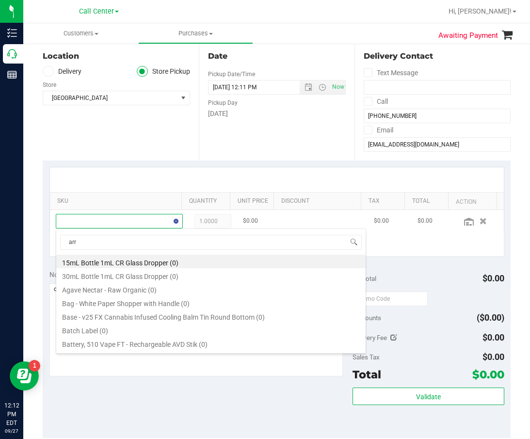
type input "arr"
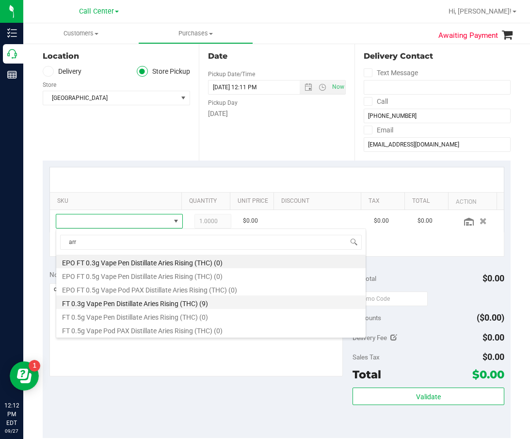
click at [142, 299] on li "FT 0.3g Vape Pen Distillate Aries Rising (THC) (9)" at bounding box center [211, 302] width 310 height 14
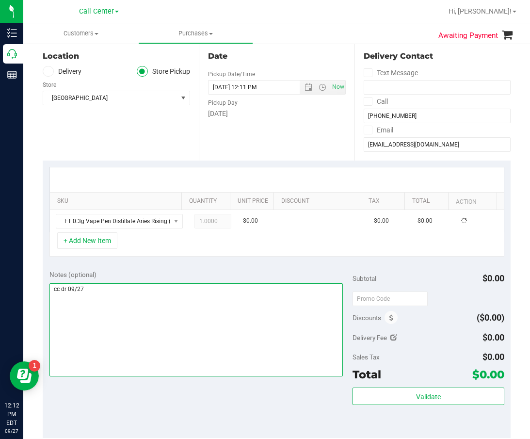
click at [142, 299] on textarea at bounding box center [196, 329] width 294 height 93
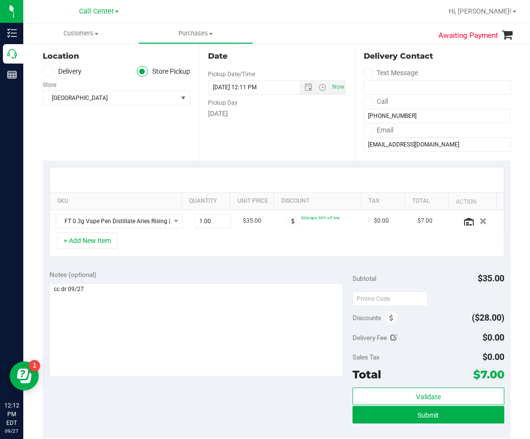
click at [196, 272] on div "Notes (optional)" at bounding box center [200, 275] width 303 height 10
click at [197, 274] on div "Notes (optional)" at bounding box center [200, 275] width 303 height 10
click at [225, 385] on div "Notes (optional) Subtotal $35.00 Discounts ($28.00) Delivery Fee $0.00 Sales Ta…" at bounding box center [277, 350] width 468 height 175
click at [208, 223] on span "1.00 1" at bounding box center [213, 221] width 37 height 15
type input "10"
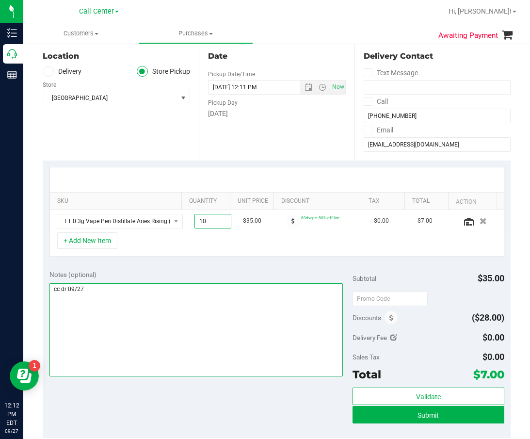
type input "10.00"
click at [211, 319] on textarea at bounding box center [196, 329] width 294 height 93
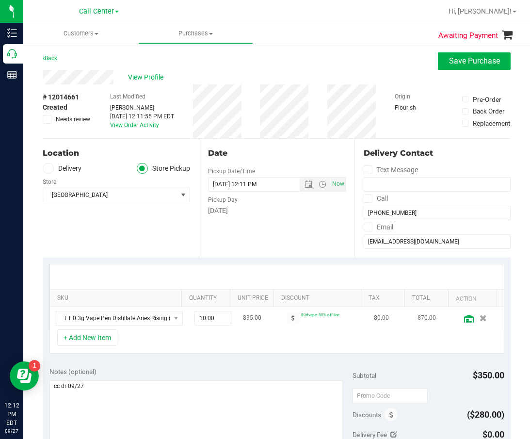
click at [464, 318] on icon at bounding box center [469, 319] width 10 height 8
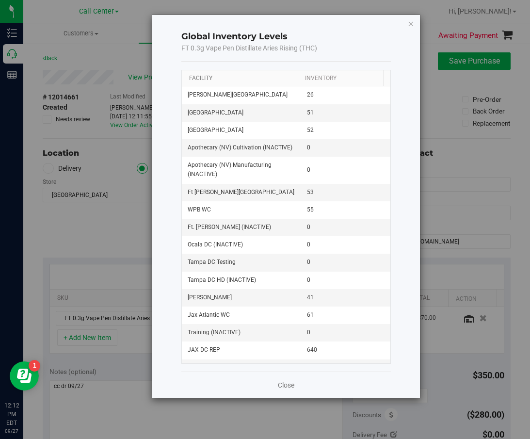
click at [203, 76] on link "Facility" at bounding box center [200, 78] width 23 height 7
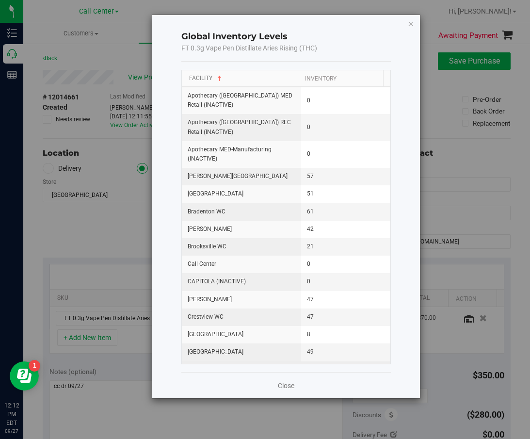
scroll to position [97, 0]
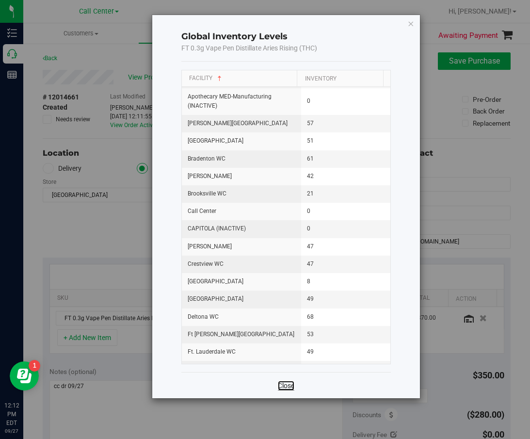
click at [291, 383] on link "Close" at bounding box center [286, 386] width 16 height 10
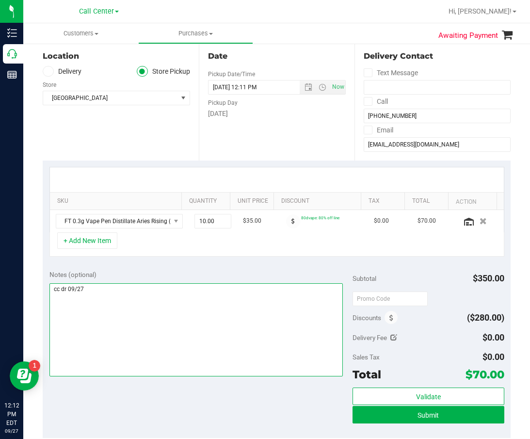
click at [247, 330] on textarea at bounding box center [196, 329] width 294 height 93
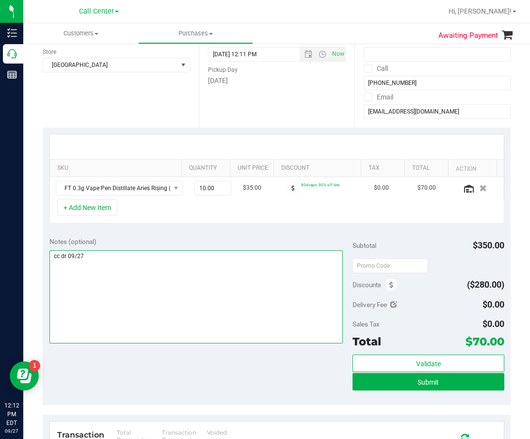
scroll to position [243, 0]
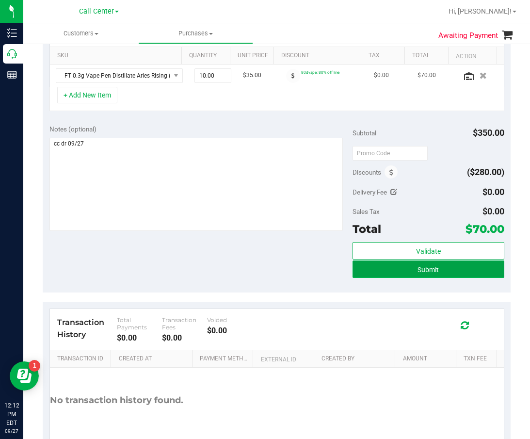
click at [398, 266] on button "Submit" at bounding box center [429, 269] width 152 height 17
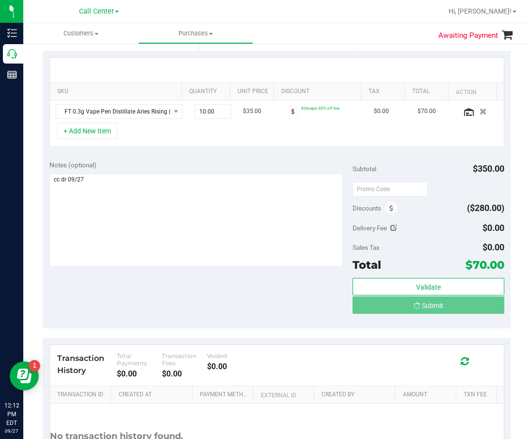
scroll to position [97, 0]
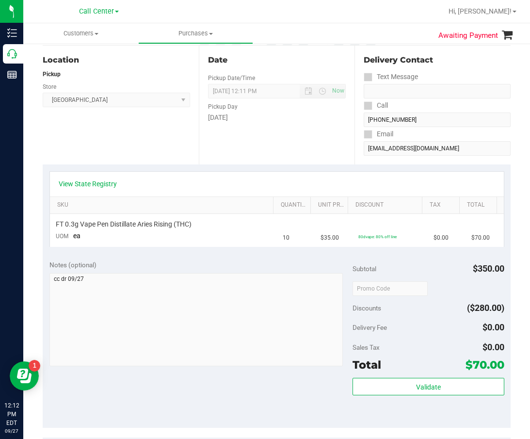
click at [467, 307] on span "($280.00)" at bounding box center [485, 308] width 37 height 10
click at [294, 109] on div "Pickup Day" at bounding box center [277, 105] width 138 height 14
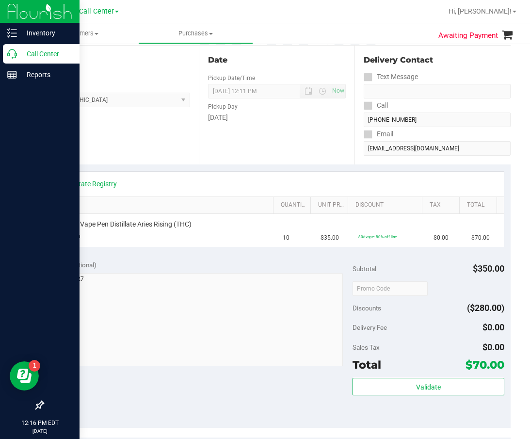
click at [17, 57] on p "Call Center" at bounding box center [46, 54] width 58 height 12
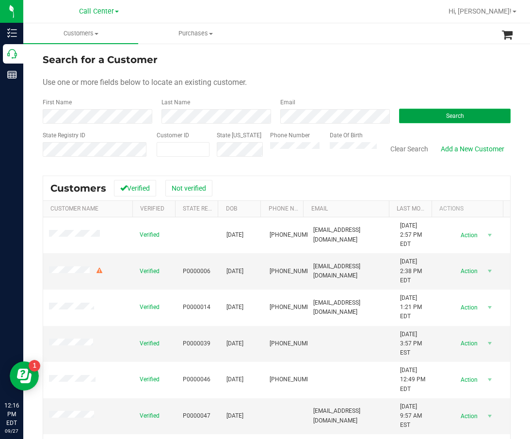
click at [463, 117] on button "Search" at bounding box center [455, 116] width 112 height 15
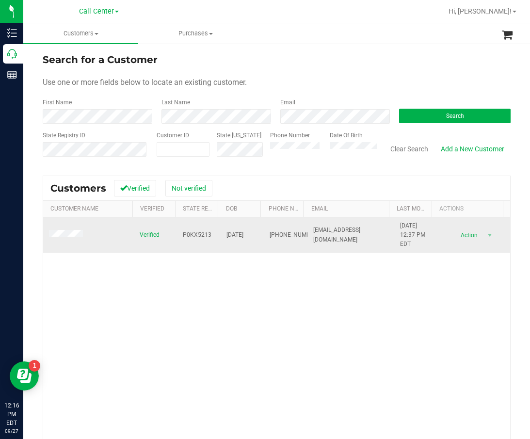
click at [192, 234] on span "P0KX5213" at bounding box center [197, 234] width 29 height 9
click at [230, 232] on span "10/13/1950" at bounding box center [235, 234] width 17 height 9
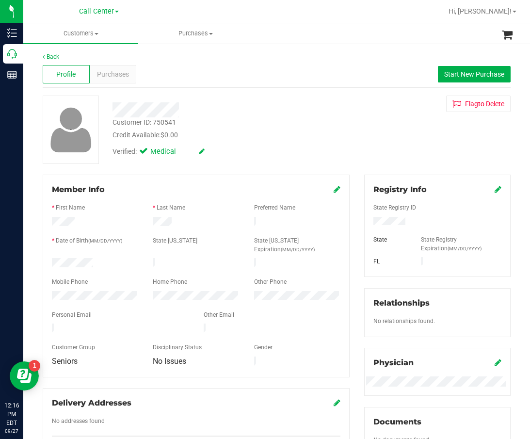
click at [248, 114] on div at bounding box center [226, 109] width 242 height 15
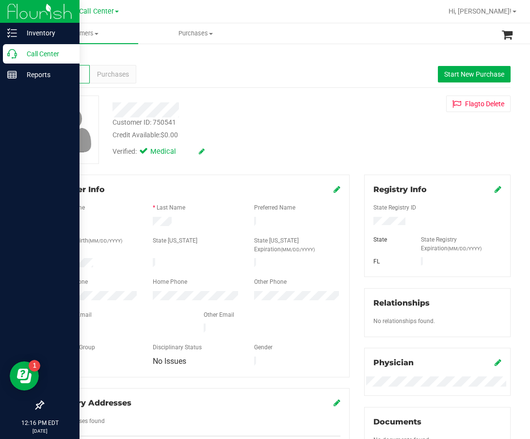
click at [15, 52] on icon at bounding box center [12, 54] width 10 height 10
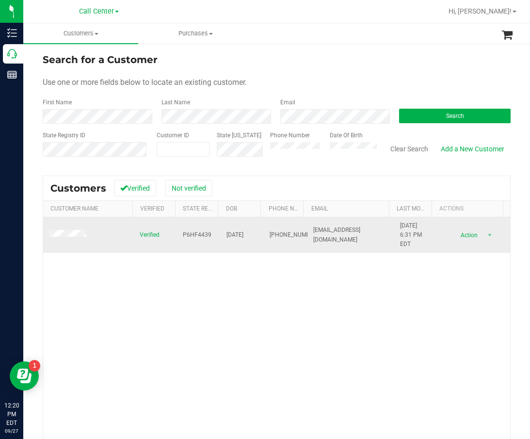
click at [191, 232] on span "P6HF4439" at bounding box center [197, 234] width 29 height 9
click at [244, 234] on span "09/10/1972" at bounding box center [235, 234] width 17 height 9
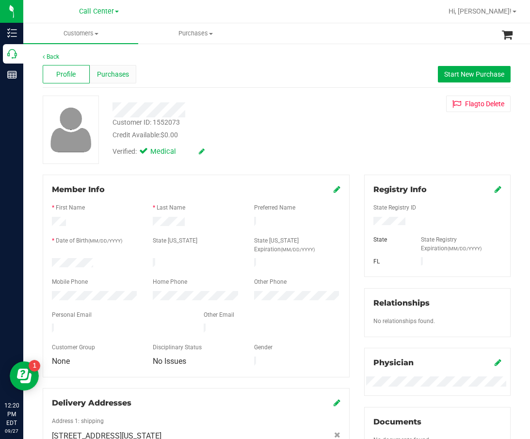
click at [120, 72] on span "Purchases" at bounding box center [113, 74] width 32 height 10
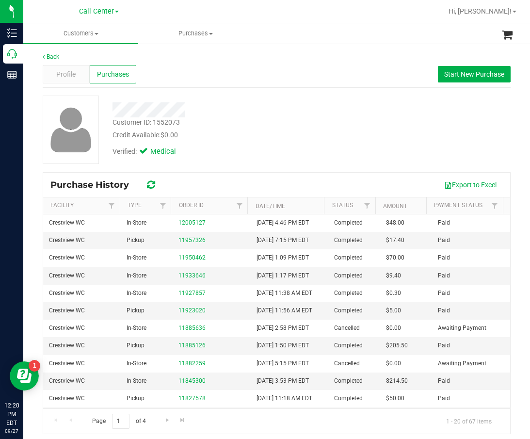
click at [229, 119] on div "Customer ID: 1552073 Credit Available: $0.00" at bounding box center [226, 128] width 242 height 23
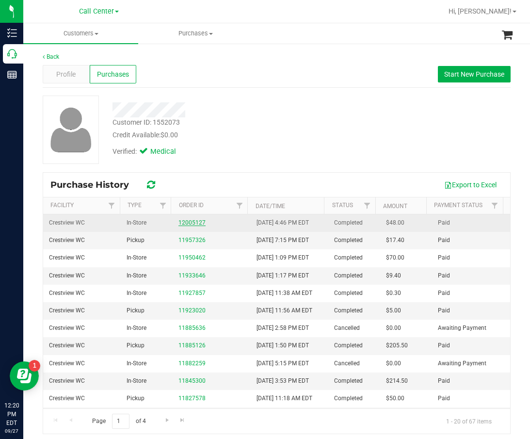
click at [182, 222] on link "12005127" at bounding box center [192, 222] width 27 height 7
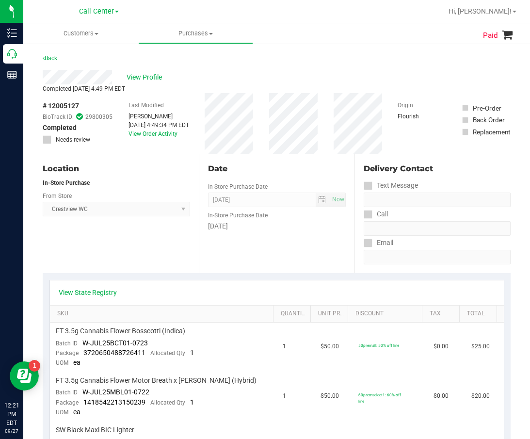
click at [192, 233] on div "Location In-Store Purchase From Store Crestview WC Select Store Bonita Springs …" at bounding box center [121, 213] width 156 height 119
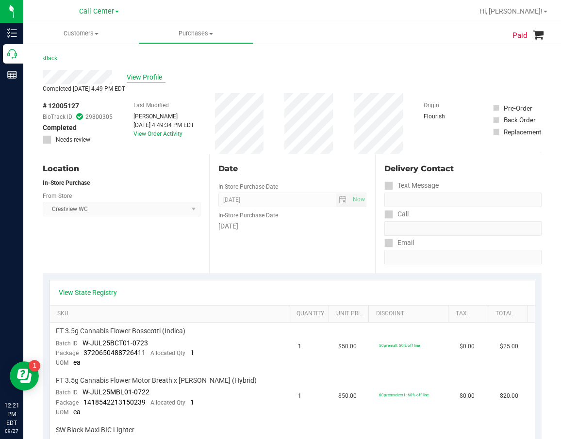
click at [148, 73] on span "View Profile" at bounding box center [146, 77] width 39 height 10
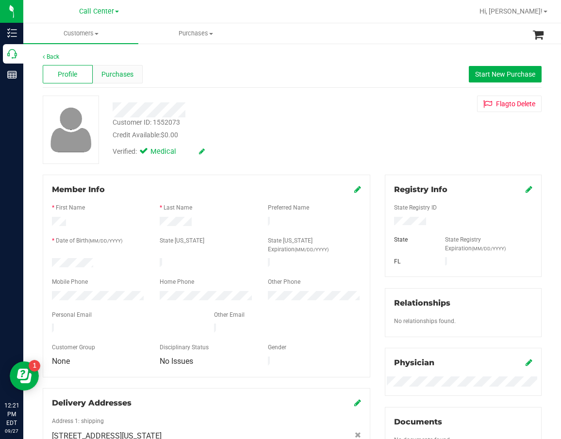
click at [113, 73] on span "Purchases" at bounding box center [117, 74] width 32 height 10
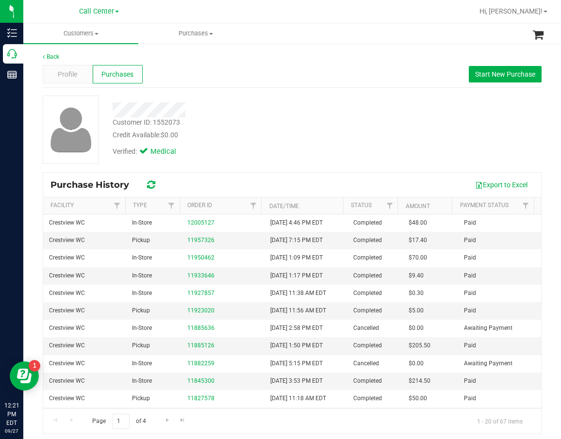
click at [238, 169] on div "Customer ID: 1552073 Credit Available: $0.00 Verified: Medical" at bounding box center [292, 134] width 499 height 76
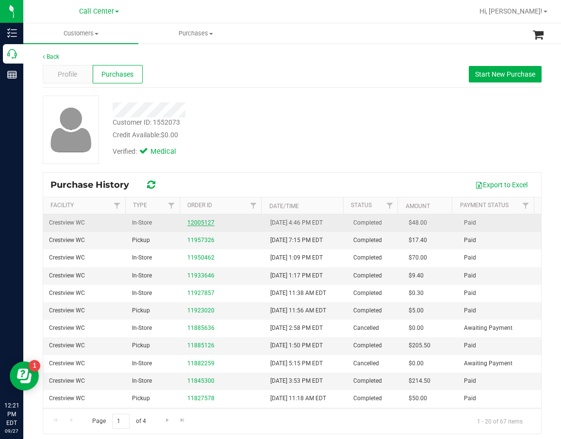
click at [202, 221] on link "12005127" at bounding box center [200, 222] width 27 height 7
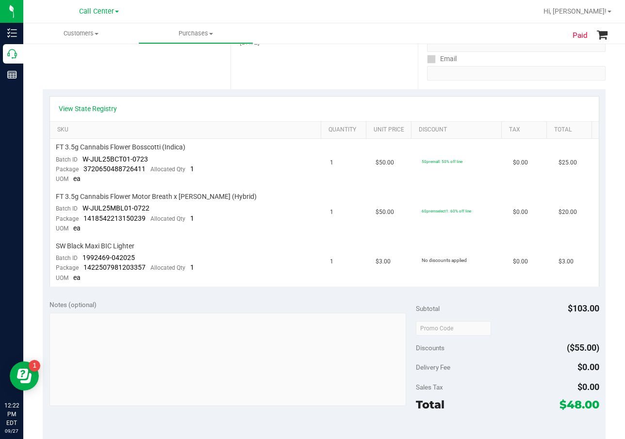
scroll to position [167, 0]
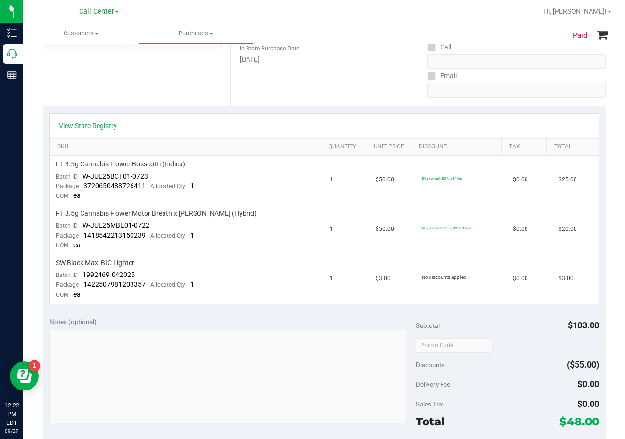
click at [322, 322] on div "Notes (optional)" at bounding box center [232, 322] width 366 height 10
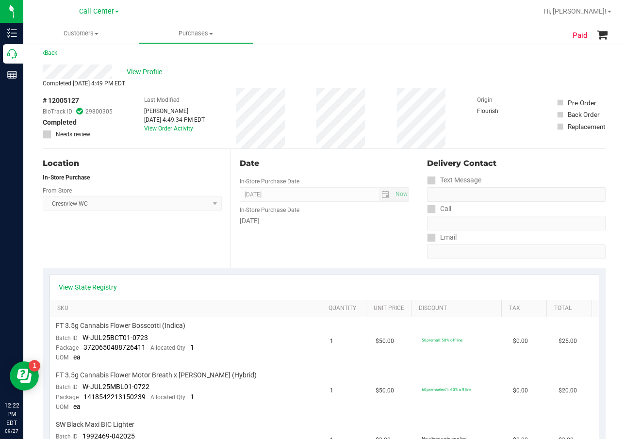
scroll to position [0, 0]
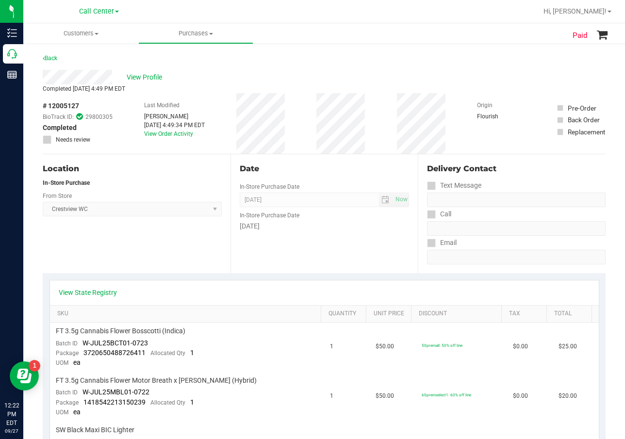
click at [279, 246] on div "Date In-Store Purchase Date Sep 25, 2025 Now In-Store Purchase Date Thursday" at bounding box center [324, 213] width 188 height 119
click at [347, 216] on div "In-Store Purchase Date" at bounding box center [325, 214] width 170 height 14
click at [335, 230] on div "Thursday" at bounding box center [325, 226] width 170 height 10
click at [381, 218] on div "In-Store Purchase Date" at bounding box center [325, 214] width 170 height 14
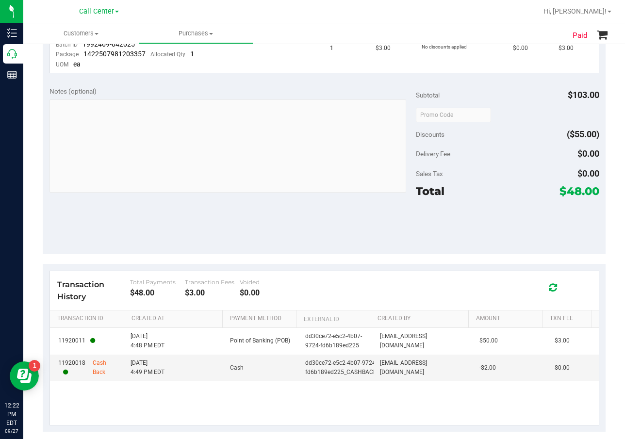
scroll to position [410, 0]
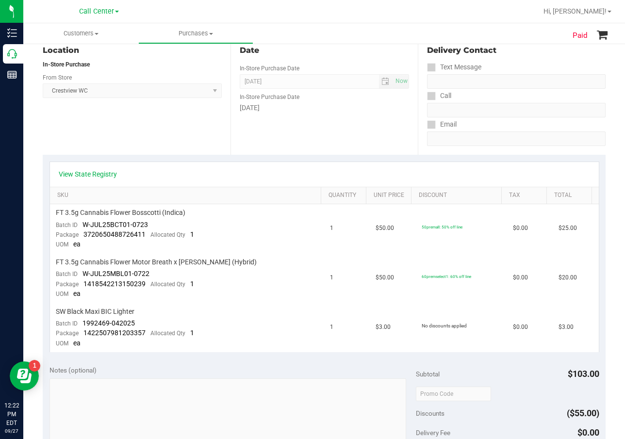
click at [244, 267] on td "FT 3.5g Cannabis Flower Motor Breath x Mike Larry (Hybrid) Batch ID W-JUL25MBL0…" at bounding box center [187, 278] width 275 height 49
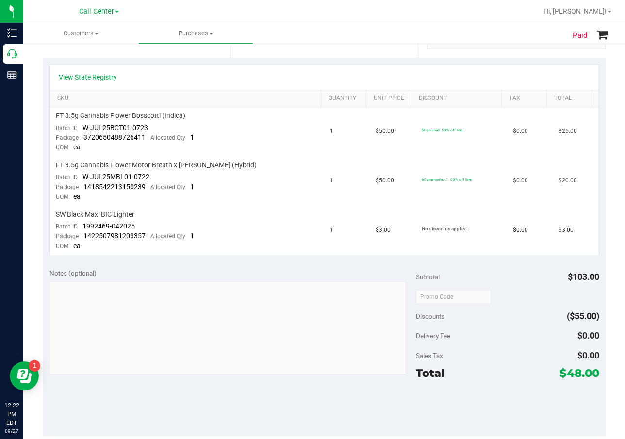
click at [502, 280] on div "Subtotal $103.00" at bounding box center [507, 276] width 183 height 17
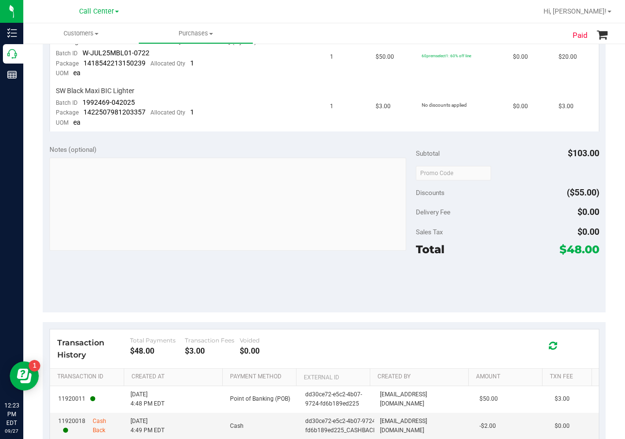
scroll to position [410, 0]
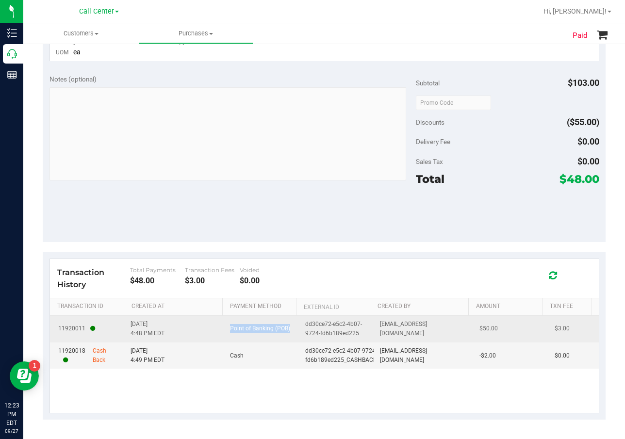
drag, startPoint x: 290, startPoint y: 329, endPoint x: 222, endPoint y: 322, distance: 68.3
click at [224, 322] on td "Point of Banking (POB)" at bounding box center [261, 329] width 75 height 27
click at [381, 330] on span "lallen@liveparallel.com" at bounding box center [424, 329] width 88 height 18
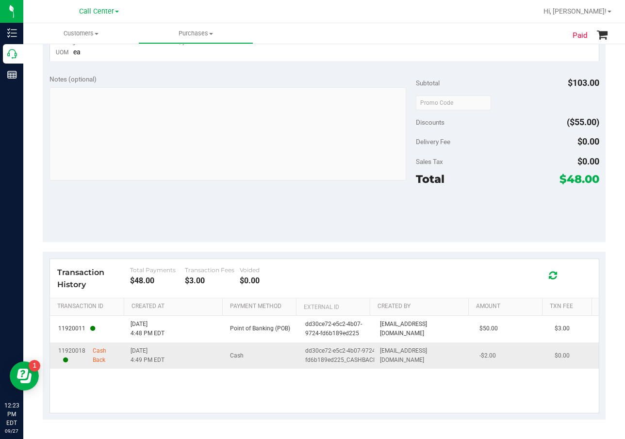
click at [379, 369] on td "lallen@liveparallel.com" at bounding box center [424, 356] width 100 height 26
click at [384, 357] on span "lallen@liveparallel.com" at bounding box center [424, 355] width 88 height 18
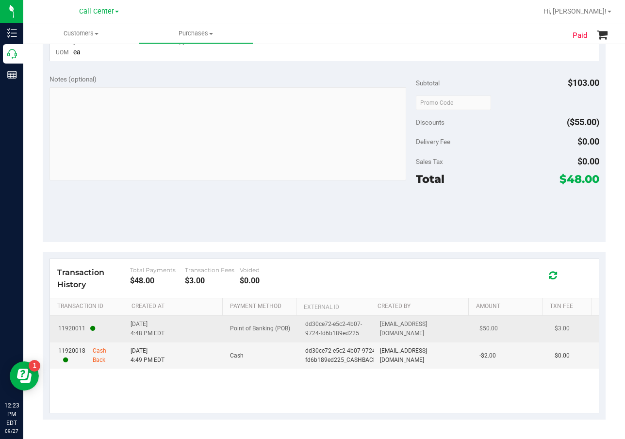
click at [389, 328] on span "lallen@liveparallel.com" at bounding box center [424, 329] width 88 height 18
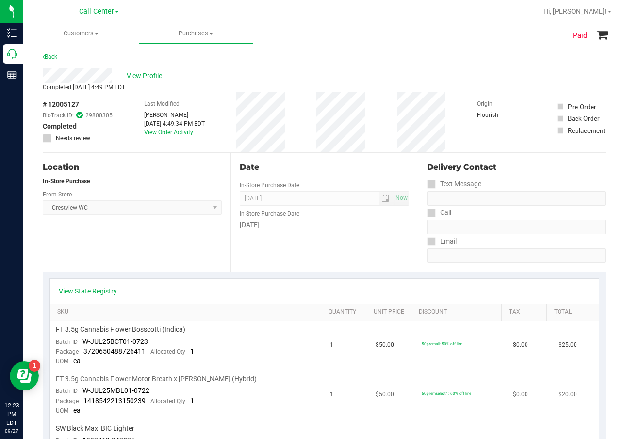
scroll to position [0, 0]
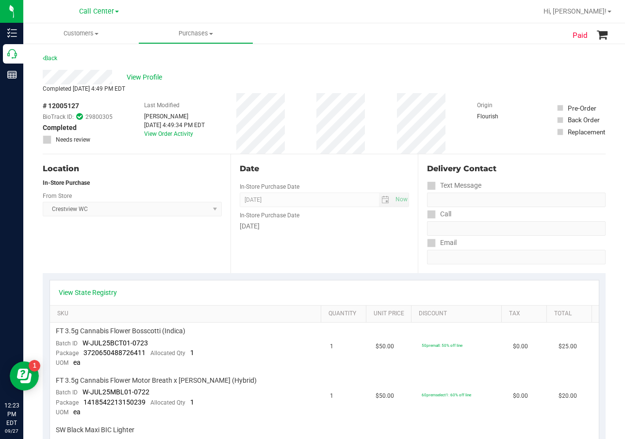
click at [218, 270] on div "Location In-Store Purchase From Store Crestview WC Select Store Bonita Springs …" at bounding box center [137, 213] width 188 height 119
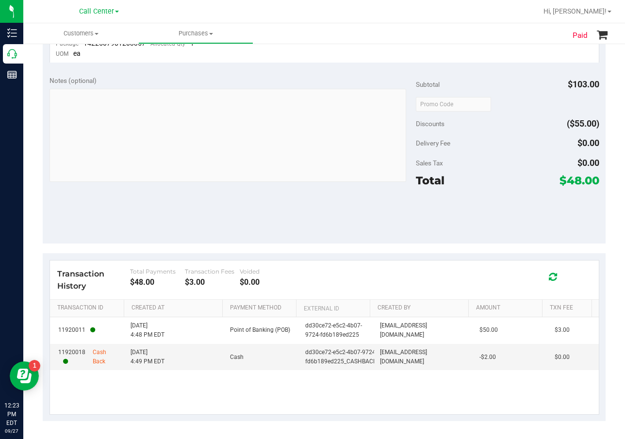
scroll to position [410, 0]
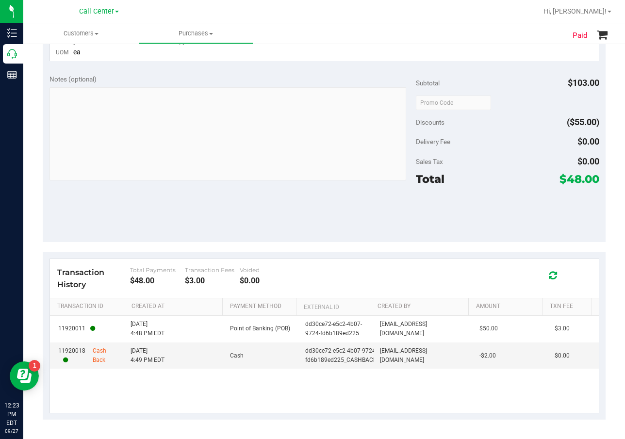
click at [250, 392] on div "11920011 9/25/2025 4:48 PM EDT Point of Banking (POB) dd30ce72-e5c2-4b07-9724-f…" at bounding box center [324, 364] width 549 height 97
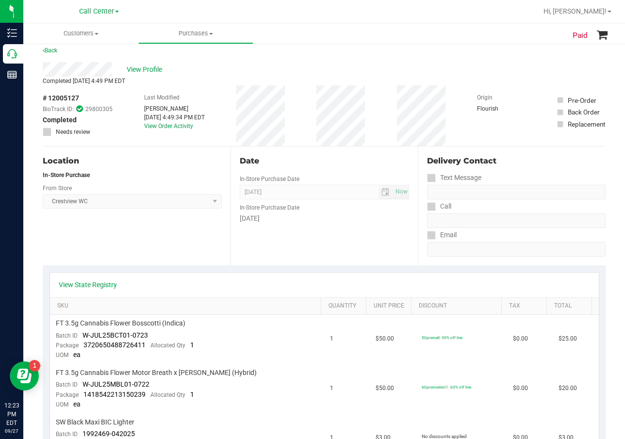
scroll to position [0, 0]
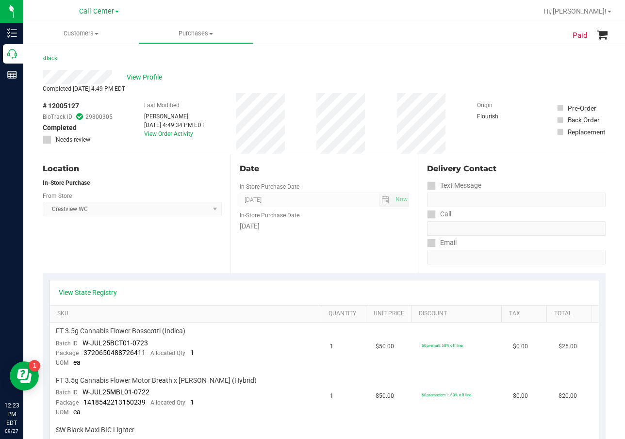
click at [277, 291] on div "View State Registry" at bounding box center [324, 293] width 531 height 10
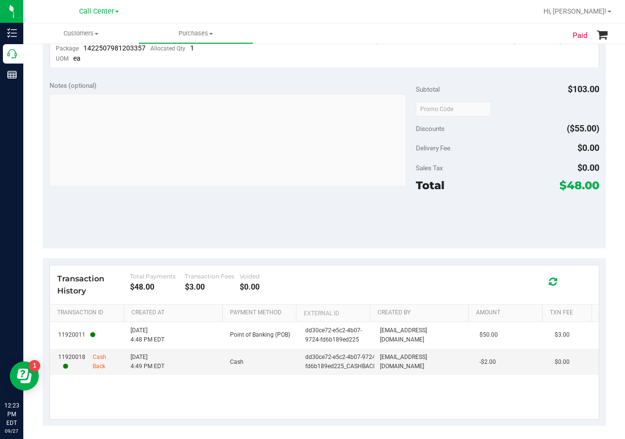
scroll to position [410, 0]
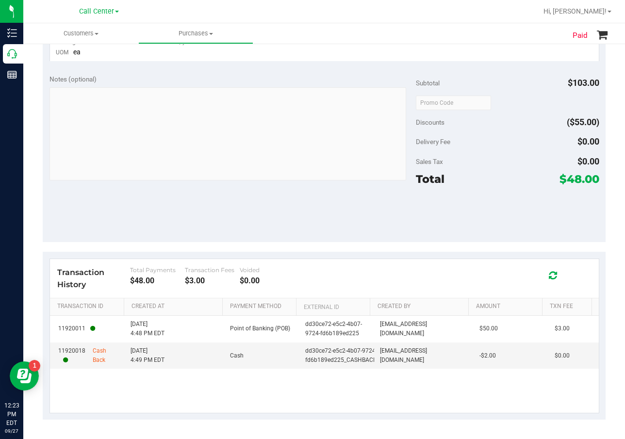
drag, startPoint x: 174, startPoint y: 388, endPoint x: 178, endPoint y: 384, distance: 5.5
click at [174, 387] on div "11920011 9/25/2025 4:48 PM EDT Point of Banking (POB) dd30ce72-e5c2-4b07-9724-f…" at bounding box center [324, 364] width 549 height 97
click at [214, 395] on div "11920011 9/25/2025 4:48 PM EDT Point of Banking (POB) dd30ce72-e5c2-4b07-9724-f…" at bounding box center [324, 364] width 549 height 97
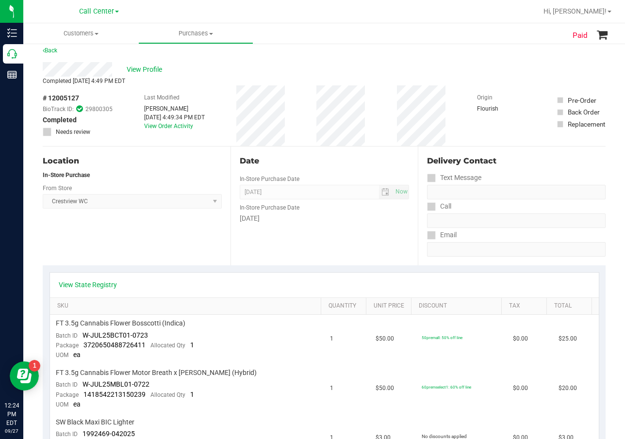
scroll to position [0, 0]
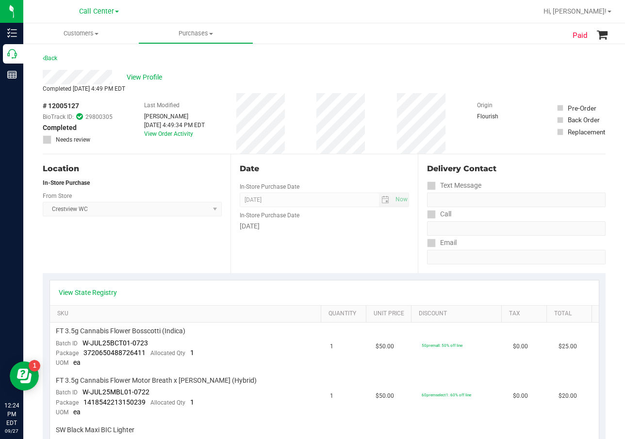
click at [302, 180] on div "Date In-Store Purchase Date Sep 25, 2025 Now In-Store Purchase Date Thursday" at bounding box center [324, 213] width 188 height 119
click at [313, 261] on div "Date In-Store Purchase Date Sep 25, 2025 Now In-Store Purchase Date Thursday" at bounding box center [324, 213] width 188 height 119
click at [230, 246] on div "Date In-Store Purchase Date Sep 25, 2025 Now In-Store Purchase Date Thursday" at bounding box center [324, 213] width 188 height 119
click at [333, 189] on div "Date In-Store Purchase Date Sep 25, 2025 Now In-Store Purchase Date Thursday" at bounding box center [324, 213] width 188 height 119
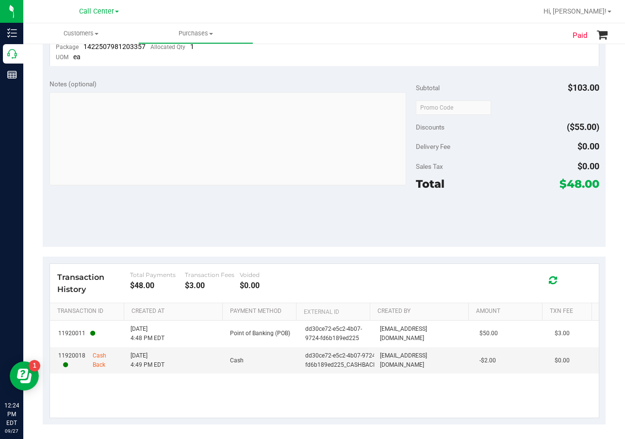
scroll to position [410, 0]
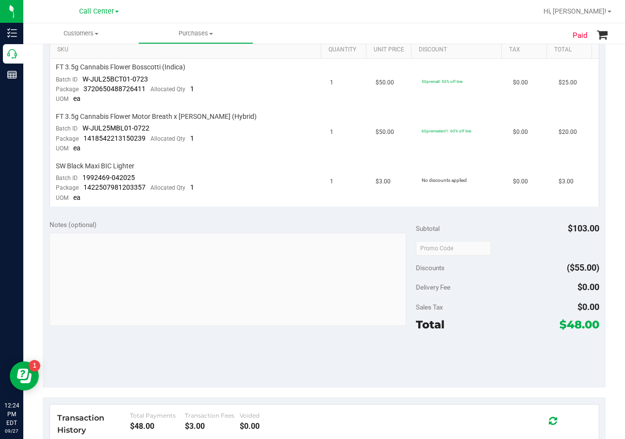
click at [344, 220] on div "Notes (optional)" at bounding box center [232, 225] width 366 height 10
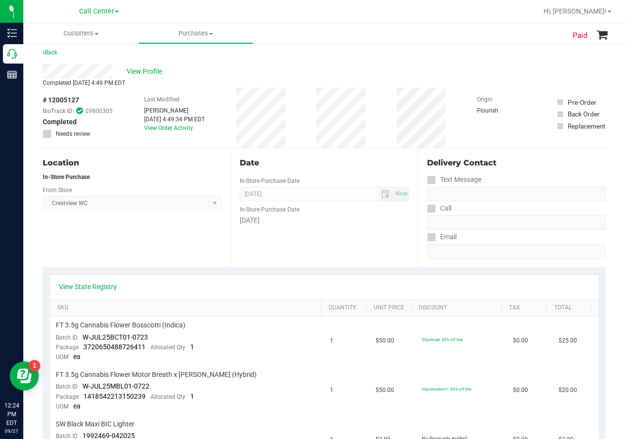
scroll to position [0, 0]
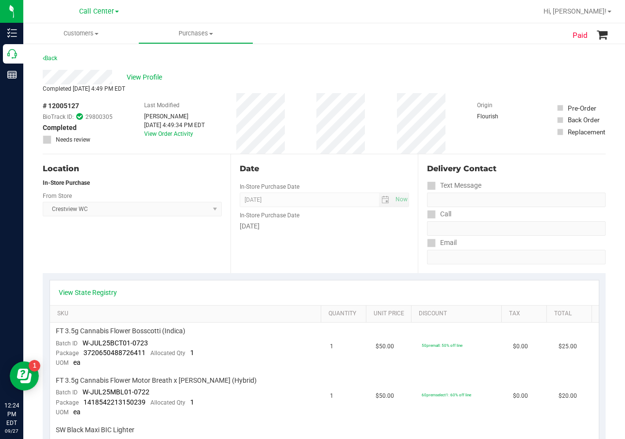
click at [282, 171] on div "Date" at bounding box center [325, 169] width 170 height 12
click at [224, 264] on div "Location In-Store Purchase From Store Crestview WC Select Store Bonita Springs …" at bounding box center [137, 213] width 188 height 119
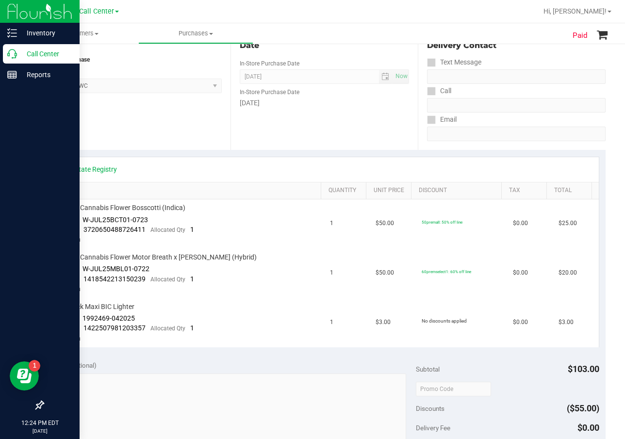
scroll to position [146, 0]
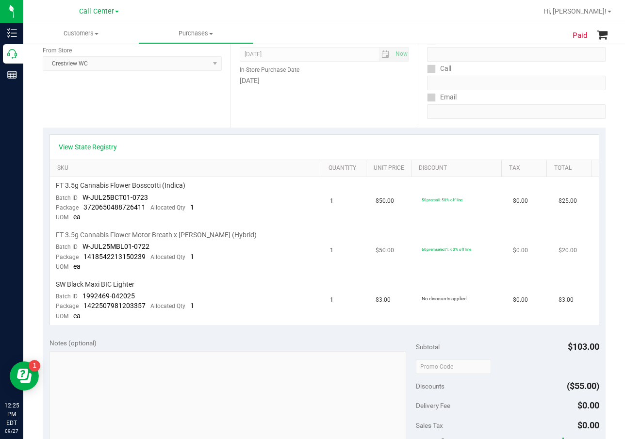
click at [373, 235] on td "$50.00" at bounding box center [393, 251] width 46 height 49
drag, startPoint x: 284, startPoint y: 59, endPoint x: 218, endPoint y: 54, distance: 66.2
click at [284, 60] on span "Sep 25, 2025 Now" at bounding box center [325, 54] width 170 height 15
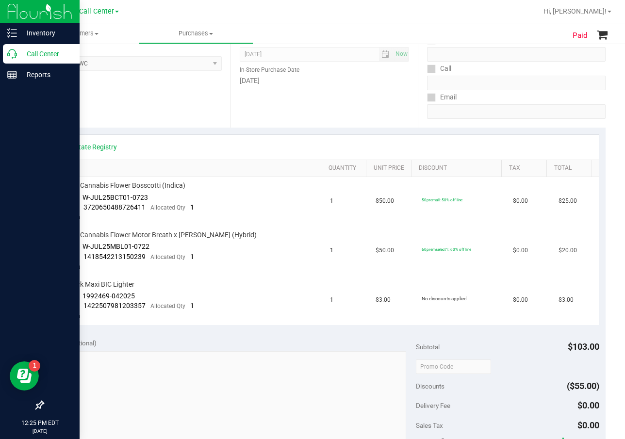
click at [10, 56] on icon at bounding box center [12, 54] width 10 height 10
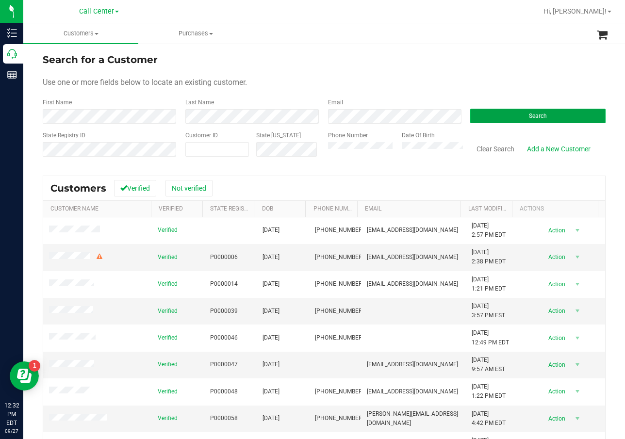
click at [523, 112] on button "Search" at bounding box center [537, 116] width 135 height 15
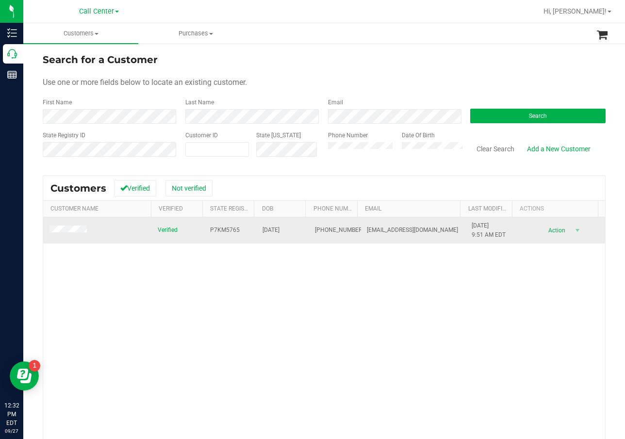
click at [229, 222] on td "P7KM5765" at bounding box center [230, 230] width 52 height 26
click at [223, 232] on span "P7KM5765" at bounding box center [225, 230] width 30 height 9
click at [275, 231] on span "03/22/1958" at bounding box center [270, 230] width 17 height 9
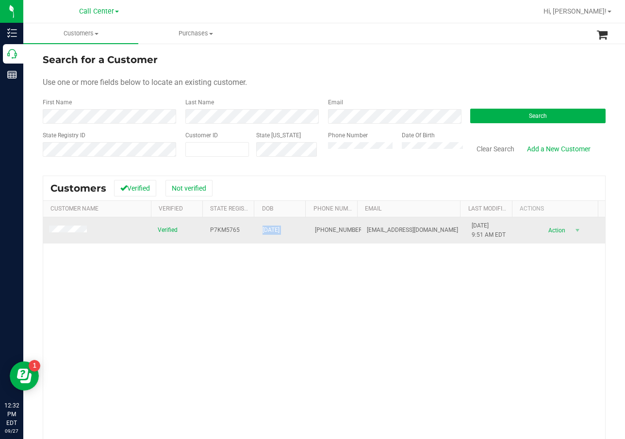
click at [275, 231] on span "03/22/1958" at bounding box center [270, 230] width 17 height 9
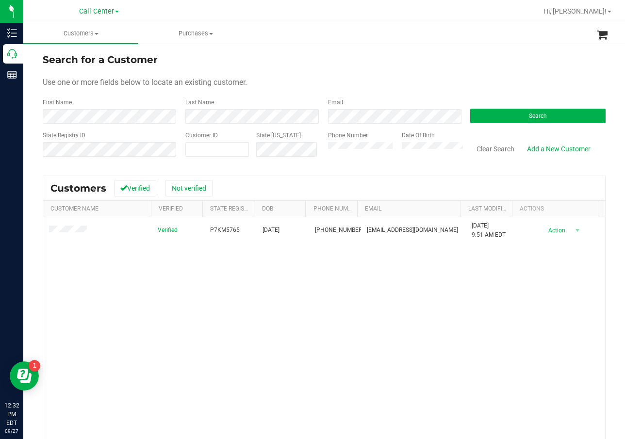
click at [255, 284] on div "Verified P7KM5765 03/22/1958 (407) 718-9400 Lgray97001@aol.com 8/22/2024 9:51 A…" at bounding box center [324, 355] width 562 height 277
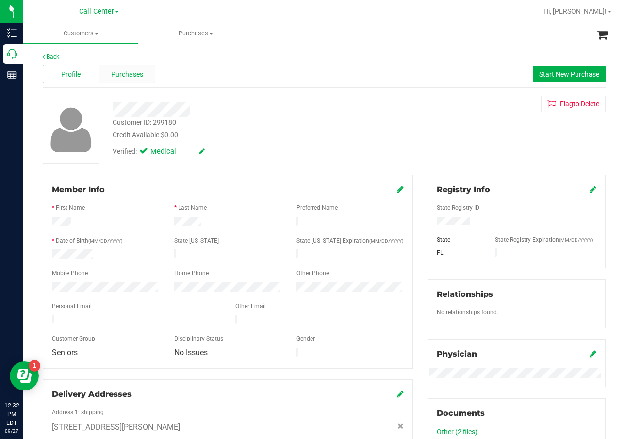
click at [132, 76] on span "Purchases" at bounding box center [127, 74] width 32 height 10
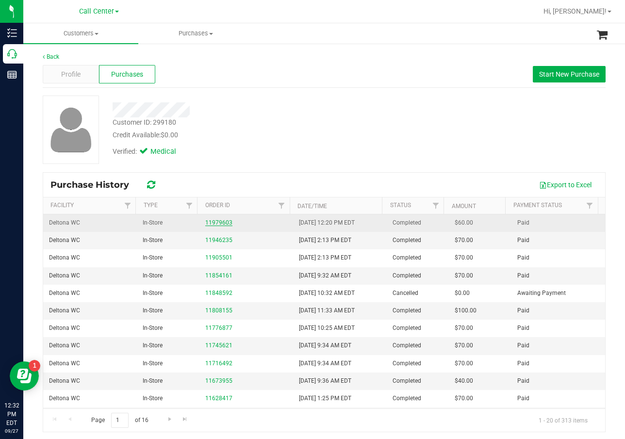
click at [223, 222] on link "11979603" at bounding box center [218, 222] width 27 height 7
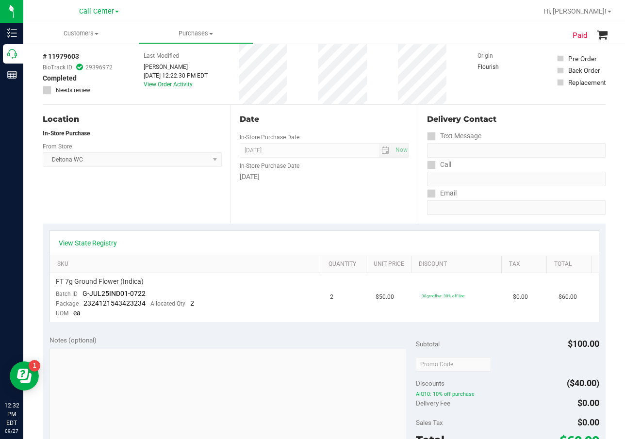
scroll to position [97, 0]
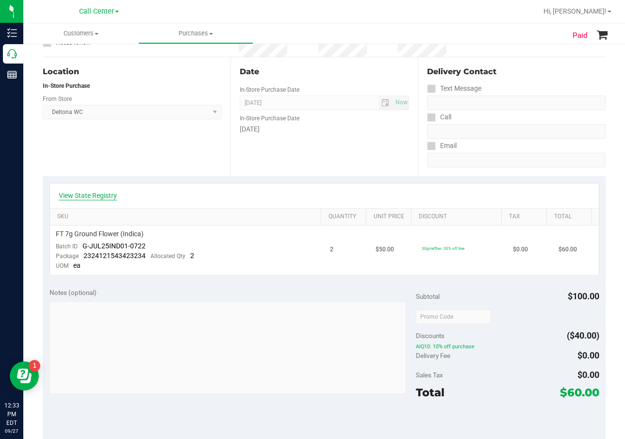
click at [106, 197] on link "View State Registry" at bounding box center [88, 196] width 58 height 10
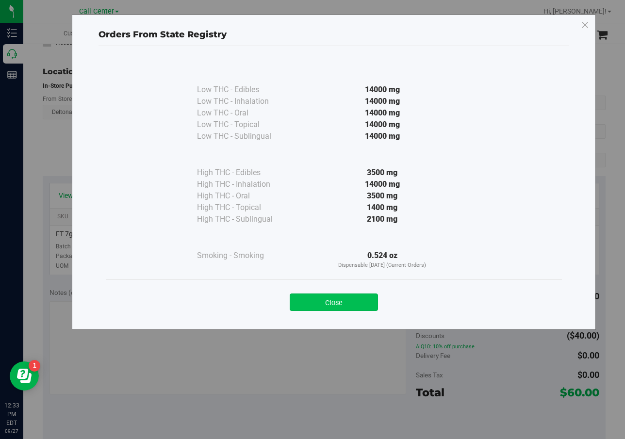
click at [334, 296] on button "Close" at bounding box center [334, 302] width 88 height 17
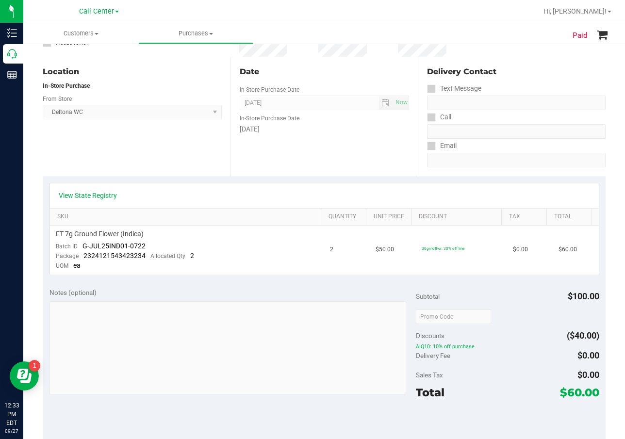
click at [390, 191] on div "View State Registry" at bounding box center [324, 196] width 531 height 10
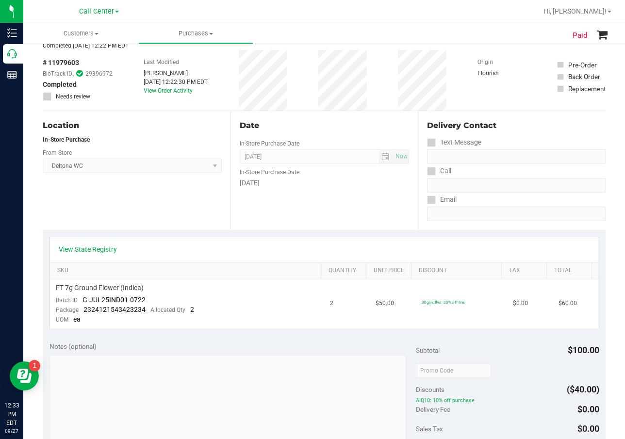
scroll to position [0, 0]
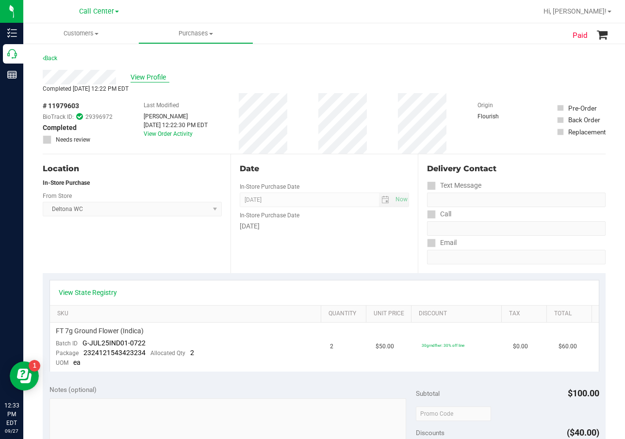
click at [168, 72] on span "View Profile" at bounding box center [150, 77] width 39 height 10
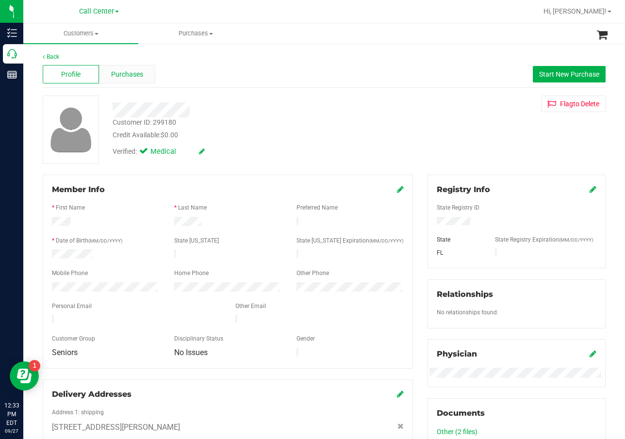
click at [133, 82] on div "Purchases" at bounding box center [127, 74] width 56 height 18
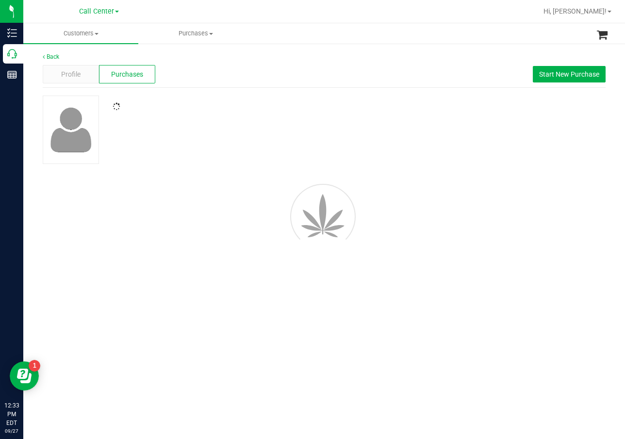
click at [287, 109] on div at bounding box center [249, 106] width 289 height 9
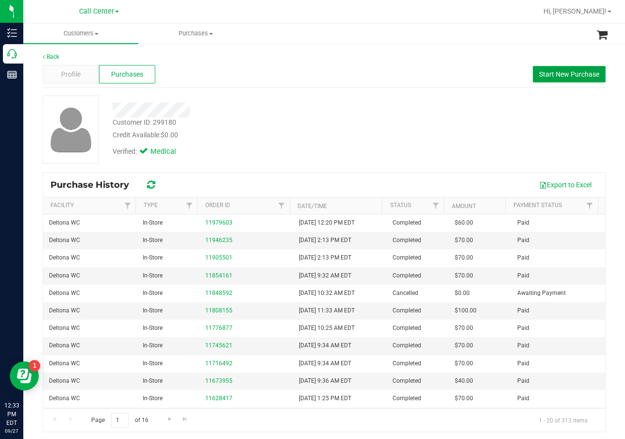
click at [530, 78] on button "Start New Purchase" at bounding box center [569, 74] width 73 height 16
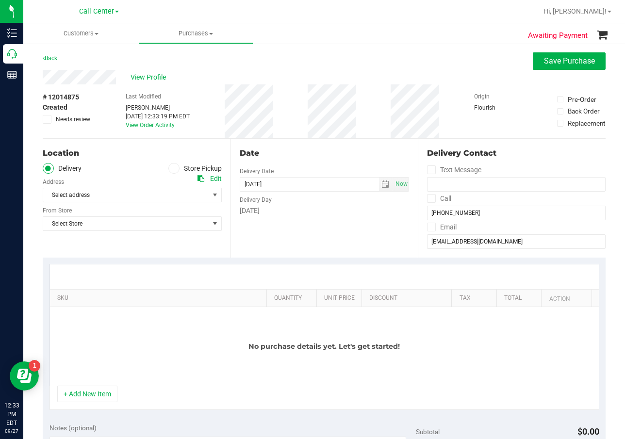
click at [188, 168] on label "Store Pickup" at bounding box center [194, 168] width 53 height 11
click at [0, 0] on input "Store Pickup" at bounding box center [0, 0] width 0 height 0
click at [157, 204] on div "Location Delivery Store Pickup Store Select Store Select Store Bonita Springs W…" at bounding box center [137, 198] width 188 height 119
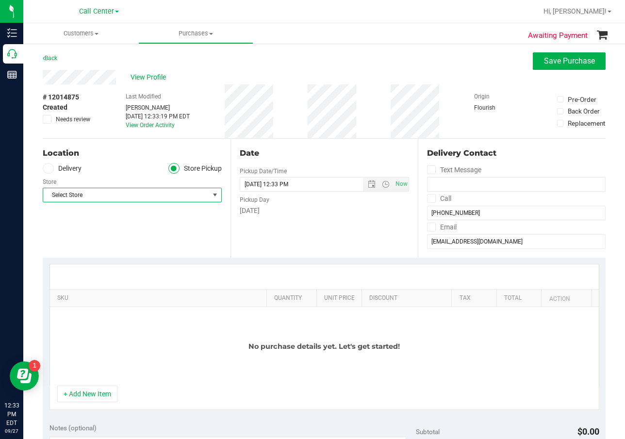
click at [157, 197] on span "Select Store" at bounding box center [126, 195] width 166 height 14
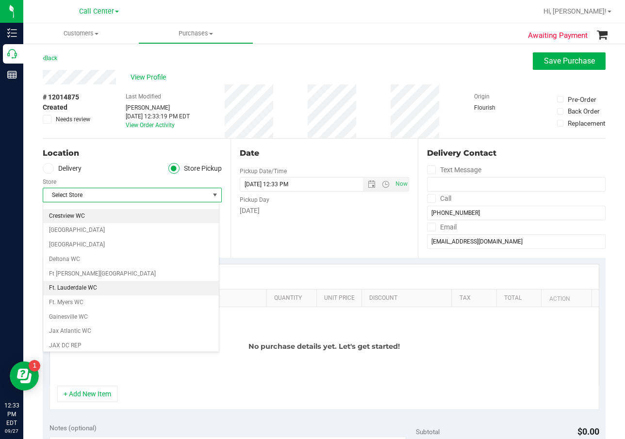
scroll to position [97, 0]
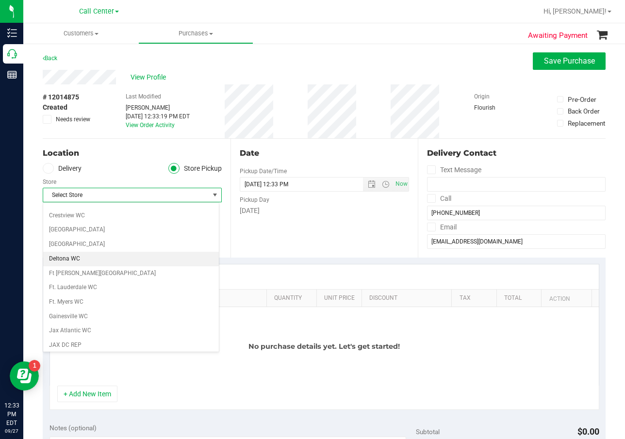
click at [107, 259] on li "Deltona WC" at bounding box center [131, 259] width 176 height 15
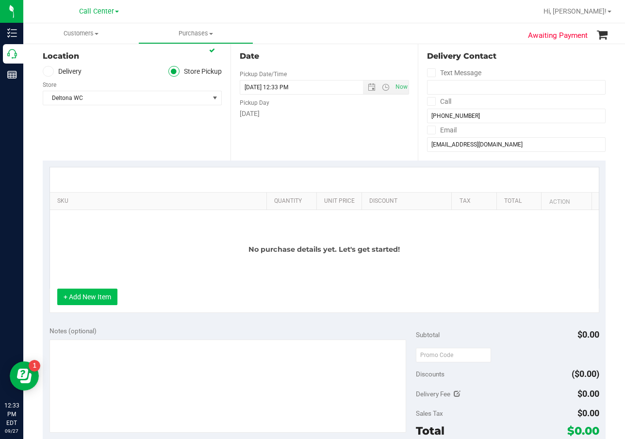
click at [104, 295] on button "+ Add New Item" at bounding box center [87, 297] width 60 height 16
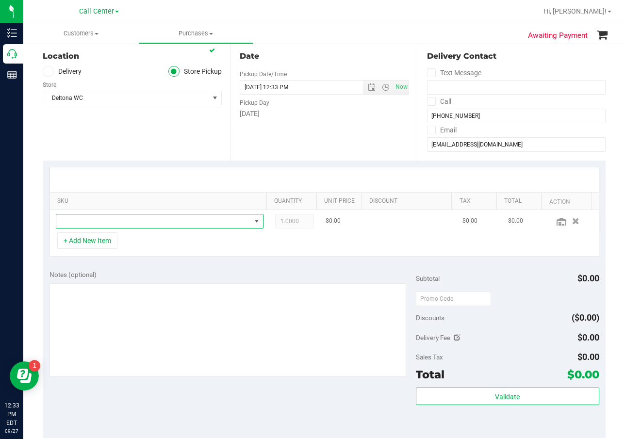
click at [124, 226] on span "NO DATA FOUND" at bounding box center [153, 221] width 195 height 14
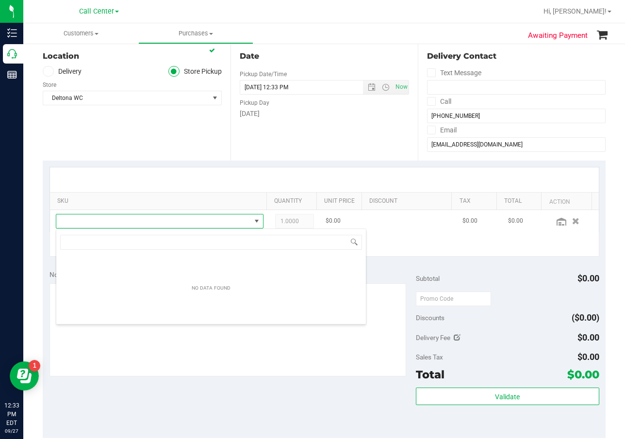
scroll to position [15, 202]
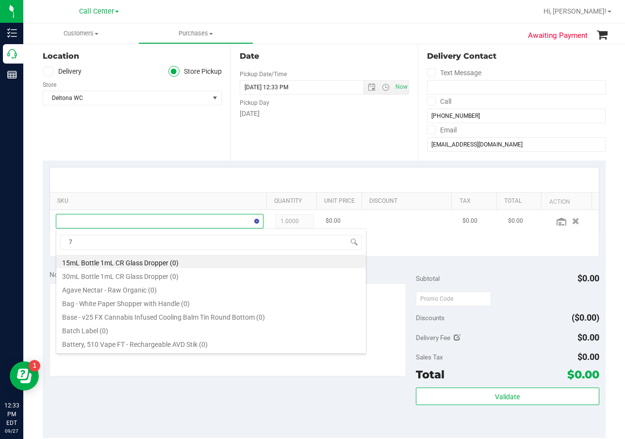
type input "7g"
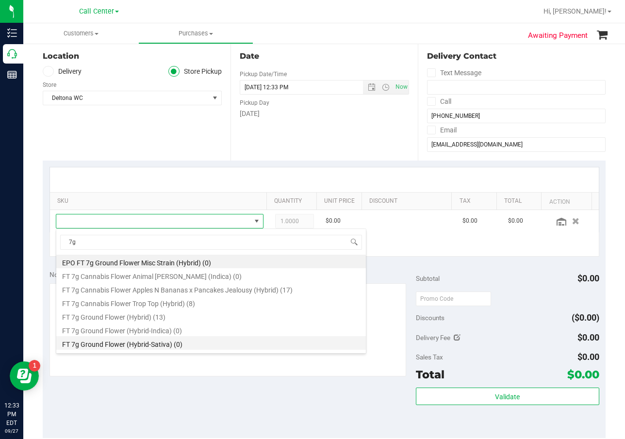
scroll to position [49, 0]
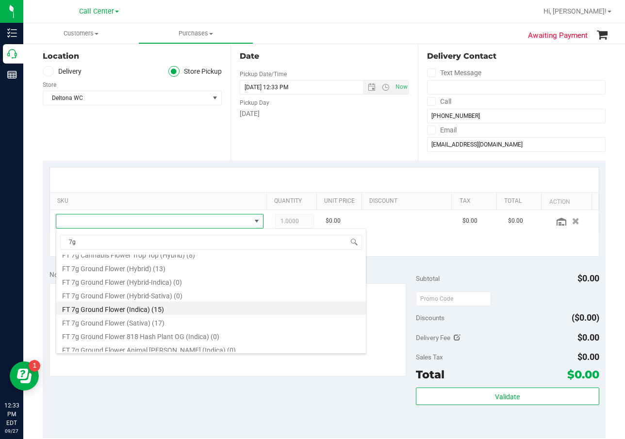
click at [193, 309] on li "FT 7g Ground Flower (Indica) (15)" at bounding box center [211, 308] width 310 height 14
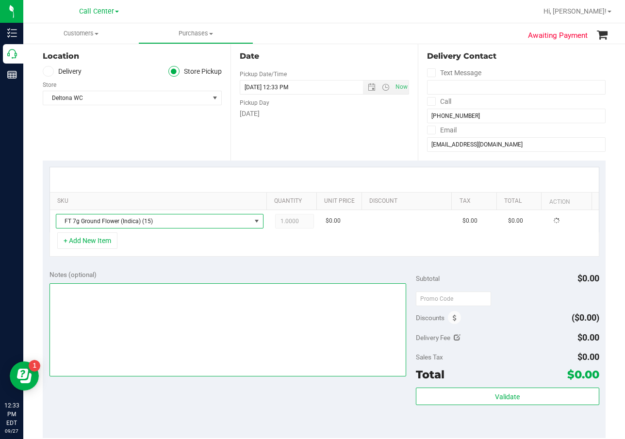
click at [191, 309] on textarea at bounding box center [227, 329] width 357 height 93
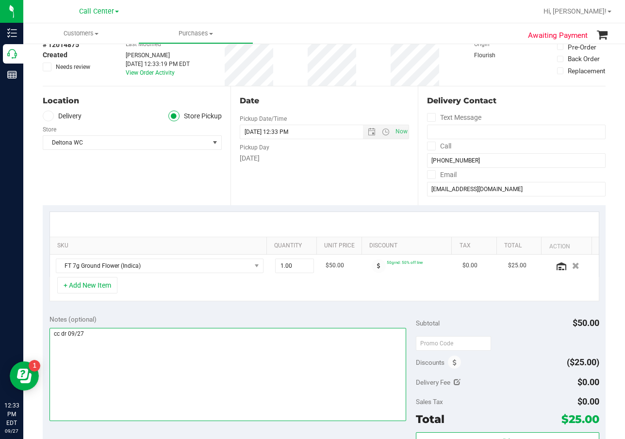
scroll to position [0, 0]
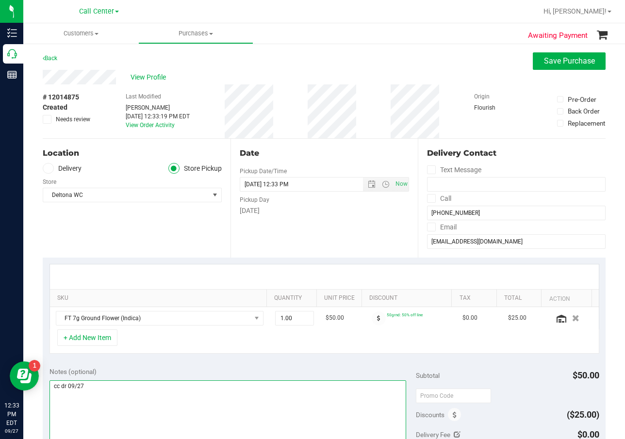
type textarea "cc dr 09/27"
click at [304, 198] on div "Pickup Day" at bounding box center [325, 199] width 170 height 14
click at [277, 317] on span "1.00 1" at bounding box center [294, 318] width 39 height 15
type input "2"
type input "2.00"
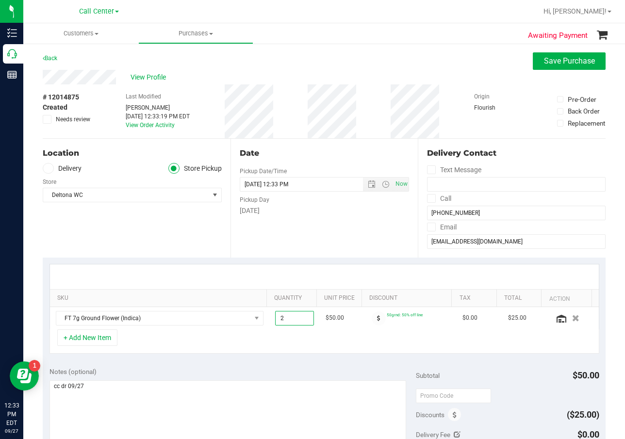
click at [377, 258] on div "SKU Quantity Unit Price Discount Tax Total Action FT 7g Ground Flower (Indica) …" at bounding box center [324, 309] width 563 height 103
drag, startPoint x: 341, startPoint y: 247, endPoint x: 343, endPoint y: 252, distance: 5.4
click at [341, 247] on div "Date Pickup Date/Time 09/27/2025 Now 09/27/2025 12:33 PM Now Pickup Day Saturday" at bounding box center [324, 198] width 188 height 119
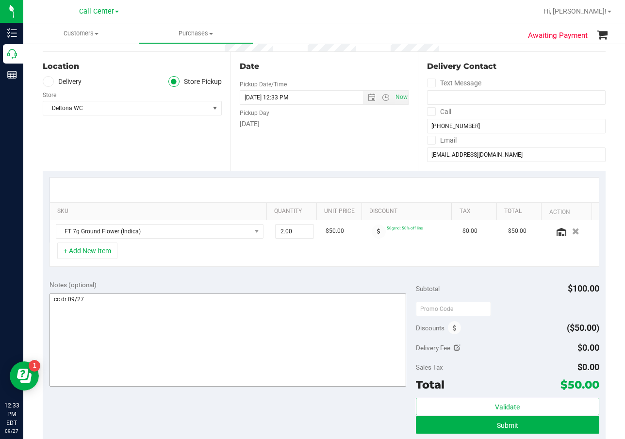
scroll to position [97, 0]
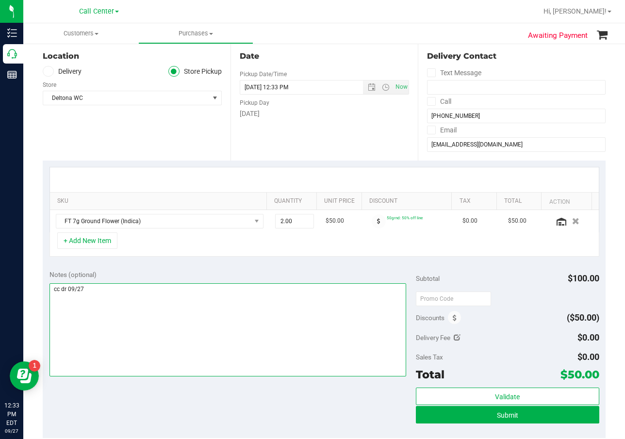
click at [291, 294] on textarea at bounding box center [227, 329] width 357 height 93
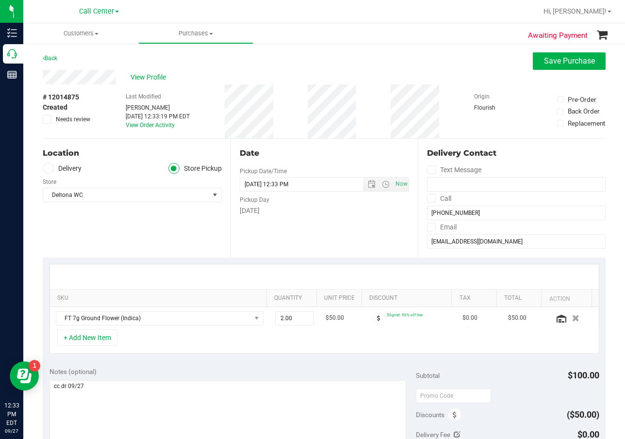
click at [333, 230] on div "Date Pickup Date/Time 09/27/2025 Now 09/27/2025 12:33 PM Now Pickup Day Saturday" at bounding box center [324, 198] width 188 height 119
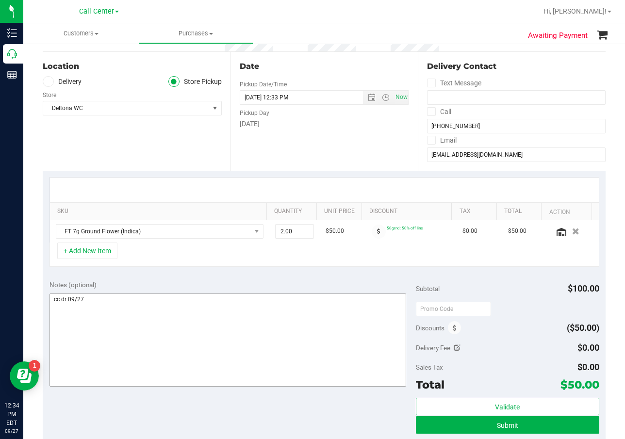
scroll to position [97, 0]
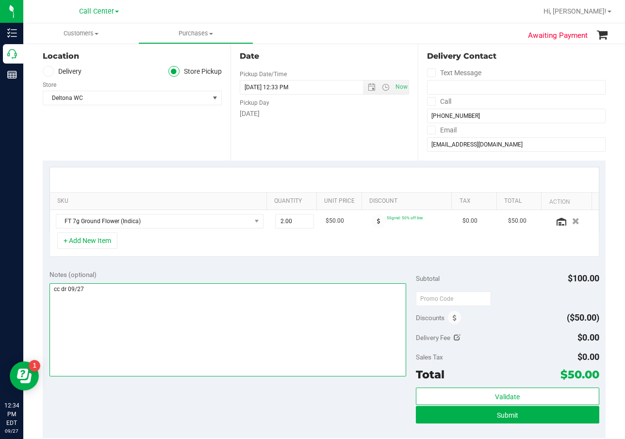
click at [311, 292] on textarea at bounding box center [227, 329] width 357 height 93
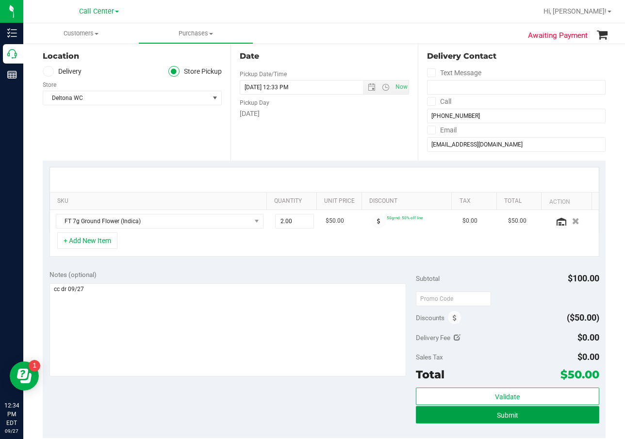
click at [507, 415] on span "Submit" at bounding box center [507, 415] width 21 height 8
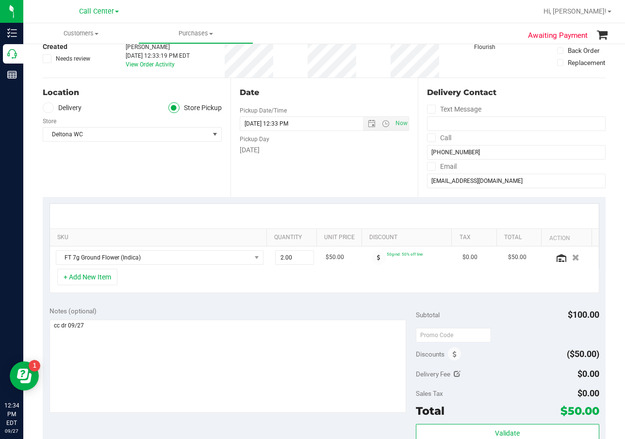
scroll to position [0, 0]
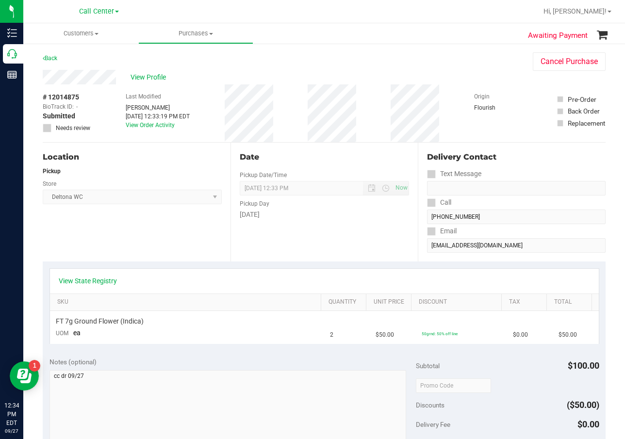
click at [406, 231] on div "Date Pickup Date/Time 09/27/2025 Now 09/27/2025 12:33 PM Now Pickup Day Saturday" at bounding box center [324, 202] width 188 height 119
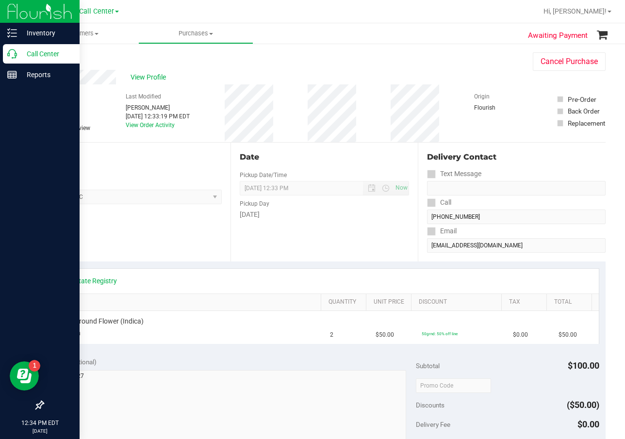
click at [35, 56] on p "Call Center" at bounding box center [46, 54] width 58 height 12
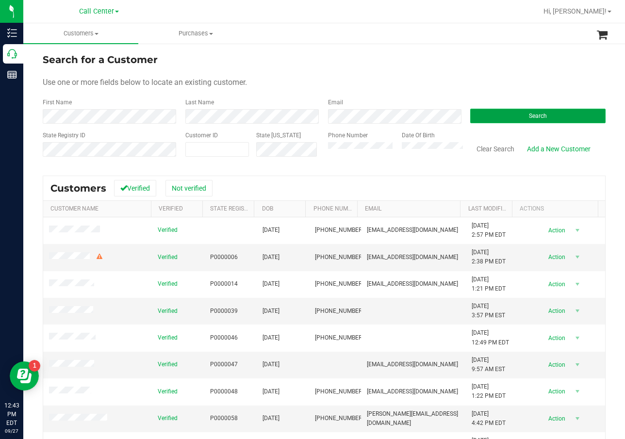
click at [510, 115] on button "Search" at bounding box center [537, 116] width 135 height 15
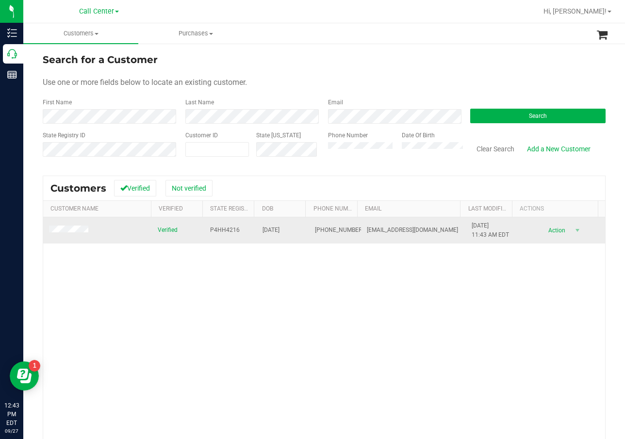
click at [220, 228] on span "P4HH4216" at bounding box center [225, 230] width 30 height 9
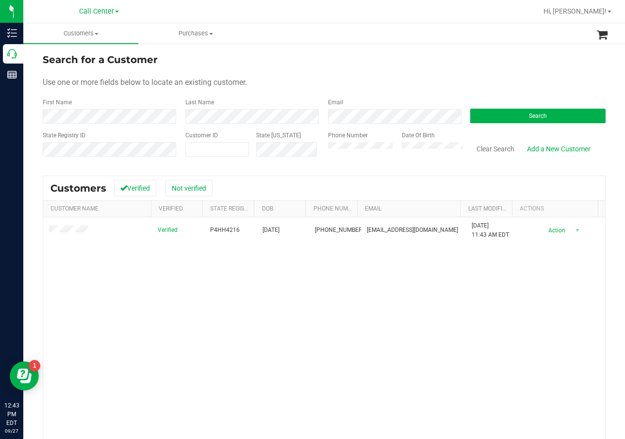
drag, startPoint x: 201, startPoint y: 304, endPoint x: 248, endPoint y: 254, distance: 68.3
click at [202, 303] on div "Verified P4HH4216 07/24/1978 (845) 527-5750 jssmi850@aol.com 5/23/2024 11:43 AM…" at bounding box center [324, 355] width 562 height 277
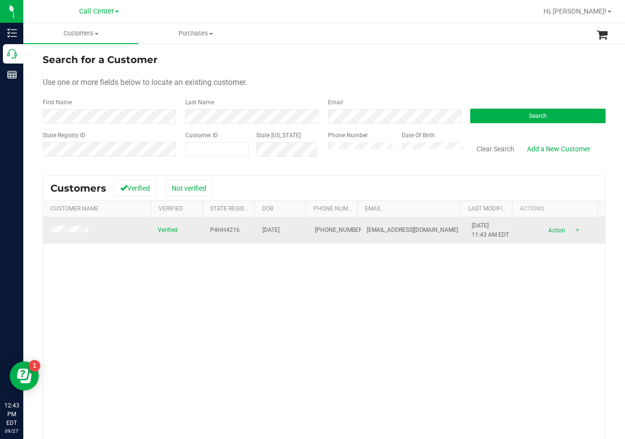
click at [279, 229] on span "07/24/1978" at bounding box center [270, 230] width 17 height 9
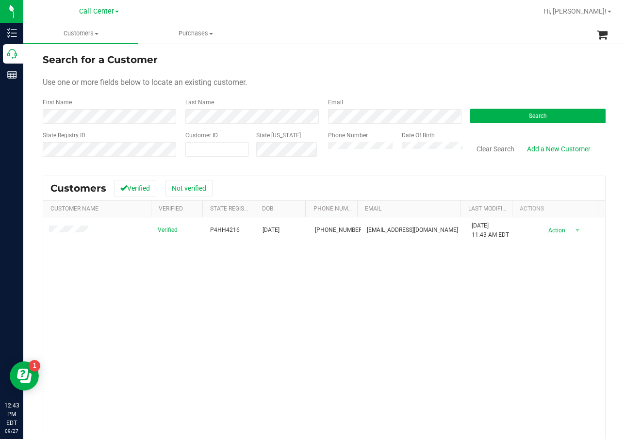
click at [211, 336] on div "Verified P4HH4216 07/24/1978 (845) 527-5750 jssmi850@aol.com 5/23/2024 11:43 AM…" at bounding box center [324, 355] width 562 height 277
click at [210, 332] on div "Verified P4HH4216 07/24/1978 (845) 527-5750 jssmi850@aol.com 5/23/2024 11:43 AM…" at bounding box center [324, 355] width 562 height 277
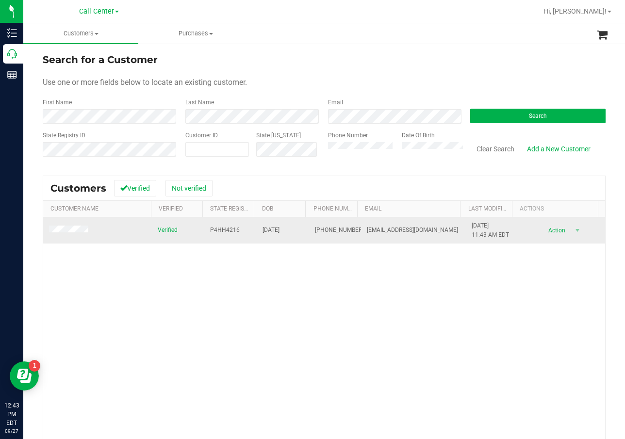
click at [228, 231] on span "P4HH4216" at bounding box center [225, 230] width 30 height 9
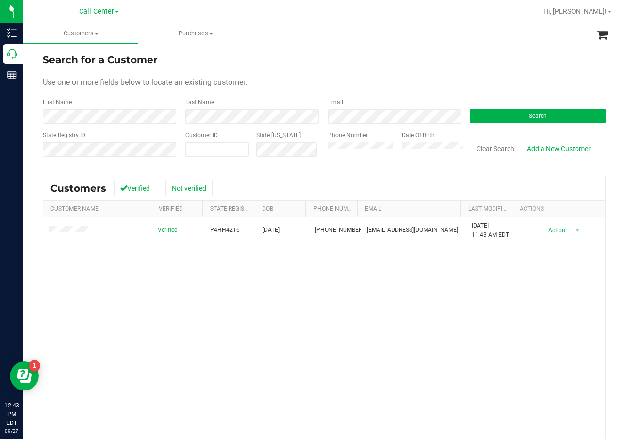
click at [175, 277] on div "Verified P4HH4216 07/24/1978 (845) 527-5750 jssmi850@aol.com 5/23/2024 11:43 AM…" at bounding box center [324, 355] width 562 height 277
click at [161, 313] on div "Verified P4HH4216 07/24/1978 (845) 527-5750 jssmi850@aol.com 5/23/2024 11:43 AM…" at bounding box center [324, 355] width 562 height 277
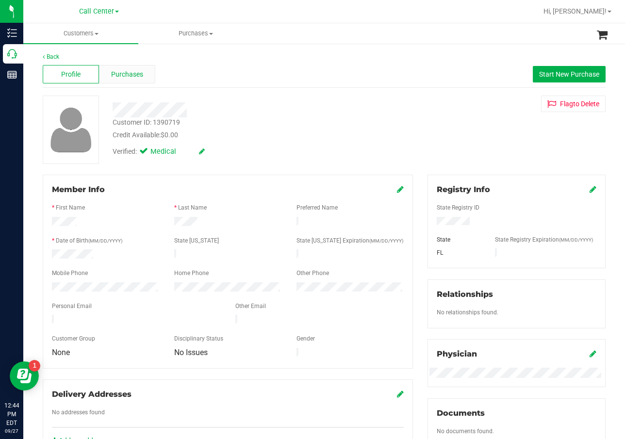
click at [125, 74] on span "Purchases" at bounding box center [127, 74] width 32 height 10
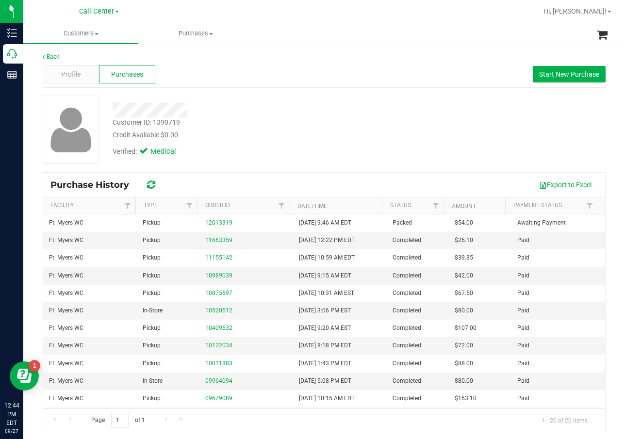
click at [282, 89] on div "Back Profile Purchases Start New Purchase Customer ID: 1390719 Credit Available…" at bounding box center [324, 242] width 563 height 380
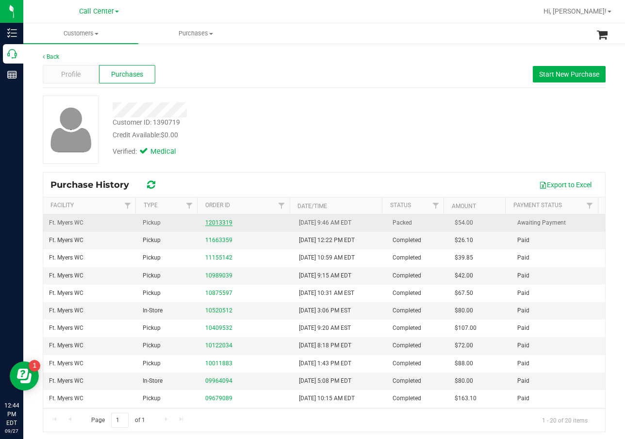
click at [208, 225] on link "12013319" at bounding box center [218, 222] width 27 height 7
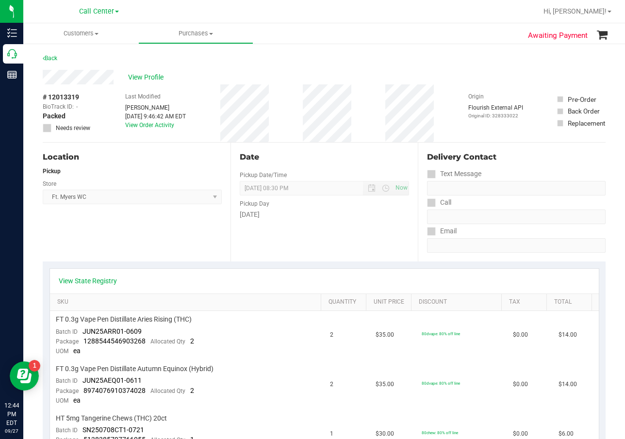
click at [224, 260] on div "Location Pickup Store Ft. Myers WC Select Store Bonita Springs WC Boynton Beach…" at bounding box center [137, 202] width 188 height 119
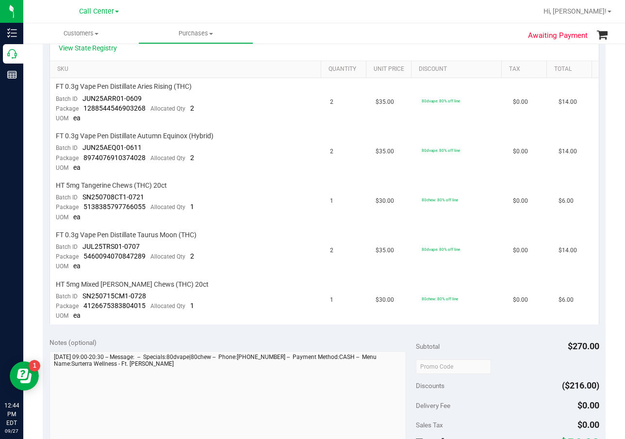
scroll to position [243, 0]
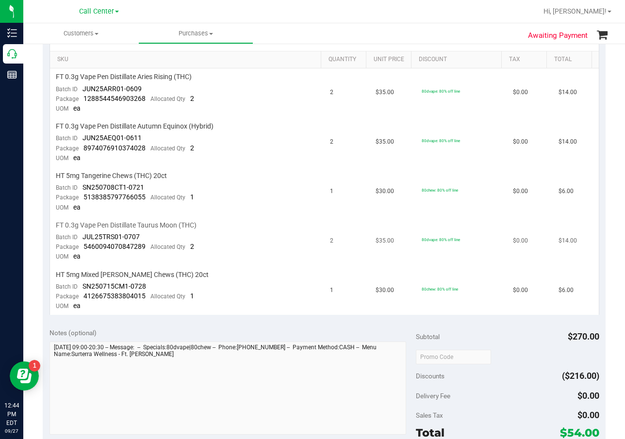
click at [371, 219] on td "$35.00" at bounding box center [393, 241] width 46 height 49
click at [24, 50] on div "Awaiting Payment Back View Profile # 12013319 BioTrack ID: - Packed Needs revie…" at bounding box center [324, 246] width 602 height 893
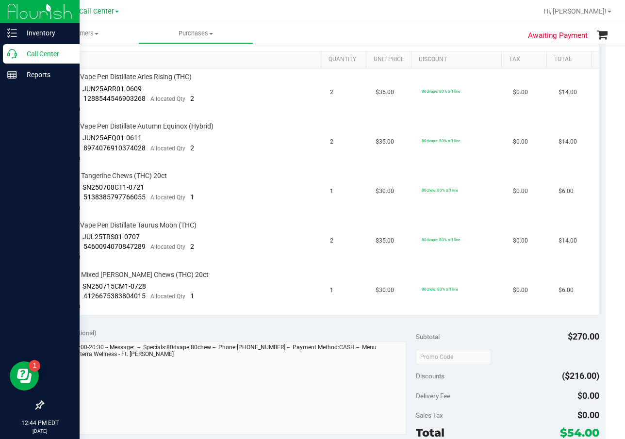
click at [14, 57] on icon at bounding box center [12, 54] width 10 height 10
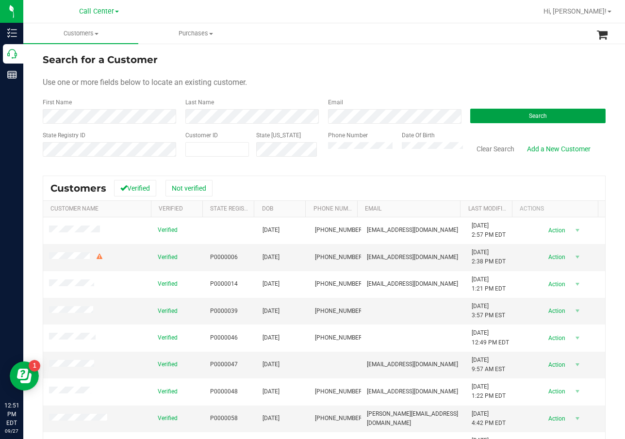
drag, startPoint x: 480, startPoint y: 120, endPoint x: 471, endPoint y: 125, distance: 10.0
click at [480, 120] on button "Search" at bounding box center [537, 116] width 135 height 15
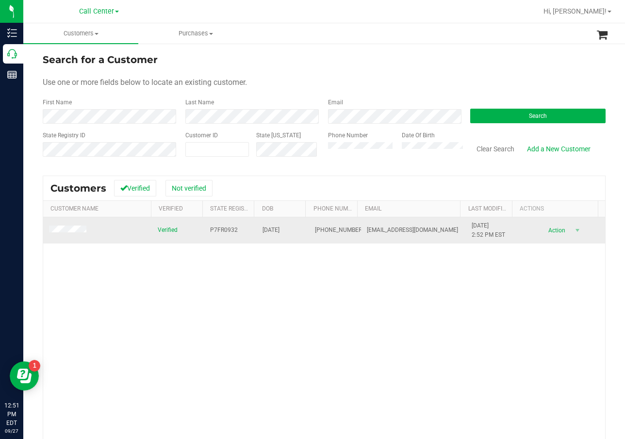
click at [224, 230] on span "P7FR0932" at bounding box center [224, 230] width 28 height 9
click at [272, 224] on td "11/09/1956" at bounding box center [283, 230] width 52 height 26
click at [272, 227] on span "11/09/1956" at bounding box center [270, 230] width 17 height 9
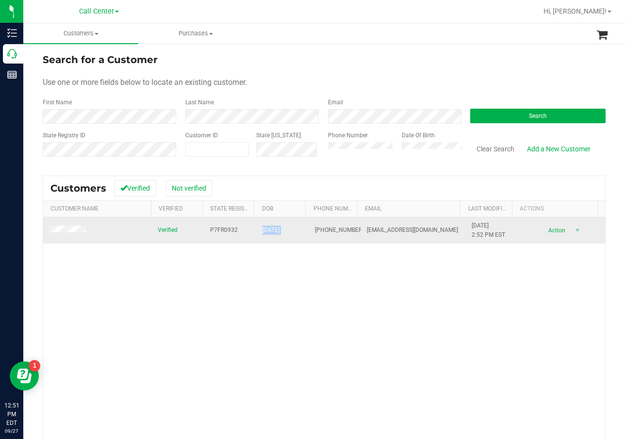
click at [272, 227] on span "11/09/1956" at bounding box center [270, 230] width 17 height 9
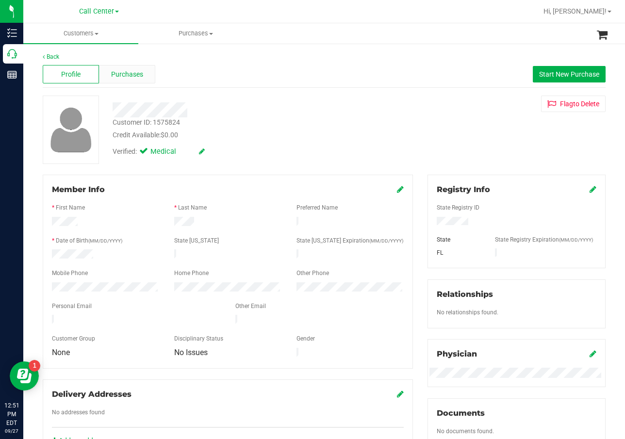
click at [124, 77] on span "Purchases" at bounding box center [127, 74] width 32 height 10
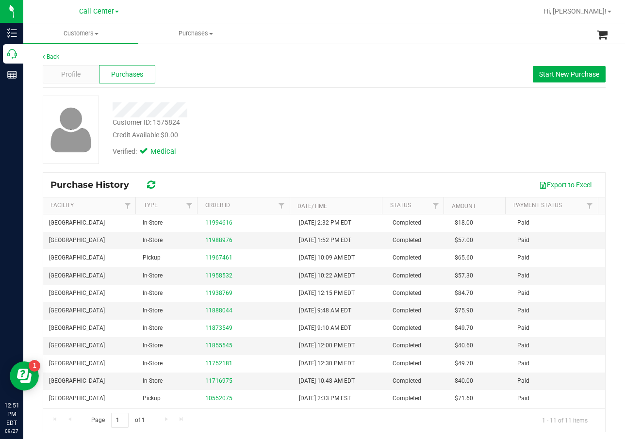
click at [295, 99] on div at bounding box center [249, 107] width 289 height 22
drag, startPoint x: 192, startPoint y: 121, endPoint x: 155, endPoint y: 124, distance: 37.4
click at [155, 124] on div "Customer ID: 1575824 Credit Available: $0.00" at bounding box center [249, 128] width 289 height 23
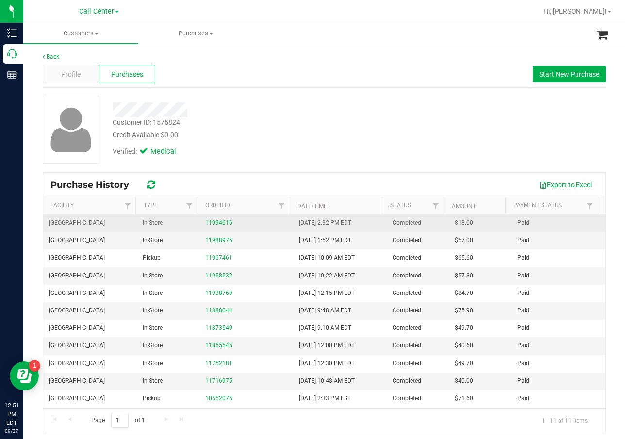
click at [226, 227] on div "11994616" at bounding box center [246, 222] width 82 height 9
click at [221, 223] on link "11994616" at bounding box center [218, 222] width 27 height 7
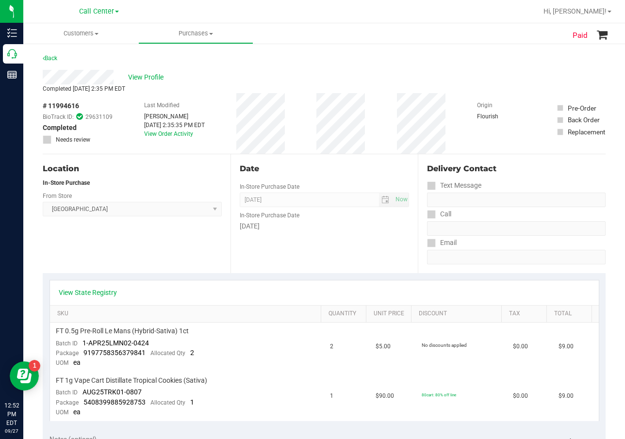
click at [140, 228] on div "Location In-Store Purchase From Store Deerfield Beach WC Select Store Bonita Sp…" at bounding box center [137, 213] width 188 height 119
click at [110, 292] on link "View State Registry" at bounding box center [88, 293] width 58 height 10
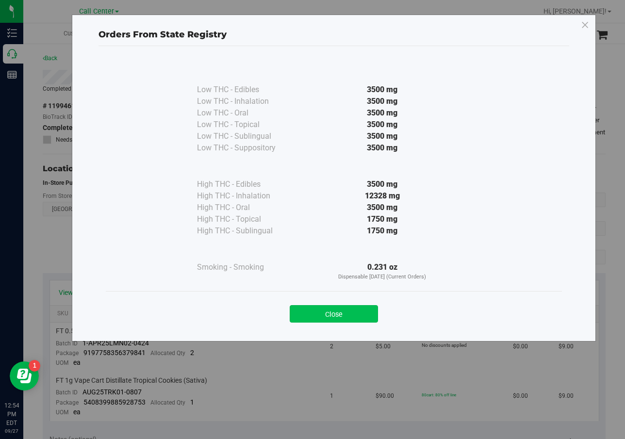
drag, startPoint x: 361, startPoint y: 327, endPoint x: 364, endPoint y: 316, distance: 11.1
click at [361, 325] on div "Close" at bounding box center [334, 310] width 456 height 39
click at [364, 315] on button "Close" at bounding box center [334, 313] width 88 height 17
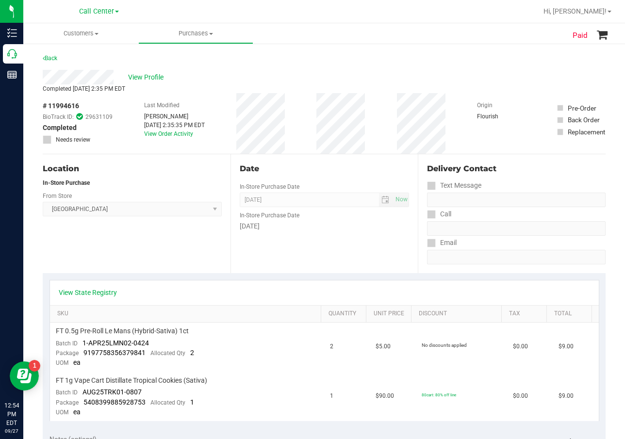
click at [201, 274] on div "View State Registry SKU Quantity Unit Price Discount Tax Total FT 0.5g Pre-Roll…" at bounding box center [324, 350] width 563 height 154
click at [23, 52] on div "Paid Back View Profile Completed Sep 23, 2025 2:35 PM EDT # 11994616 BioTrack I…" at bounding box center [324, 421] width 602 height 756
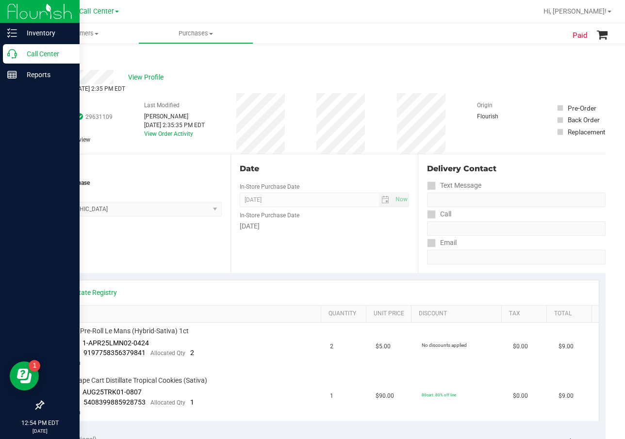
click at [16, 54] on icon at bounding box center [12, 54] width 10 height 10
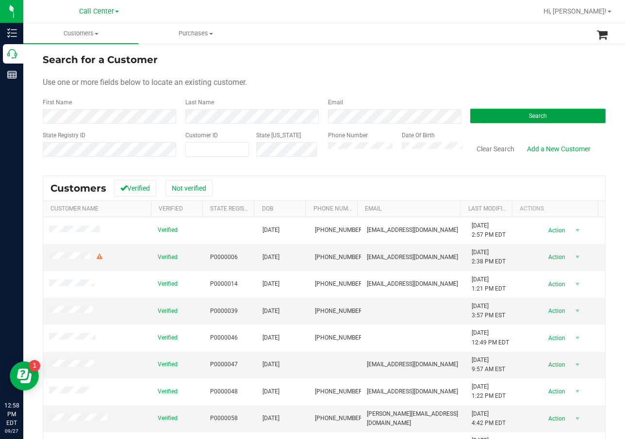
click at [501, 119] on button "Search" at bounding box center [537, 116] width 135 height 15
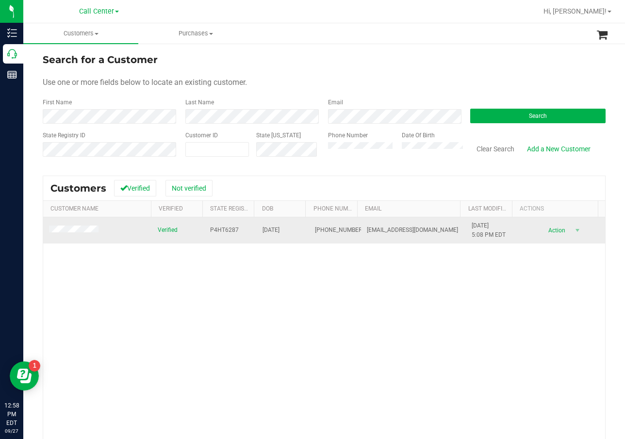
click at [217, 227] on span "P4HT6287" at bounding box center [224, 230] width 29 height 9
click at [264, 233] on span "09/21/1977" at bounding box center [270, 230] width 17 height 9
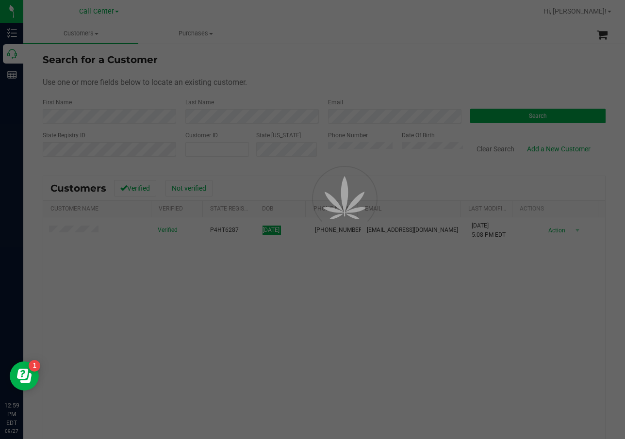
click at [431, 280] on div at bounding box center [312, 219] width 625 height 439
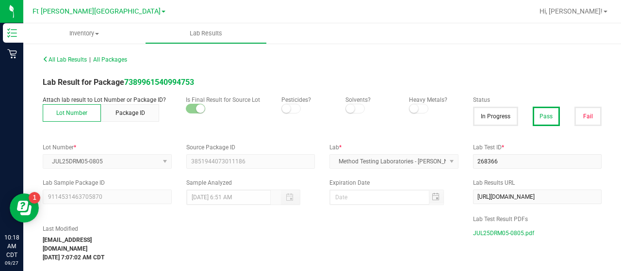
scroll to position [49, 0]
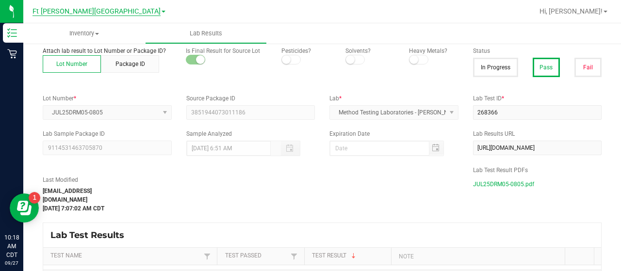
click at [100, 12] on span "Ft [PERSON_NAME][GEOGRAPHIC_DATA]" at bounding box center [97, 11] width 128 height 9
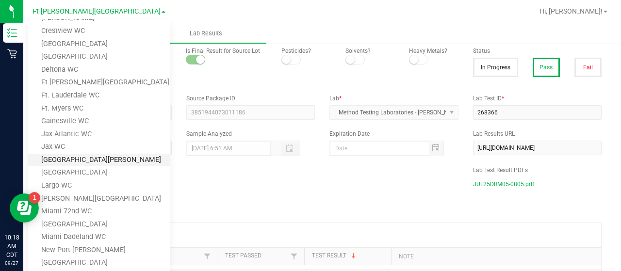
scroll to position [97, 0]
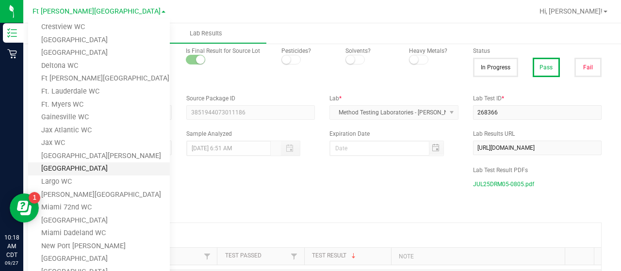
click at [93, 171] on link "[GEOGRAPHIC_DATA]" at bounding box center [99, 169] width 142 height 13
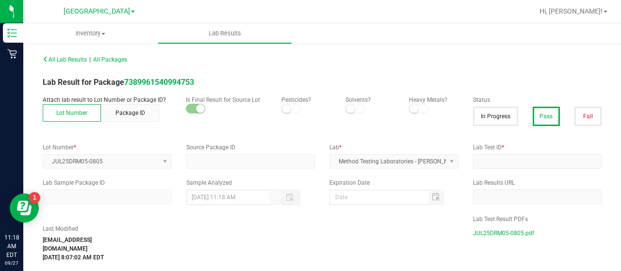
type input "3851944073011186"
type input "268366"
type input "9114531463705870"
type input "[DATE] 7:51 AM"
type input "[URL][DOMAIN_NAME]"
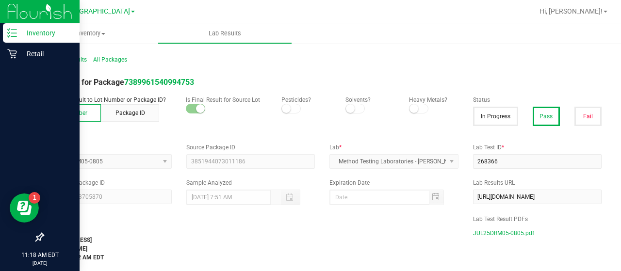
click at [30, 36] on p "Inventory" at bounding box center [46, 33] width 58 height 12
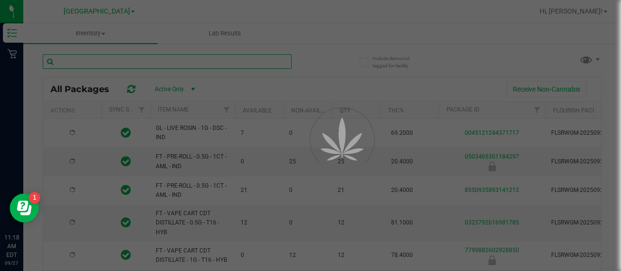
click at [109, 63] on input "text" at bounding box center [167, 61] width 249 height 15
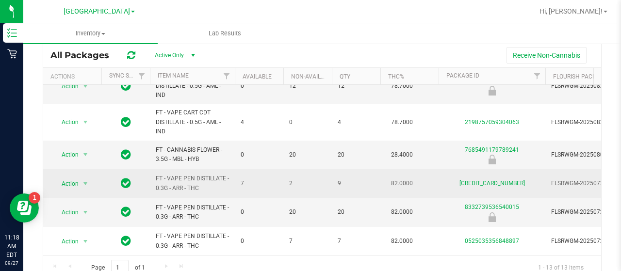
scroll to position [49, 0]
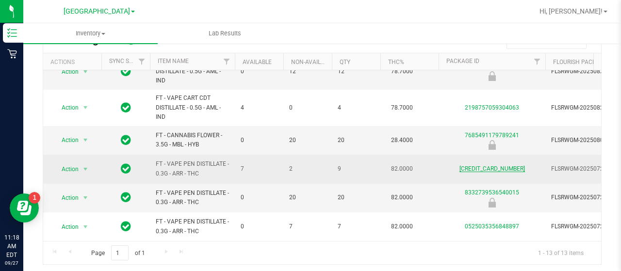
type input "arr"
click at [479, 165] on link "4631024389446336" at bounding box center [492, 168] width 66 height 7
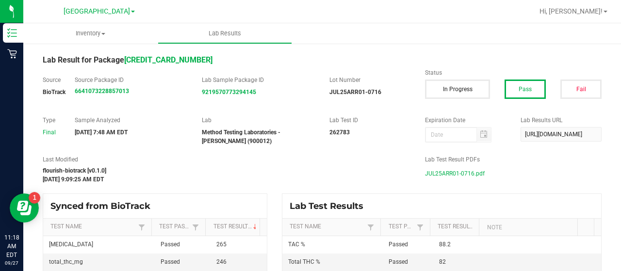
scroll to position [51, 0]
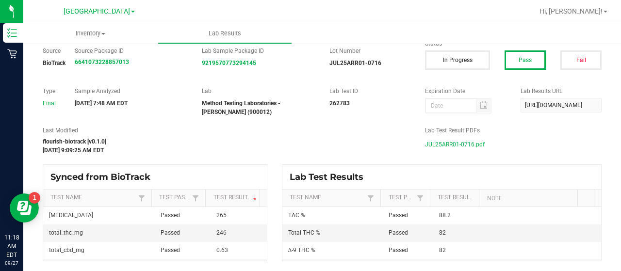
click at [455, 142] on span "JUL25ARR01-0716.pdf" at bounding box center [455, 144] width 60 height 15
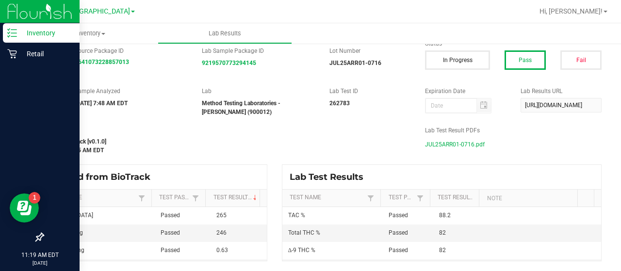
click at [32, 35] on p "Inventory" at bounding box center [46, 33] width 58 height 12
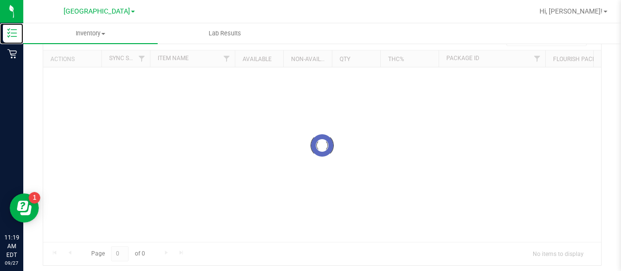
scroll to position [44, 0]
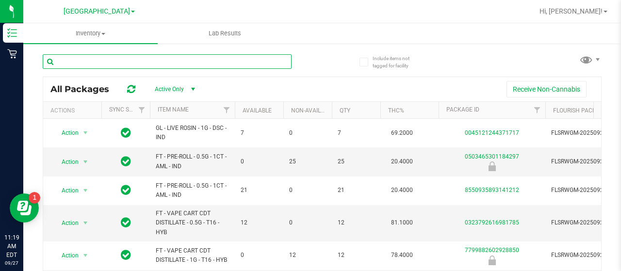
click at [100, 55] on input "text" at bounding box center [167, 61] width 249 height 15
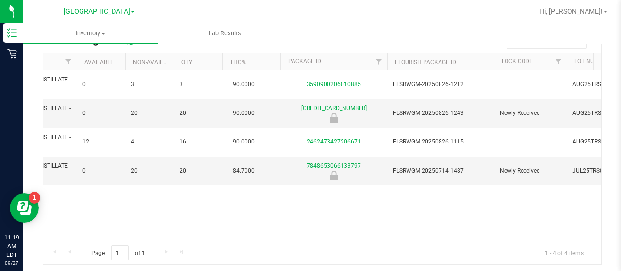
scroll to position [0, 183]
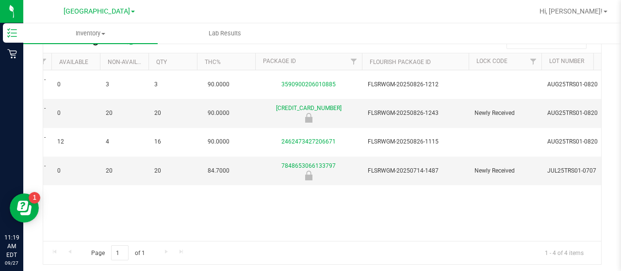
type input "trs"
drag, startPoint x: 202, startPoint y: 241, endPoint x: 125, endPoint y: 249, distance: 77.6
click at [124, 249] on div "Page 1 of 1 1 - 4 of 4 items" at bounding box center [322, 252] width 558 height 23
drag, startPoint x: 135, startPoint y: 241, endPoint x: 115, endPoint y: 241, distance: 20.4
click at [97, 245] on div "Page 1 of 1 1 - 4 of 4 items" at bounding box center [322, 252] width 558 height 23
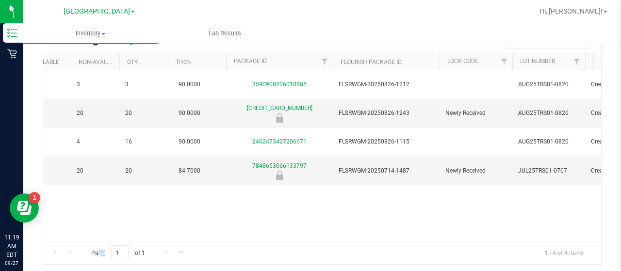
scroll to position [0, 221]
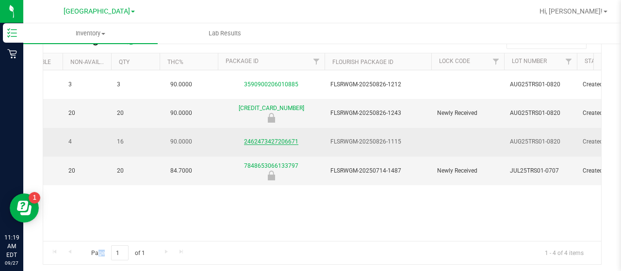
click at [254, 142] on link "2462473427206671" at bounding box center [271, 141] width 54 height 7
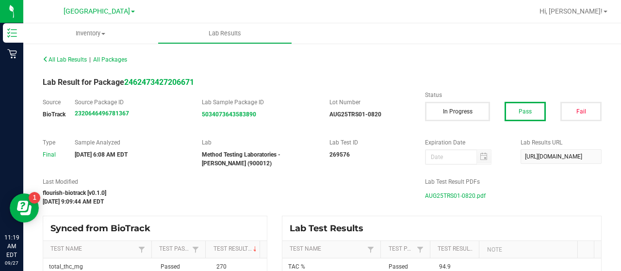
click at [470, 196] on span "AUG25TRS01-0820.pdf" at bounding box center [455, 196] width 61 height 15
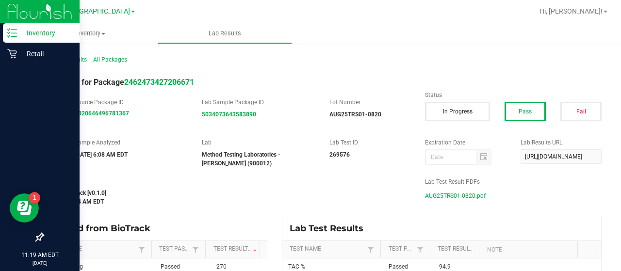
click at [7, 35] on icon at bounding box center [12, 33] width 10 height 10
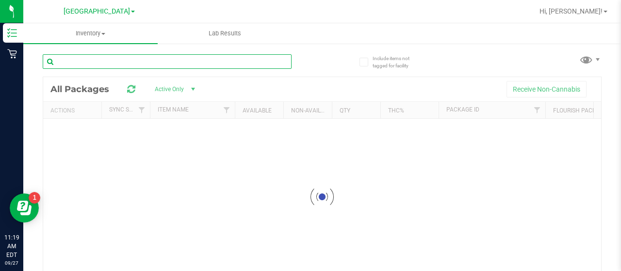
click at [119, 64] on input "text" at bounding box center [167, 61] width 249 height 15
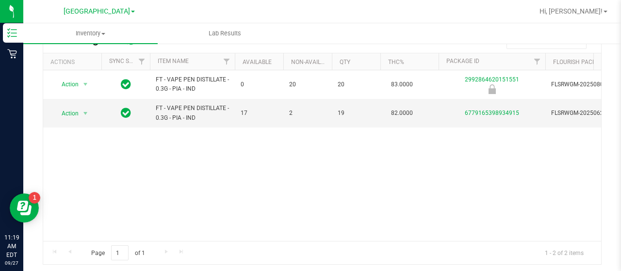
scroll to position [0, 126]
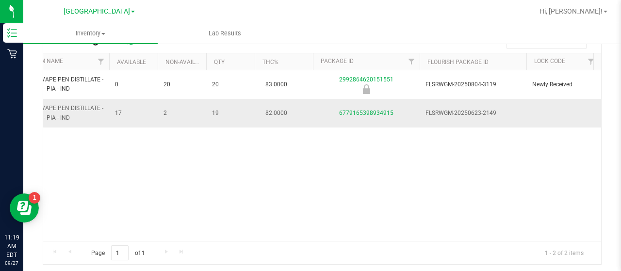
type input "pia"
click at [371, 110] on div "6779165398934915" at bounding box center [367, 113] width 110 height 9
click at [372, 112] on link "6779165398934915" at bounding box center [366, 113] width 54 height 7
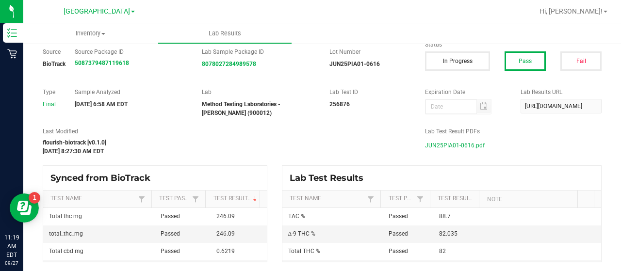
scroll to position [51, 0]
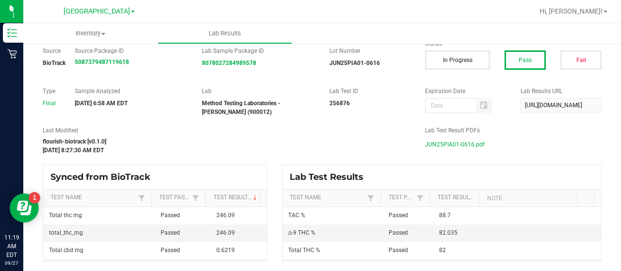
click at [467, 146] on span "JUN25PIA01-0616.pdf" at bounding box center [455, 144] width 60 height 15
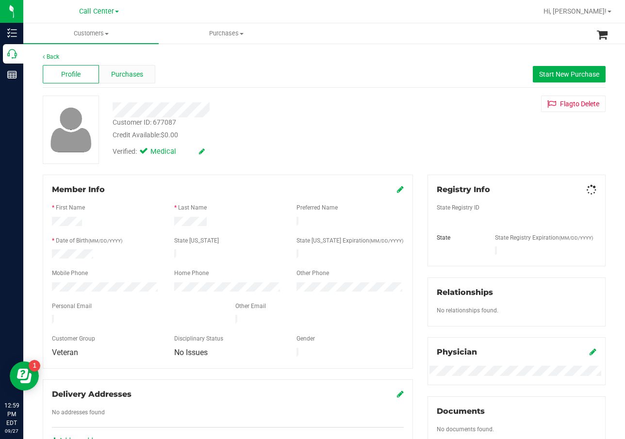
click at [131, 74] on span "Purchases" at bounding box center [127, 74] width 32 height 10
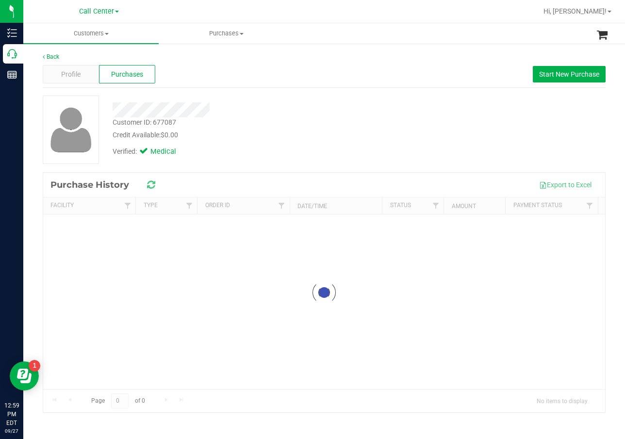
click at [270, 117] on div "Customer ID: 677087 Credit Available: $0.00" at bounding box center [249, 128] width 289 height 23
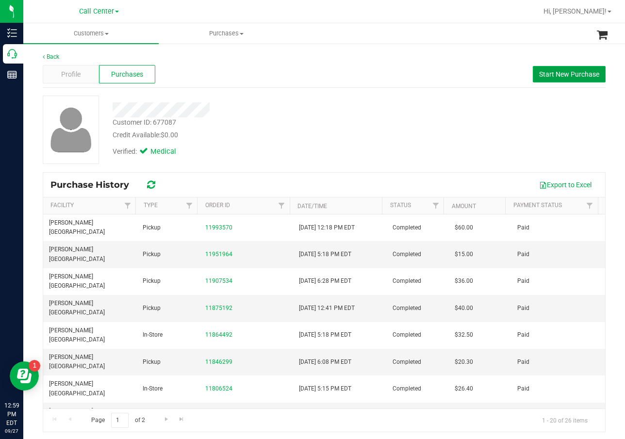
click at [539, 71] on span "Start New Purchase" at bounding box center [569, 74] width 60 height 8
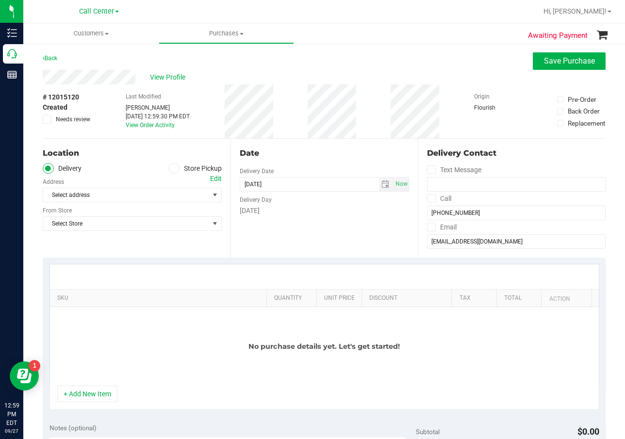
click at [187, 164] on label "Store Pickup" at bounding box center [194, 168] width 53 height 11
click at [0, 0] on input "Store Pickup" at bounding box center [0, 0] width 0 height 0
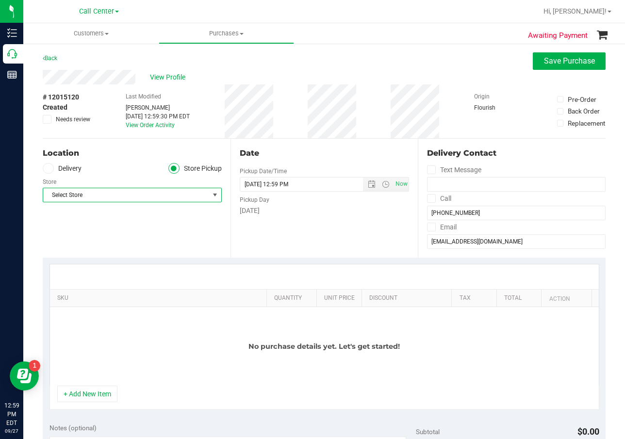
click at [172, 194] on span "Select Store" at bounding box center [126, 195] width 166 height 14
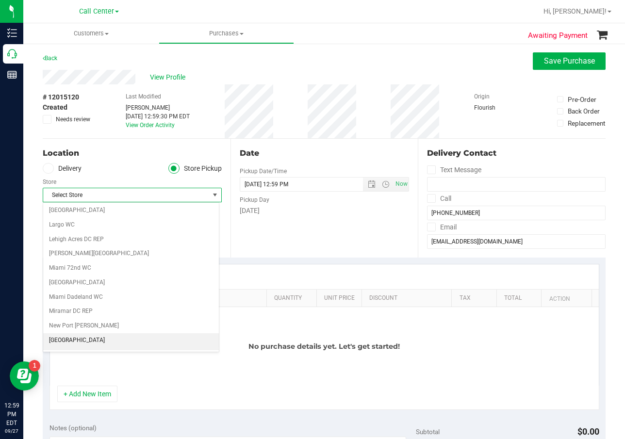
scroll to position [291, 0]
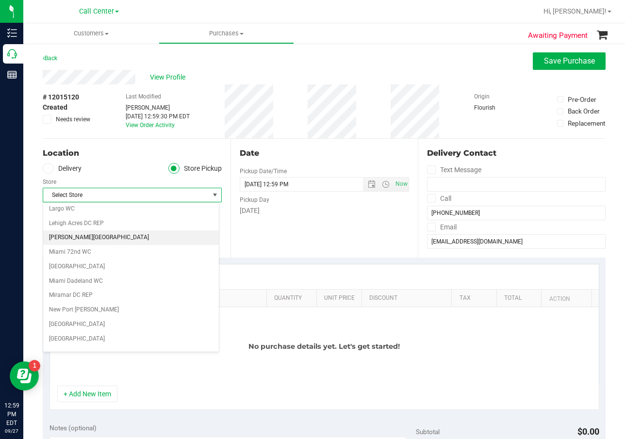
click at [124, 235] on li "[PERSON_NAME][GEOGRAPHIC_DATA]" at bounding box center [131, 237] width 176 height 15
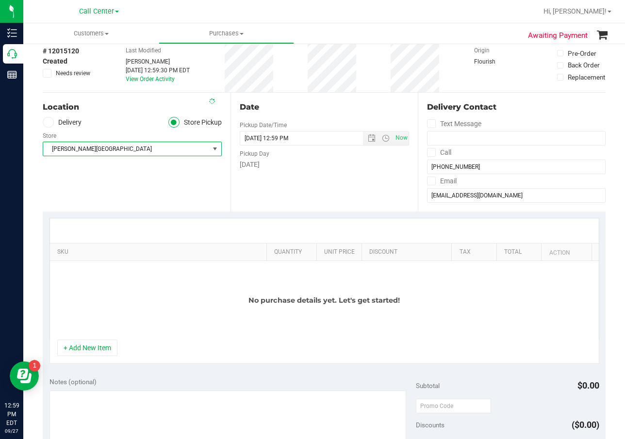
scroll to position [97, 0]
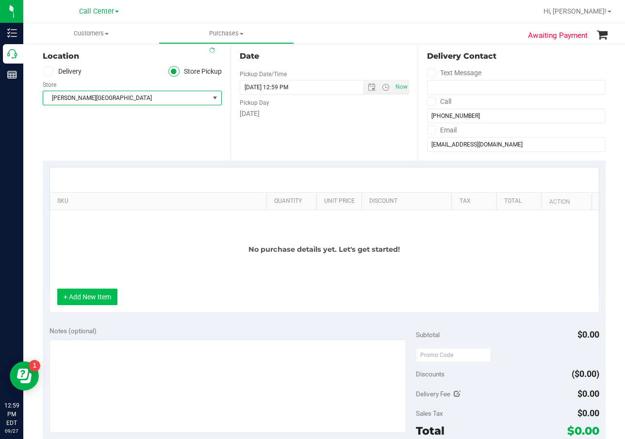
click at [93, 290] on button "+ Add New Item" at bounding box center [87, 297] width 60 height 16
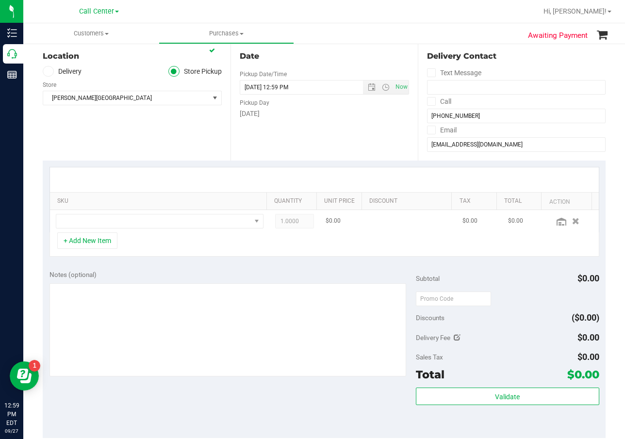
click at [124, 229] on td at bounding box center [159, 221] width 219 height 22
drag, startPoint x: 129, startPoint y: 225, endPoint x: 137, endPoint y: 221, distance: 8.9
click at [130, 225] on span "NO DATA FOUND" at bounding box center [153, 221] width 195 height 14
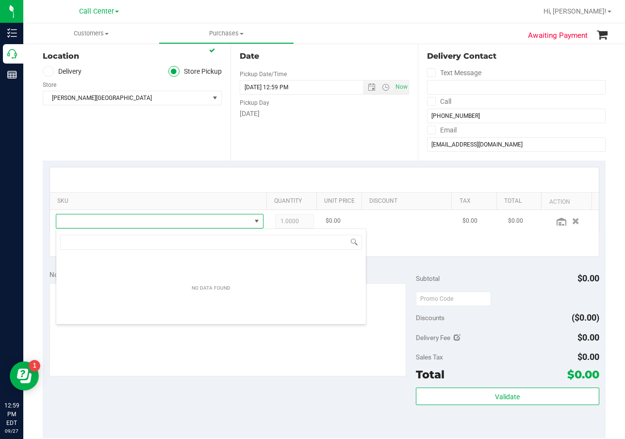
scroll to position [15, 202]
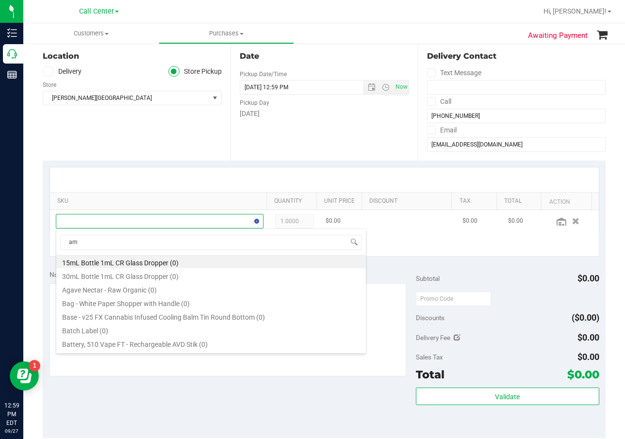
type input "aml"
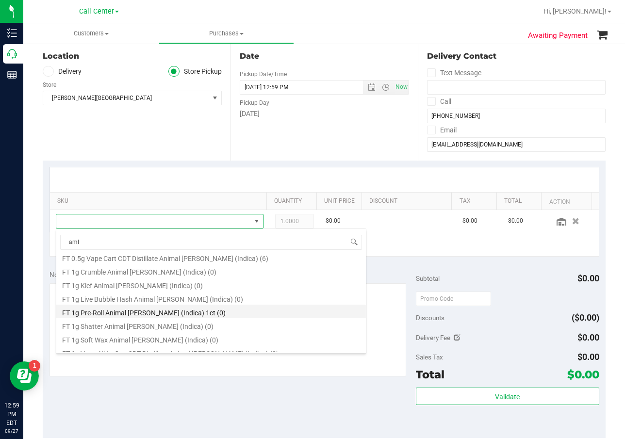
scroll to position [97, 0]
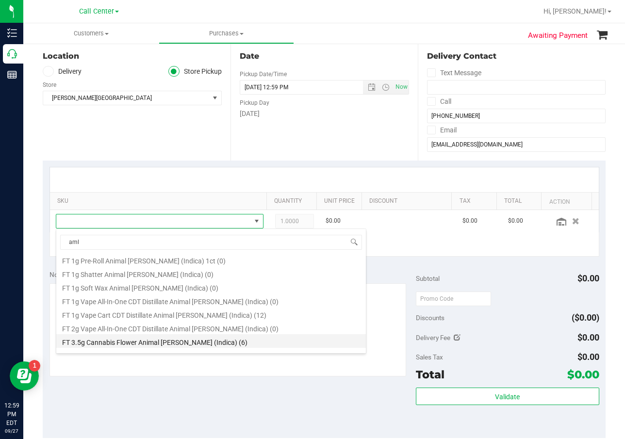
click at [181, 340] on li "FT 3.5g Cannabis Flower Animal [PERSON_NAME] (Indica) (6)" at bounding box center [211, 341] width 310 height 14
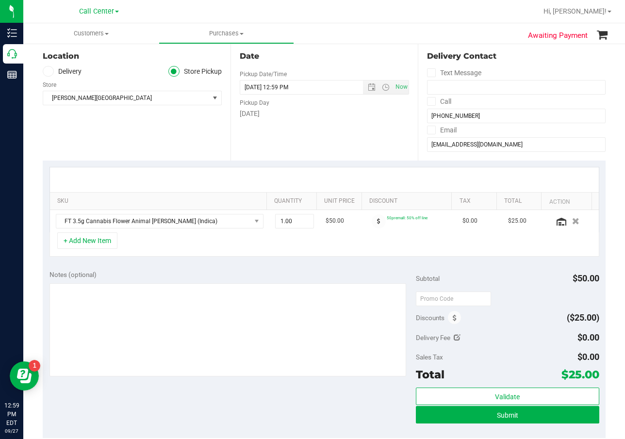
click at [276, 252] on div "+ Add New Item" at bounding box center [324, 244] width 550 height 24
click at [164, 264] on div "Notes (optional) Subtotal $50.00 Discounts ($25.00) Delivery Fee $0.00 Sales Ta…" at bounding box center [324, 350] width 563 height 175
click at [132, 271] on div "Notes (optional)" at bounding box center [232, 275] width 366 height 10
click at [79, 240] on button "+ Add New Item" at bounding box center [87, 240] width 60 height 16
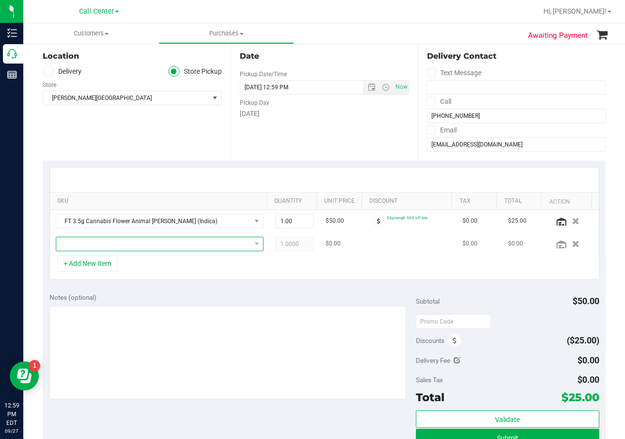
click at [158, 247] on span "NO DATA FOUND" at bounding box center [153, 244] width 195 height 14
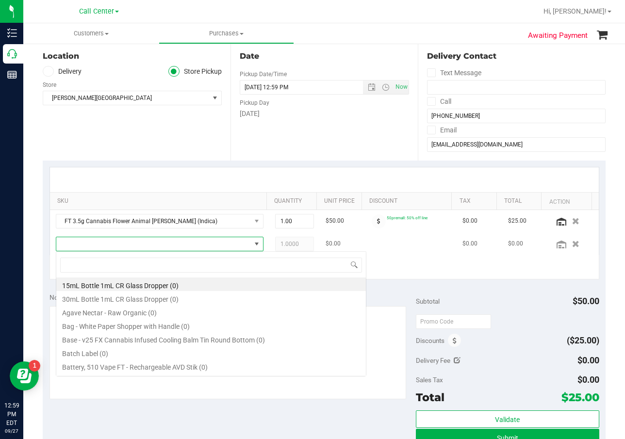
scroll to position [15, 199]
drag, startPoint x: 450, startPoint y: 274, endPoint x: 475, endPoint y: 273, distance: 24.8
click at [452, 274] on div "+ Add New Item" at bounding box center [324, 267] width 550 height 24
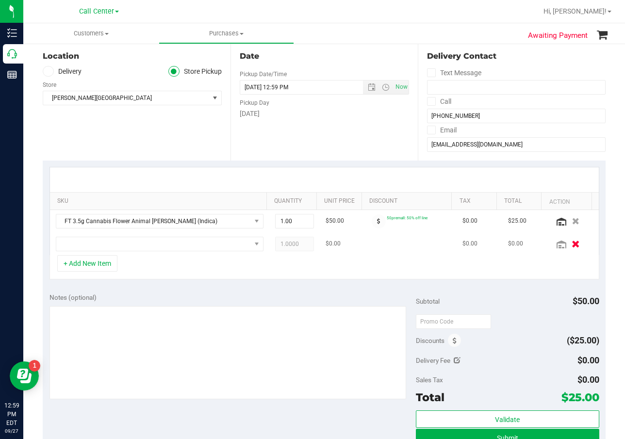
click at [568, 245] on button "button" at bounding box center [576, 244] width 16 height 10
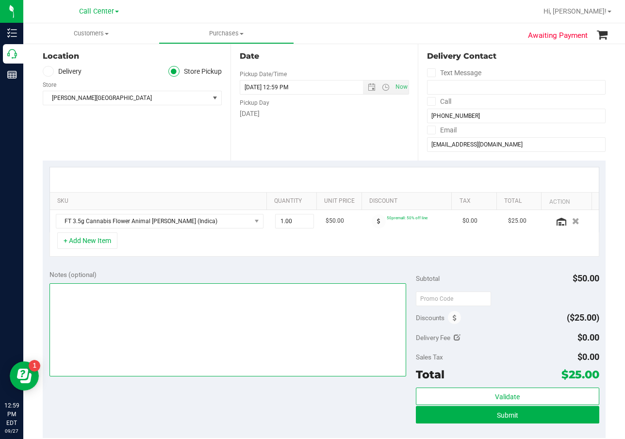
click at [233, 304] on textarea at bounding box center [227, 329] width 357 height 93
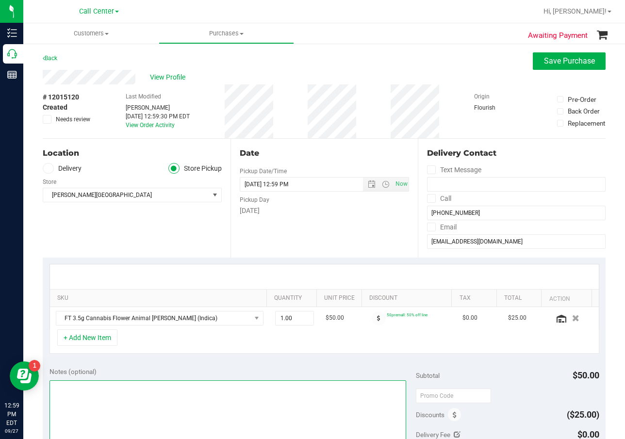
scroll to position [146, 0]
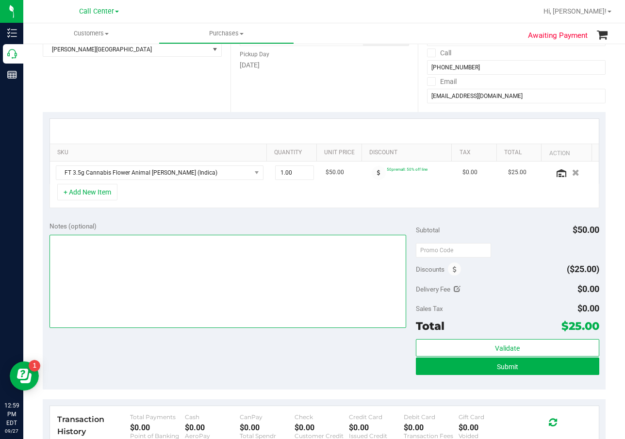
click at [201, 310] on textarea at bounding box center [227, 281] width 357 height 93
type textarea "cc dr 09/27"
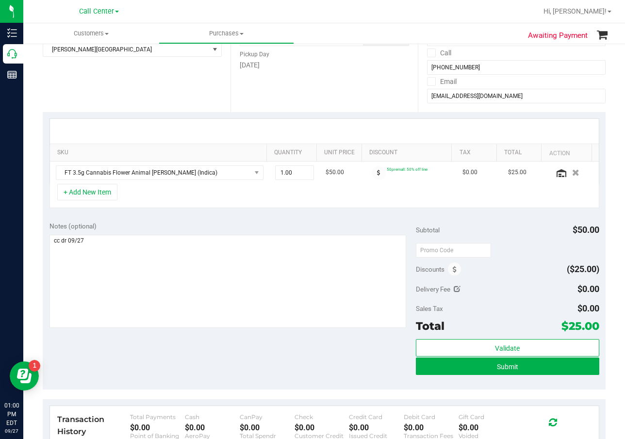
click at [510, 270] on div "Discounts ($25.00)" at bounding box center [507, 269] width 183 height 17
click at [478, 367] on button "Submit" at bounding box center [507, 366] width 183 height 17
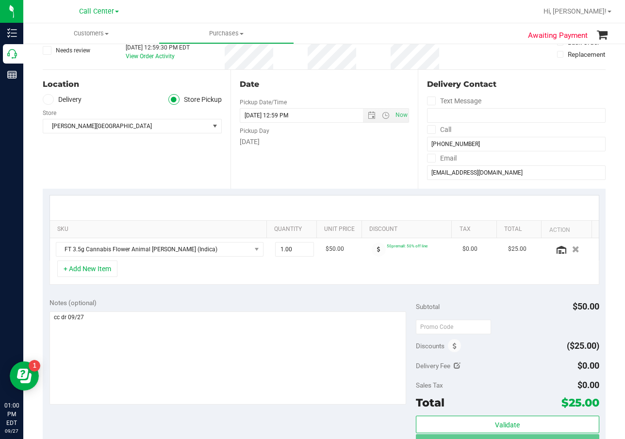
scroll to position [0, 0]
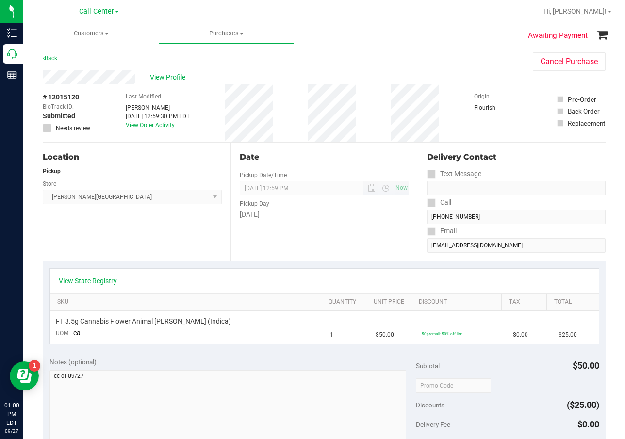
click at [328, 182] on span "09/27/2025 12:59 PM Now" at bounding box center [325, 188] width 170 height 15
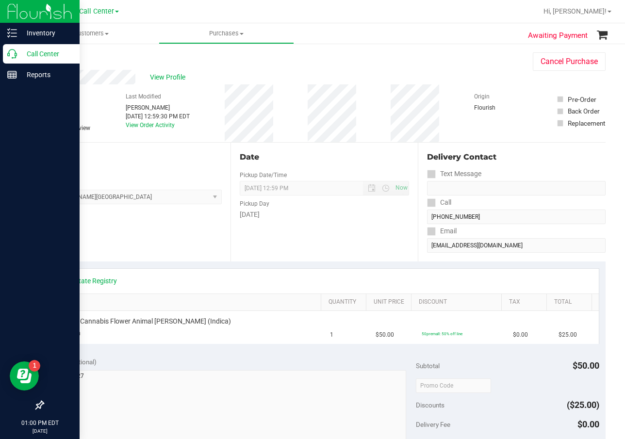
click at [31, 50] on p "Call Center" at bounding box center [46, 54] width 58 height 12
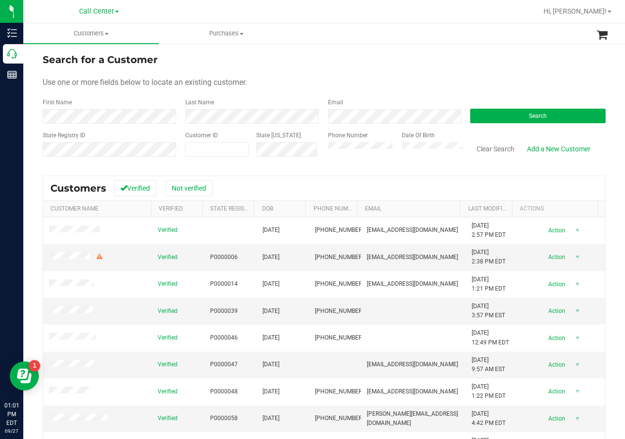
click at [535, 108] on div "Search" at bounding box center [534, 111] width 143 height 26
click at [538, 114] on span "Search" at bounding box center [538, 116] width 18 height 7
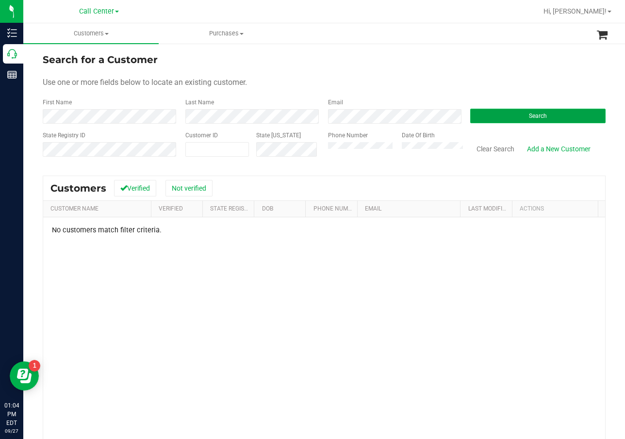
click at [508, 122] on button "Search" at bounding box center [537, 116] width 135 height 15
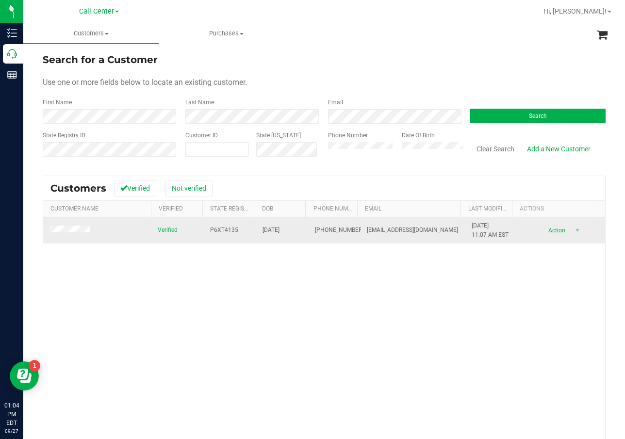
click at [225, 230] on span "P6XT4135" at bounding box center [224, 230] width 28 height 9
copy span "P6XT4135"
click at [269, 230] on span "01/31/1986" at bounding box center [270, 230] width 17 height 9
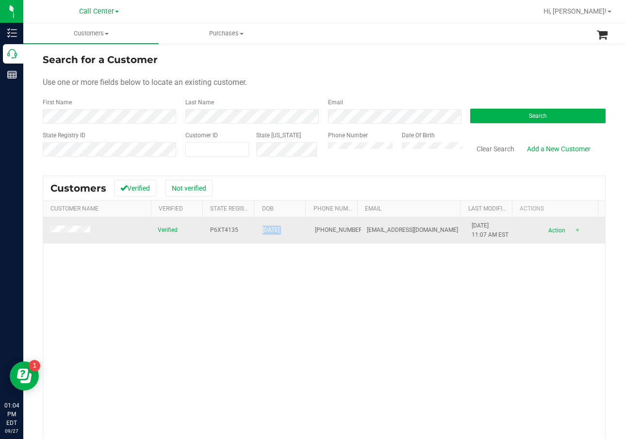
click at [269, 230] on span "01/31/1986" at bounding box center [270, 230] width 17 height 9
copy span "01/31/1986"
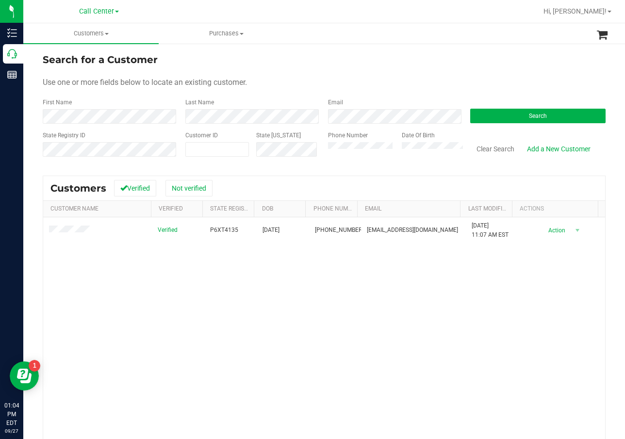
click at [160, 295] on div "Verified P6XT4135 01/31/1986 (863) 605-1864 anaisminniti@yahoo.com 1/3/2021 11:…" at bounding box center [324, 355] width 562 height 277
click at [496, 116] on button "Search" at bounding box center [537, 116] width 135 height 15
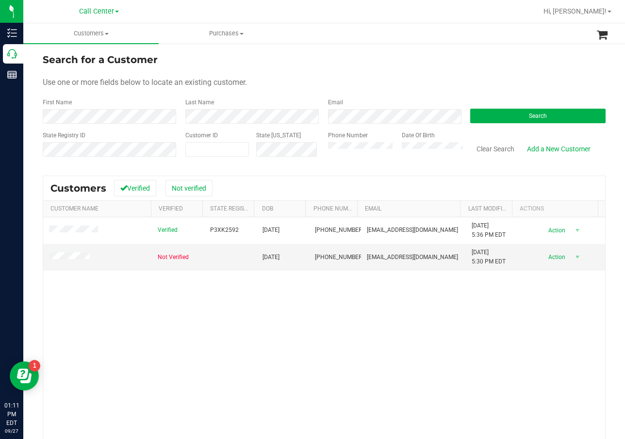
click at [179, 304] on div "Verified P3XK2592 07/26/1986 (352) 672-3039 Kevinsitgraves20@gmail.com 4/3/2025…" at bounding box center [324, 355] width 562 height 277
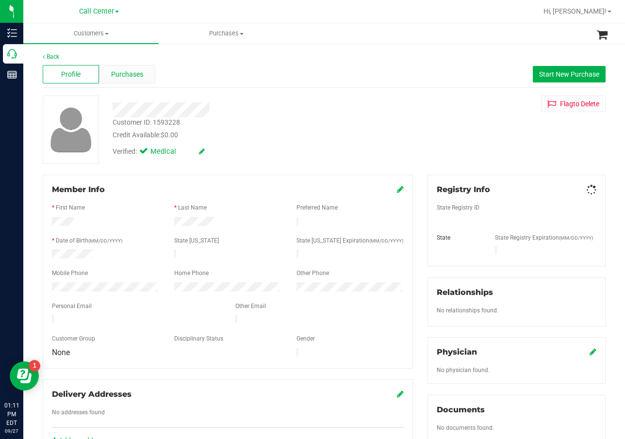
click at [142, 72] on div "Purchases" at bounding box center [127, 74] width 56 height 18
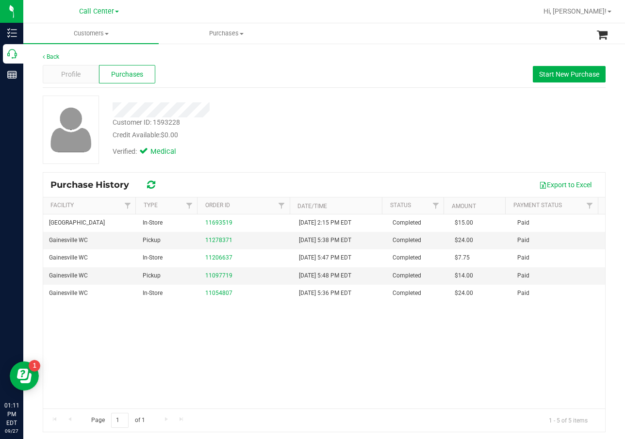
click at [253, 103] on div at bounding box center [249, 109] width 289 height 15
click at [184, 340] on div "Palm Coast WC In-Store 11693519 7/26/2025 2:15 PM EDT Completed $15.00 Paid Gai…" at bounding box center [324, 311] width 562 height 194
click at [377, 161] on div "Verified: Medical" at bounding box center [249, 150] width 289 height 21
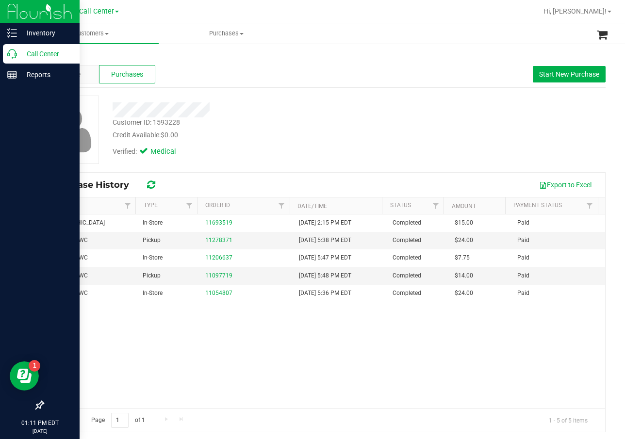
click at [17, 60] on div "Call Center" at bounding box center [41, 53] width 77 height 19
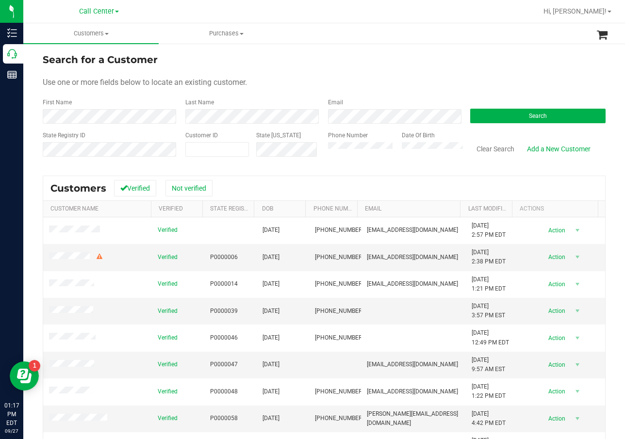
click at [499, 127] on form "Search for a Customer Use one or more fields below to locate an existing custom…" at bounding box center [324, 108] width 563 height 113
click at [508, 119] on button "Search" at bounding box center [537, 116] width 135 height 15
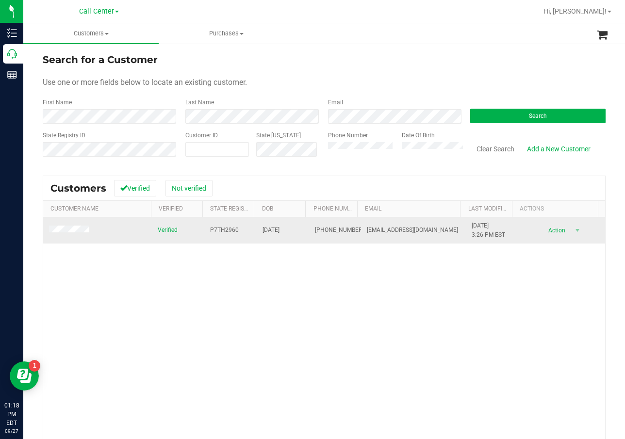
click at [221, 230] on span "P7TH2960" at bounding box center [224, 230] width 29 height 9
copy span "P7TH2960"
click at [265, 231] on span "10/26/1981" at bounding box center [270, 230] width 17 height 9
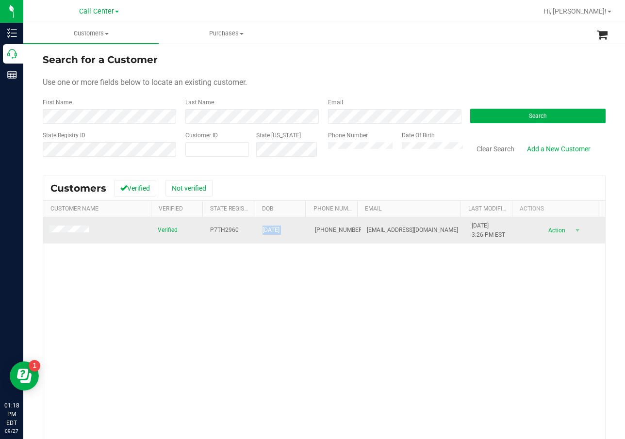
click at [265, 231] on span "10/26/1981" at bounding box center [270, 230] width 17 height 9
copy span "10/26/1981"
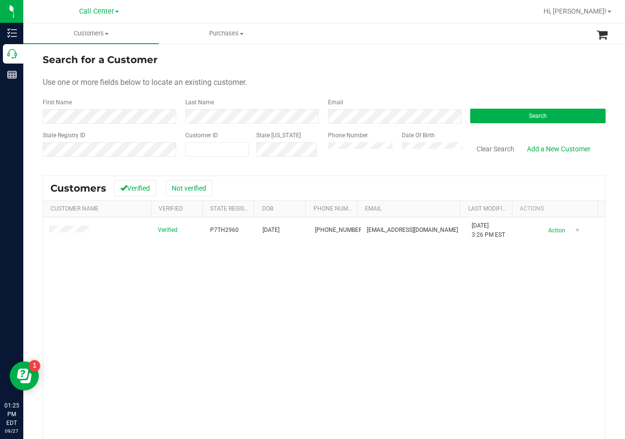
click at [523, 107] on div "Search" at bounding box center [534, 111] width 143 height 26
click at [529, 118] on span "Search" at bounding box center [538, 116] width 18 height 7
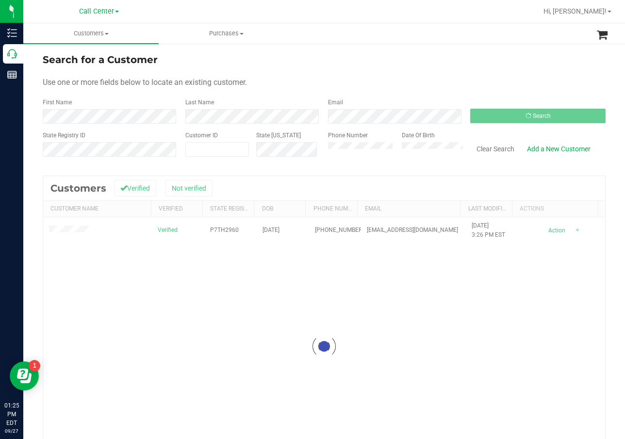
click at [379, 316] on div at bounding box center [324, 346] width 562 height 341
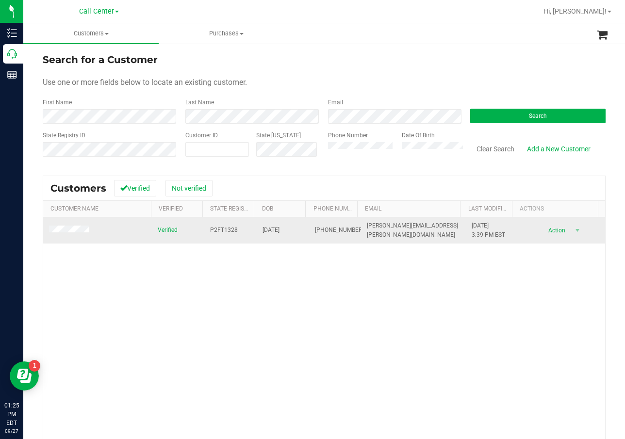
click at [215, 232] on span "P2FT1328" at bounding box center [224, 230] width 28 height 9
copy span "P2FT1328"
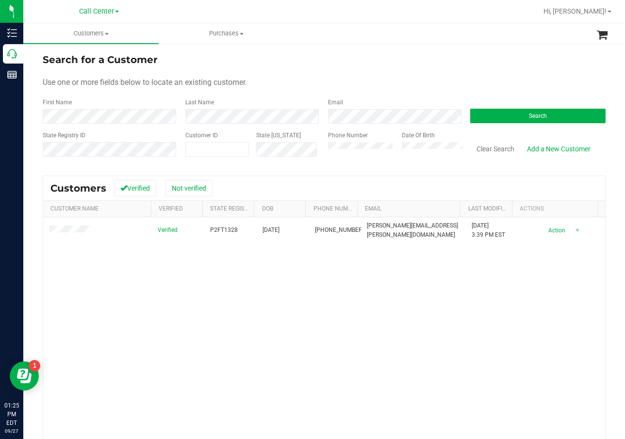
drag, startPoint x: 237, startPoint y: 330, endPoint x: 248, endPoint y: 263, distance: 68.0
click at [237, 328] on div "Verified P2FT1328 12/11/1984 (860) 508-1145 aimee.melius@gmail.com 11/29/2024 3…" at bounding box center [324, 355] width 562 height 277
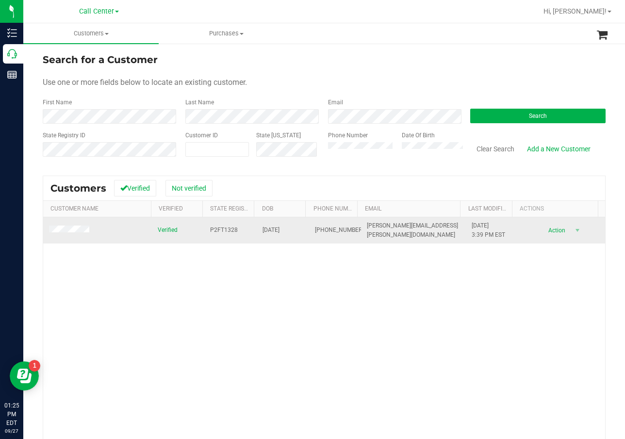
click at [271, 227] on span "12/11/1984" at bounding box center [270, 230] width 17 height 9
copy span "12/11/1984"
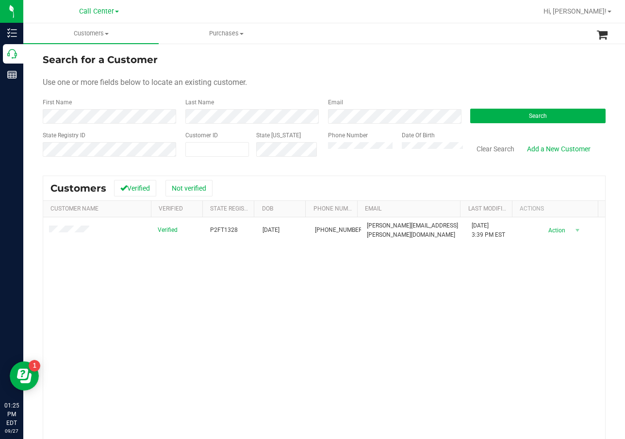
click at [172, 323] on div "Verified P2FT1328 12/11/1984 (860) 508-1145 aimee.melius@gmail.com 11/29/2024 3…" at bounding box center [324, 355] width 562 height 277
drag, startPoint x: 218, startPoint y: 281, endPoint x: 170, endPoint y: 244, distance: 60.9
click at [216, 280] on div "Verified P2FT1328 12/11/1984 (860) 508-1145 aimee.melius@gmail.com 11/29/2024 3…" at bounding box center [324, 355] width 562 height 277
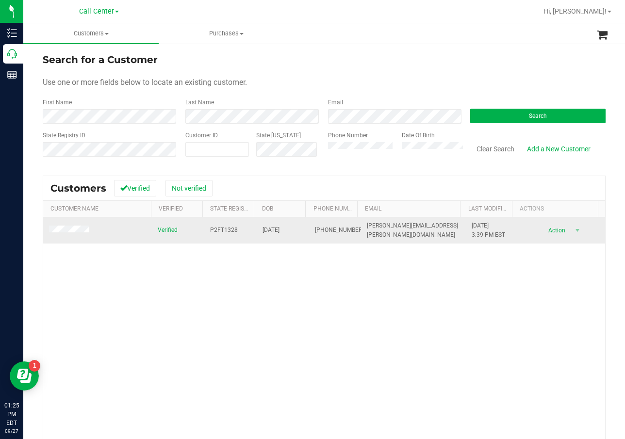
click at [69, 234] on span at bounding box center [70, 231] width 43 height 10
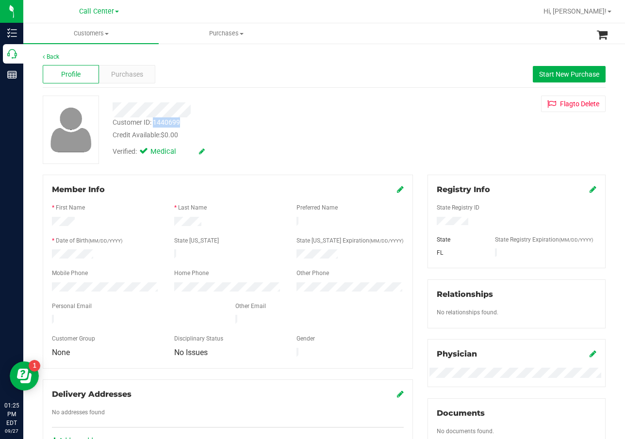
drag, startPoint x: 185, startPoint y: 126, endPoint x: 153, endPoint y: 125, distance: 31.6
click at [153, 125] on div "Customer ID: 1440699 Credit Available: $0.00" at bounding box center [249, 128] width 289 height 23
copy div "1440699"
click at [134, 69] on span "Purchases" at bounding box center [127, 74] width 32 height 10
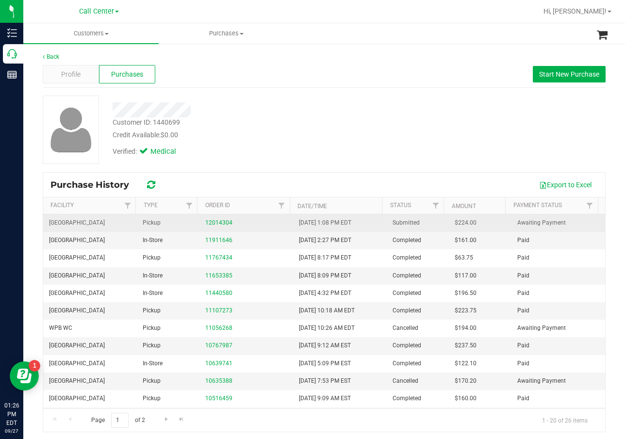
click at [233, 224] on div "12014304" at bounding box center [246, 222] width 82 height 9
click at [225, 224] on link "12014304" at bounding box center [218, 222] width 27 height 7
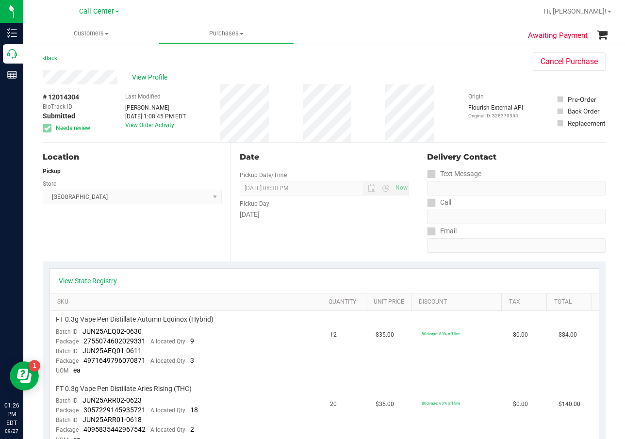
click at [357, 232] on div "Date Pickup Date/Time 09/27/2025 Now 09/27/2025 08:30 PM Now Pickup Day Saturday" at bounding box center [324, 202] width 188 height 119
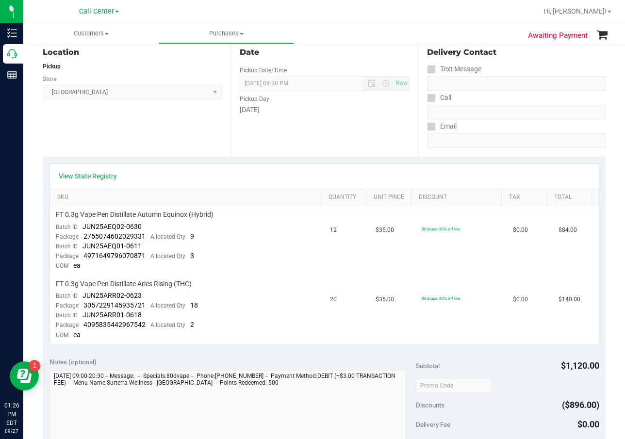
scroll to position [194, 0]
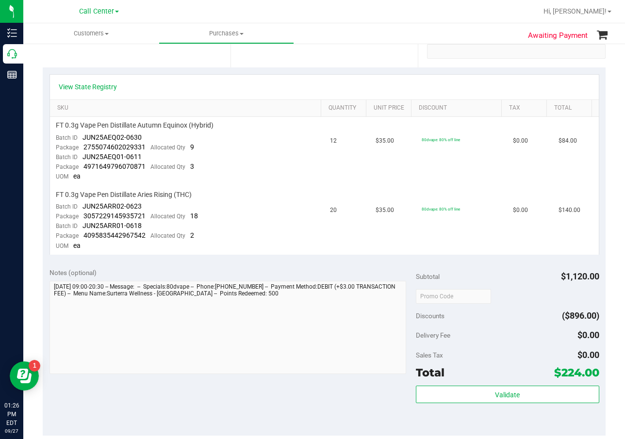
click at [384, 260] on div "View State Registry SKU Quantity Unit Price Discount Tax Total FT 0.3g Vape Pen…" at bounding box center [324, 164] width 563 height 194
drag, startPoint x: 488, startPoint y: 211, endPoint x: 483, endPoint y: 213, distance: 5.0
click at [488, 211] on td "80dvape: 80% off line" at bounding box center [462, 220] width 92 height 68
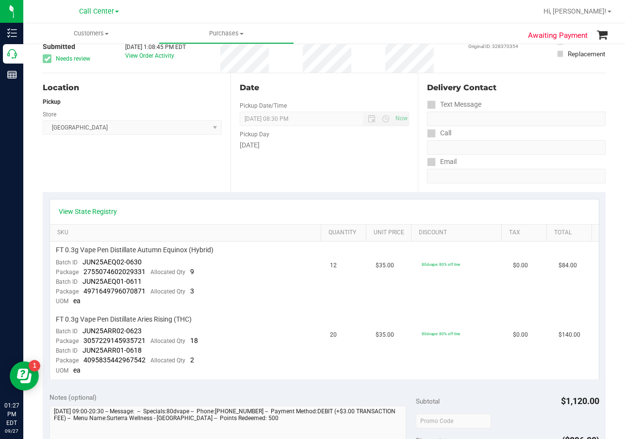
scroll to position [0, 0]
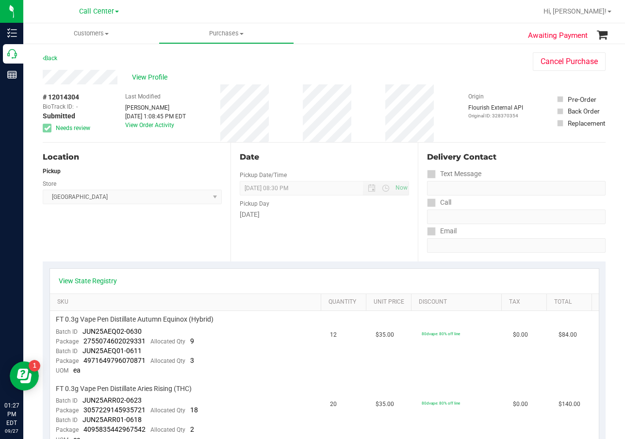
drag, startPoint x: 397, startPoint y: 152, endPoint x: 370, endPoint y: 145, distance: 28.6
click at [397, 152] on div "Date" at bounding box center [325, 157] width 170 height 12
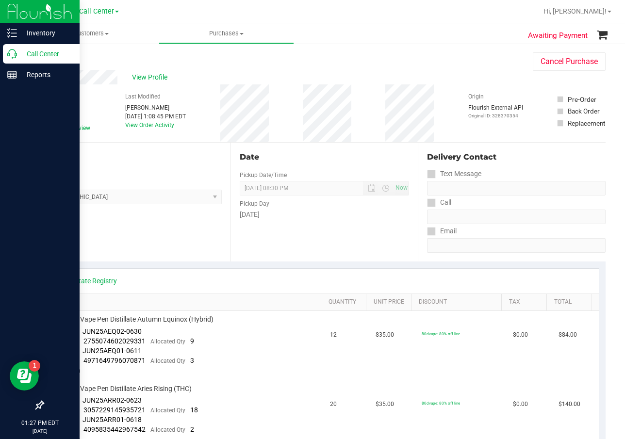
click at [18, 53] on p "Call Center" at bounding box center [46, 54] width 58 height 12
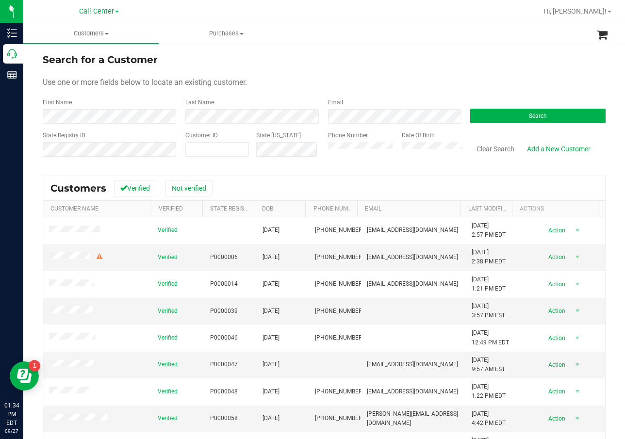
click at [514, 127] on form "Search for a Customer Use one or more fields below to locate an existing custom…" at bounding box center [324, 108] width 563 height 113
click at [522, 115] on button "Search" at bounding box center [537, 116] width 135 height 15
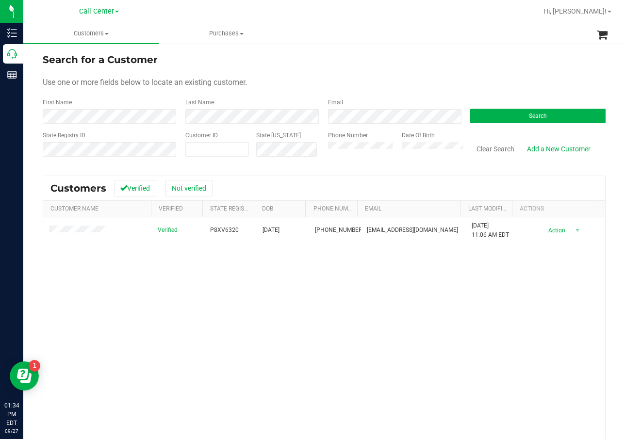
click at [325, 248] on div "Verified P8XV6320 12/19/1963 (239) 362-4545 tammyllawrence@aol.com 6/16/2025 11…" at bounding box center [324, 355] width 562 height 277
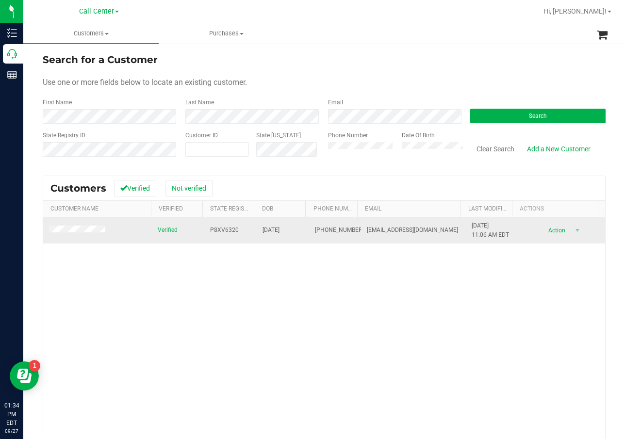
click at [220, 224] on td "P8XV6320" at bounding box center [230, 230] width 52 height 26
click at [226, 229] on span "P8XV6320" at bounding box center [224, 230] width 29 height 9
copy span "P8XV6320"
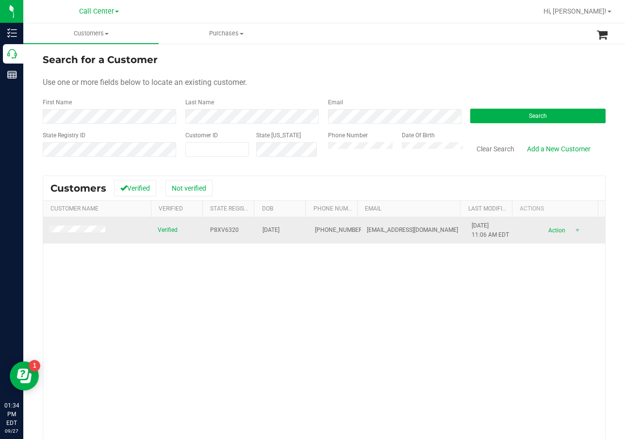
click at [265, 235] on span "12/19/1963" at bounding box center [270, 230] width 17 height 9
click at [267, 233] on span "12/19/1963" at bounding box center [270, 230] width 17 height 9
drag, startPoint x: 267, startPoint y: 233, endPoint x: 279, endPoint y: 241, distance: 14.1
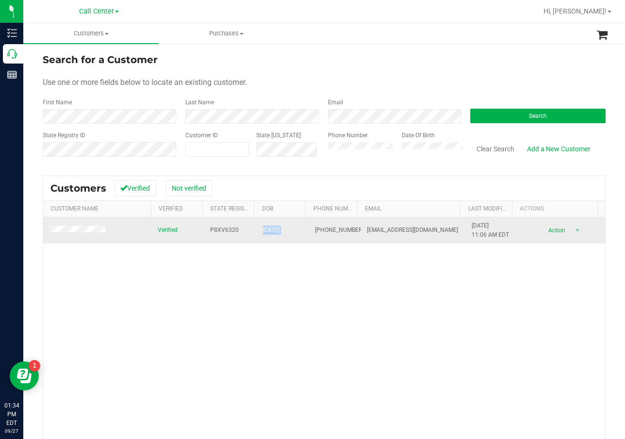
click at [283, 238] on td "12/19/1963" at bounding box center [283, 230] width 52 height 26
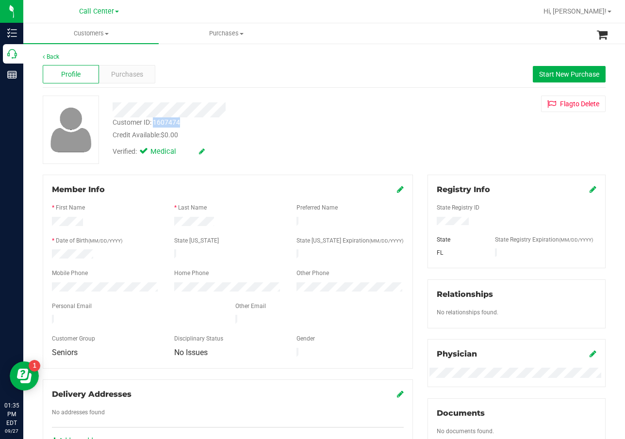
drag, startPoint x: 181, startPoint y: 123, endPoint x: 155, endPoint y: 122, distance: 25.7
click at [155, 122] on div "Customer ID: 1607474 Credit Available: $0.00" at bounding box center [249, 128] width 289 height 23
copy div "1607474"
click at [140, 75] on span "Purchases" at bounding box center [127, 74] width 32 height 10
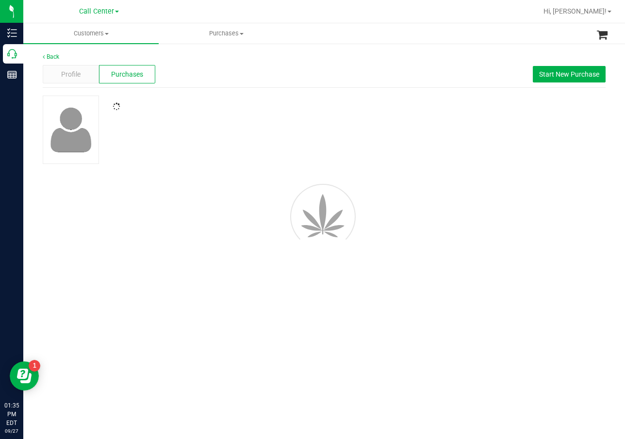
drag, startPoint x: 314, startPoint y: 146, endPoint x: 312, endPoint y: 172, distance: 26.2
click at [322, 149] on div at bounding box center [323, 130] width 577 height 68
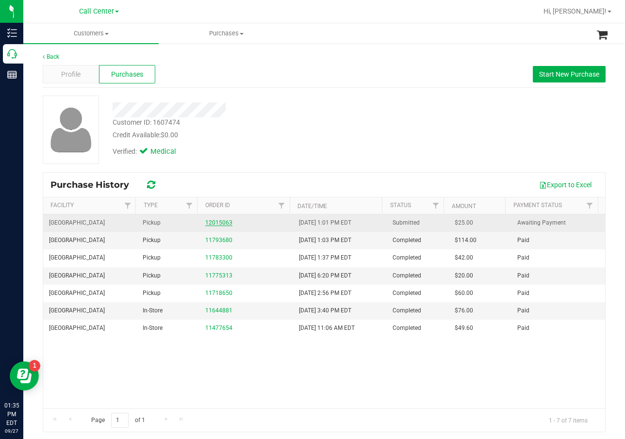
click at [213, 224] on link "12015063" at bounding box center [218, 222] width 27 height 7
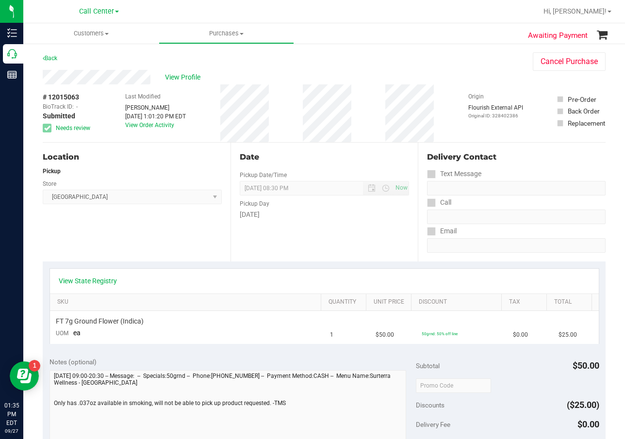
click at [283, 221] on div "Date Pickup Date/Time 09/27/2025 Now 09/27/2025 08:30 PM Now Pickup Day Saturday" at bounding box center [324, 202] width 188 height 119
click at [317, 220] on div "Date Pickup Date/Time 09/27/2025 Now 09/27/2025 08:30 PM Now Pickup Day Saturday" at bounding box center [324, 202] width 188 height 119
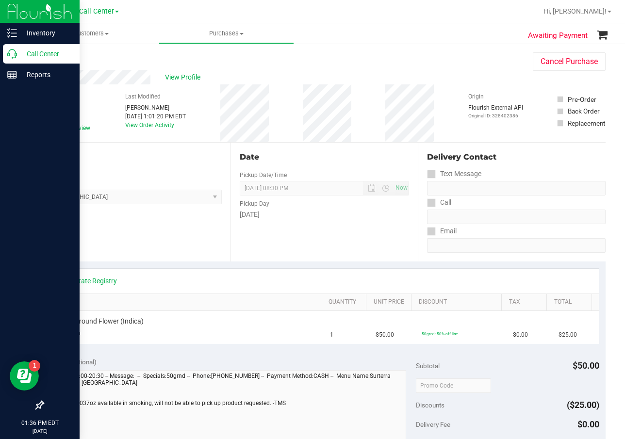
click at [27, 61] on div "Call Center" at bounding box center [41, 53] width 77 height 19
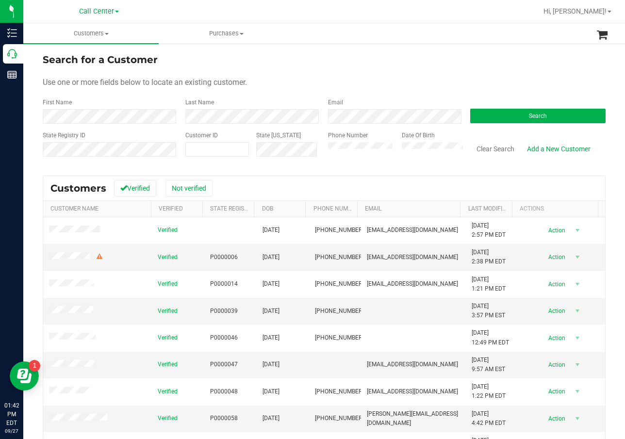
click at [531, 124] on form "Search for a Customer Use one or more fields below to locate an existing custom…" at bounding box center [324, 108] width 563 height 113
click at [535, 121] on button "Search" at bounding box center [537, 116] width 135 height 15
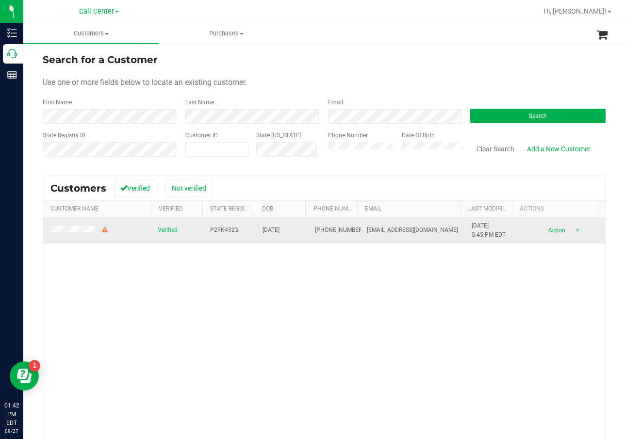
click at [219, 226] on span "P2FK4523" at bounding box center [224, 230] width 28 height 9
copy span "P2FK4523"
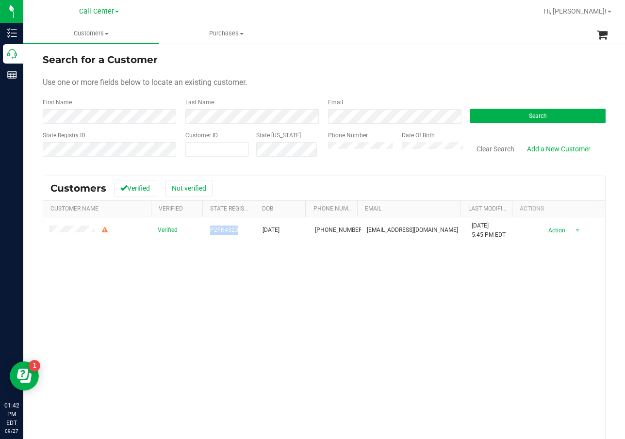
click at [373, 256] on div "Verified P2FK4523 02/23/1969 (352) 812-7203 jimmymirabal187@yahoo.com 8/20/2025…" at bounding box center [324, 355] width 562 height 277
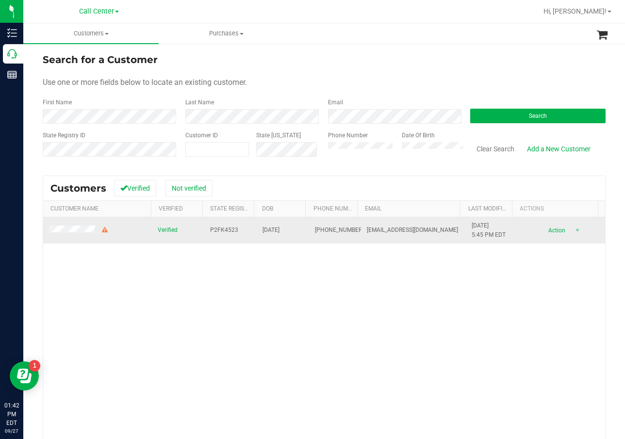
click at [279, 230] on span "02/23/1969" at bounding box center [270, 230] width 17 height 9
click at [222, 228] on span "P2FK4523" at bounding box center [224, 230] width 28 height 9
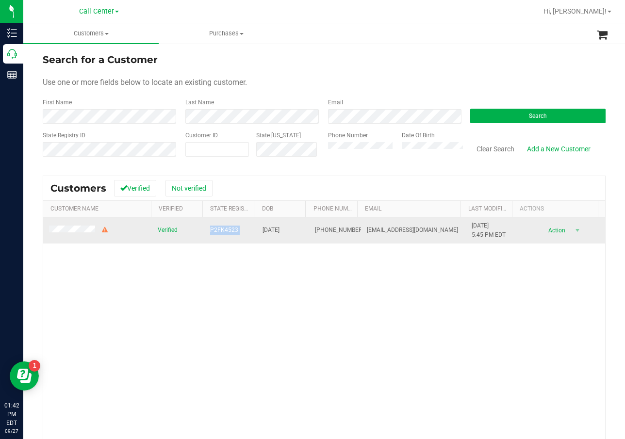
click at [222, 228] on span "P2FK4523" at bounding box center [224, 230] width 28 height 9
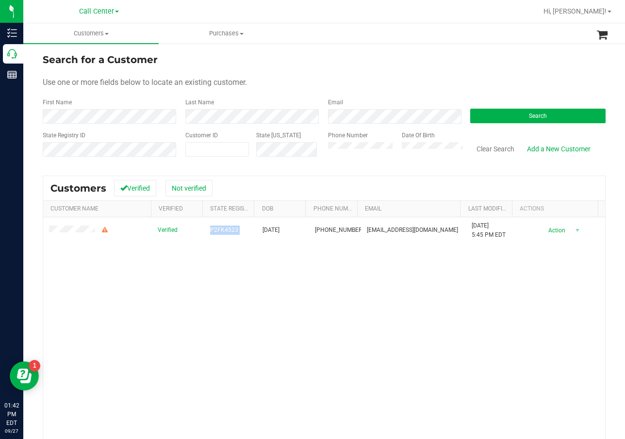
drag, startPoint x: 219, startPoint y: 338, endPoint x: 185, endPoint y: 317, distance: 39.7
click at [219, 338] on div "Verified P2FK4523 02/23/1969 (352) 812-7203 jimmymirabal187@yahoo.com 8/20/2025…" at bounding box center [324, 355] width 562 height 277
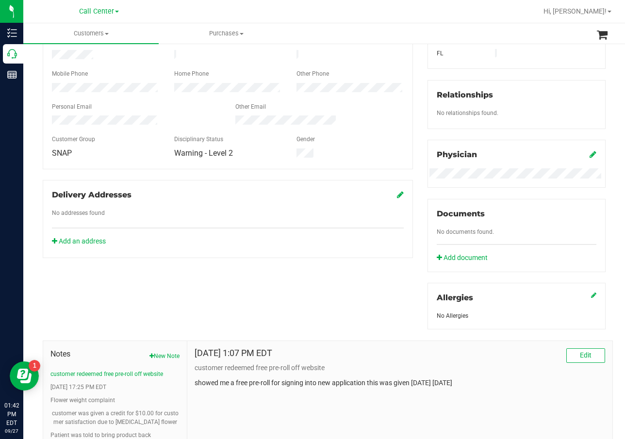
scroll to position [291, 0]
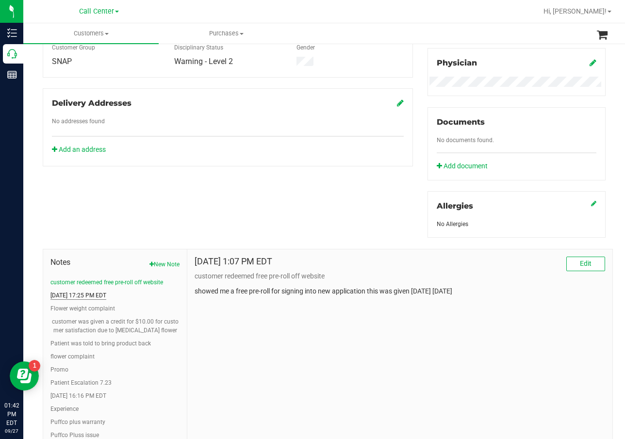
click at [98, 291] on button "8/1/2025 17:25 PM EDT" at bounding box center [78, 295] width 56 height 9
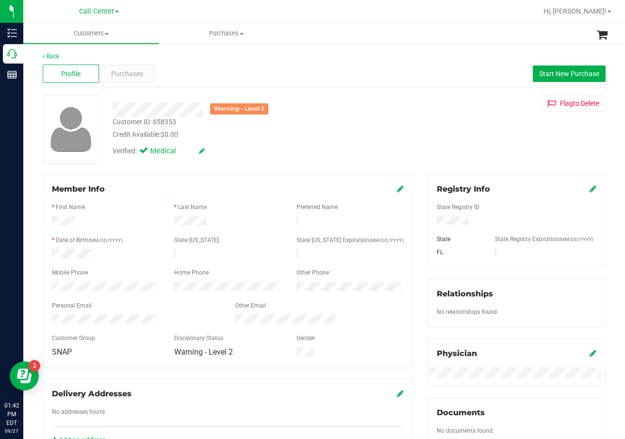
scroll to position [0, 0]
click at [131, 77] on span "Purchases" at bounding box center [127, 74] width 32 height 10
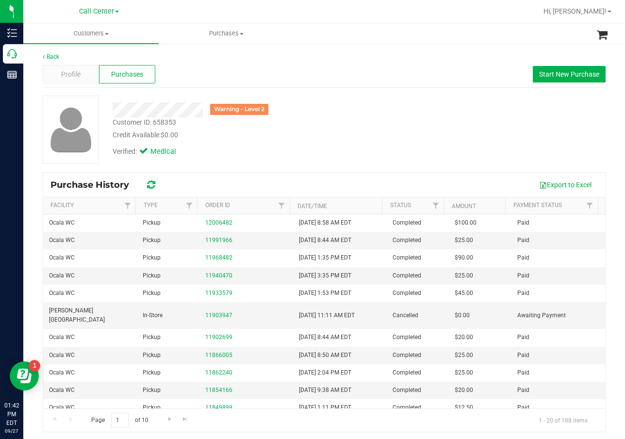
click at [351, 120] on div "Customer ID: 658353 Credit Available: $0.00" at bounding box center [249, 128] width 289 height 23
drag, startPoint x: 360, startPoint y: 125, endPoint x: 328, endPoint y: 122, distance: 31.1
click at [360, 125] on div "Customer ID: 658353 Credit Available: $0.00" at bounding box center [249, 128] width 289 height 23
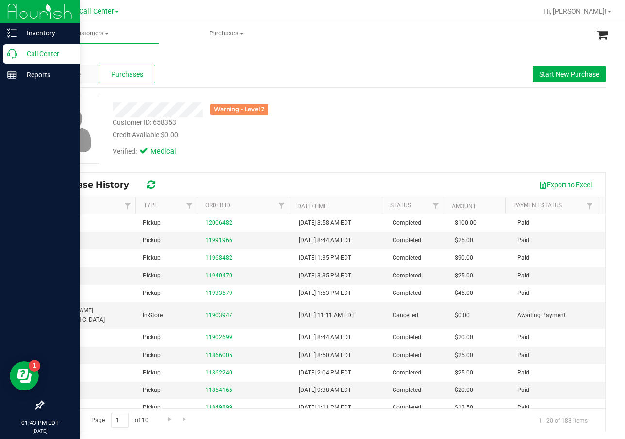
click at [12, 53] on icon at bounding box center [12, 54] width 10 height 10
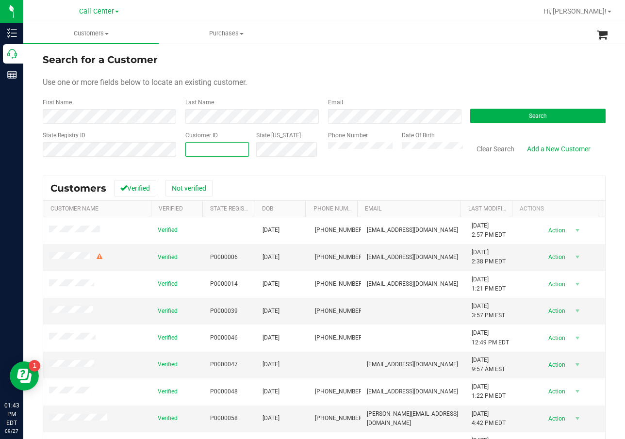
click at [218, 150] on span at bounding box center [217, 149] width 64 height 15
paste input "773494"
type input "773494"
click at [499, 121] on button "Search" at bounding box center [537, 116] width 135 height 15
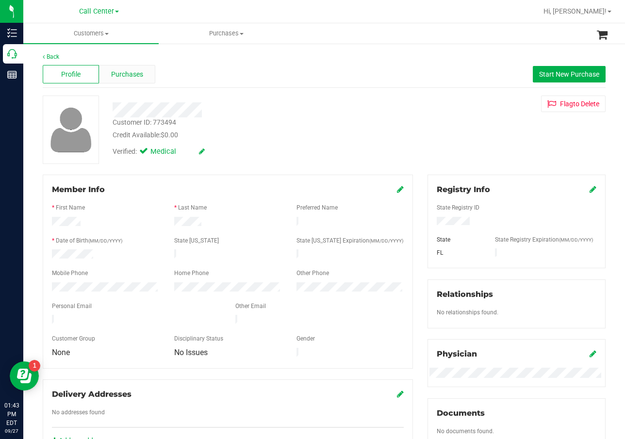
click at [132, 81] on div "Purchases" at bounding box center [127, 74] width 56 height 18
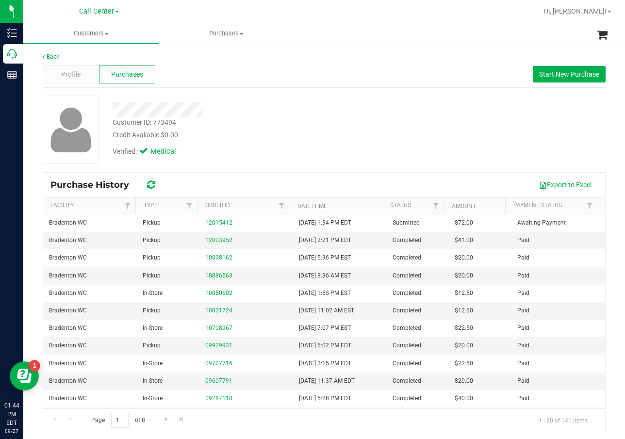
click at [401, 73] on div "Profile Purchases Start New Purchase" at bounding box center [324, 74] width 563 height 27
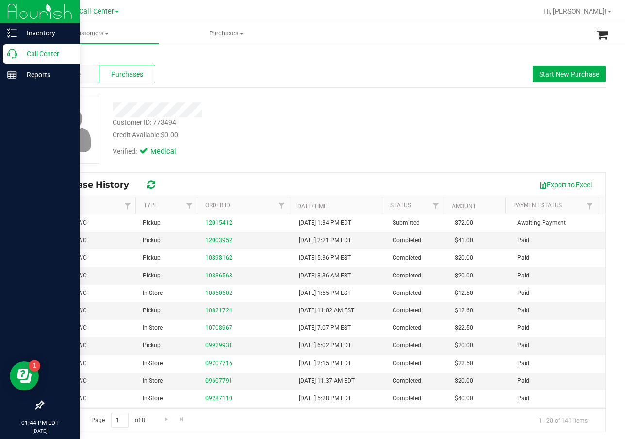
click at [21, 52] on p "Call Center" at bounding box center [46, 54] width 58 height 12
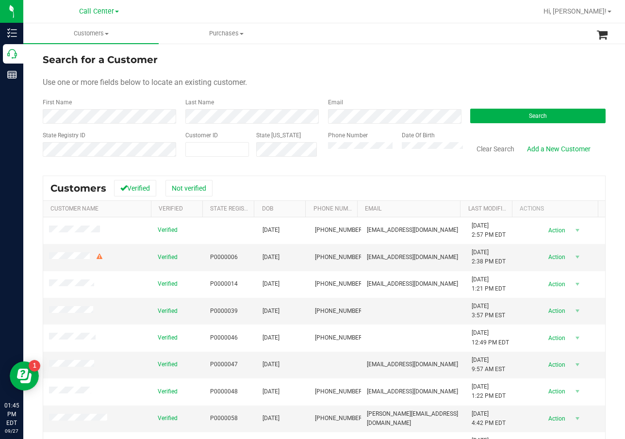
click at [527, 106] on div "Search" at bounding box center [534, 111] width 143 height 26
click at [529, 115] on span "Search" at bounding box center [538, 116] width 18 height 7
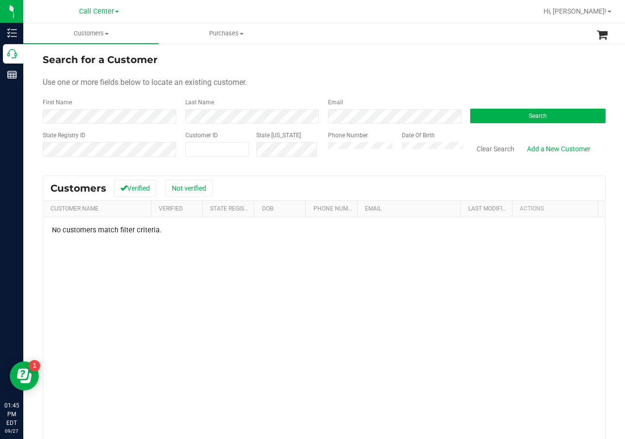
click at [338, 158] on div "Phone Number" at bounding box center [361, 148] width 66 height 34
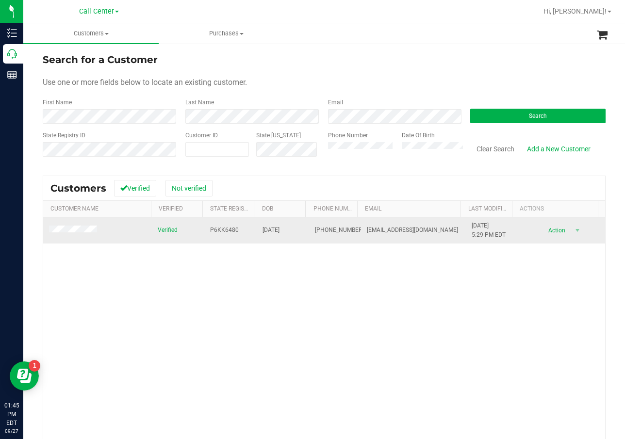
click at [213, 233] on span "P6KK6480" at bounding box center [224, 230] width 29 height 9
click at [263, 227] on span "06/24/1960" at bounding box center [270, 230] width 17 height 9
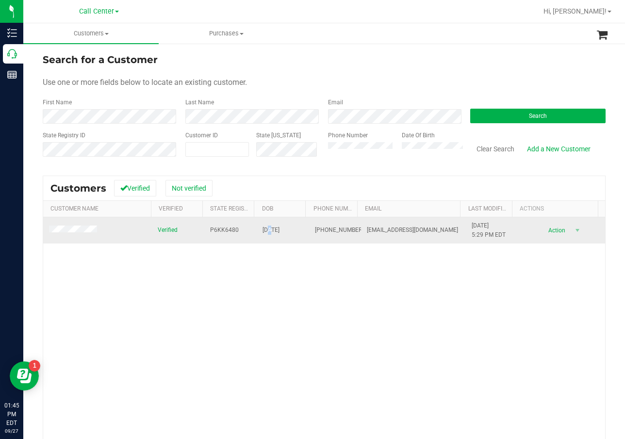
click at [263, 227] on span "06/24/1960" at bounding box center [270, 230] width 17 height 9
click at [263, 228] on span "06/24/1960" at bounding box center [270, 230] width 17 height 9
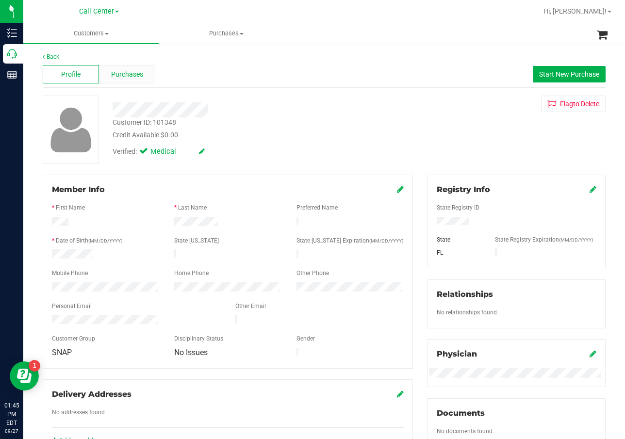
click at [144, 73] on div "Purchases" at bounding box center [127, 74] width 56 height 18
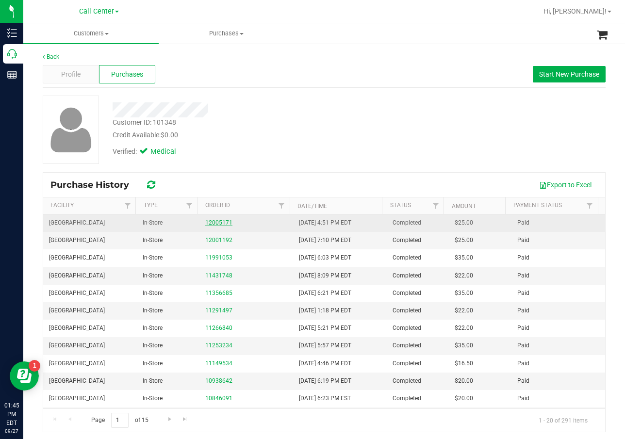
click at [211, 221] on link "12005171" at bounding box center [218, 222] width 27 height 7
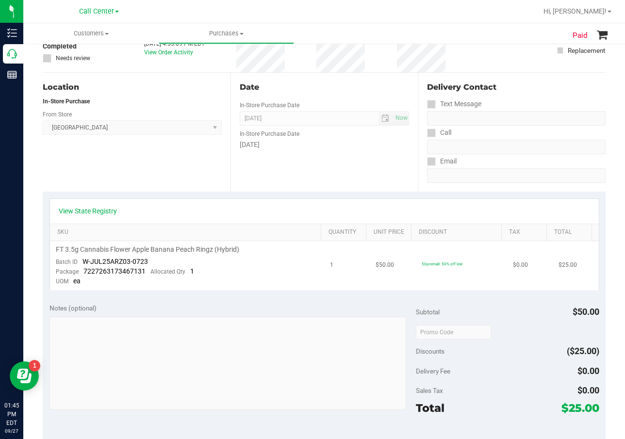
scroll to position [97, 0]
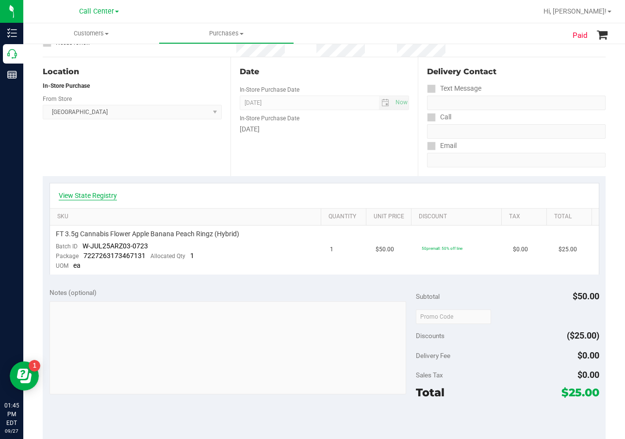
click at [114, 196] on link "View State Registry" at bounding box center [88, 196] width 58 height 10
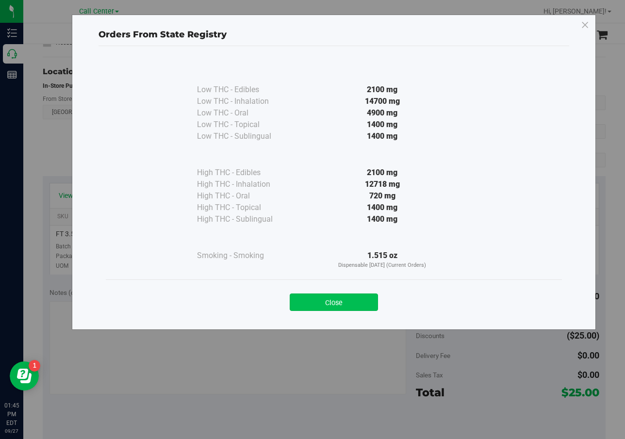
click at [367, 300] on button "Close" at bounding box center [334, 302] width 88 height 17
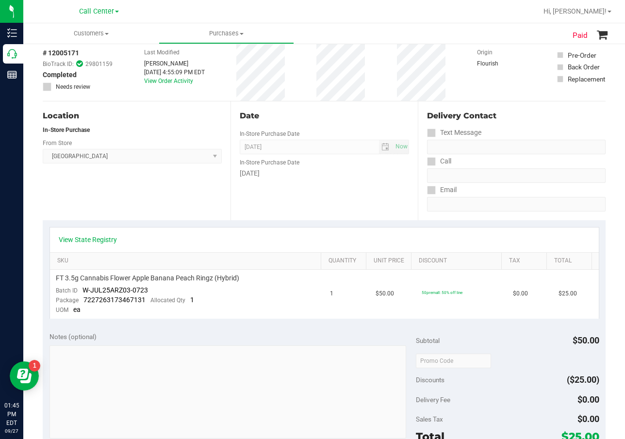
scroll to position [0, 0]
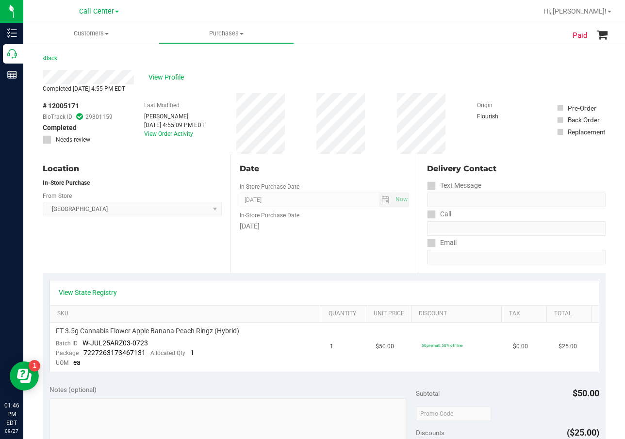
click at [337, 271] on div "Date In-Store Purchase Date Sep 25, 2025 Now In-Store Purchase Date Thursday" at bounding box center [324, 213] width 188 height 119
click at [155, 80] on span "View Profile" at bounding box center [167, 77] width 39 height 10
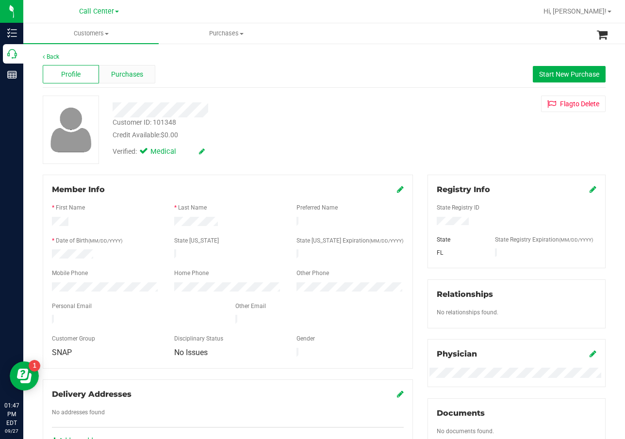
click at [141, 80] on div "Purchases" at bounding box center [127, 74] width 56 height 18
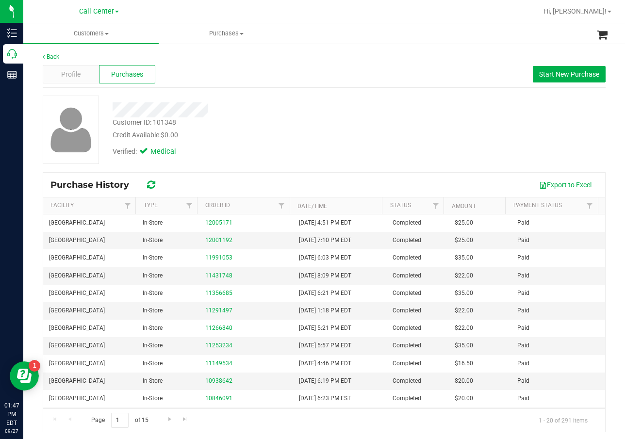
click at [233, 88] on div "Back Profile Purchases Start New Purchase Customer ID: 101348 Credit Available:…" at bounding box center [324, 242] width 563 height 380
click at [323, 113] on div at bounding box center [249, 109] width 289 height 15
click at [581, 71] on span "Start New Purchase" at bounding box center [569, 74] width 60 height 8
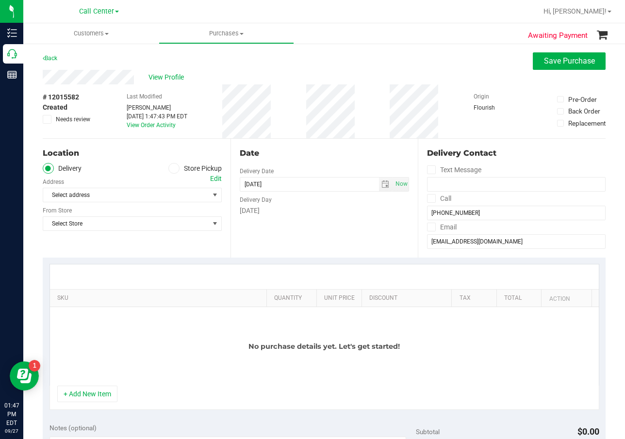
click at [190, 166] on label "Store Pickup" at bounding box center [194, 168] width 53 height 11
click at [0, 0] on input "Store Pickup" at bounding box center [0, 0] width 0 height 0
click at [174, 196] on span "Select Store" at bounding box center [126, 195] width 166 height 14
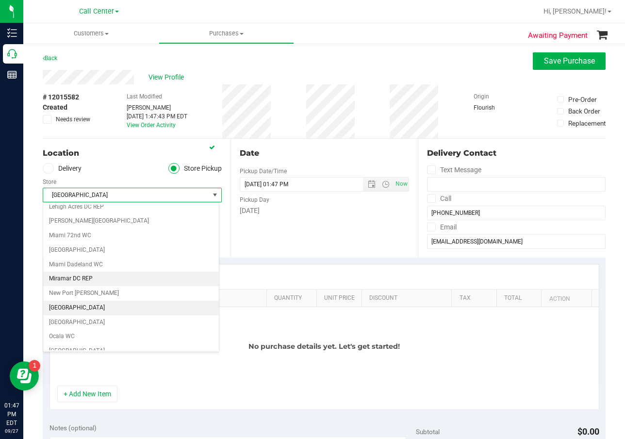
scroll to position [370, 0]
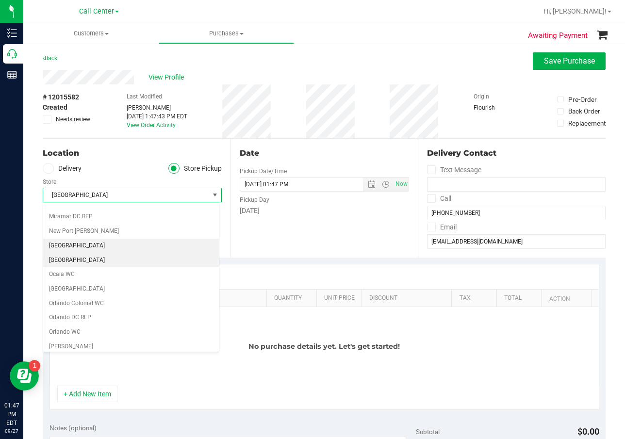
click at [104, 263] on li "[GEOGRAPHIC_DATA]" at bounding box center [131, 260] width 176 height 15
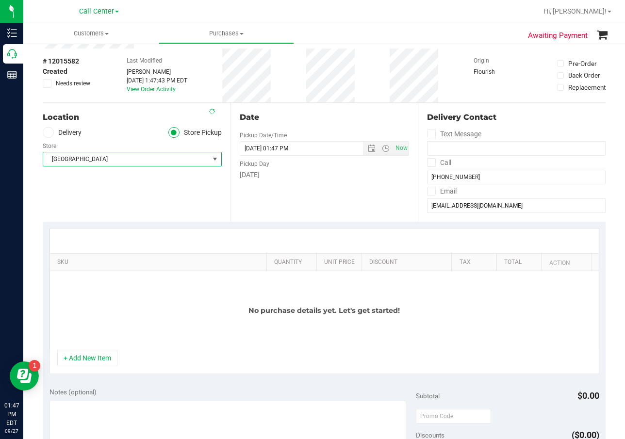
scroll to position [97, 0]
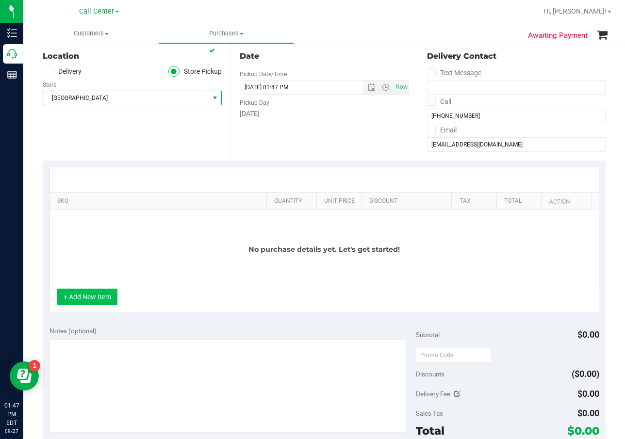
click at [108, 298] on button "+ Add New Item" at bounding box center [87, 297] width 60 height 16
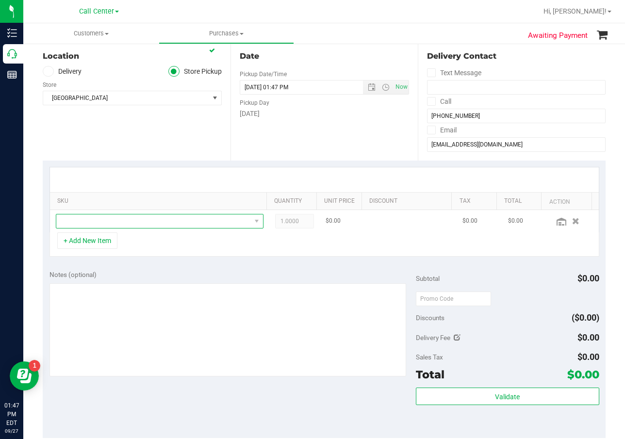
click at [156, 226] on span "NO DATA FOUND" at bounding box center [153, 221] width 195 height 14
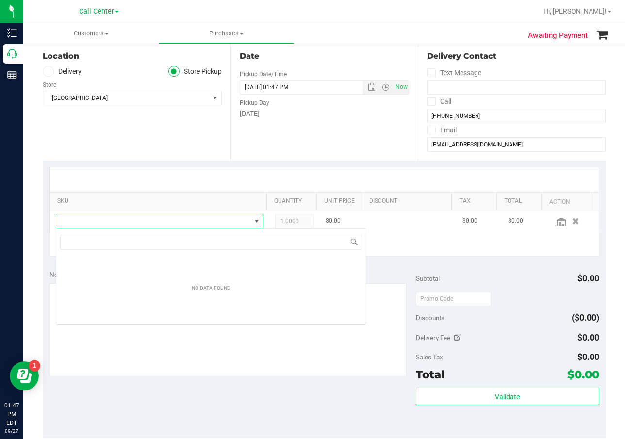
scroll to position [15, 202]
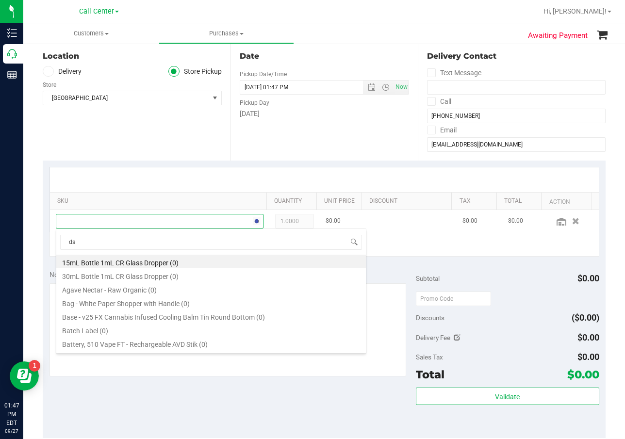
type input "dsc"
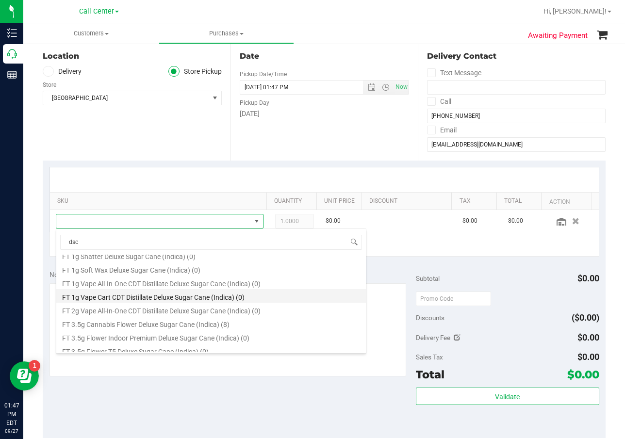
scroll to position [146, 0]
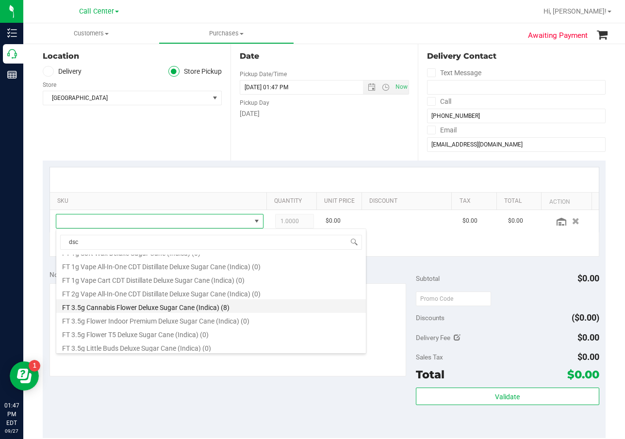
click at [178, 310] on li "FT 3.5g Cannabis Flower Deluxe Sugar Cane (Indica) (8)" at bounding box center [211, 306] width 310 height 14
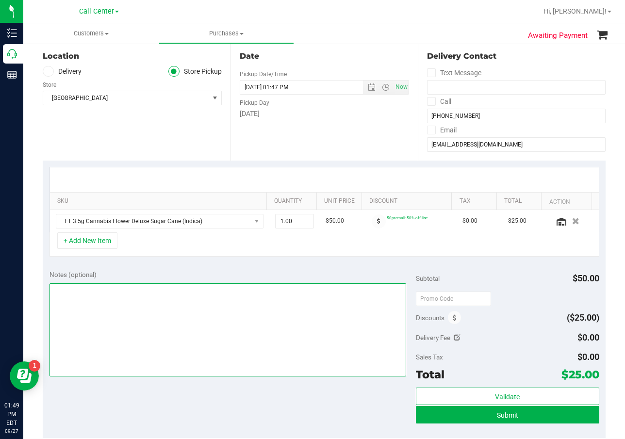
click at [131, 316] on textarea at bounding box center [227, 329] width 357 height 93
click at [250, 366] on textarea at bounding box center [227, 329] width 357 height 93
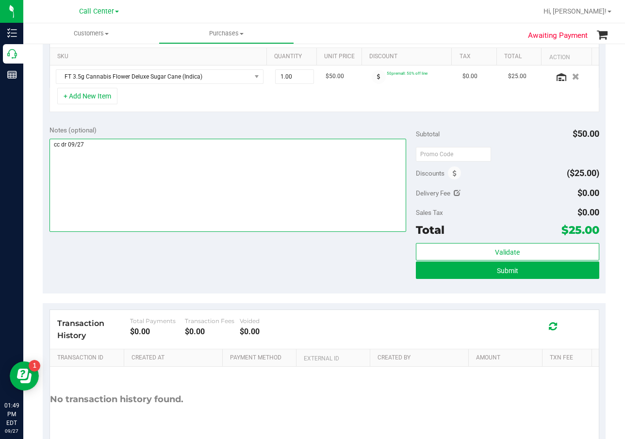
scroll to position [243, 0]
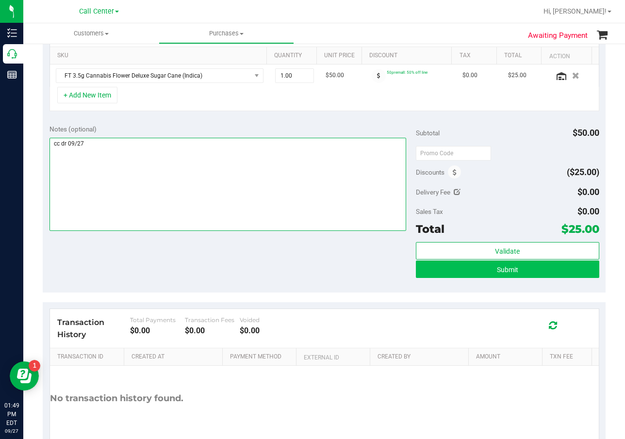
type textarea "cc dr 09/27"
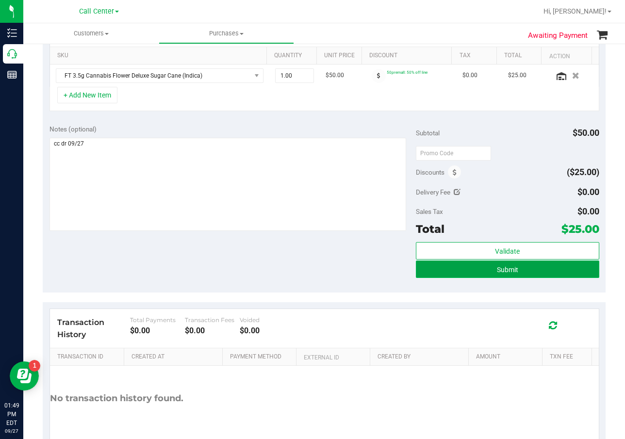
drag, startPoint x: 450, startPoint y: 276, endPoint x: 443, endPoint y: 276, distance: 6.3
click at [450, 276] on button "Submit" at bounding box center [507, 269] width 183 height 17
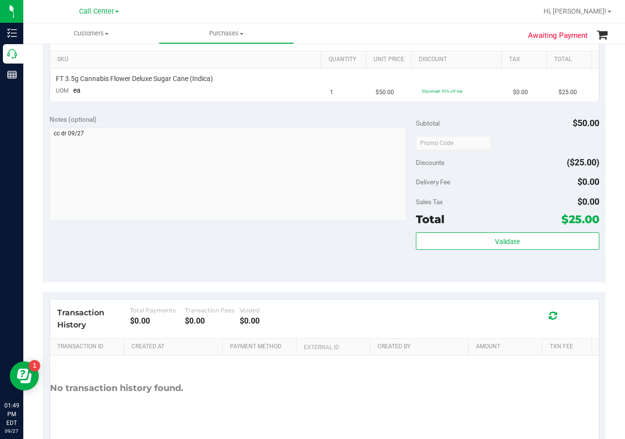
click at [386, 237] on div "Notes (optional) Subtotal $50.00 Discounts ($25.00) Delivery Fee $0.00 Sales Ta…" at bounding box center [324, 195] width 563 height 175
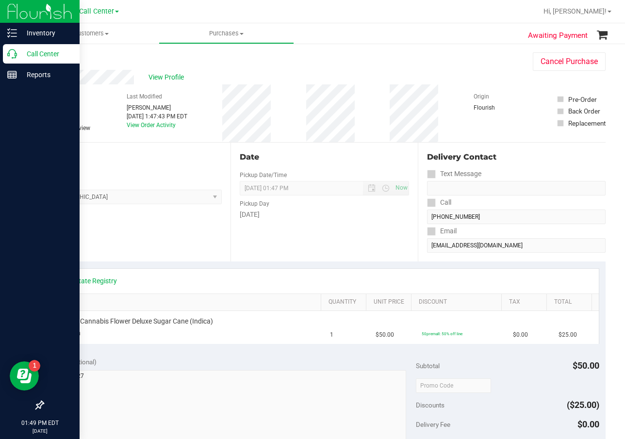
click at [17, 55] on p "Call Center" at bounding box center [46, 54] width 58 height 12
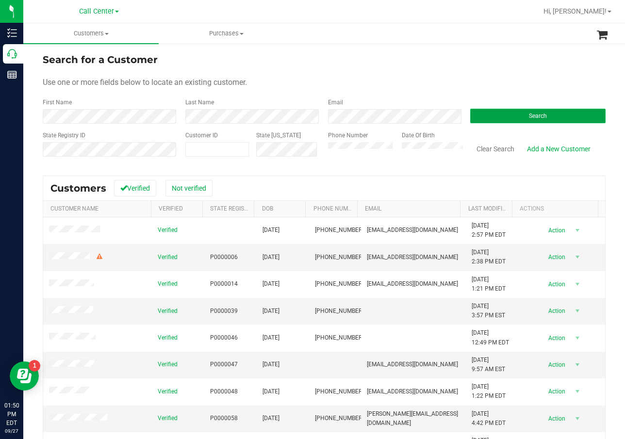
click at [506, 121] on button "Search" at bounding box center [537, 116] width 135 height 15
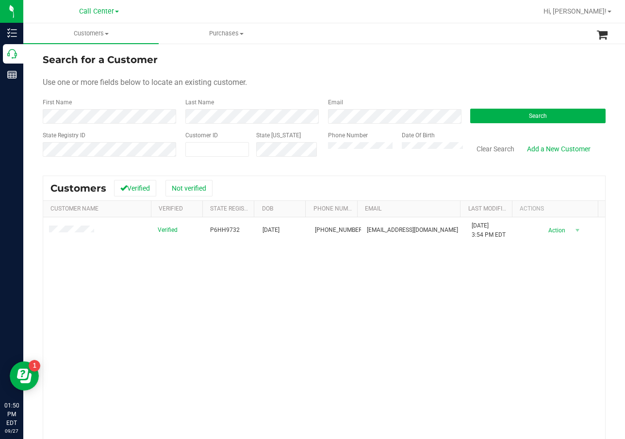
drag, startPoint x: 422, startPoint y: 279, endPoint x: 363, endPoint y: 261, distance: 60.9
click at [420, 277] on div "Verified P6HH9732 11/08/2001 (786) 229-5355 carlosf0811@gmail.com 3/18/2023 3:5…" at bounding box center [324, 355] width 562 height 277
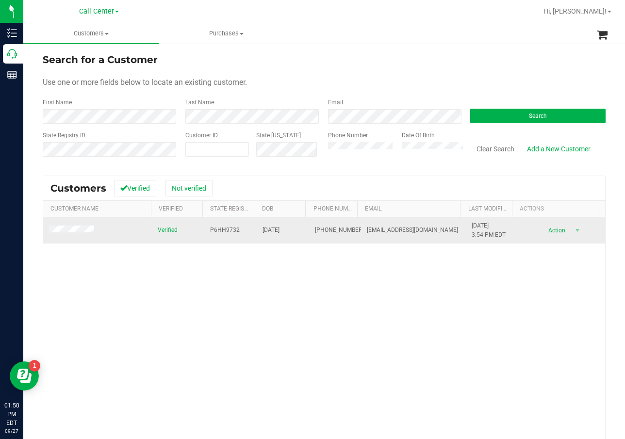
click at [229, 224] on td "P6HH9732" at bounding box center [230, 230] width 52 height 26
click at [229, 229] on span "P6HH9732" at bounding box center [225, 230] width 30 height 9
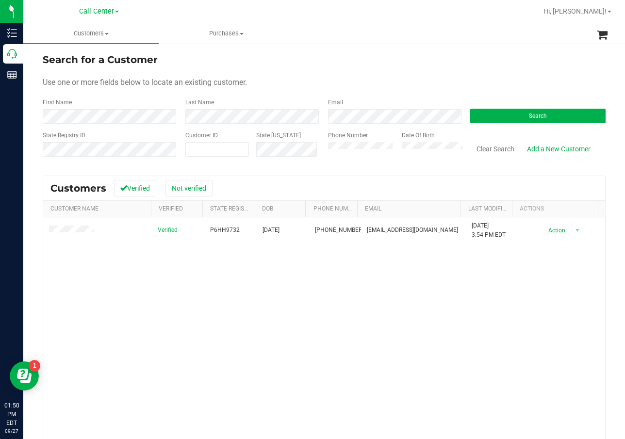
drag, startPoint x: 221, startPoint y: 269, endPoint x: 220, endPoint y: 262, distance: 6.3
click at [221, 269] on div "Verified P6HH9732 11/08/2001 (786) 229-5355 carlosf0811@gmail.com 3/18/2023 3:5…" at bounding box center [324, 355] width 562 height 277
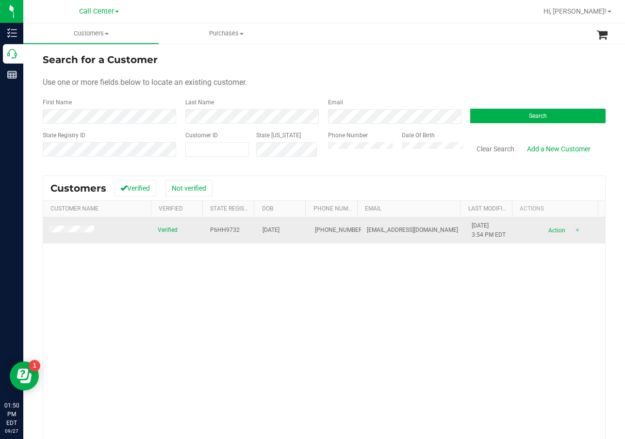
click at [272, 224] on td "11/08/2001" at bounding box center [283, 230] width 52 height 26
click at [272, 225] on td "11/08/2001" at bounding box center [283, 230] width 52 height 26
click at [273, 227] on span "11/08/2001" at bounding box center [270, 230] width 17 height 9
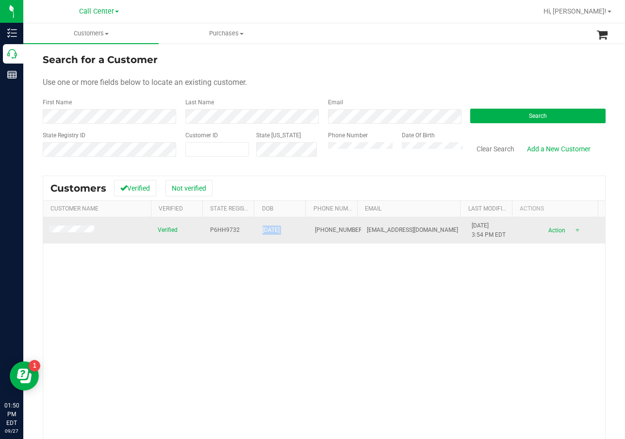
click at [107, 234] on td at bounding box center [97, 230] width 109 height 26
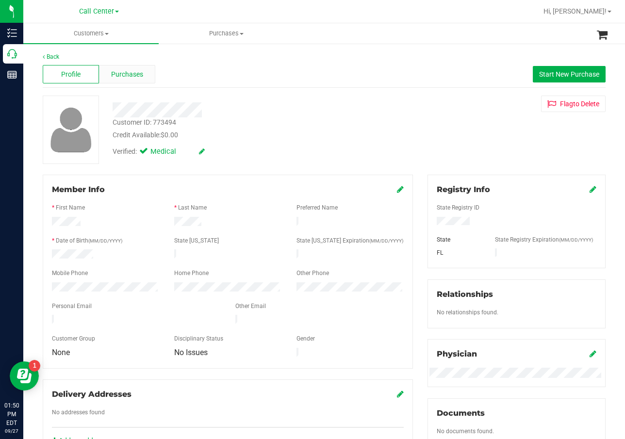
click at [138, 72] on span "Purchases" at bounding box center [127, 74] width 32 height 10
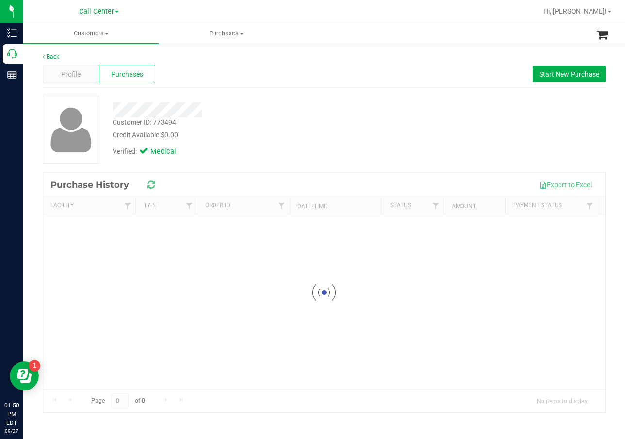
click at [284, 100] on div at bounding box center [249, 107] width 289 height 22
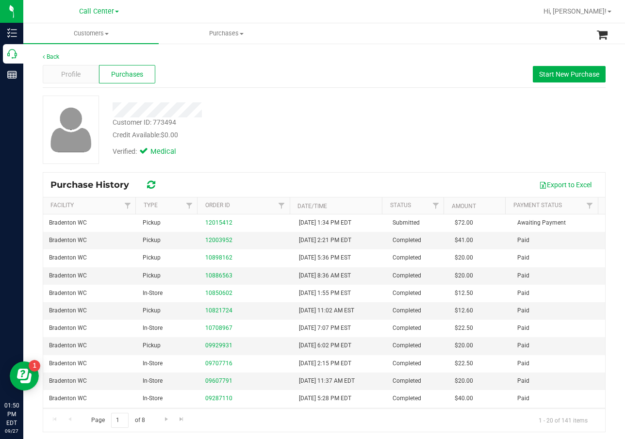
click at [344, 139] on div "Credit Available: $0.00" at bounding box center [250, 135] width 274 height 10
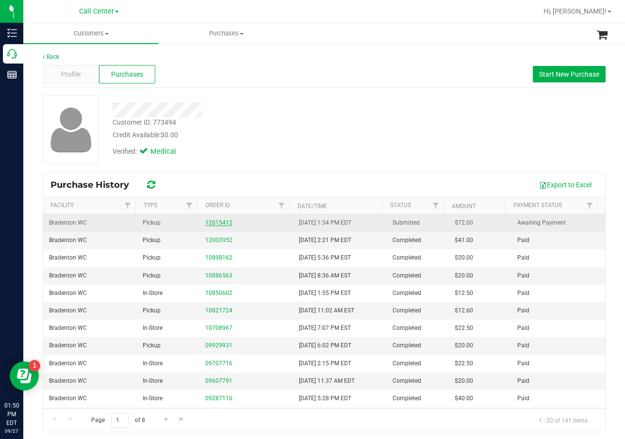
click at [220, 221] on link "12015412" at bounding box center [218, 222] width 27 height 7
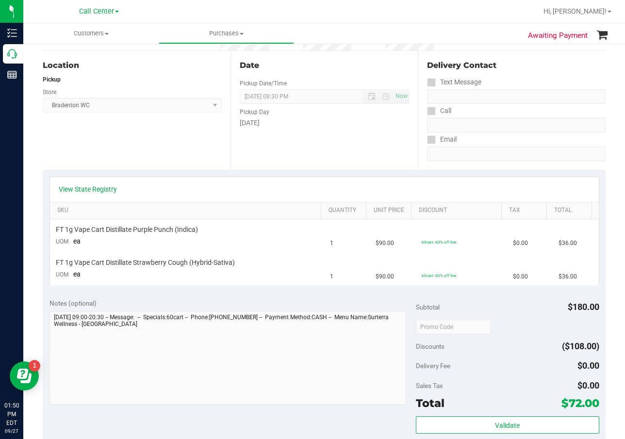
scroll to position [97, 0]
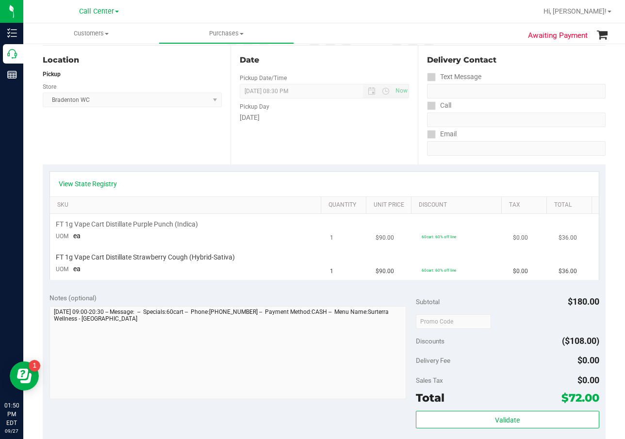
click at [330, 241] on span "1" at bounding box center [331, 237] width 3 height 9
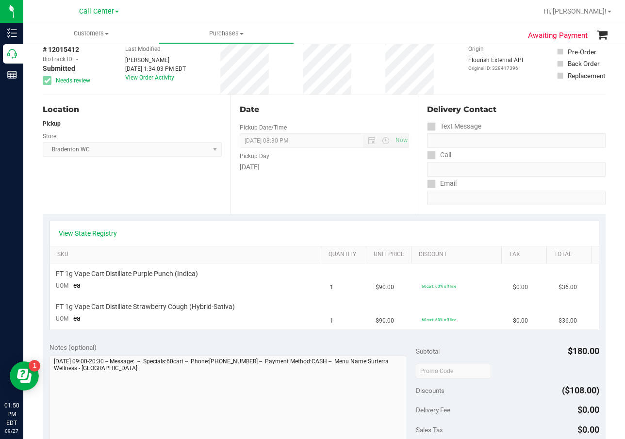
scroll to position [0, 0]
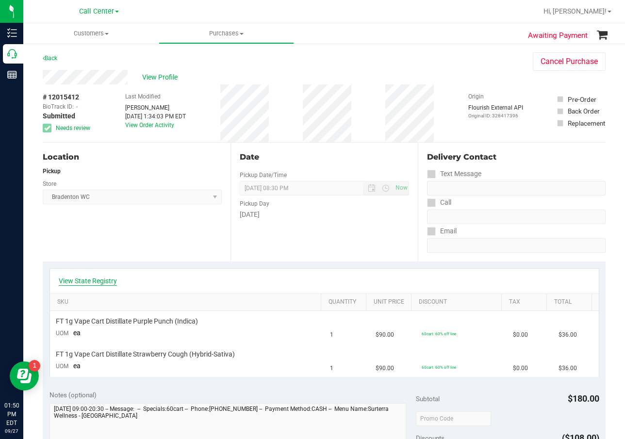
click at [109, 276] on link "View State Registry" at bounding box center [88, 281] width 58 height 10
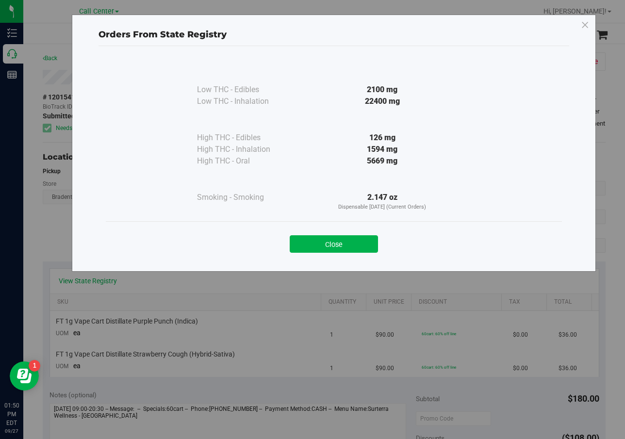
click at [362, 243] on button "Close" at bounding box center [334, 243] width 88 height 17
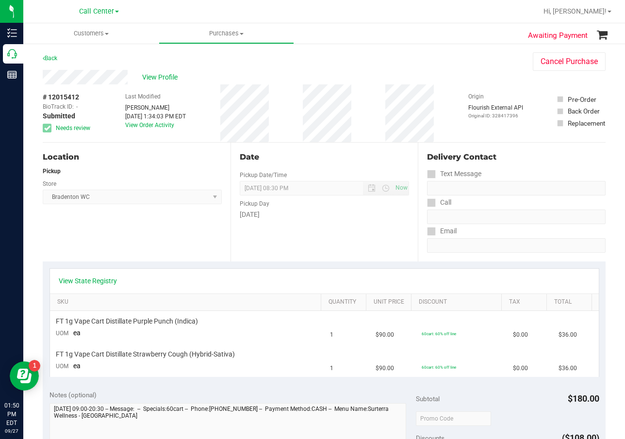
click at [358, 258] on div "Date Pickup Date/Time 09/27/2025 Now 09/27/2025 08:30 PM Now Pickup Day Saturday" at bounding box center [324, 202] width 188 height 119
click at [162, 318] on span "FT 1g Vape Cart Distillate Purple Punch (Indica)" at bounding box center [127, 321] width 142 height 9
click at [126, 324] on span "FT 1g Vape Cart Distillate Purple Punch (Indica)" at bounding box center [127, 321] width 142 height 9
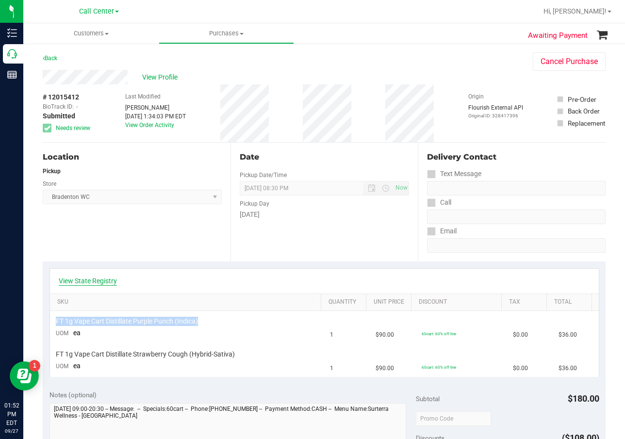
click at [93, 281] on link "View State Registry" at bounding box center [88, 281] width 58 height 10
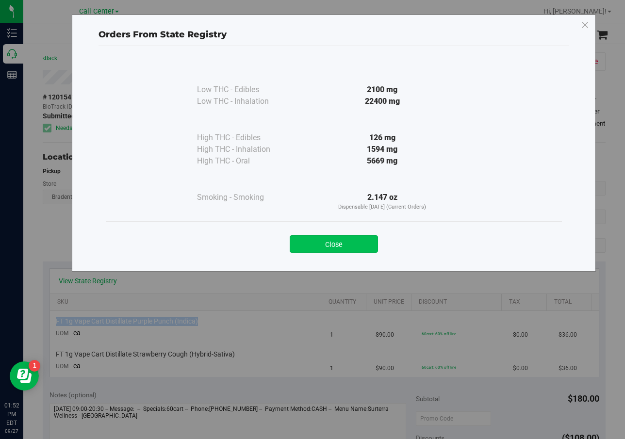
click at [338, 245] on button "Close" at bounding box center [334, 243] width 88 height 17
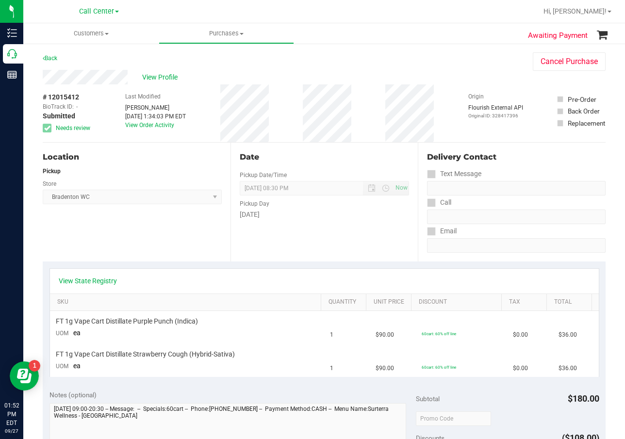
click at [127, 272] on div "View State Registry" at bounding box center [324, 281] width 549 height 25
click at [144, 319] on span "FT 1g Vape Cart Distillate Purple Punch (Indica)" at bounding box center [127, 321] width 142 height 9
click at [152, 355] on span "FT 1g Vape Cart Distillate Strawberry Cough (Hybrid-Sativa)" at bounding box center [145, 354] width 179 height 9
click at [357, 184] on span "09/27/2025 08:30 PM Now" at bounding box center [325, 188] width 170 height 15
click at [155, 78] on span "View Profile" at bounding box center [161, 77] width 39 height 10
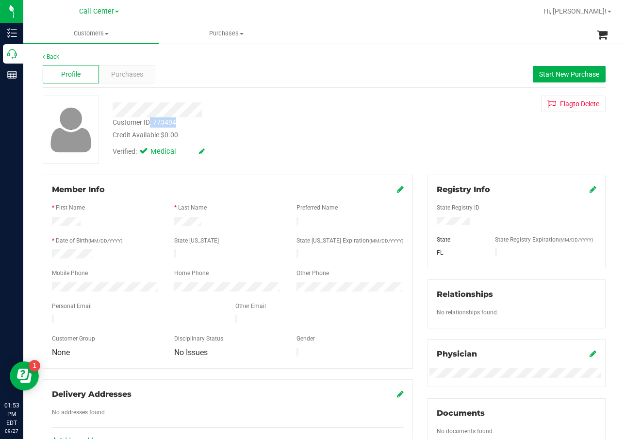
drag, startPoint x: 176, startPoint y: 120, endPoint x: 156, endPoint y: 121, distance: 19.9
click at [151, 121] on div "Customer ID: 773494" at bounding box center [145, 122] width 64 height 10
click at [132, 70] on span "Purchases" at bounding box center [127, 74] width 32 height 10
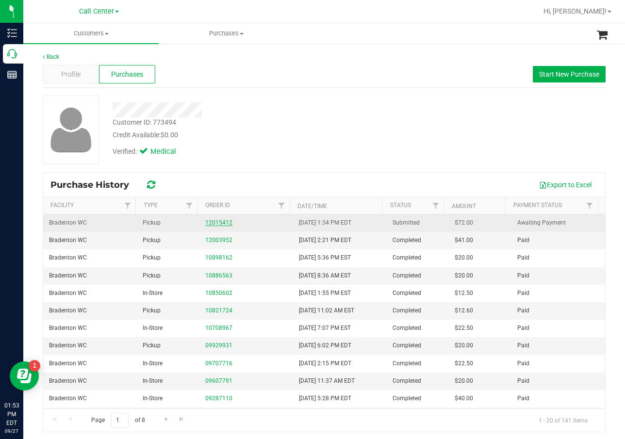
click at [219, 225] on link "12015412" at bounding box center [218, 222] width 27 height 7
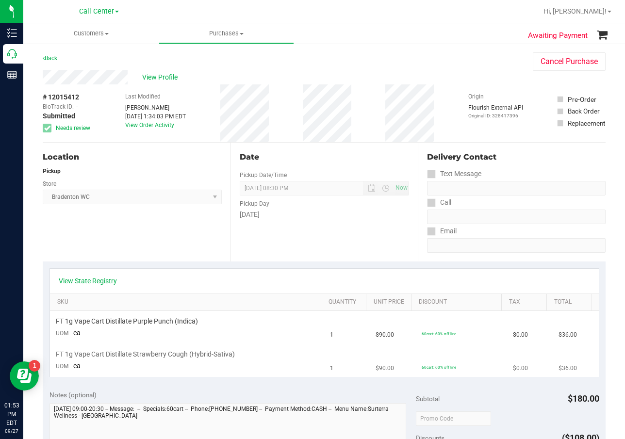
click at [148, 354] on span "FT 1g Vape Cart Distillate Strawberry Cough (Hybrid-Sativa)" at bounding box center [145, 354] width 179 height 9
click at [149, 354] on span "FT 1g Vape Cart Distillate Strawberry Cough (Hybrid-Sativa)" at bounding box center [145, 354] width 179 height 9
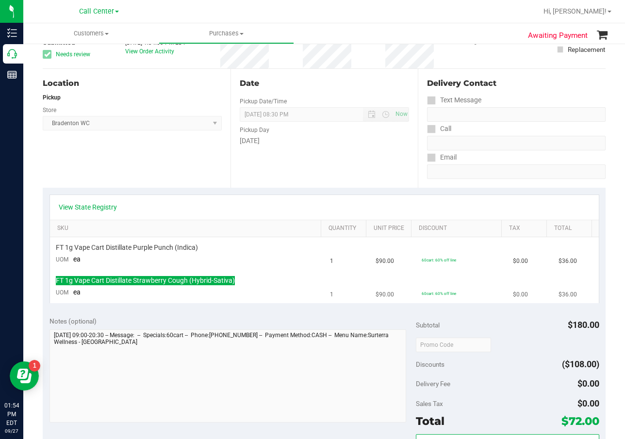
scroll to position [97, 0]
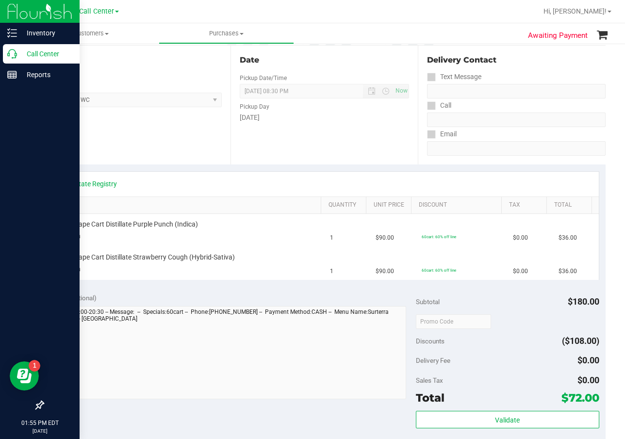
click at [33, 54] on p "Call Center" at bounding box center [46, 54] width 58 height 12
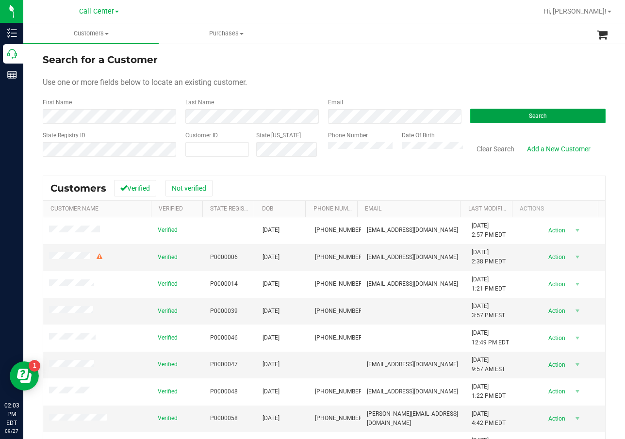
click at [529, 118] on span "Search" at bounding box center [538, 116] width 18 height 7
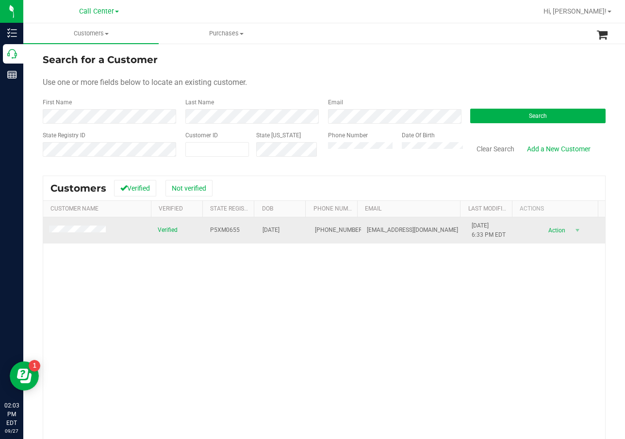
click at [210, 230] on span "P5XM0655" at bounding box center [225, 230] width 30 height 9
click at [263, 230] on span "06/22/1971" at bounding box center [270, 230] width 17 height 9
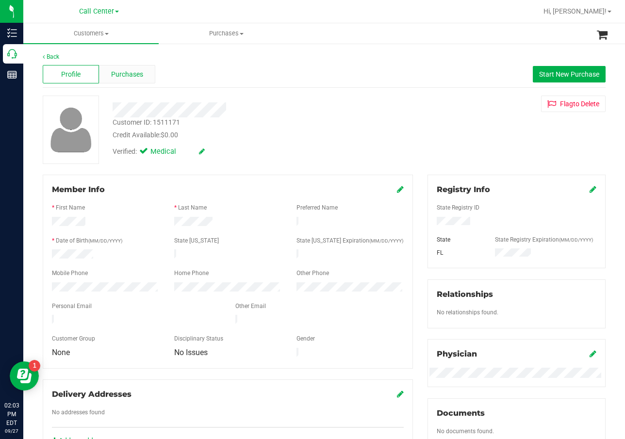
click at [133, 68] on div "Purchases" at bounding box center [127, 74] width 56 height 18
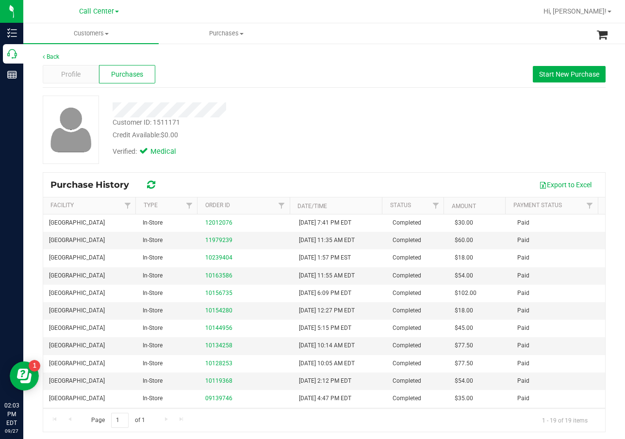
scroll to position [3, 0]
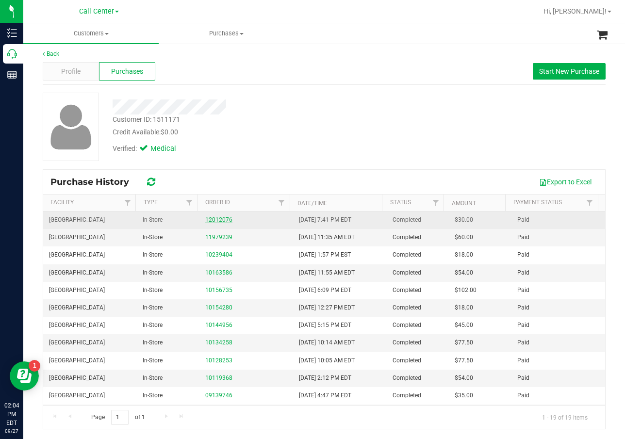
click at [213, 219] on link "12012076" at bounding box center [218, 219] width 27 height 7
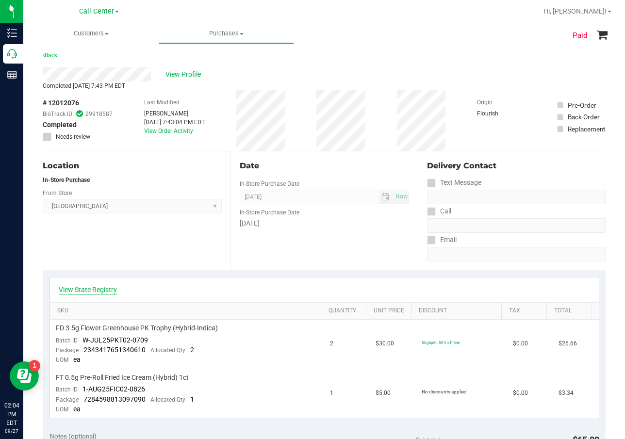
click at [106, 287] on link "View State Registry" at bounding box center [88, 290] width 58 height 10
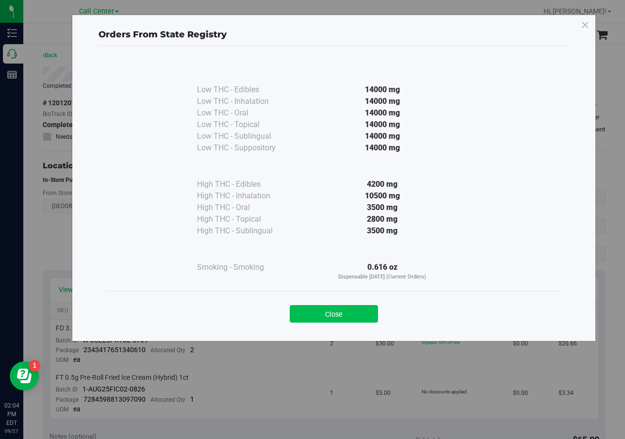
click at [355, 305] on div "Close" at bounding box center [334, 311] width 442 height 24
click at [358, 312] on button "Close" at bounding box center [334, 313] width 88 height 17
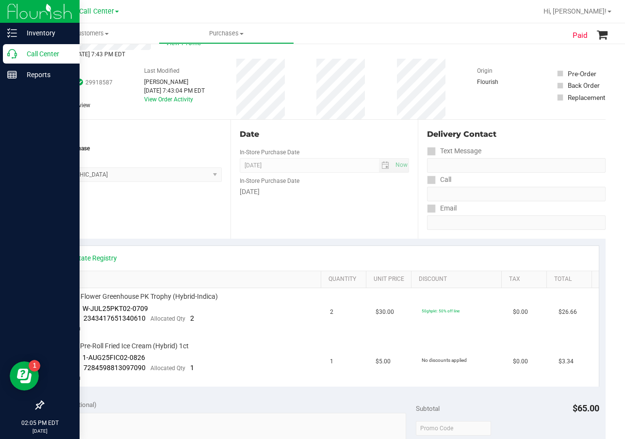
scroll to position [51, 0]
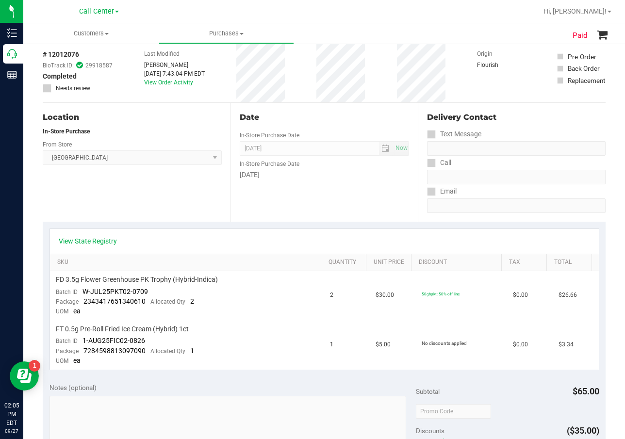
click at [350, 202] on div "Date In-Store Purchase Date Sep 26, 2025 Now In-Store Purchase Date Friday" at bounding box center [324, 162] width 188 height 119
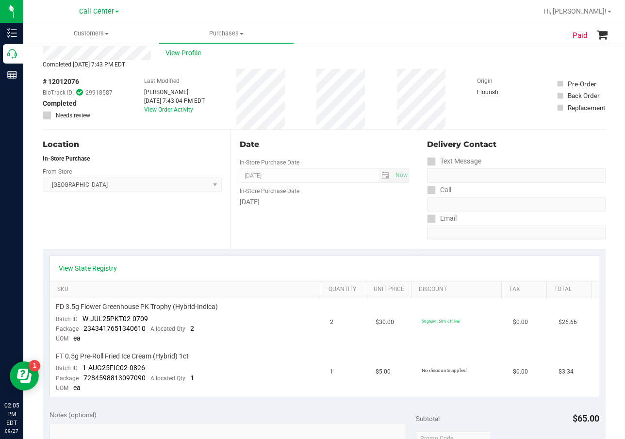
scroll to position [0, 0]
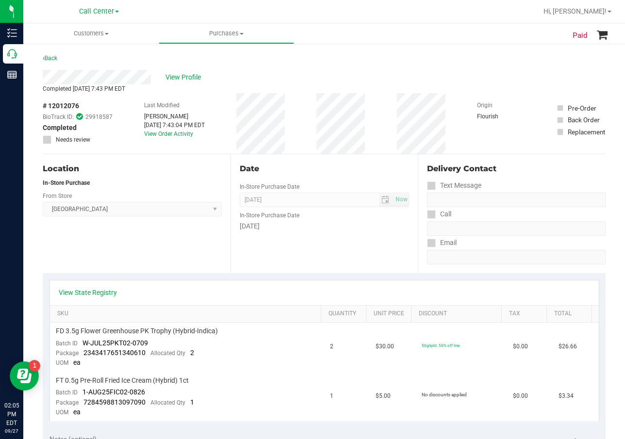
drag, startPoint x: 387, startPoint y: 125, endPoint x: 301, endPoint y: 106, distance: 88.0
click at [386, 125] on div "# 12012076 BioTrack ID: 29918587 Completed Needs review Last Modified Christoph…" at bounding box center [324, 123] width 563 height 61
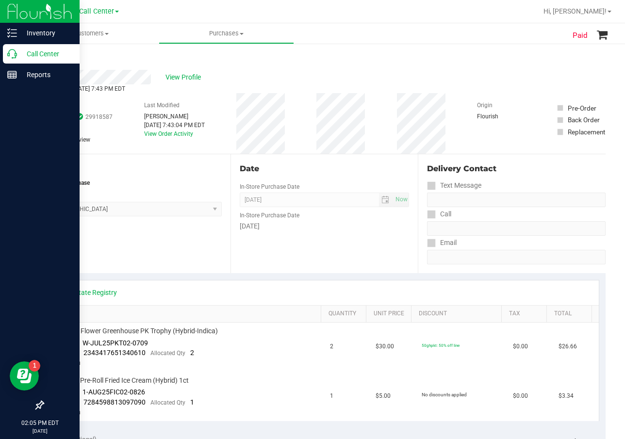
click at [17, 55] on p "Call Center" at bounding box center [46, 54] width 58 height 12
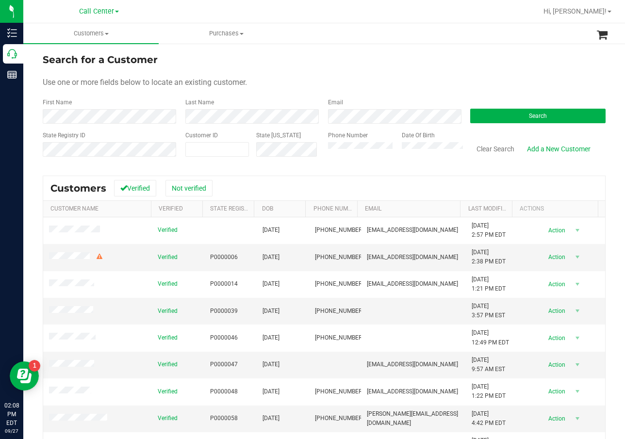
click at [504, 126] on form "Search for a Customer Use one or more fields below to locate an existing custom…" at bounding box center [324, 108] width 563 height 113
click at [509, 119] on button "Search" at bounding box center [537, 116] width 135 height 15
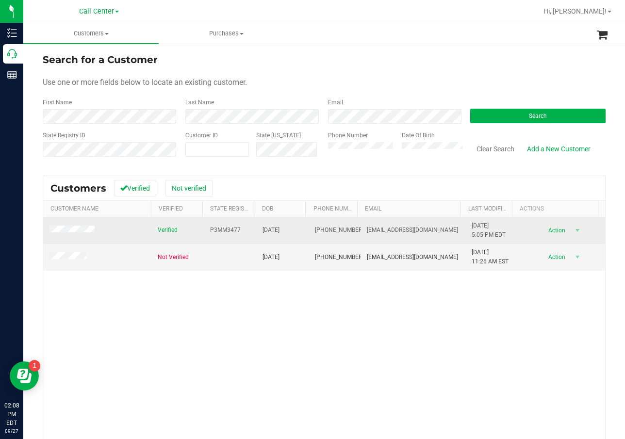
click at [213, 227] on span "P3MM3477" at bounding box center [225, 230] width 31 height 9
click at [262, 230] on span "05/04/1995" at bounding box center [270, 230] width 17 height 9
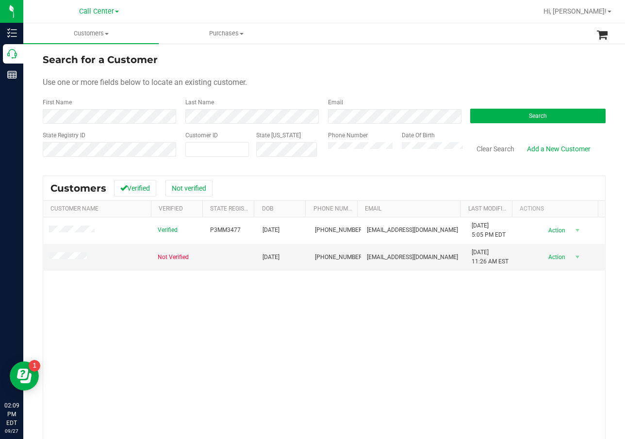
click at [271, 340] on div "Verified P3MM3477 05/04/1995 (657) 545-4766 kadlamarie18@gmail.com 6/13/2024 5:…" at bounding box center [324, 355] width 562 height 277
click at [554, 116] on button "Search" at bounding box center [537, 116] width 135 height 15
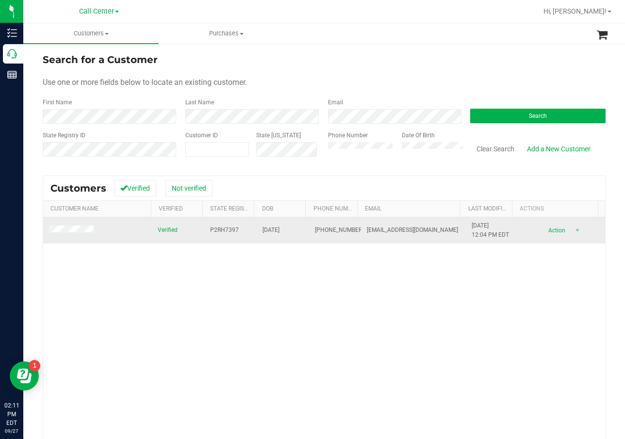
click at [219, 226] on span "P2RH7397" at bounding box center [224, 230] width 29 height 9
drag, startPoint x: 219, startPoint y: 226, endPoint x: 241, endPoint y: 235, distance: 23.3
click at [241, 235] on td "P2RH7397" at bounding box center [230, 230] width 52 height 26
click at [225, 228] on span "P2RH7397" at bounding box center [224, 230] width 29 height 9
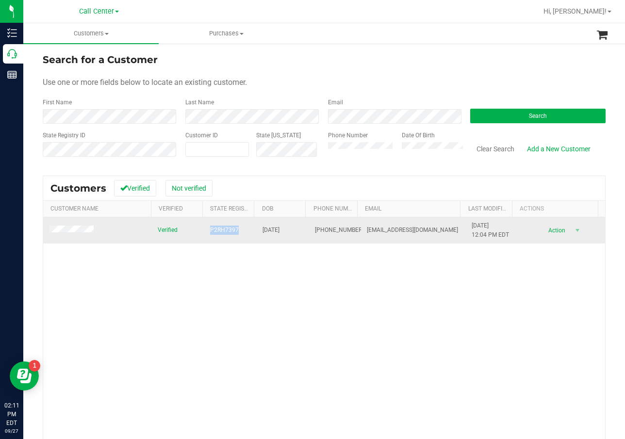
click at [225, 228] on span "P2RH7397" at bounding box center [224, 230] width 29 height 9
click at [279, 230] on span "01/24/1976" at bounding box center [270, 230] width 17 height 9
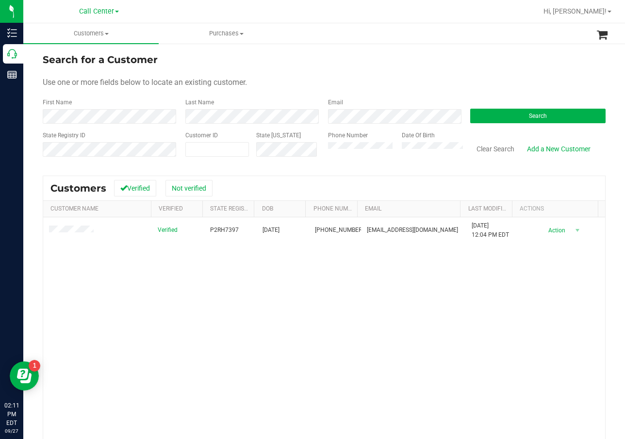
click at [344, 336] on div "Verified P2RH7397 01/24/1976 (727) 215-8573 bekas740@hotmail.com 10/18/2024 12:…" at bounding box center [324, 355] width 562 height 277
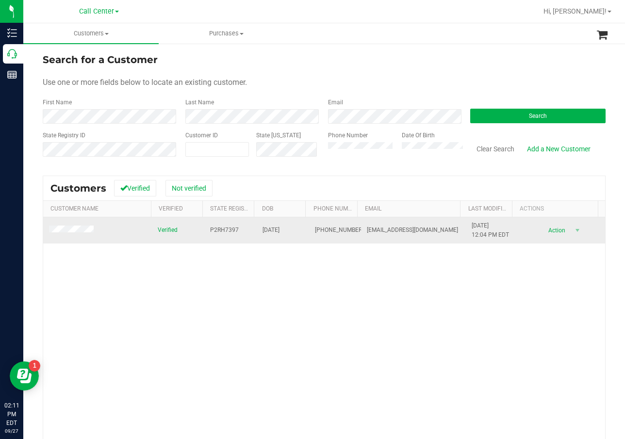
click at [317, 226] on span "(727) 215-8573" at bounding box center [339, 230] width 49 height 9
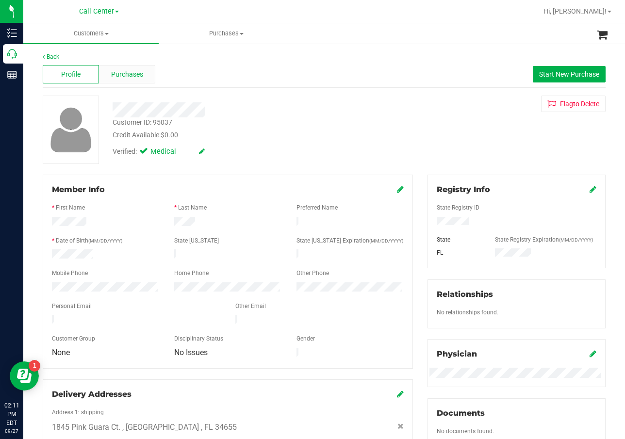
click at [127, 65] on div "Profile Purchases Start New Purchase" at bounding box center [324, 74] width 563 height 27
click at [129, 67] on div "Purchases" at bounding box center [127, 74] width 56 height 18
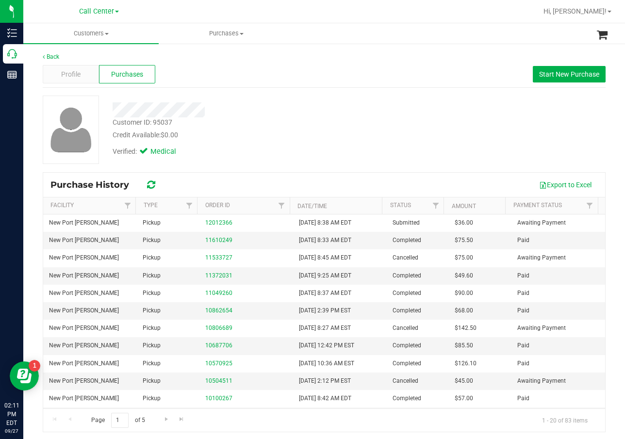
click at [384, 142] on div "Verified: Medical" at bounding box center [249, 150] width 289 height 21
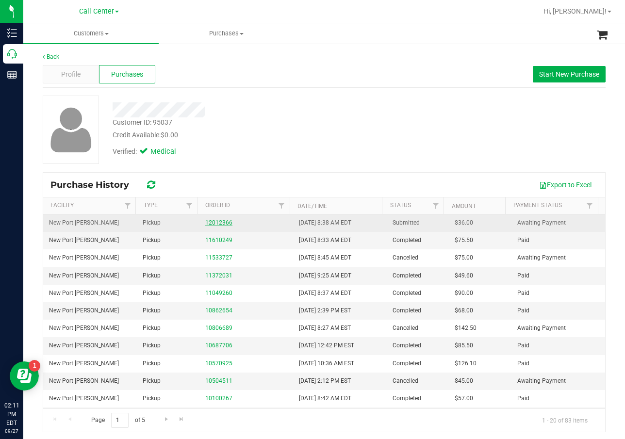
click at [207, 220] on link "12012366" at bounding box center [218, 222] width 27 height 7
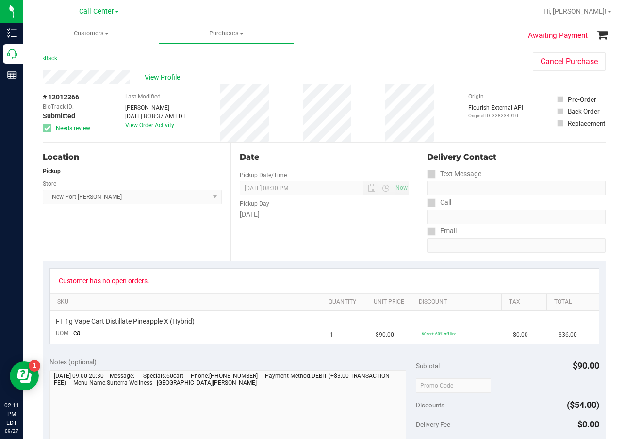
click at [151, 82] on span "View Profile" at bounding box center [164, 77] width 39 height 10
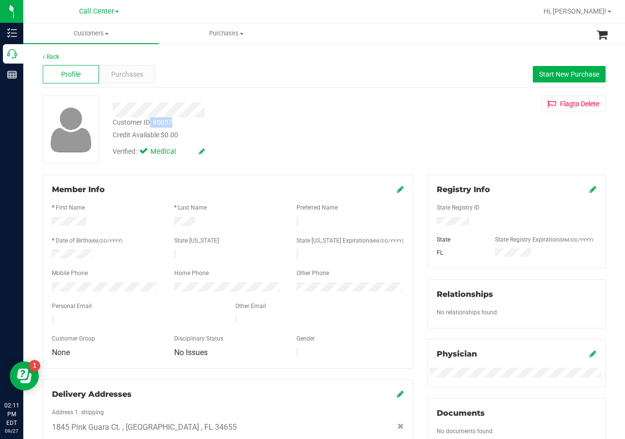
drag, startPoint x: 183, startPoint y: 120, endPoint x: 150, endPoint y: 122, distance: 33.5
click at [150, 122] on div "Customer ID: 95037 Credit Available: $0.00" at bounding box center [249, 128] width 289 height 23
drag, startPoint x: 179, startPoint y: 120, endPoint x: 154, endPoint y: 121, distance: 25.3
click at [154, 121] on div "Customer ID: 95037 Credit Available: $0.00" at bounding box center [249, 128] width 289 height 23
drag, startPoint x: 155, startPoint y: 122, endPoint x: 153, endPoint y: 135, distance: 12.8
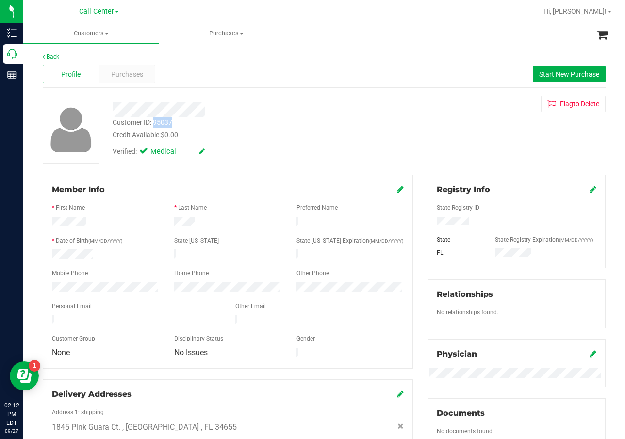
click at [164, 128] on div "Customer ID: 95037 Credit Available: $0.00" at bounding box center [249, 128] width 289 height 23
click at [135, 72] on span "Purchases" at bounding box center [127, 74] width 32 height 10
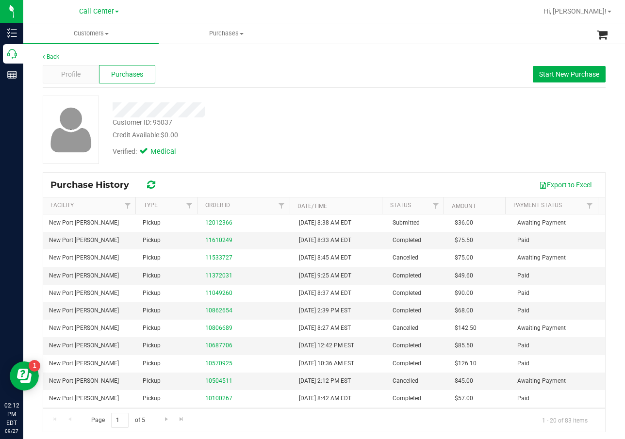
click at [360, 112] on div at bounding box center [249, 109] width 289 height 15
click at [371, 149] on div "Verified: Medical" at bounding box center [249, 150] width 289 height 21
drag, startPoint x: 378, startPoint y: 114, endPoint x: 343, endPoint y: 105, distance: 36.5
click at [379, 114] on div at bounding box center [249, 109] width 289 height 15
click at [23, 53] on div "Back Profile Purchases Start New Purchase Customer ID: 95037 Credit Available: …" at bounding box center [324, 242] width 602 height 399
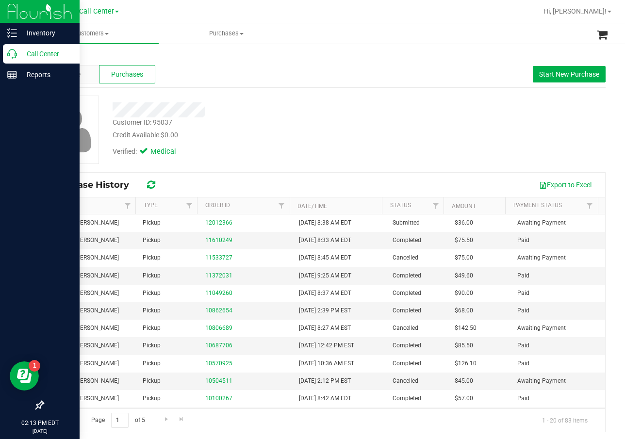
click at [17, 53] on p "Call Center" at bounding box center [46, 54] width 58 height 12
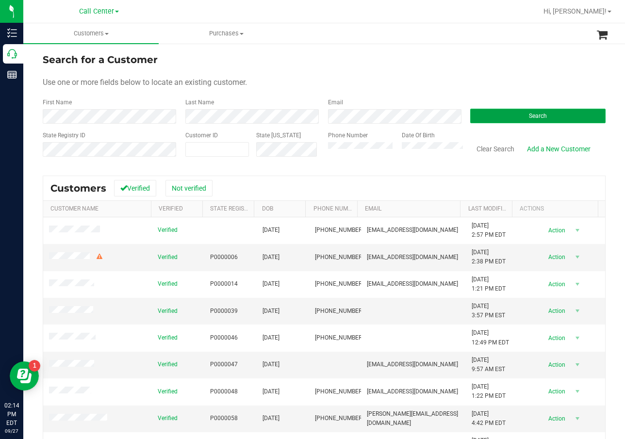
click at [492, 122] on button "Search" at bounding box center [537, 116] width 135 height 15
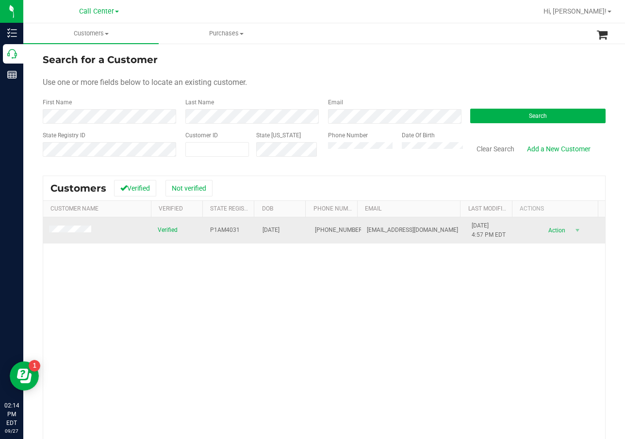
click at [226, 227] on span "P1AM4031" at bounding box center [225, 230] width 30 height 9
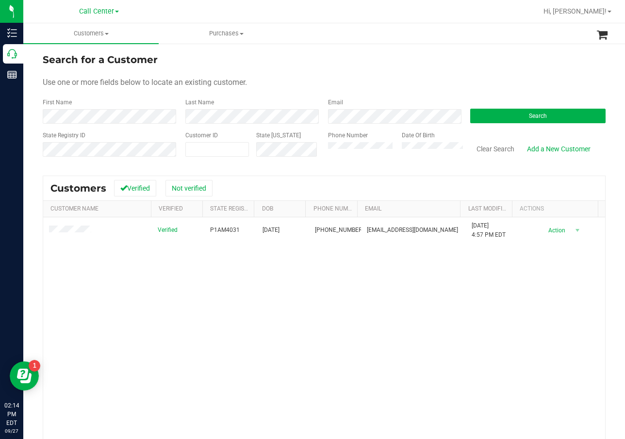
drag, startPoint x: 254, startPoint y: 290, endPoint x: 261, endPoint y: 281, distance: 10.7
click at [254, 290] on div "Verified P1AM4031 04/24/1960 (561) 358-8797 lindamotzer@gmail.com 4/24/2025 4:5…" at bounding box center [324, 355] width 562 height 277
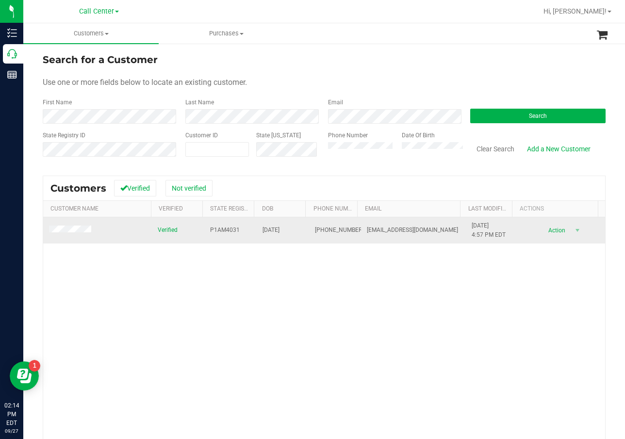
click at [274, 226] on span "04/24/1960" at bounding box center [270, 230] width 17 height 9
click at [275, 228] on span "04/24/1960" at bounding box center [270, 230] width 17 height 9
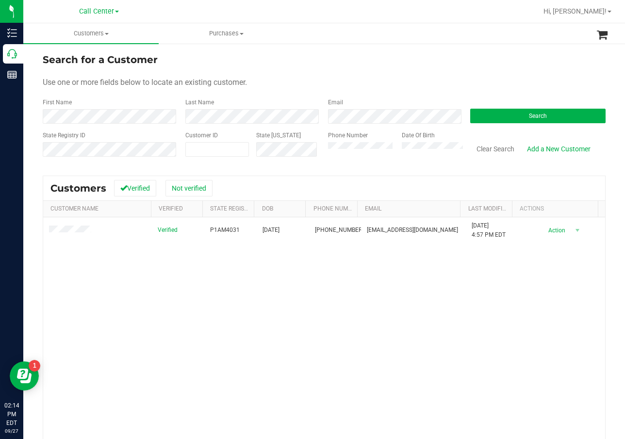
click at [244, 312] on div "Verified P1AM4031 04/24/1960 (561) 358-8797 lindamotzer@gmail.com 4/24/2025 4:5…" at bounding box center [324, 355] width 562 height 277
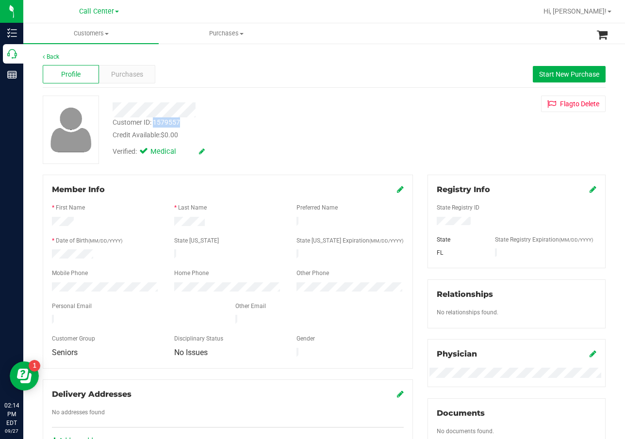
drag, startPoint x: 182, startPoint y: 121, endPoint x: 154, endPoint y: 122, distance: 28.2
click at [154, 122] on div "Customer ID: 1579557 Credit Available: $0.00" at bounding box center [249, 128] width 289 height 23
click at [132, 73] on span "Purchases" at bounding box center [127, 74] width 32 height 10
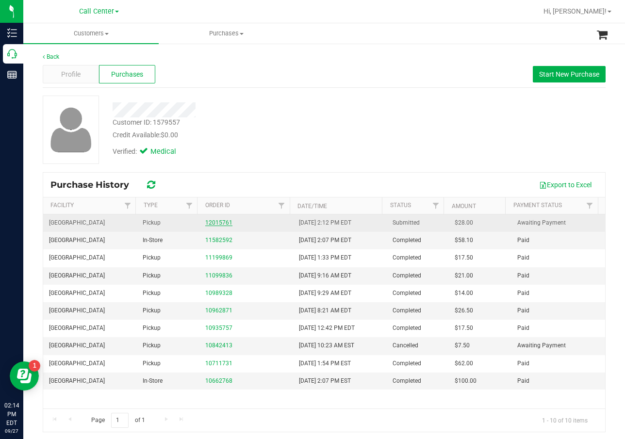
click at [213, 221] on link "12015761" at bounding box center [218, 222] width 27 height 7
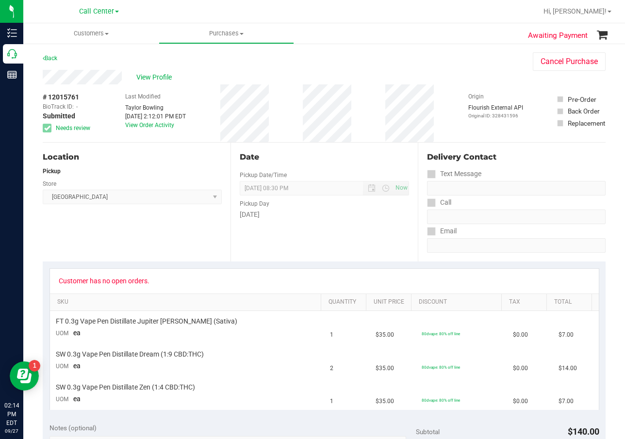
click at [216, 239] on div "Location Pickup Store North Palm Beach WC Select Store Bonita Springs WC Boynto…" at bounding box center [137, 202] width 188 height 119
click at [395, 189] on span "09/27/2025 08:30 PM Now" at bounding box center [325, 188] width 170 height 15
click at [331, 170] on div "Date Pickup Date/Time 09/27/2025 Now 09/27/2025 08:30 PM Now Pickup Day Saturday" at bounding box center [324, 202] width 188 height 119
click at [173, 271] on div "Customer has no open orders." at bounding box center [324, 281] width 549 height 25
click at [326, 219] on div "Saturday" at bounding box center [325, 215] width 170 height 10
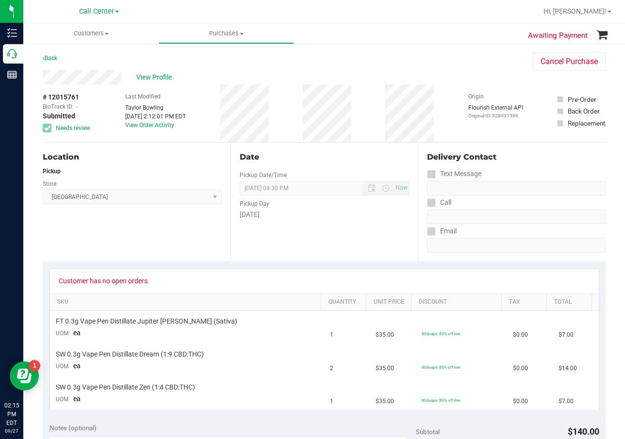
click at [337, 226] on div "Date Pickup Date/Time 09/27/2025 Now 09/27/2025 08:30 PM Now Pickup Day Saturday" at bounding box center [324, 202] width 188 height 119
click at [344, 170] on div "Date Pickup Date/Time 09/27/2025 Now 09/27/2025 08:30 PM Now Pickup Day Saturday" at bounding box center [324, 202] width 188 height 119
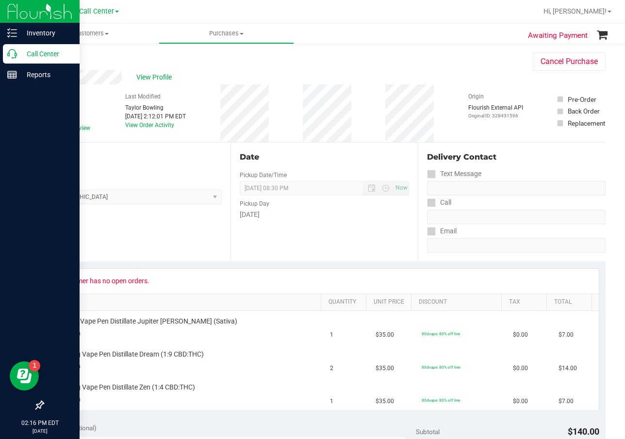
click at [18, 51] on p "Call Center" at bounding box center [46, 54] width 58 height 12
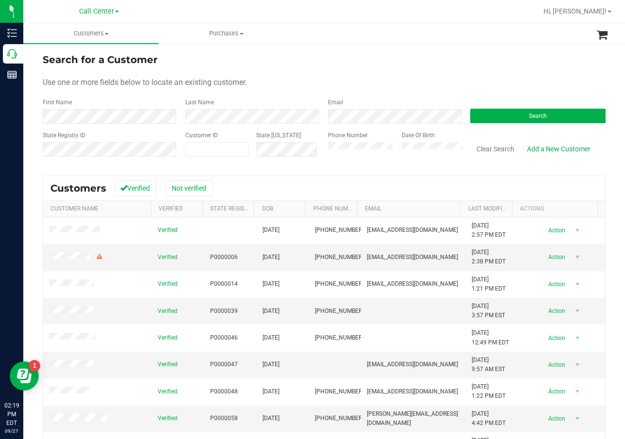
click at [377, 202] on th "Email" at bounding box center [408, 209] width 103 height 16
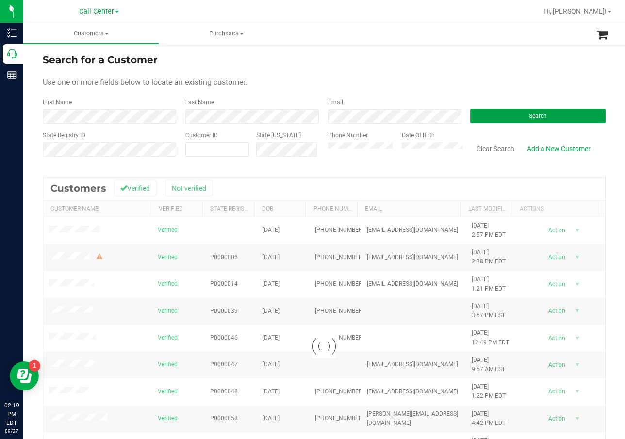
click at [512, 119] on button "Search" at bounding box center [537, 116] width 135 height 15
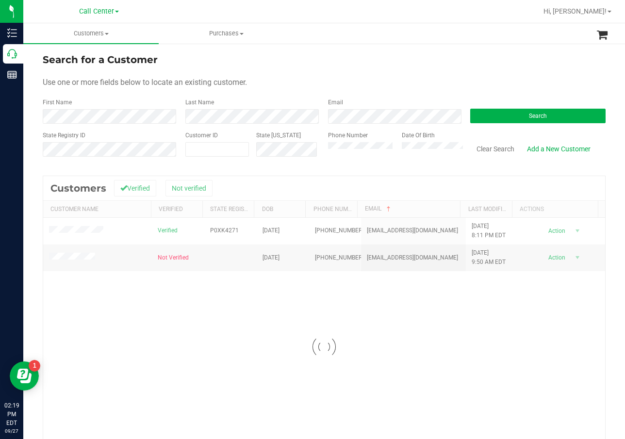
click at [220, 228] on div at bounding box center [324, 347] width 562 height 342
click at [220, 228] on span "P0XK4271" at bounding box center [224, 230] width 29 height 9
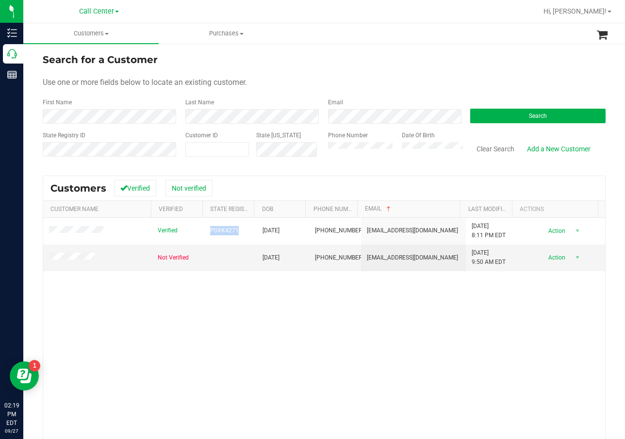
click at [220, 228] on span "P0XK4271" at bounding box center [224, 230] width 29 height 9
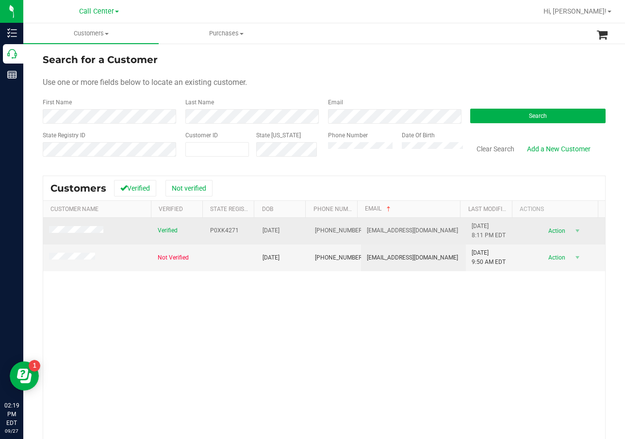
click at [264, 229] on span "03/08/1958" at bounding box center [270, 230] width 17 height 9
click at [81, 234] on span at bounding box center [77, 231] width 57 height 10
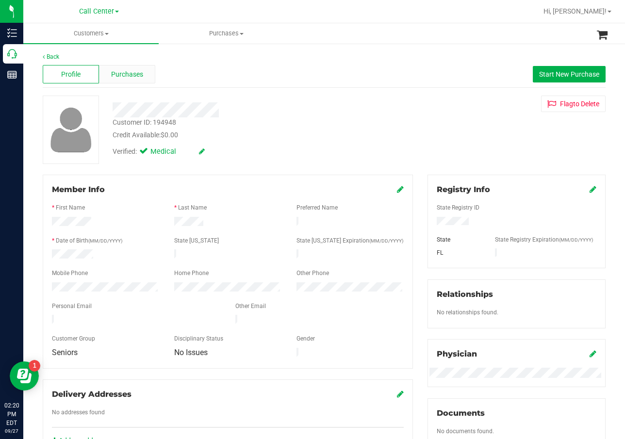
click at [138, 76] on span "Purchases" at bounding box center [127, 74] width 32 height 10
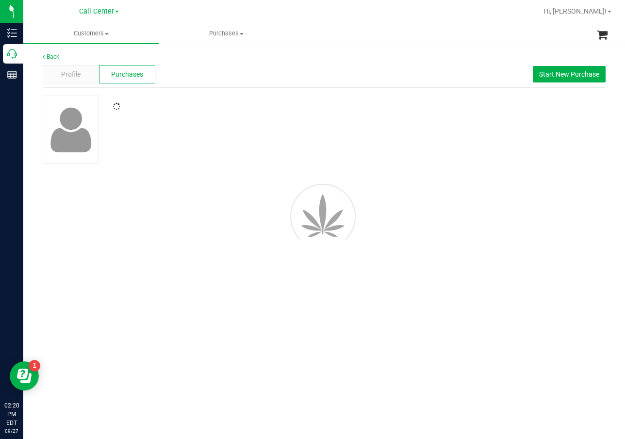
click at [301, 103] on div at bounding box center [249, 106] width 289 height 9
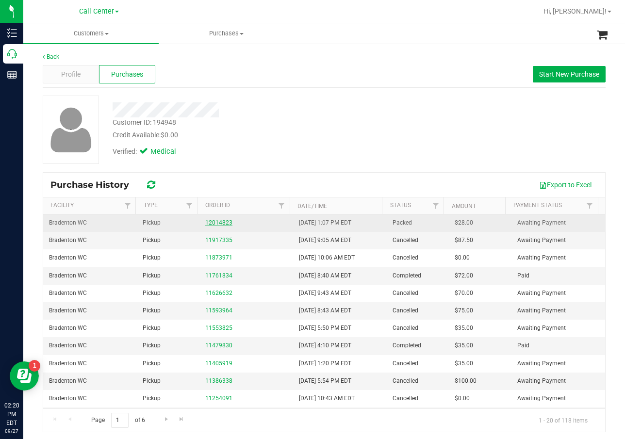
click at [217, 221] on link "12014823" at bounding box center [218, 222] width 27 height 7
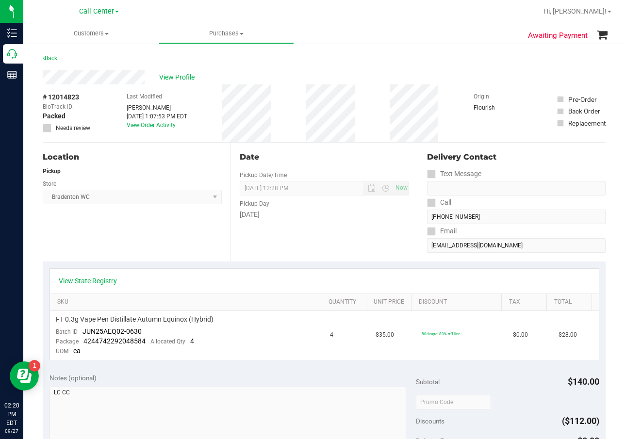
click at [282, 242] on div "Date Pickup Date/Time 09/27/2025 Now 09/27/2025 12:28 PM Now Pickup Day Saturday" at bounding box center [324, 202] width 188 height 119
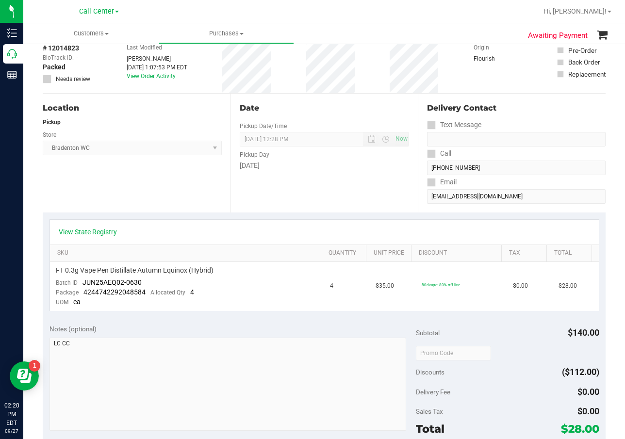
scroll to position [49, 0]
click at [435, 230] on div "View State Registry" at bounding box center [324, 233] width 531 height 10
click at [328, 162] on div "Saturday" at bounding box center [325, 166] width 170 height 10
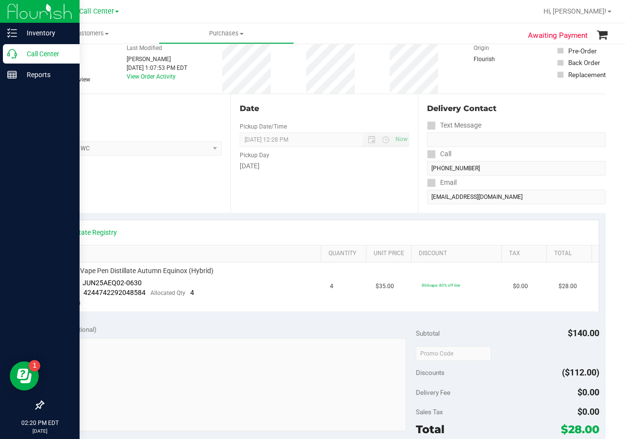
click at [9, 59] on div "Call Center" at bounding box center [41, 53] width 77 height 19
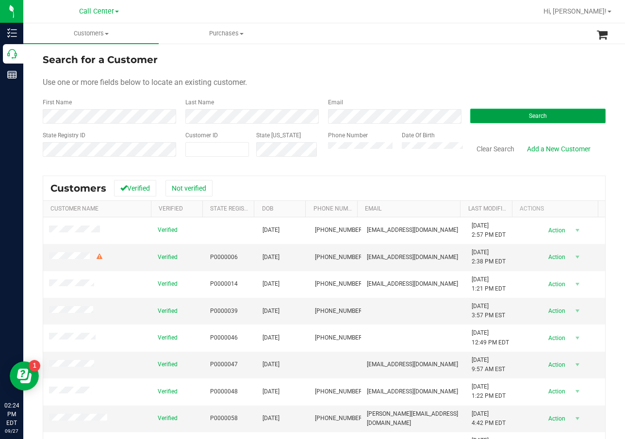
click at [521, 118] on button "Search" at bounding box center [537, 116] width 135 height 15
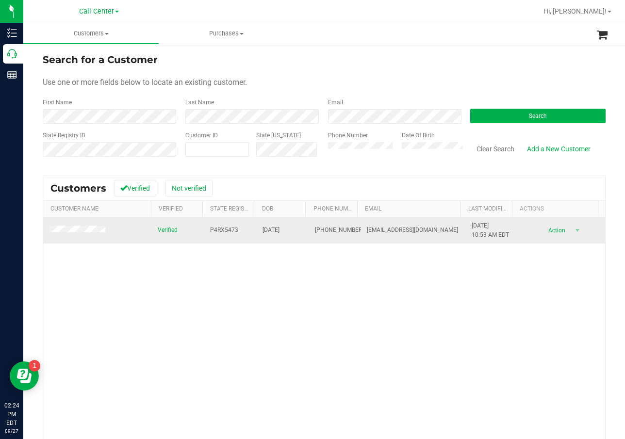
click at [212, 232] on span "P4RX5473" at bounding box center [224, 230] width 28 height 9
click at [213, 231] on span "P4RX5473" at bounding box center [224, 230] width 28 height 9
drag, startPoint x: 213, startPoint y: 231, endPoint x: 243, endPoint y: 237, distance: 30.1
click at [243, 236] on td "P4RX5473" at bounding box center [230, 230] width 52 height 26
click at [220, 224] on td "P4RX5473" at bounding box center [230, 230] width 52 height 26
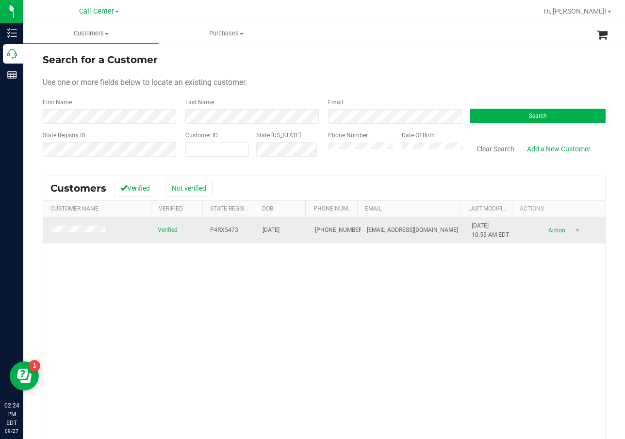
click at [222, 226] on span "P4RX5473" at bounding box center [224, 230] width 28 height 9
click at [272, 226] on span "05/28/1965" at bounding box center [270, 230] width 17 height 9
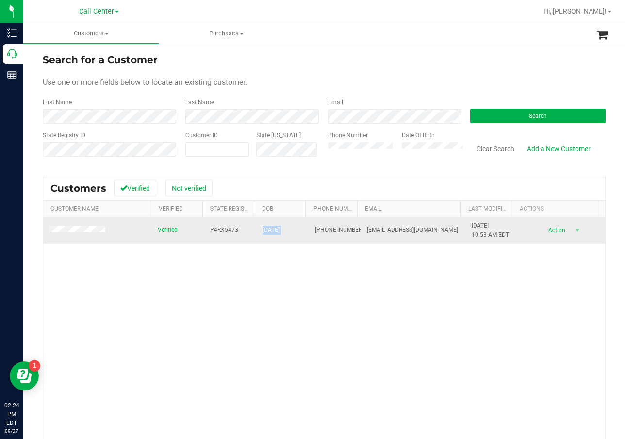
click at [272, 226] on span "05/28/1965" at bounding box center [270, 230] width 17 height 9
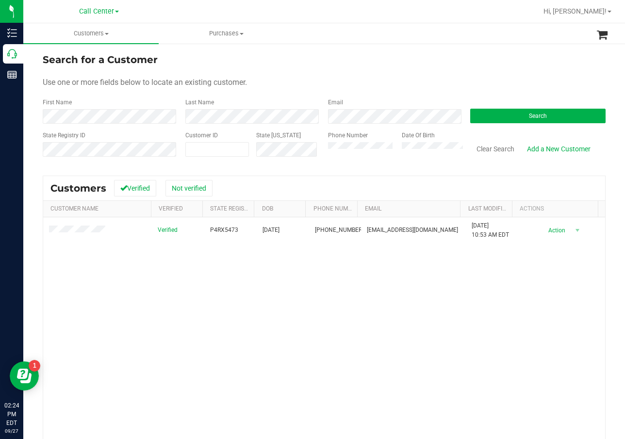
drag, startPoint x: 254, startPoint y: 349, endPoint x: 265, endPoint y: 329, distance: 22.4
click at [257, 345] on div "Verified P4RX5473 05/28/1965 (954) 610-8004 ldr1111@me.com 9/10/2024 10:53 AM E…" at bounding box center [324, 355] width 562 height 277
click at [534, 110] on button "Search" at bounding box center [537, 116] width 135 height 15
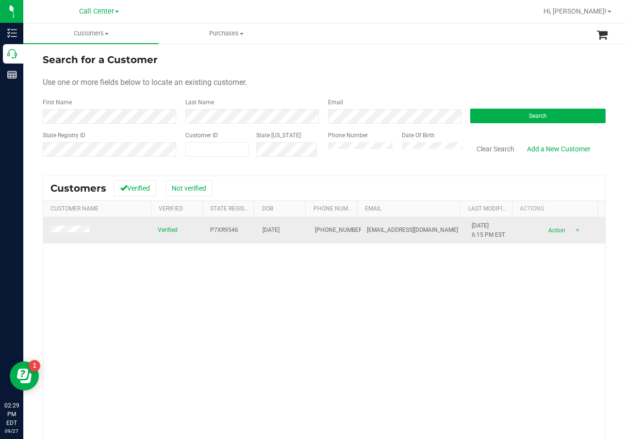
click at [210, 229] on span "P7XR9546" at bounding box center [224, 230] width 28 height 9
click at [271, 226] on td "04/24/1982" at bounding box center [283, 230] width 52 height 26
click at [272, 226] on span "04/24/1982" at bounding box center [270, 230] width 17 height 9
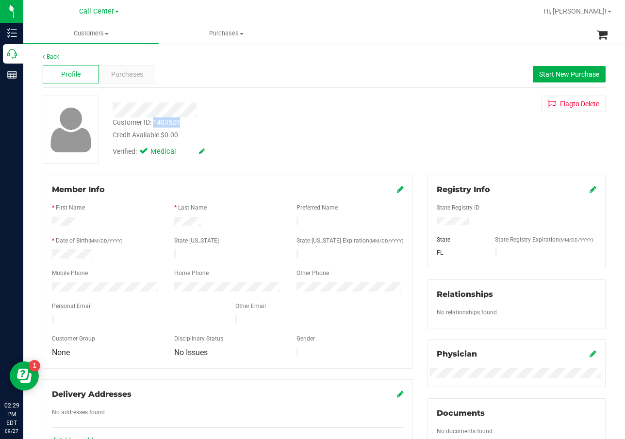
drag, startPoint x: 162, startPoint y: 123, endPoint x: 154, endPoint y: 124, distance: 7.8
click at [154, 124] on div "Customer ID: 1403529 Credit Available: $0.00" at bounding box center [249, 128] width 289 height 23
click at [137, 80] on div "Purchases" at bounding box center [127, 74] width 56 height 18
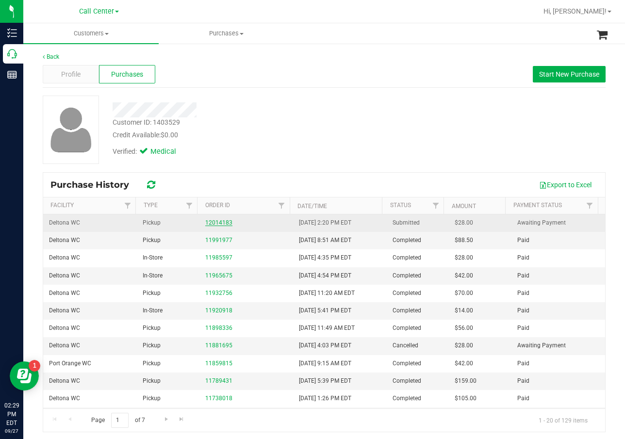
click at [217, 220] on link "12014183" at bounding box center [218, 222] width 27 height 7
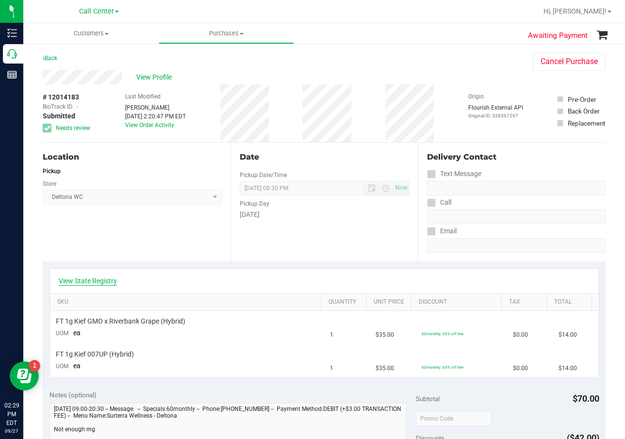
click at [107, 284] on link "View State Registry" at bounding box center [88, 281] width 58 height 10
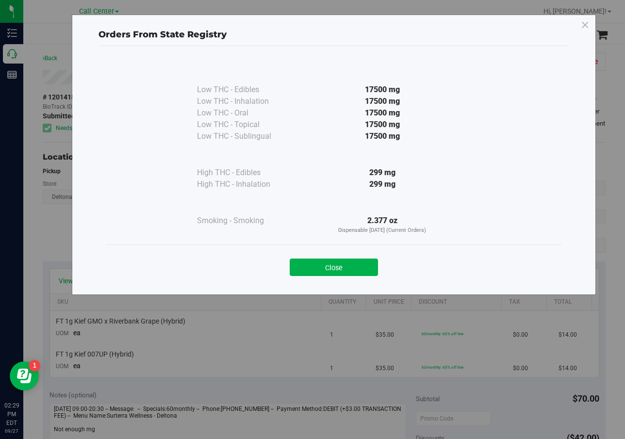
click at [333, 266] on button "Close" at bounding box center [334, 267] width 88 height 17
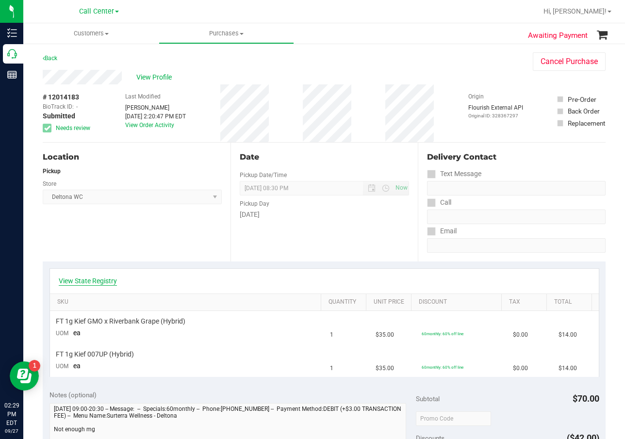
click at [91, 284] on link "View State Registry" at bounding box center [88, 281] width 58 height 10
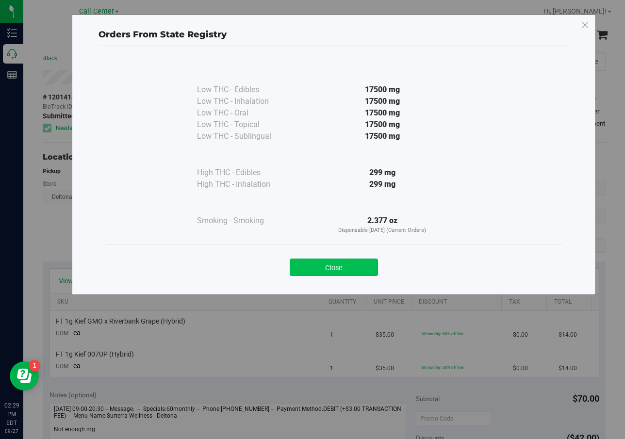
click at [363, 263] on button "Close" at bounding box center [334, 267] width 88 height 17
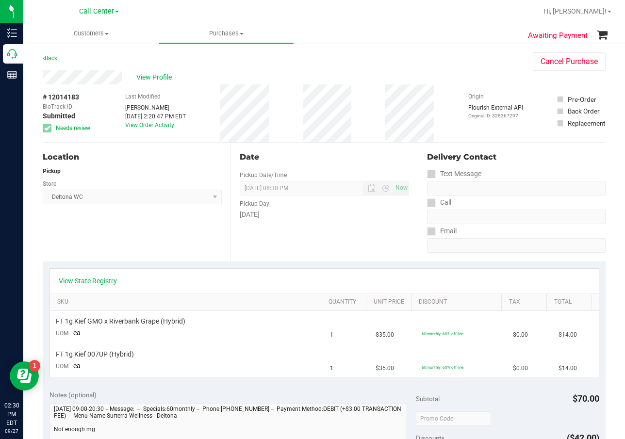
click at [189, 235] on div "Location Pickup Store Deltona WC Select Store Bonita Springs WC Boynton Beach W…" at bounding box center [137, 202] width 188 height 119
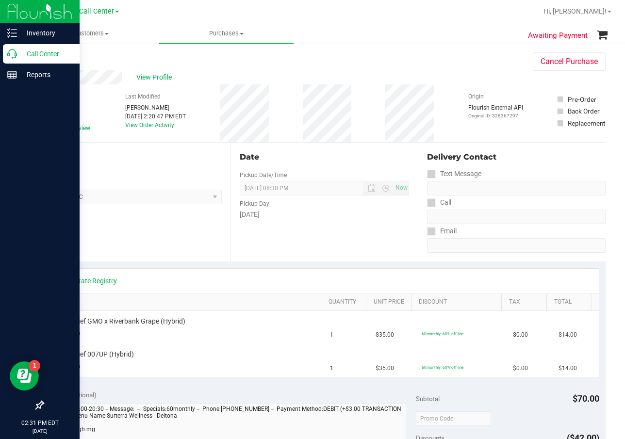
click at [19, 54] on p "Call Center" at bounding box center [46, 54] width 58 height 12
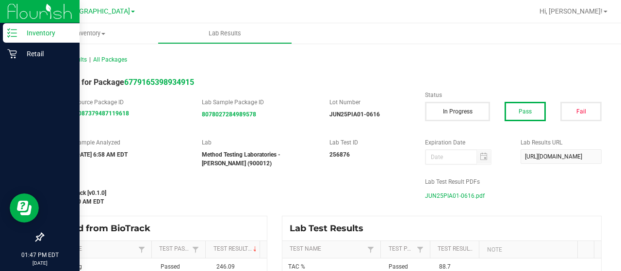
click at [21, 31] on p "Inventory" at bounding box center [46, 33] width 58 height 12
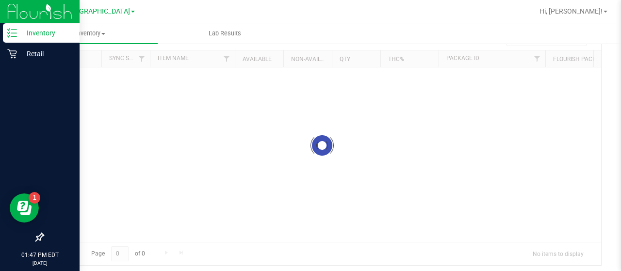
scroll to position [44, 0]
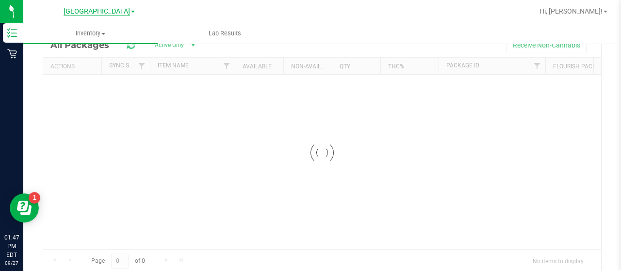
click at [113, 14] on span "[GEOGRAPHIC_DATA]" at bounding box center [97, 11] width 66 height 9
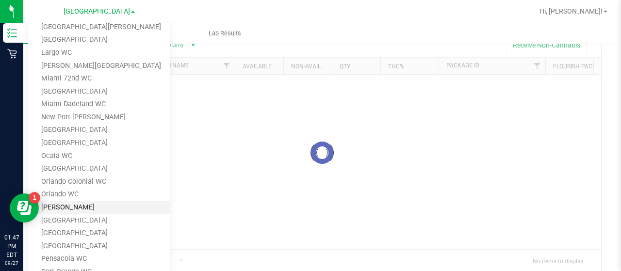
scroll to position [243, 0]
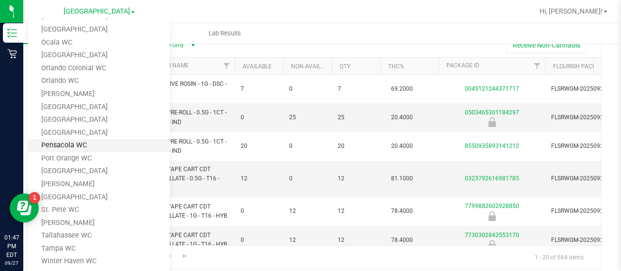
scroll to position [243, 0]
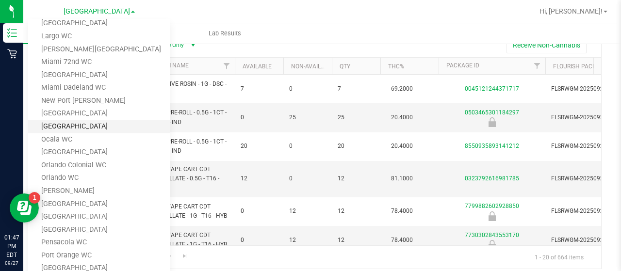
click at [101, 128] on link "[GEOGRAPHIC_DATA]" at bounding box center [99, 126] width 142 height 13
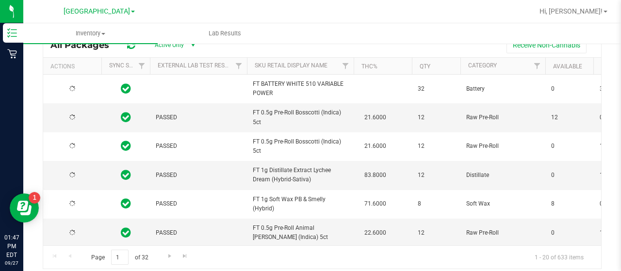
click at [118, 25] on input "text" at bounding box center [167, 17] width 249 height 15
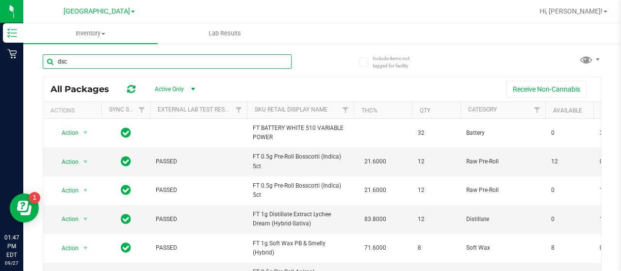
type input "dsc"
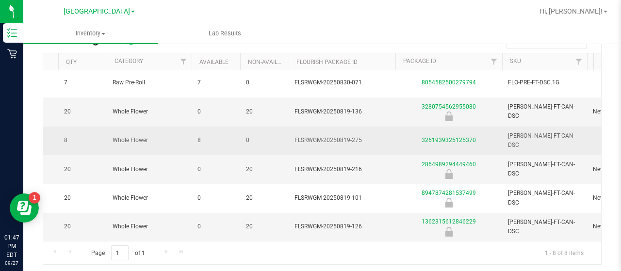
click at [430, 136] on div "3261939325125370" at bounding box center [449, 140] width 110 height 9
click at [431, 137] on link "3261939325125370" at bounding box center [449, 140] width 54 height 7
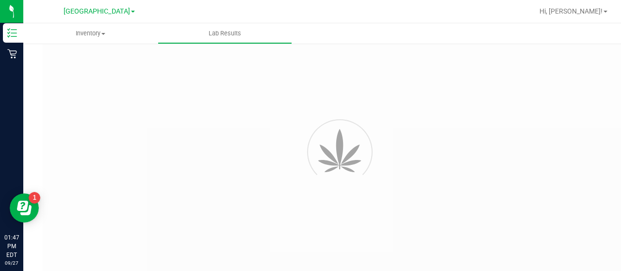
scroll to position [29, 0]
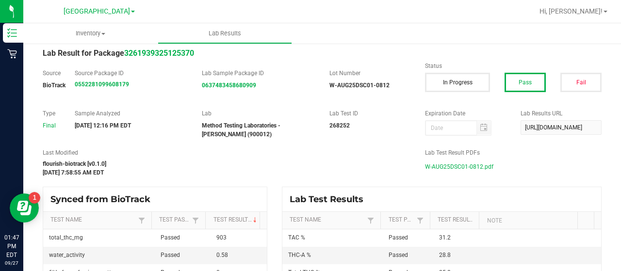
click at [483, 166] on span "W-AUG25DSC01-0812.pdf" at bounding box center [459, 167] width 68 height 15
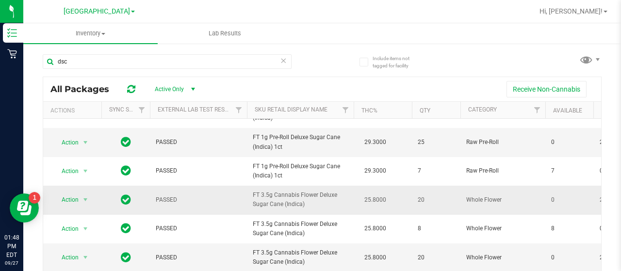
scroll to position [65, 0]
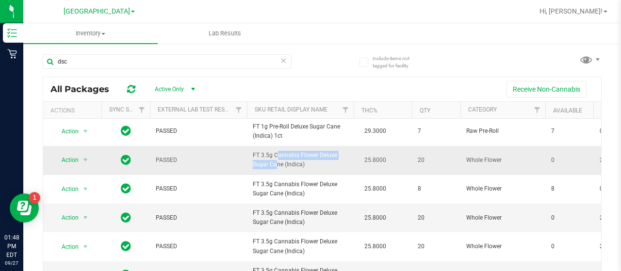
drag, startPoint x: 248, startPoint y: 146, endPoint x: 335, endPoint y: 149, distance: 86.9
click at [335, 149] on td "FT 3.5g Cannabis Flower Deluxe Sugar Cane (Indica)" at bounding box center [300, 160] width 107 height 29
copy span "FT 3.5g Cannabis Flower Deluxe"
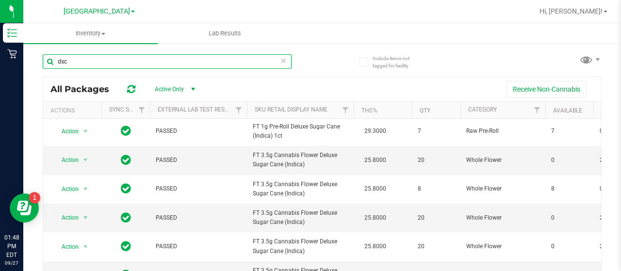
click at [211, 67] on input "dsc" at bounding box center [167, 61] width 249 height 15
click at [211, 66] on input "dsc" at bounding box center [167, 61] width 249 height 15
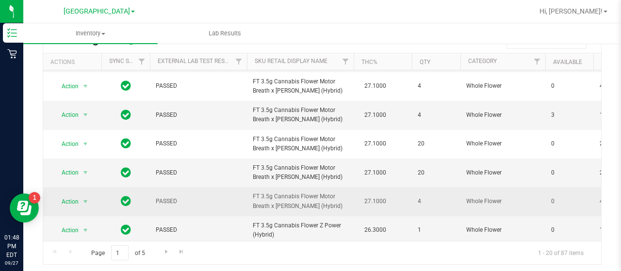
scroll to position [409, 0]
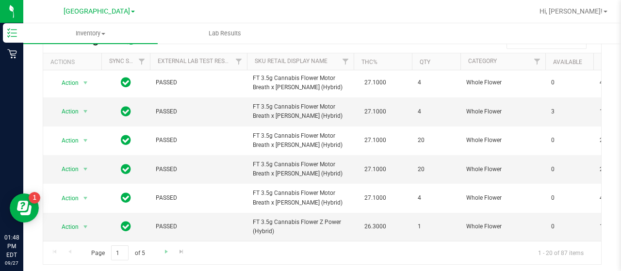
type input "FT 3.5g Cannabis Flower"
click at [162, 255] on link "Go to the next page" at bounding box center [166, 252] width 14 height 13
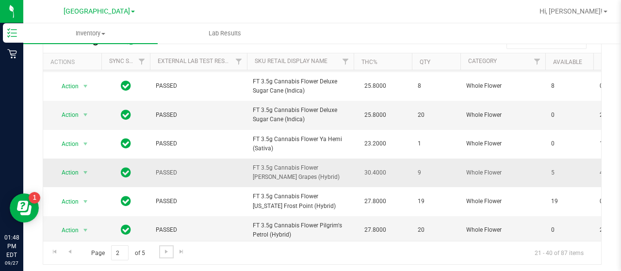
scroll to position [409, 0]
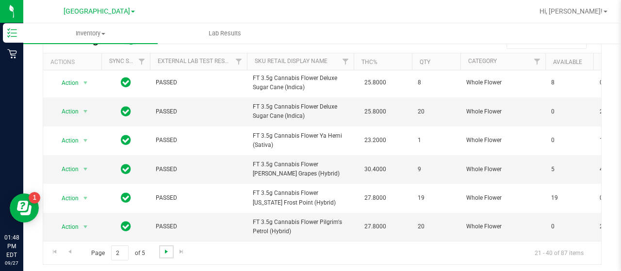
click at [163, 251] on span "Go to the next page" at bounding box center [167, 252] width 8 height 8
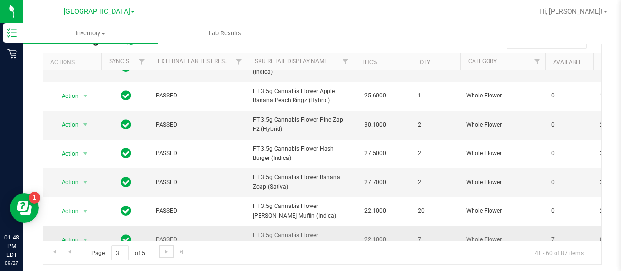
scroll to position [312, 0]
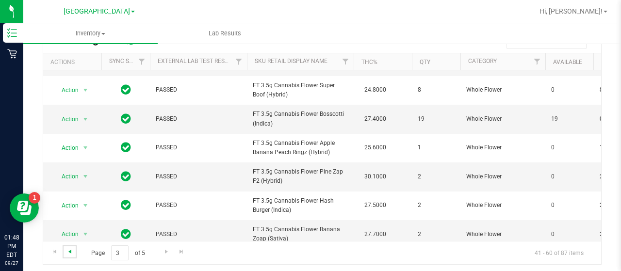
click at [70, 249] on span "Go to the previous page" at bounding box center [70, 252] width 8 height 8
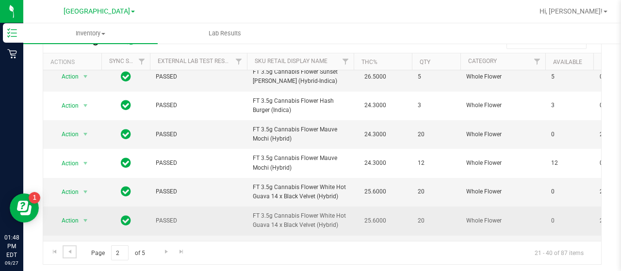
scroll to position [97, 0]
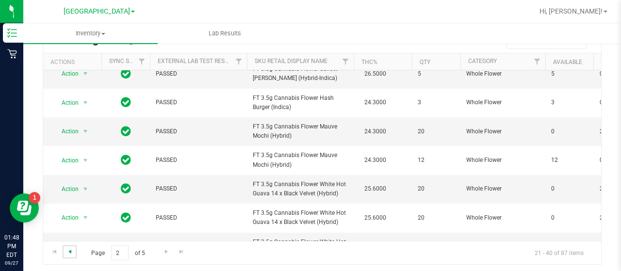
click at [73, 250] on span "Go to the previous page" at bounding box center [70, 252] width 8 height 8
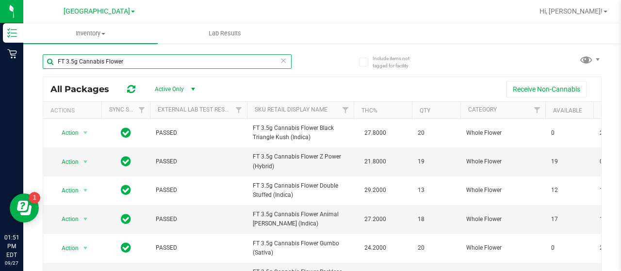
click at [130, 64] on input "FT 3.5g Cannabis Flower" at bounding box center [167, 61] width 249 height 15
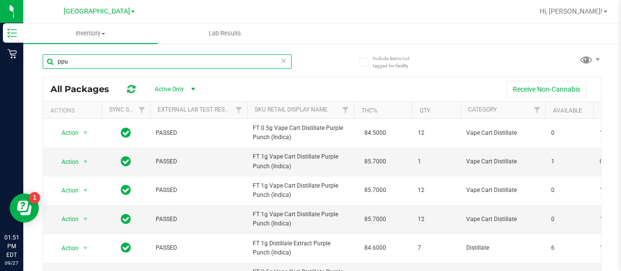
type input "ppu"
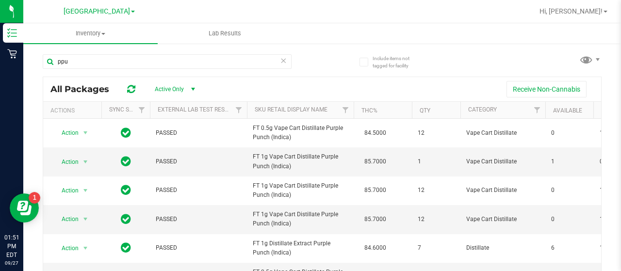
click at [199, 69] on div "ppu" at bounding box center [167, 65] width 249 height 22
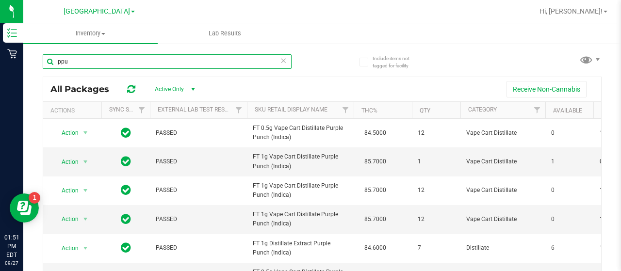
click at [203, 63] on input "ppu" at bounding box center [167, 61] width 249 height 15
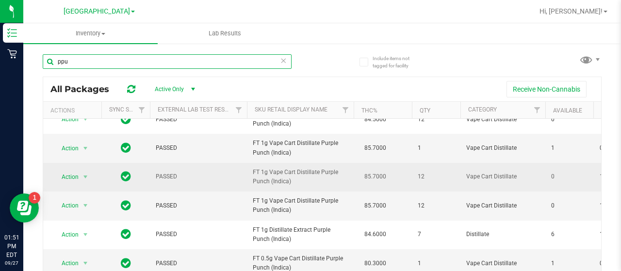
scroll to position [36, 0]
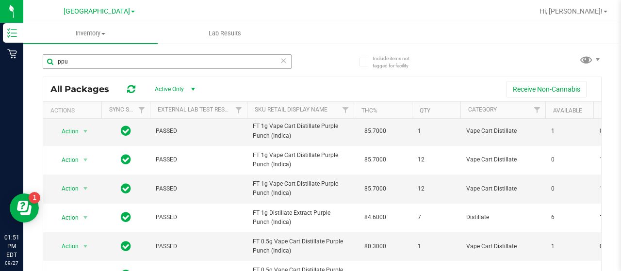
drag, startPoint x: 208, startPoint y: 70, endPoint x: 219, endPoint y: 66, distance: 12.0
click at [208, 70] on div "ppu" at bounding box center [167, 65] width 249 height 22
drag, startPoint x: 293, startPoint y: 60, endPoint x: 284, endPoint y: 62, distance: 8.9
click at [291, 60] on div "ppu" at bounding box center [182, 61] width 279 height 31
click at [281, 63] on icon at bounding box center [283, 60] width 7 height 12
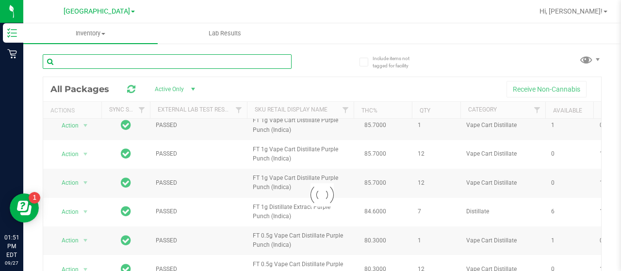
click at [242, 61] on input "text" at bounding box center [167, 61] width 249 height 15
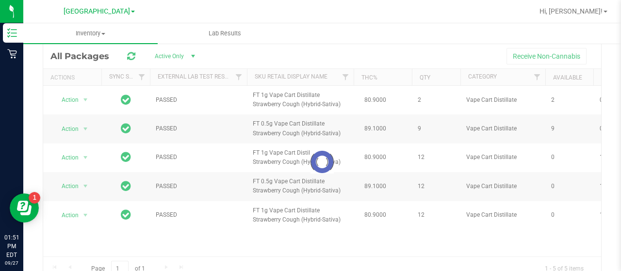
scroll to position [49, 0]
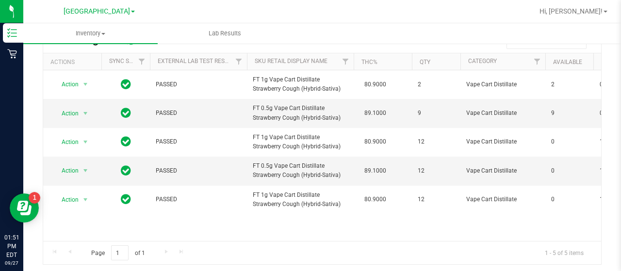
type input "sbc"
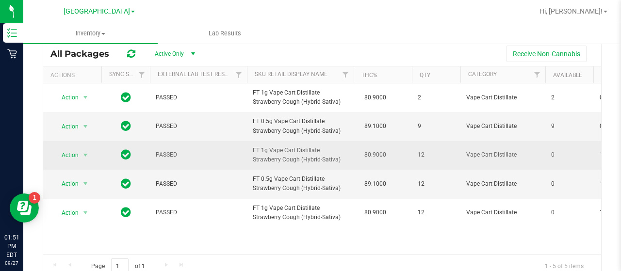
scroll to position [0, 0]
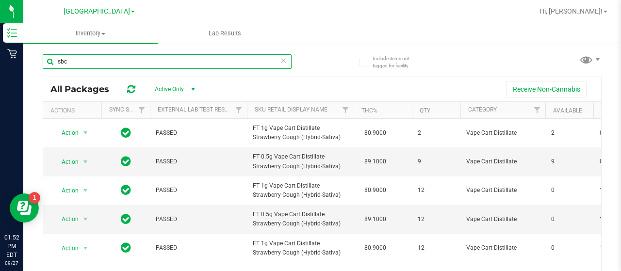
click at [93, 66] on input "sbc" at bounding box center [167, 61] width 249 height 15
paste input "FT 1g Vape Cart Distillate Purple Punch (Indica)"
type input "FT 1g Vape Cart Distillate Purple Punch (Indica)"
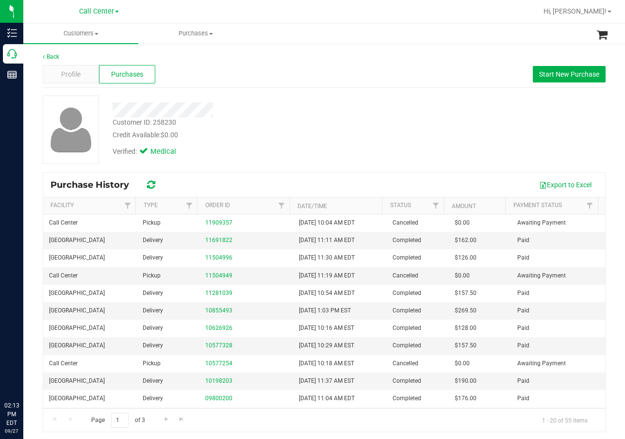
click at [14, 50] on icon at bounding box center [12, 54] width 10 height 10
